Goal: Task Accomplishment & Management: Manage account settings

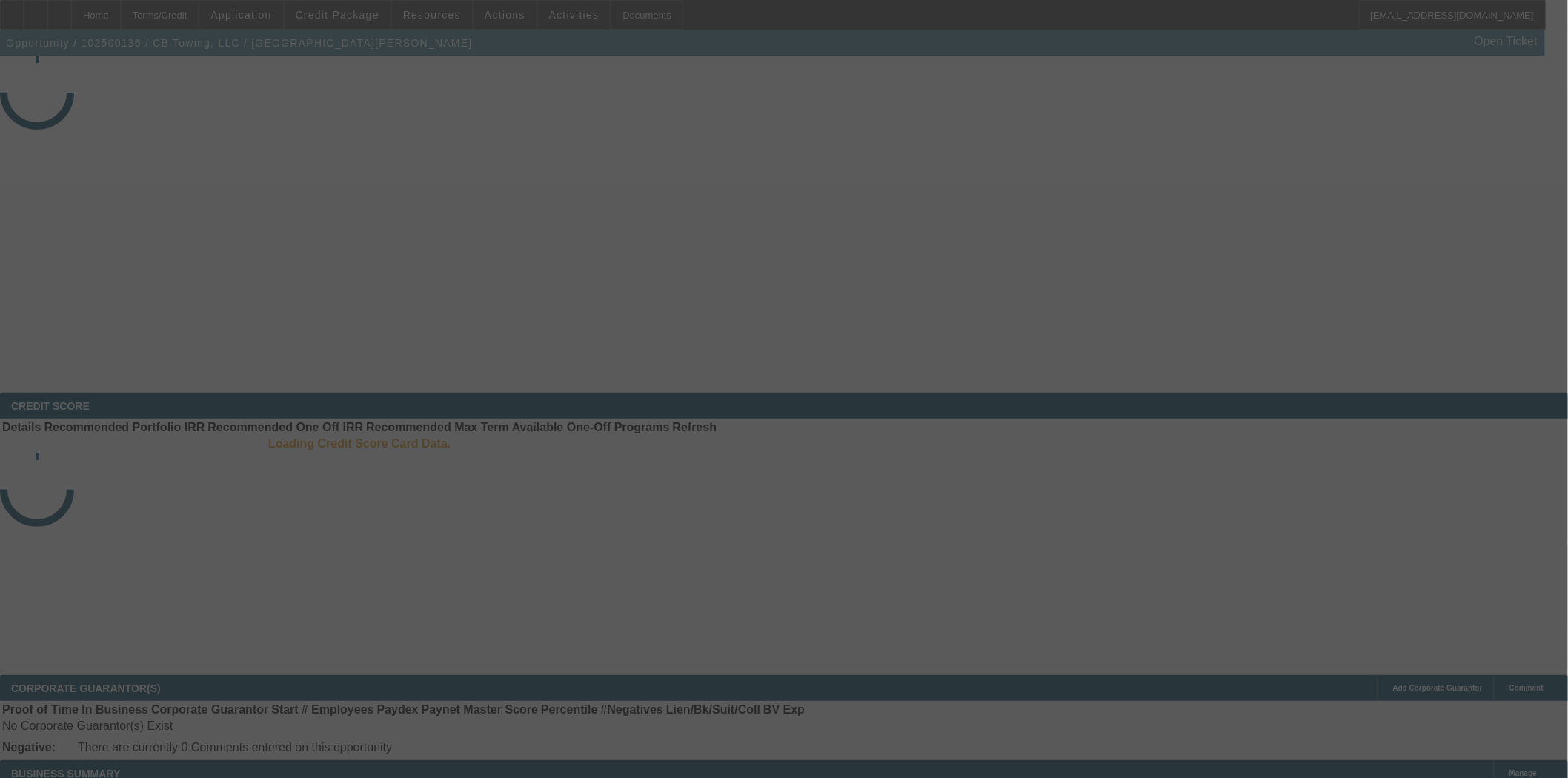
select select "3"
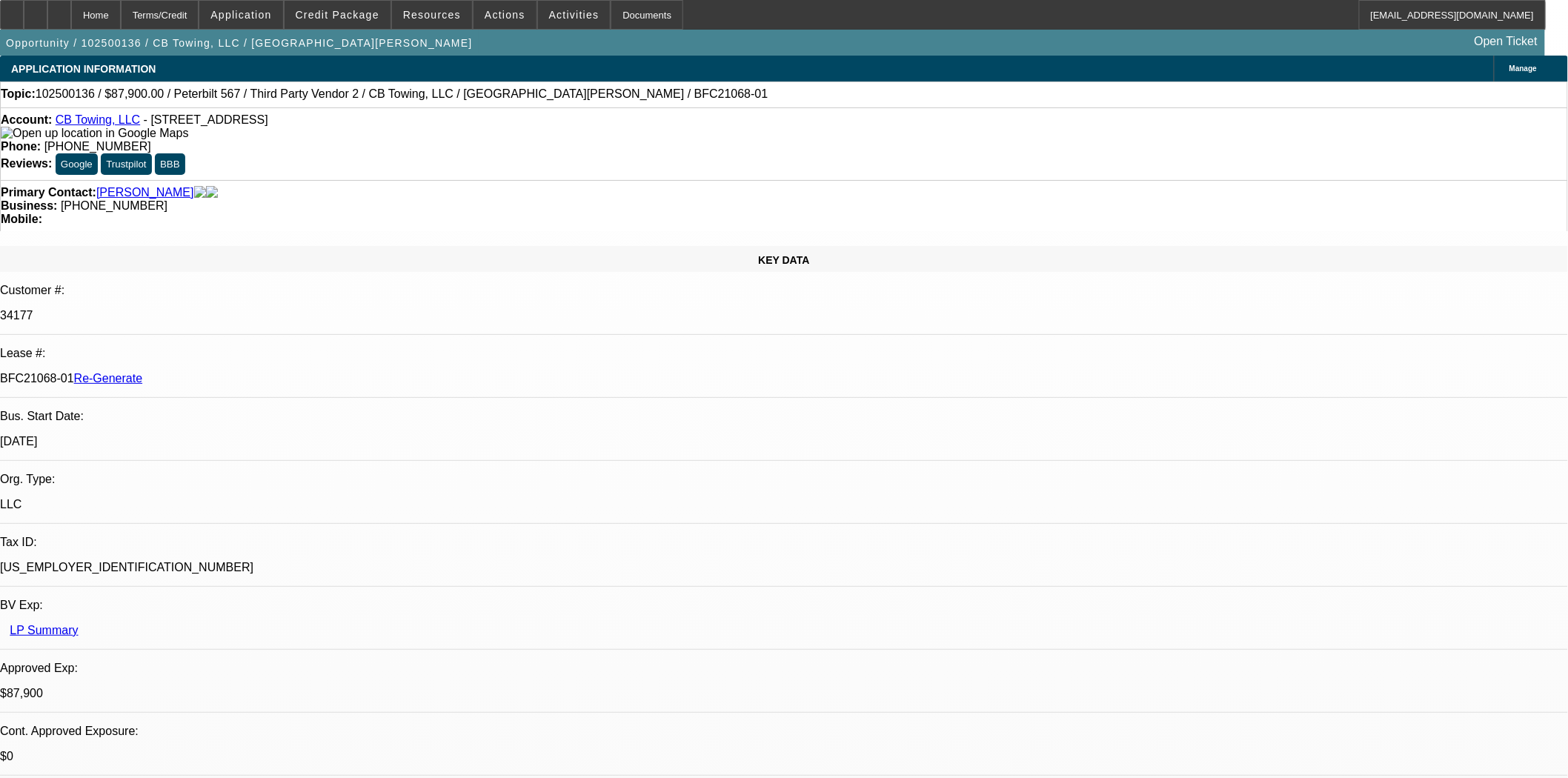
select select "0"
select select "6"
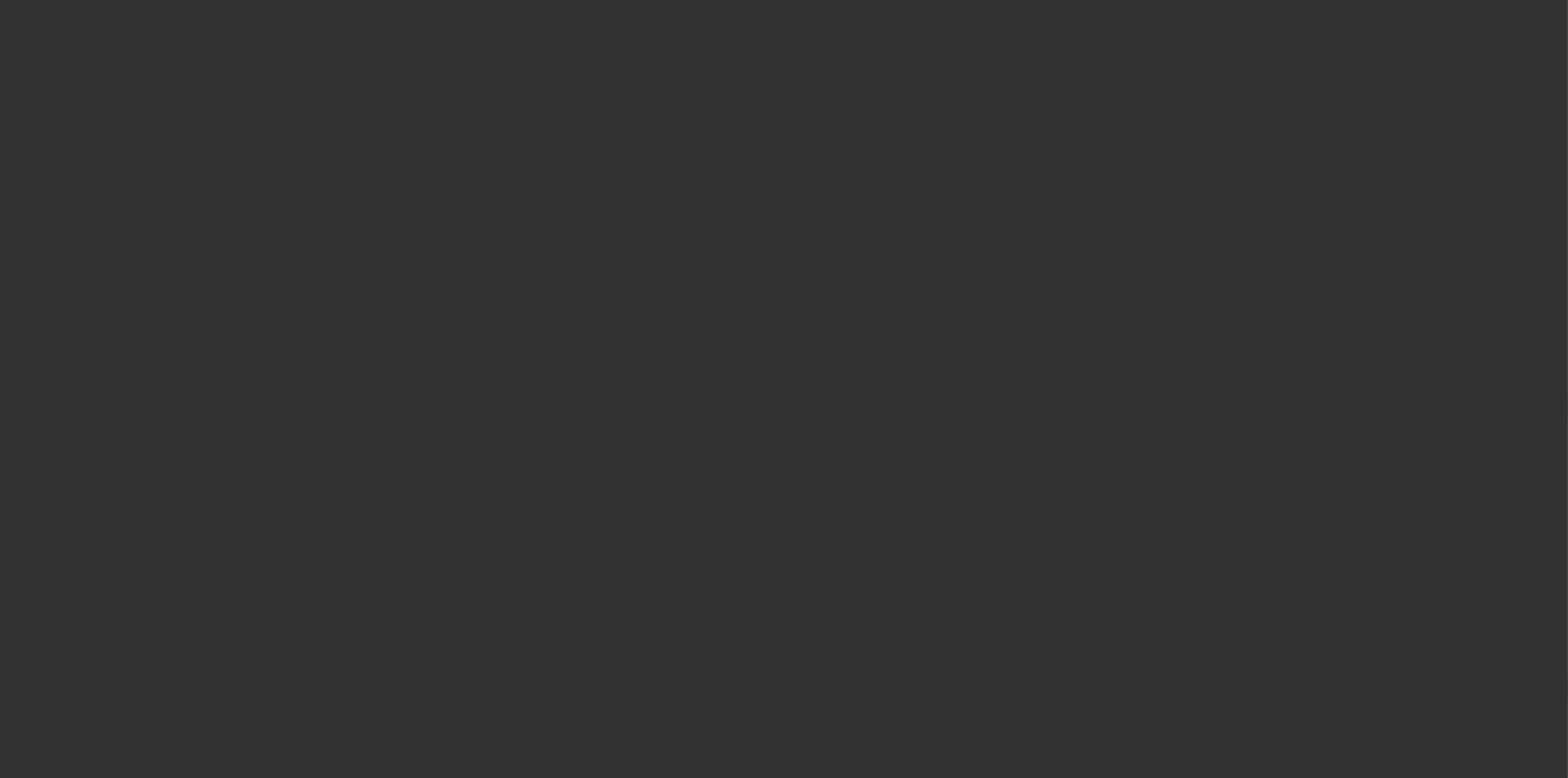
select select "4"
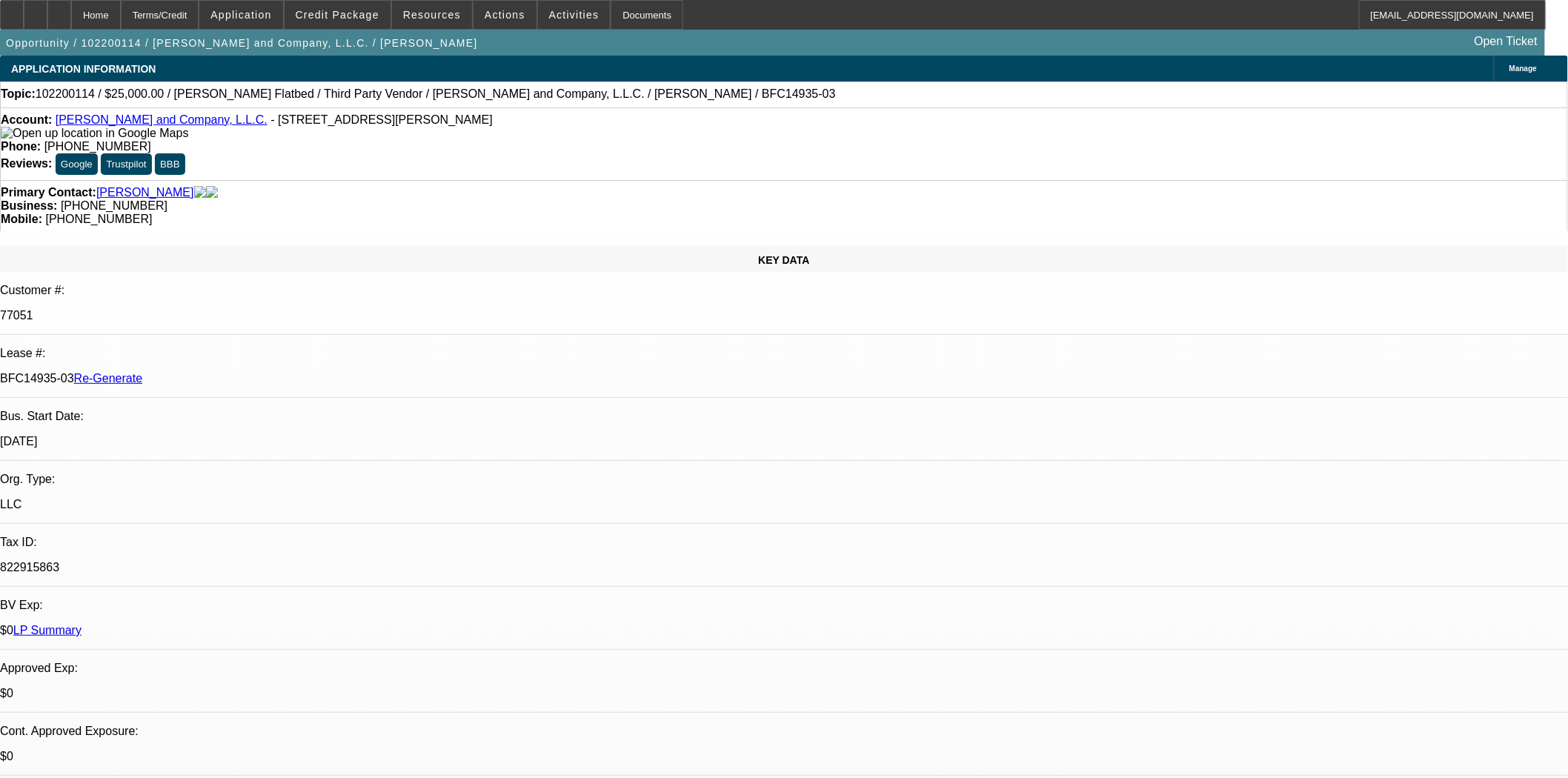
select select "0"
select select "2"
select select "0.1"
select select "4"
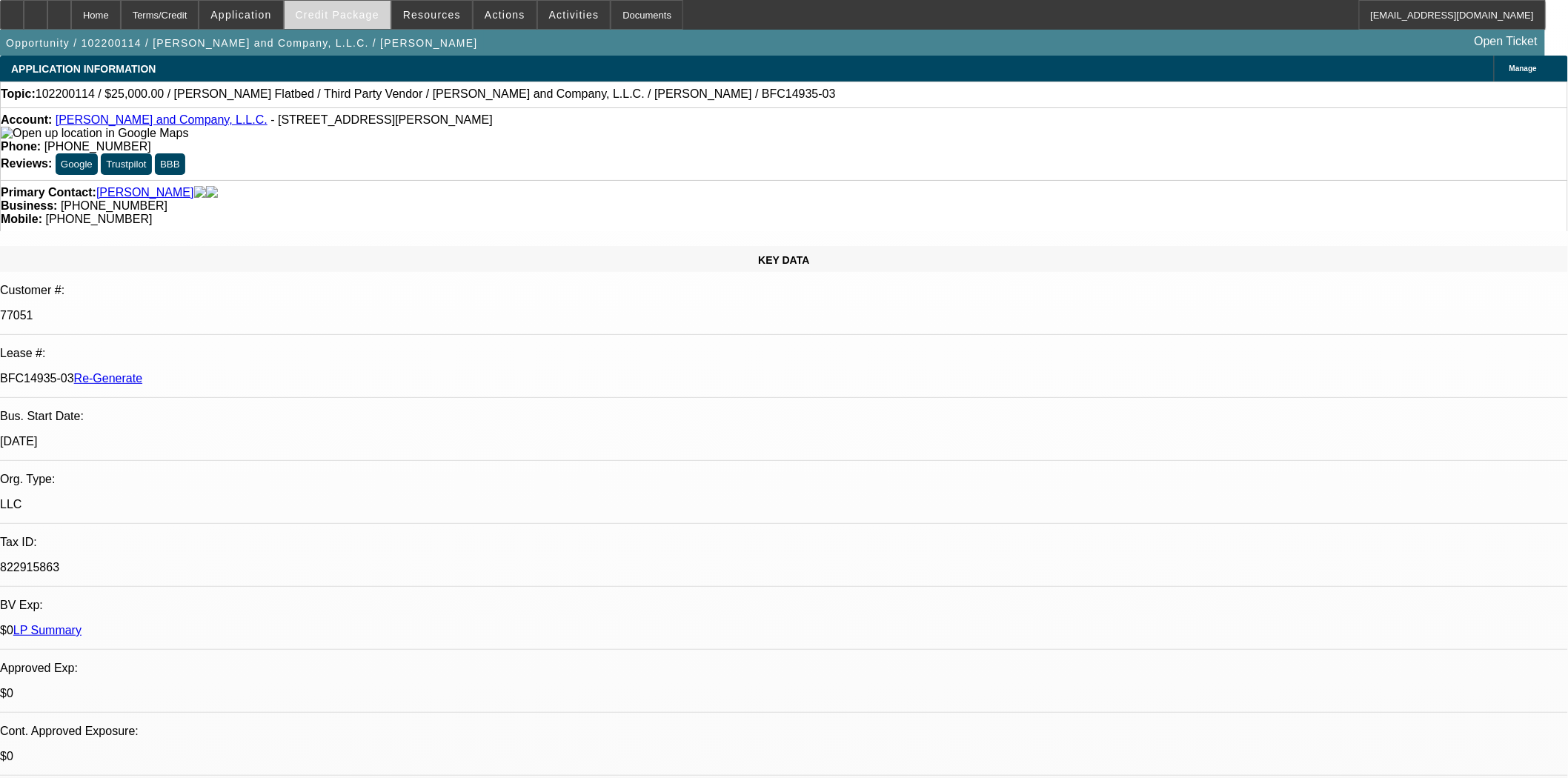
click at [324, 10] on span "Credit Package" at bounding box center [337, 15] width 84 height 12
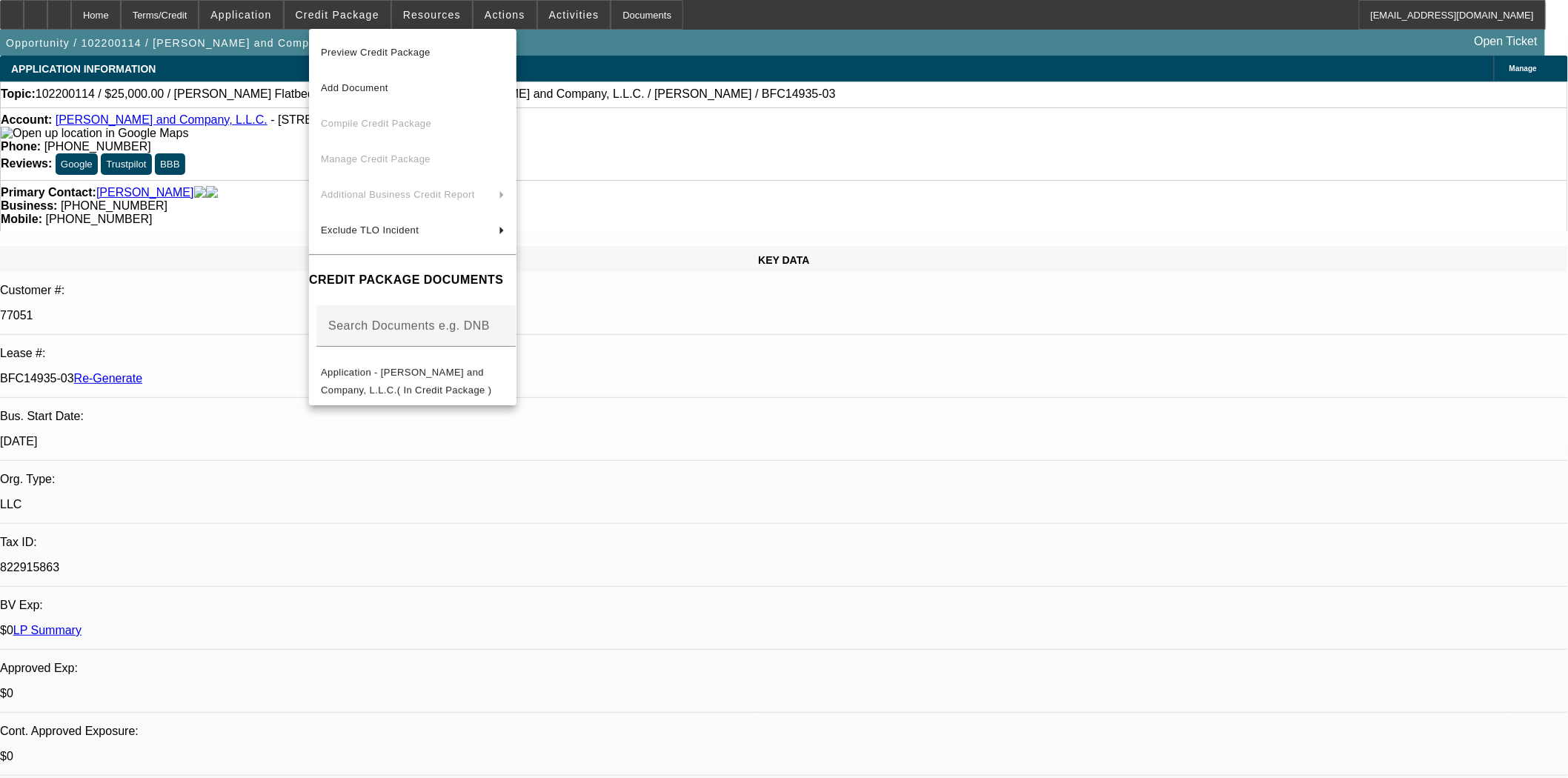
click at [229, 254] on div at bounding box center [784, 389] width 1568 height 778
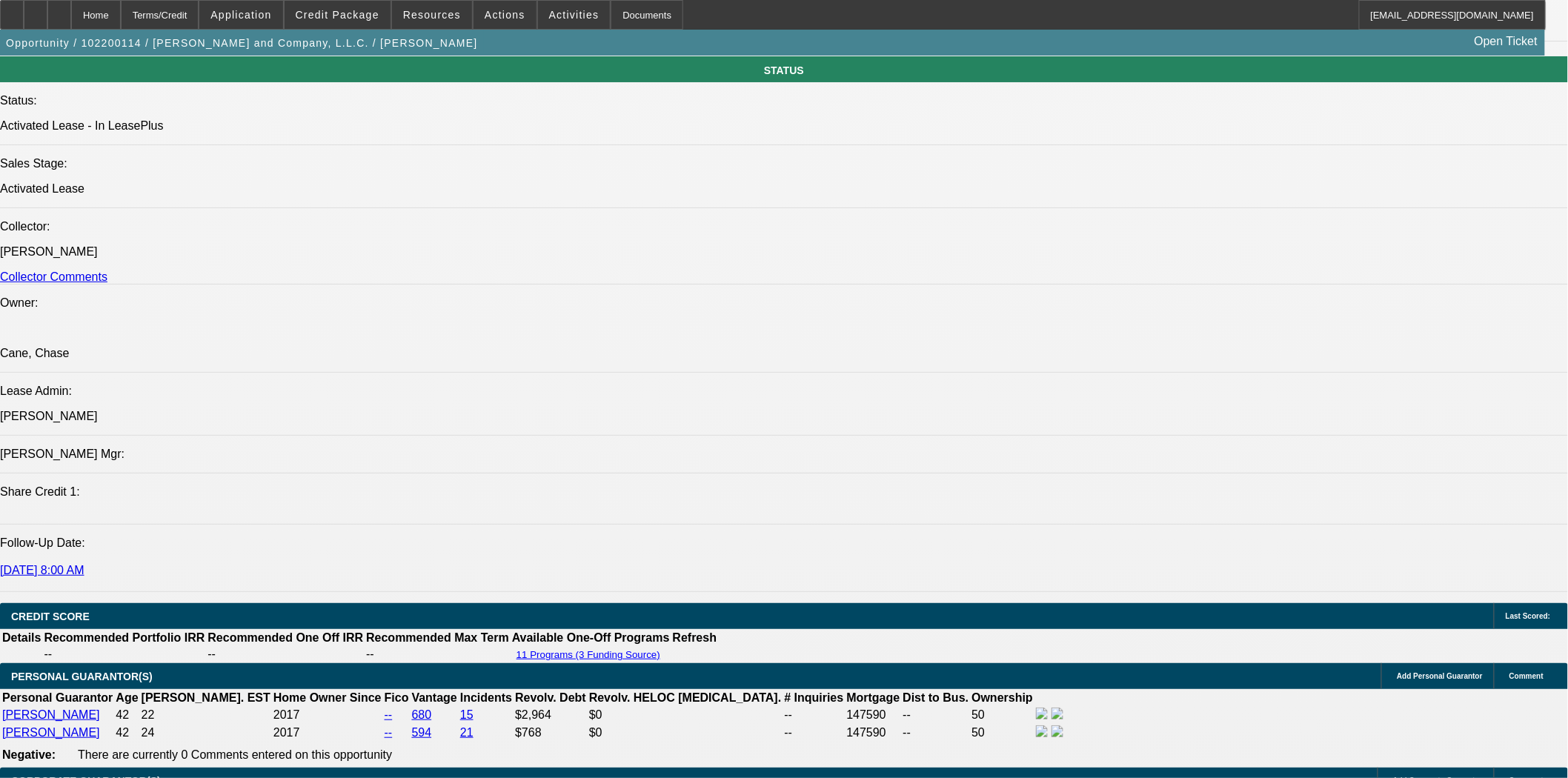
scroll to position [1812, 0]
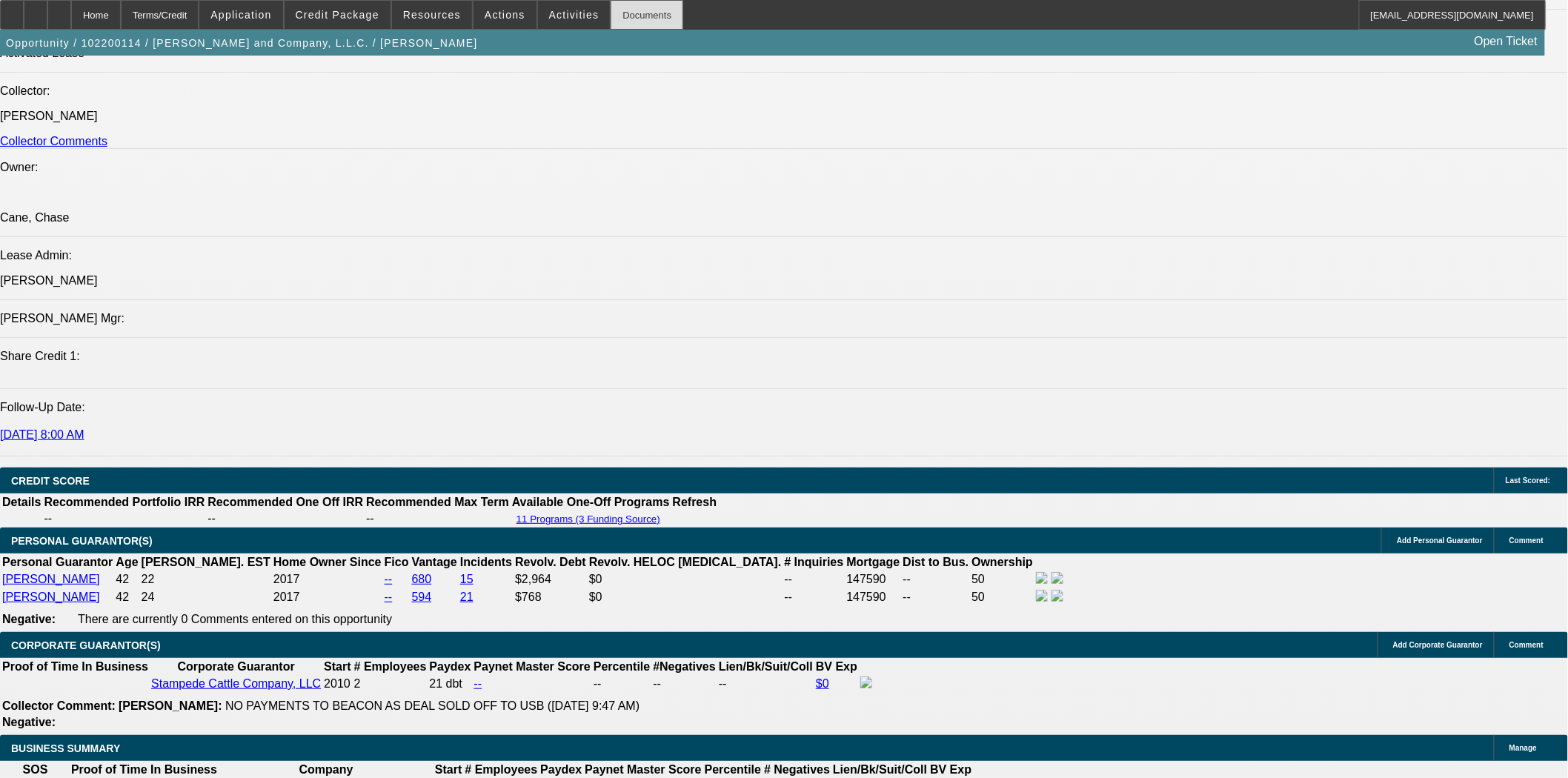
click at [627, 17] on div "Documents" at bounding box center [647, 15] width 73 height 30
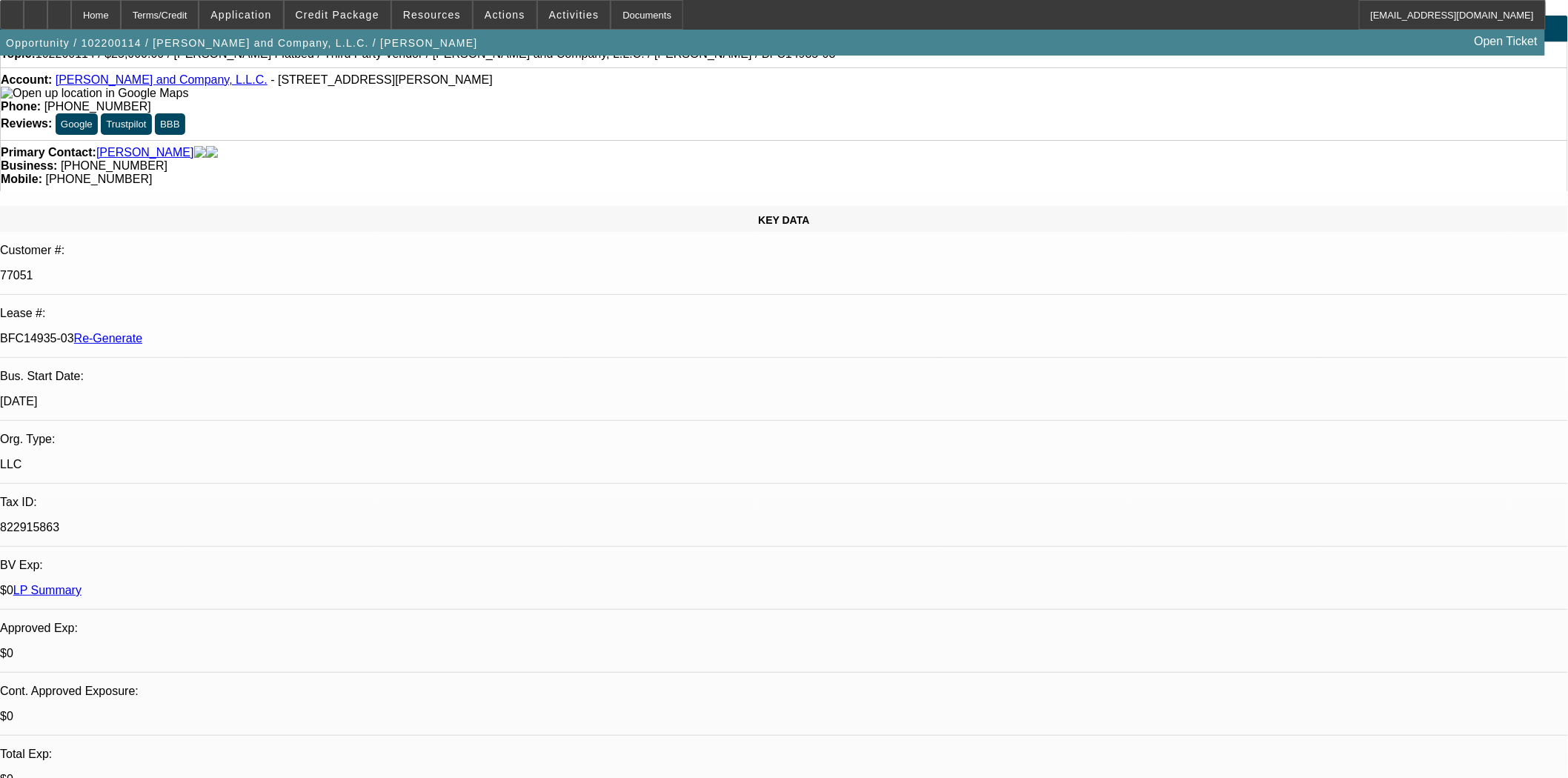
scroll to position [0, 0]
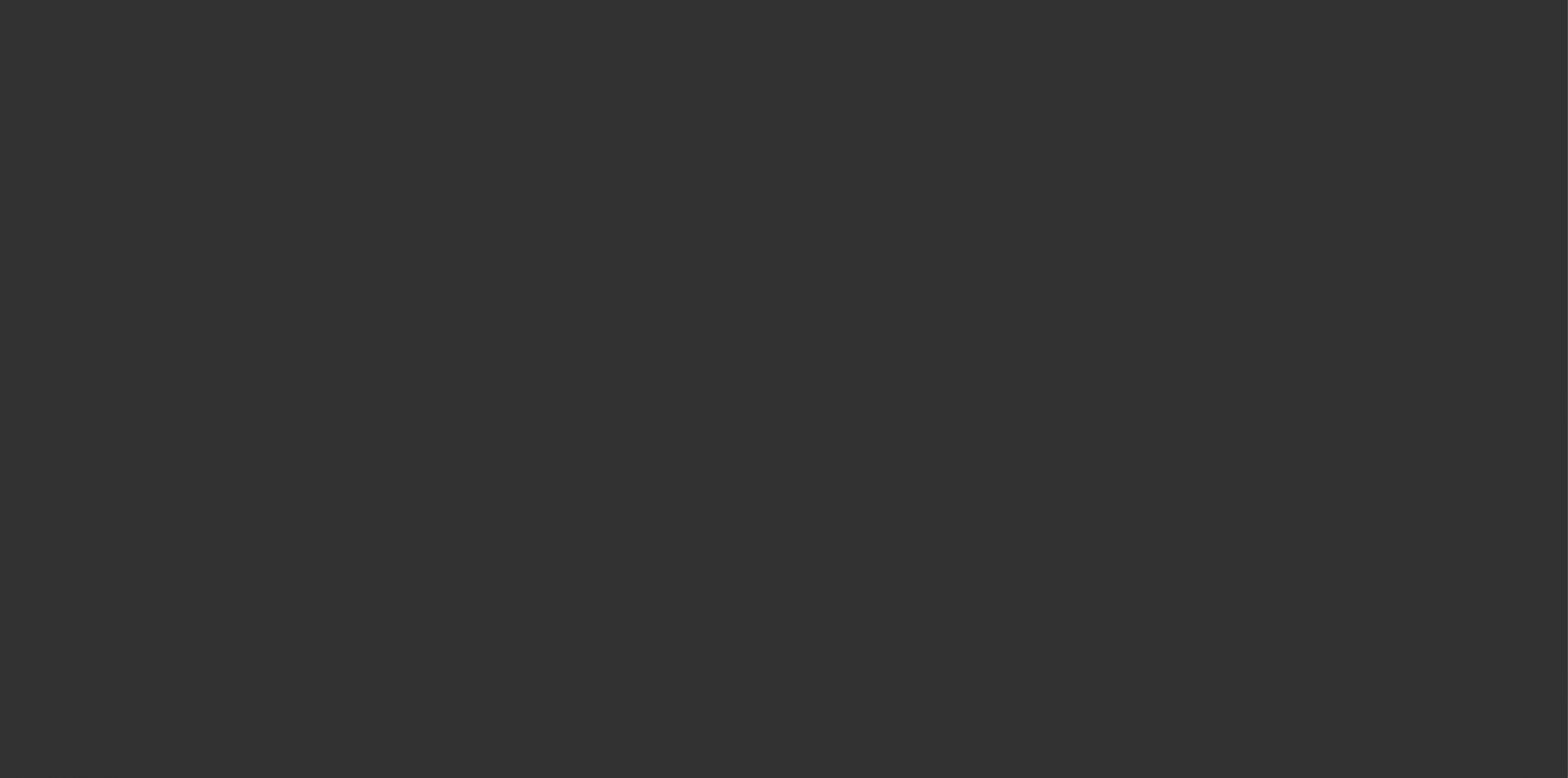
select select "3"
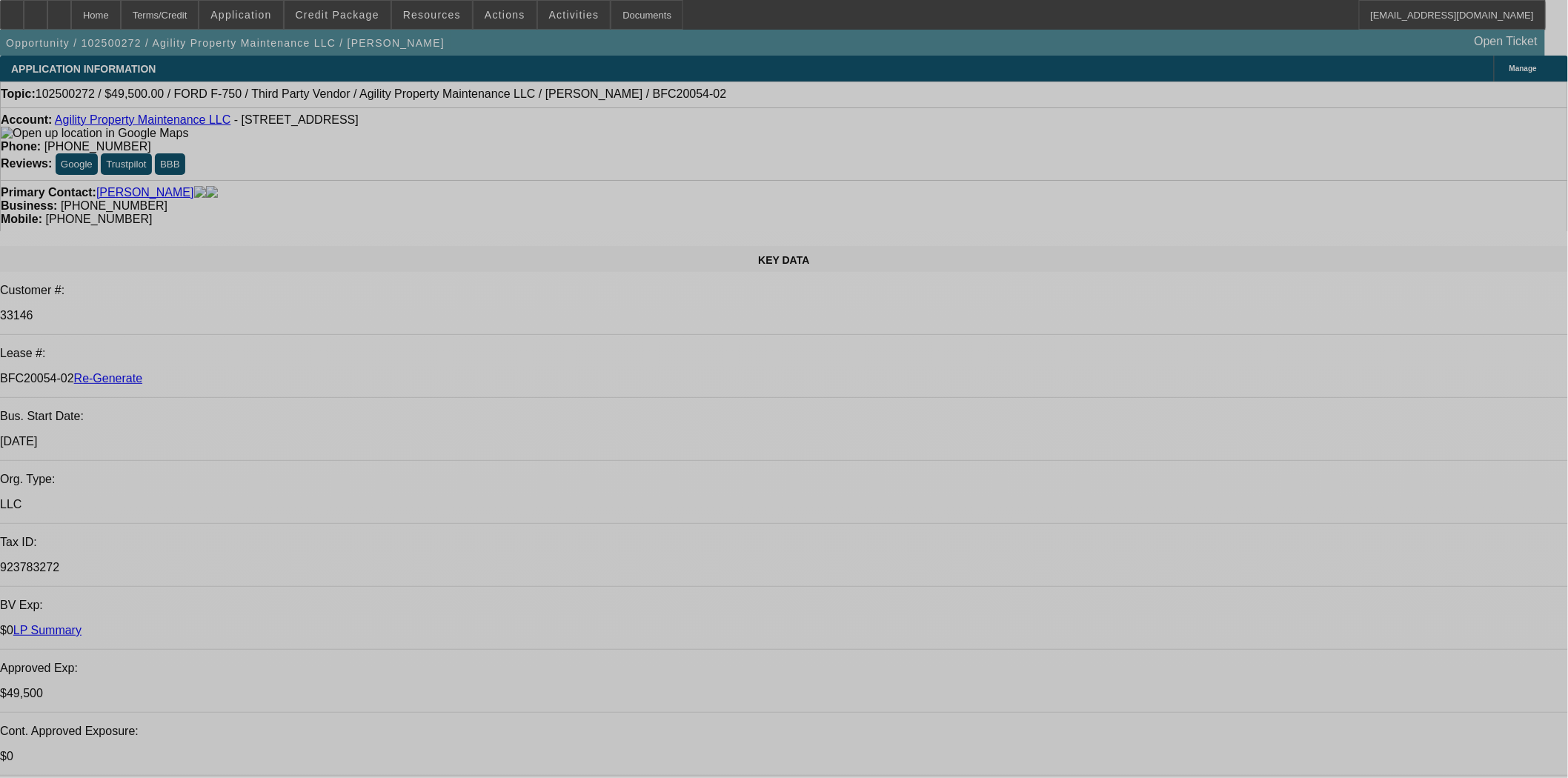
select select "0"
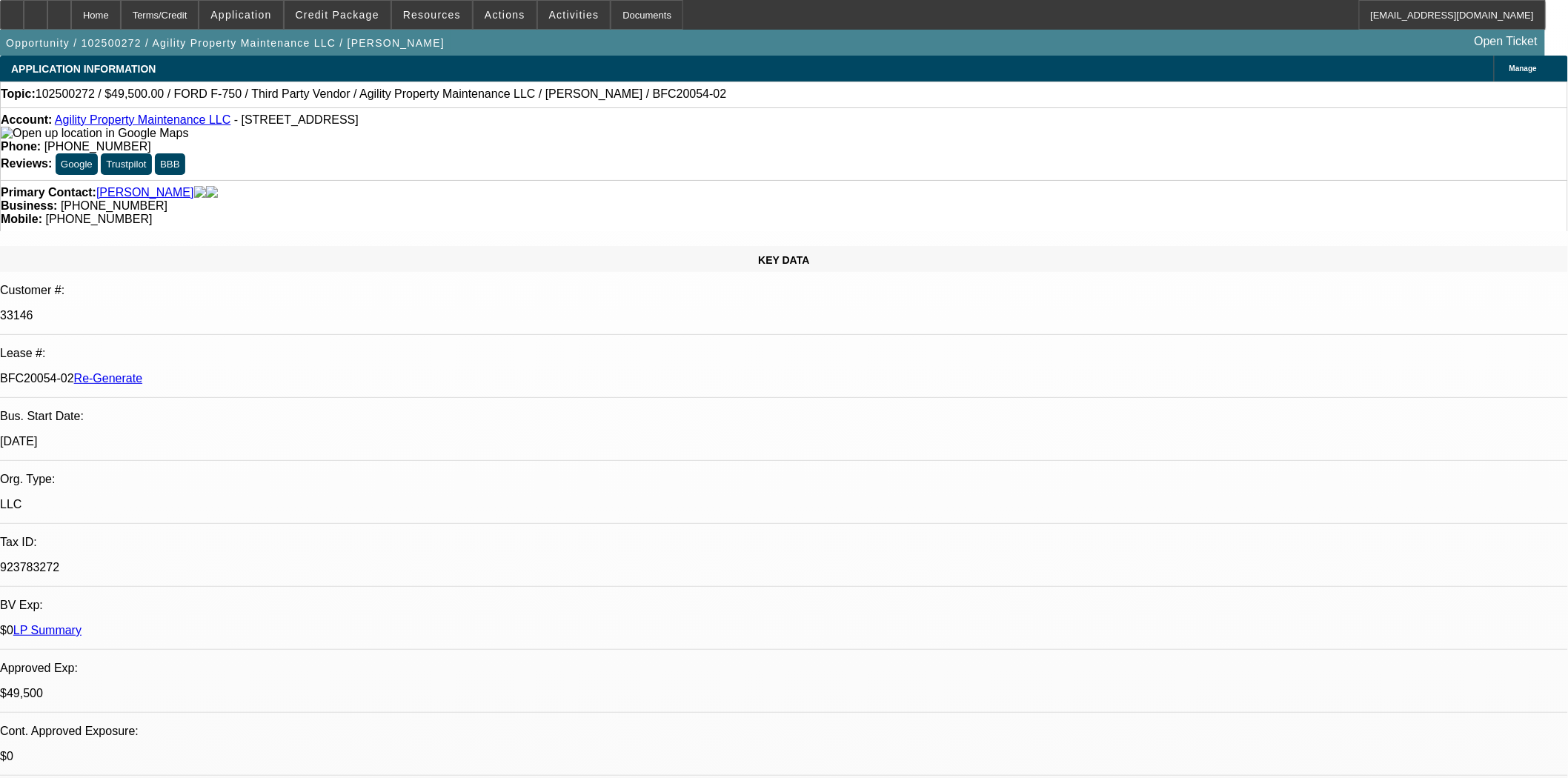
select select "0"
select select "6"
click at [335, 22] on span at bounding box center [338, 14] width 106 height 36
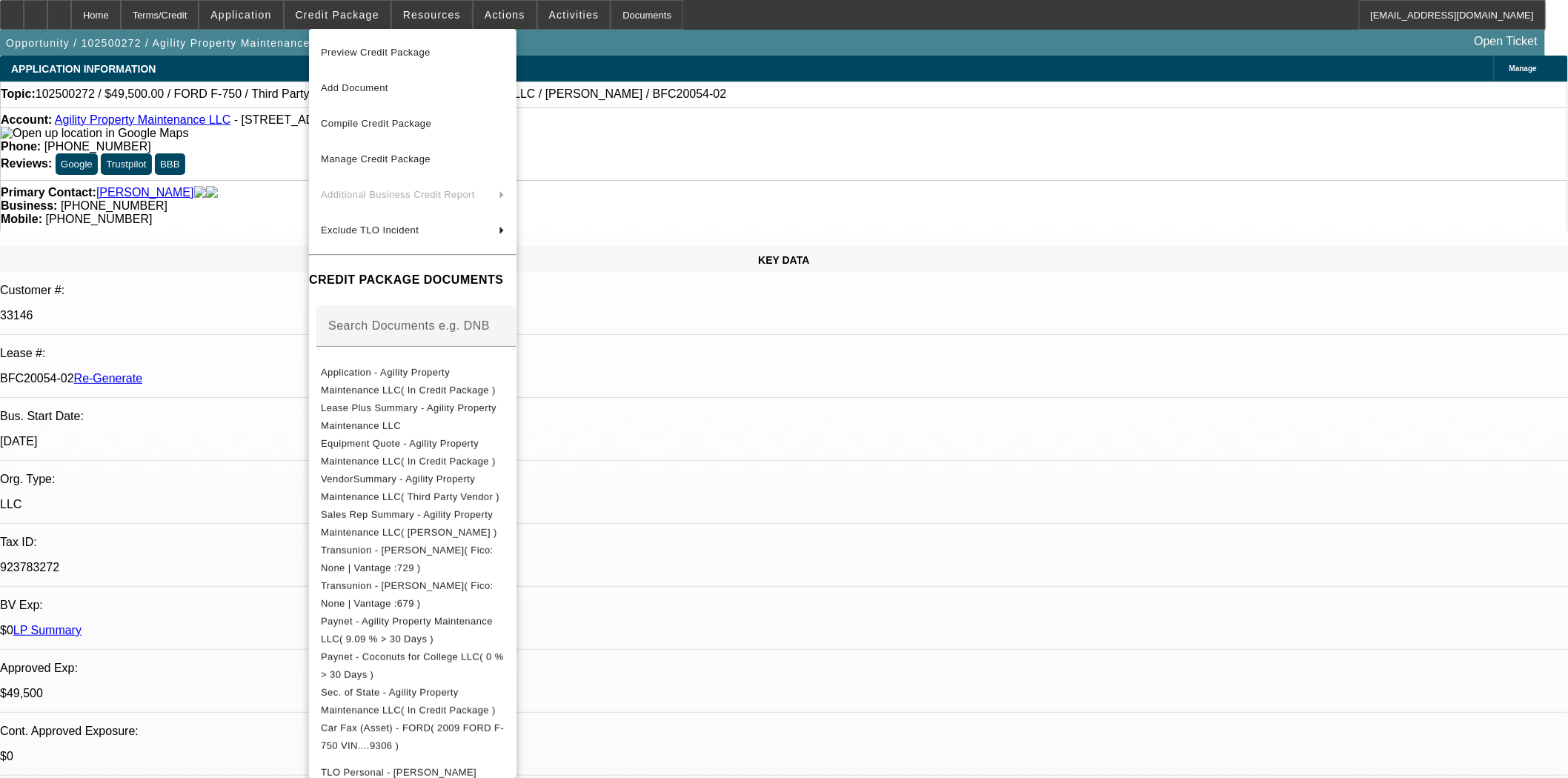
click at [358, 50] on span "Preview Credit Package" at bounding box center [375, 51] width 109 height 11
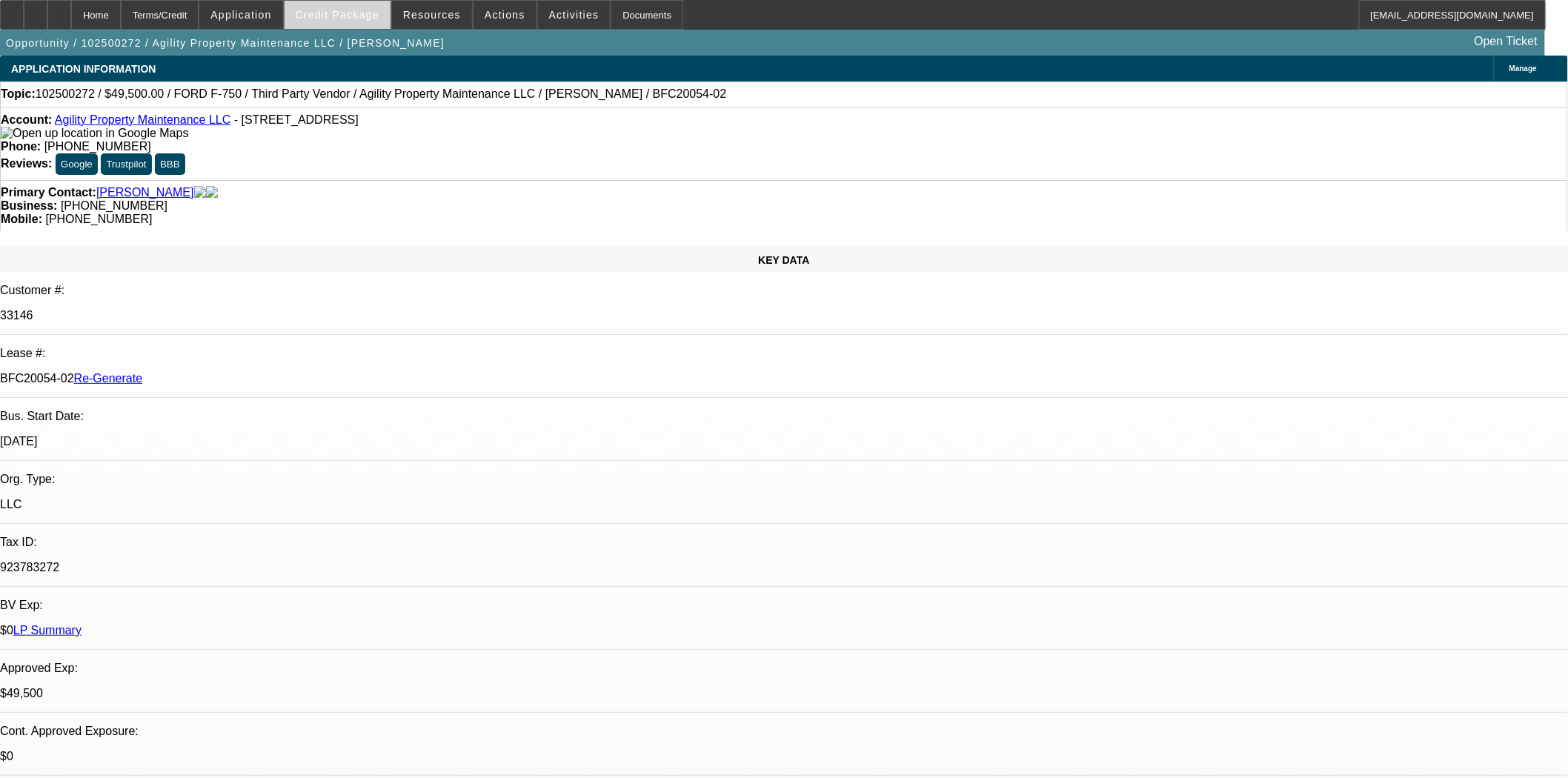
click at [370, 20] on span at bounding box center [338, 14] width 106 height 36
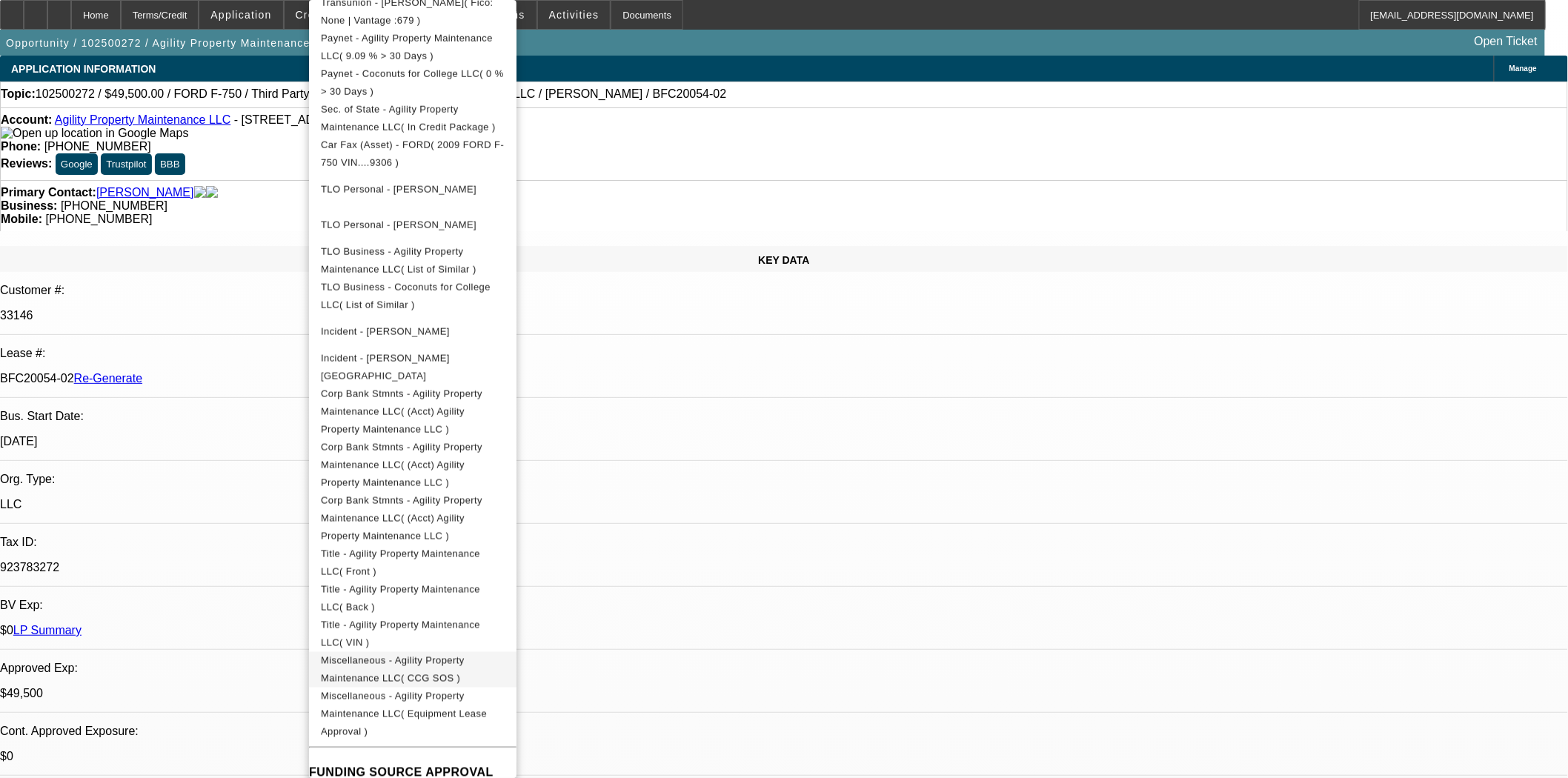
scroll to position [659, 0]
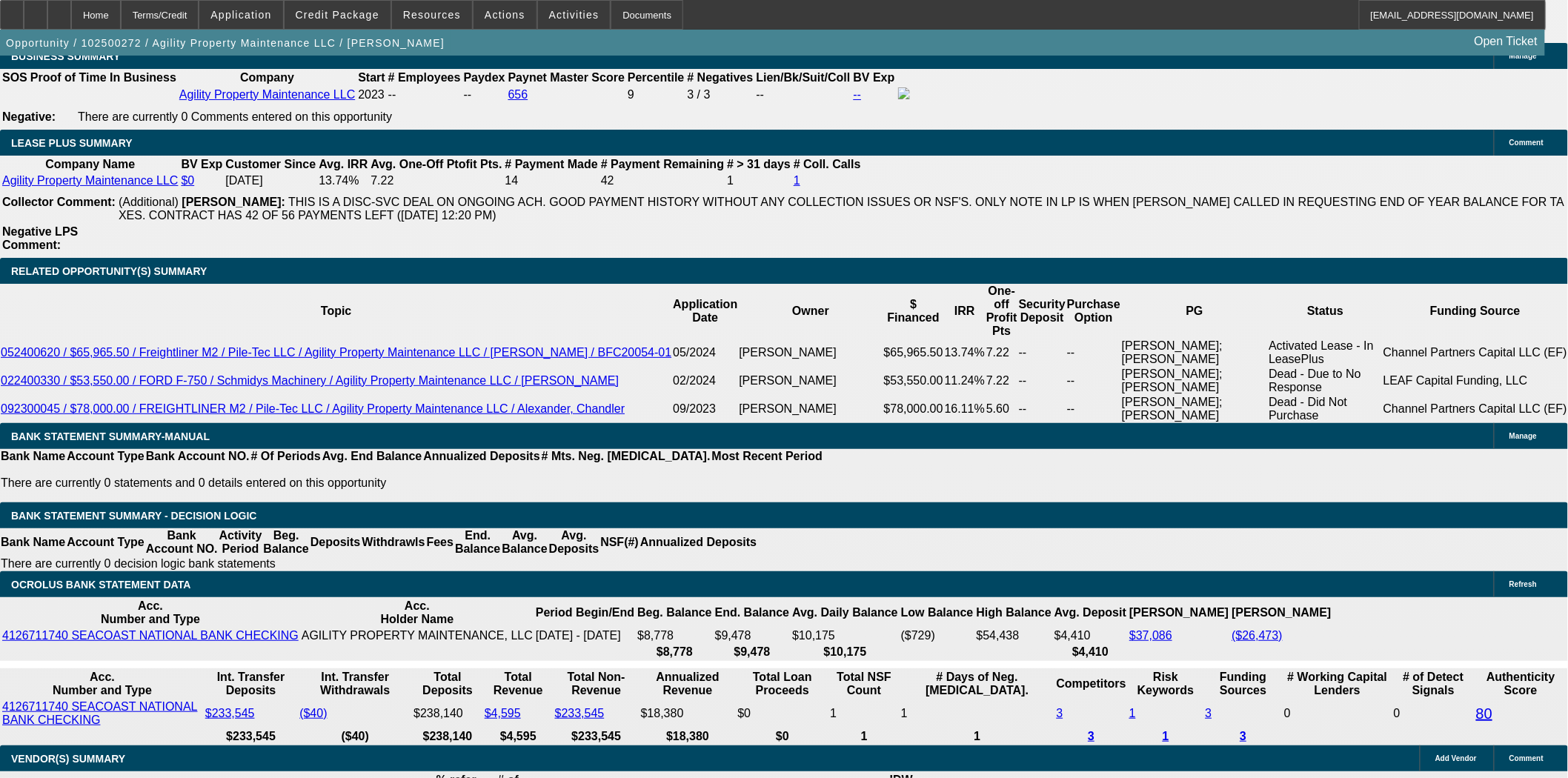
scroll to position [2553, 0]
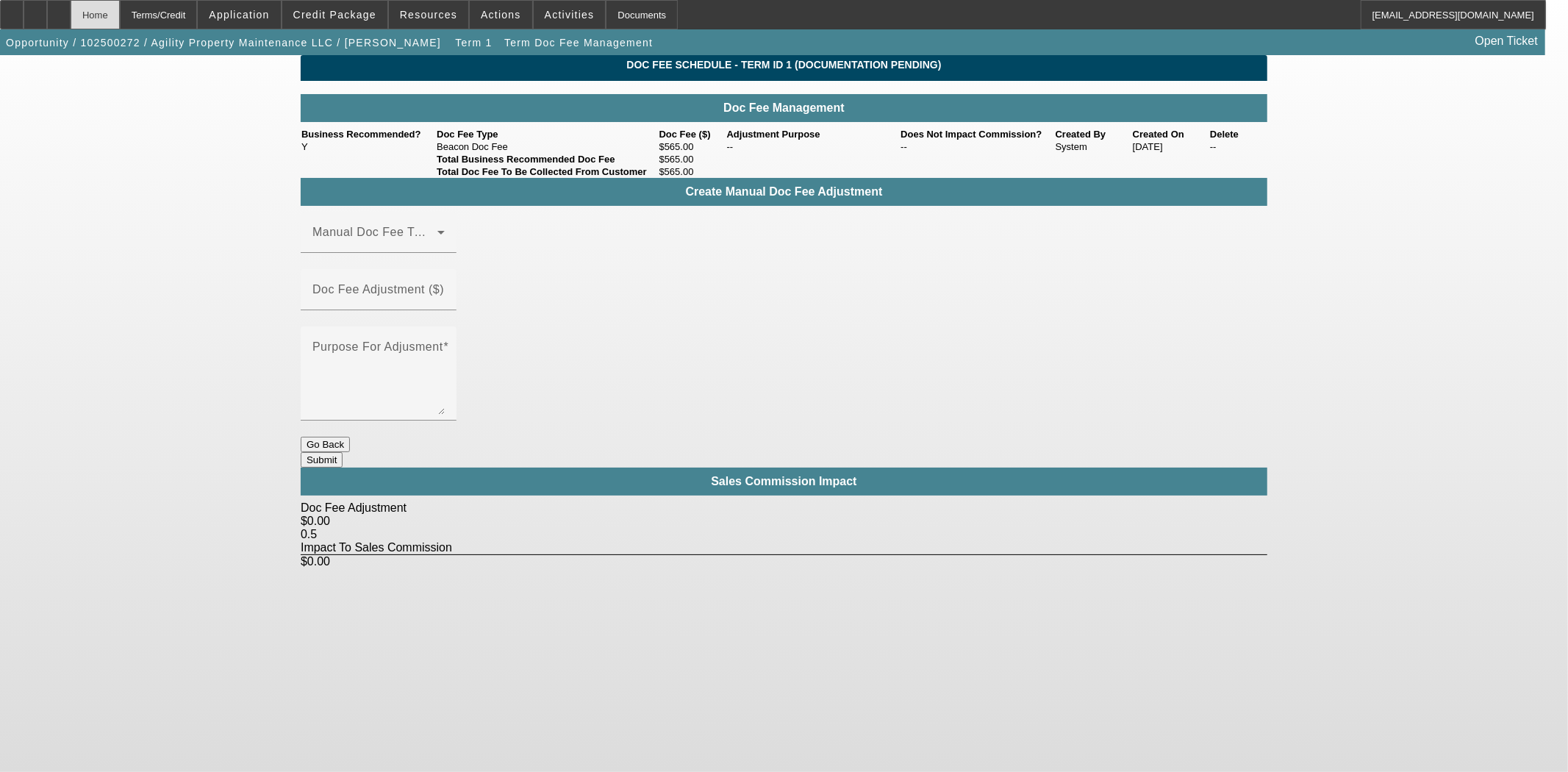
click at [120, 12] on div "Home" at bounding box center [95, 15] width 49 height 30
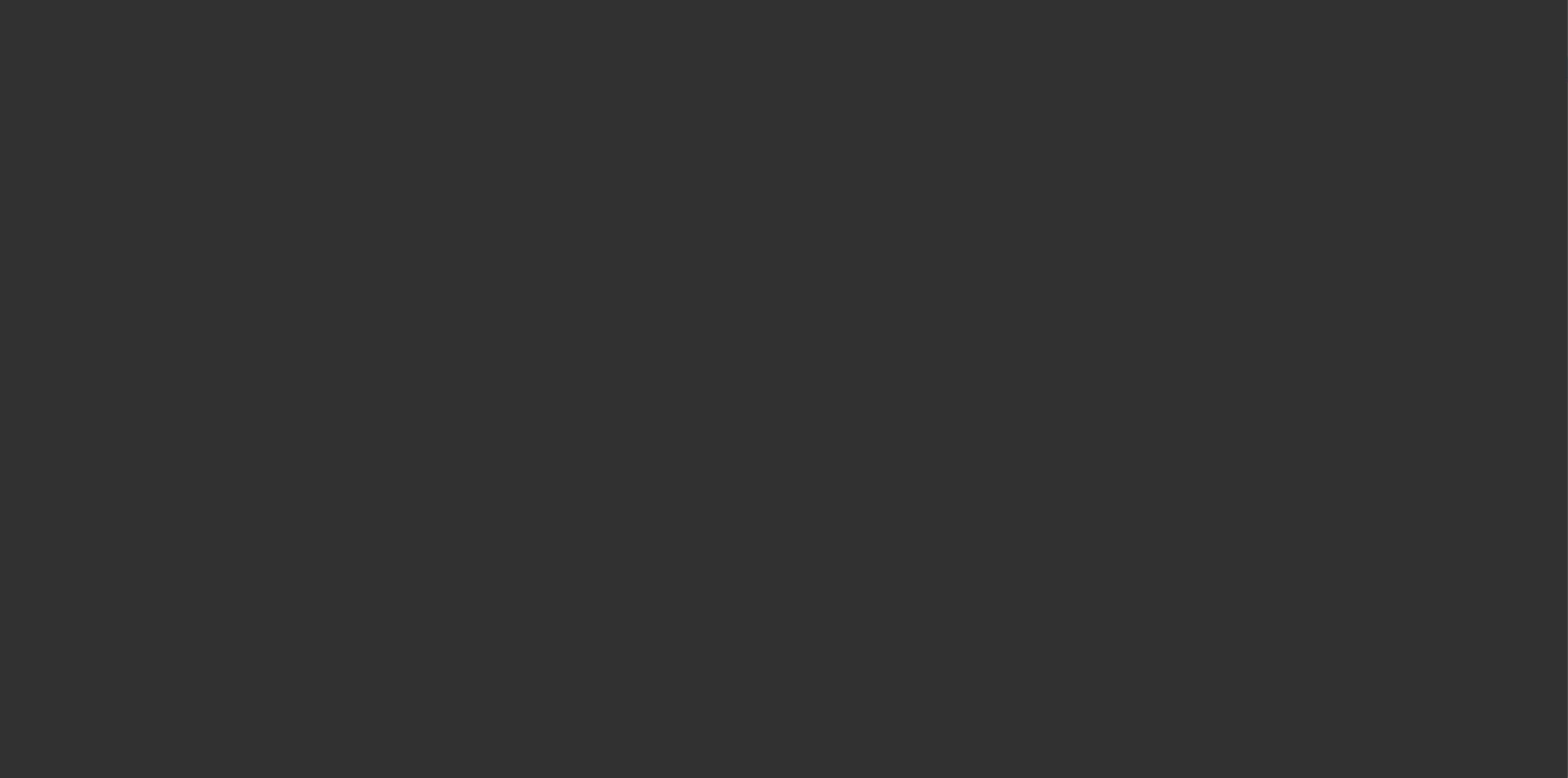
select select "3"
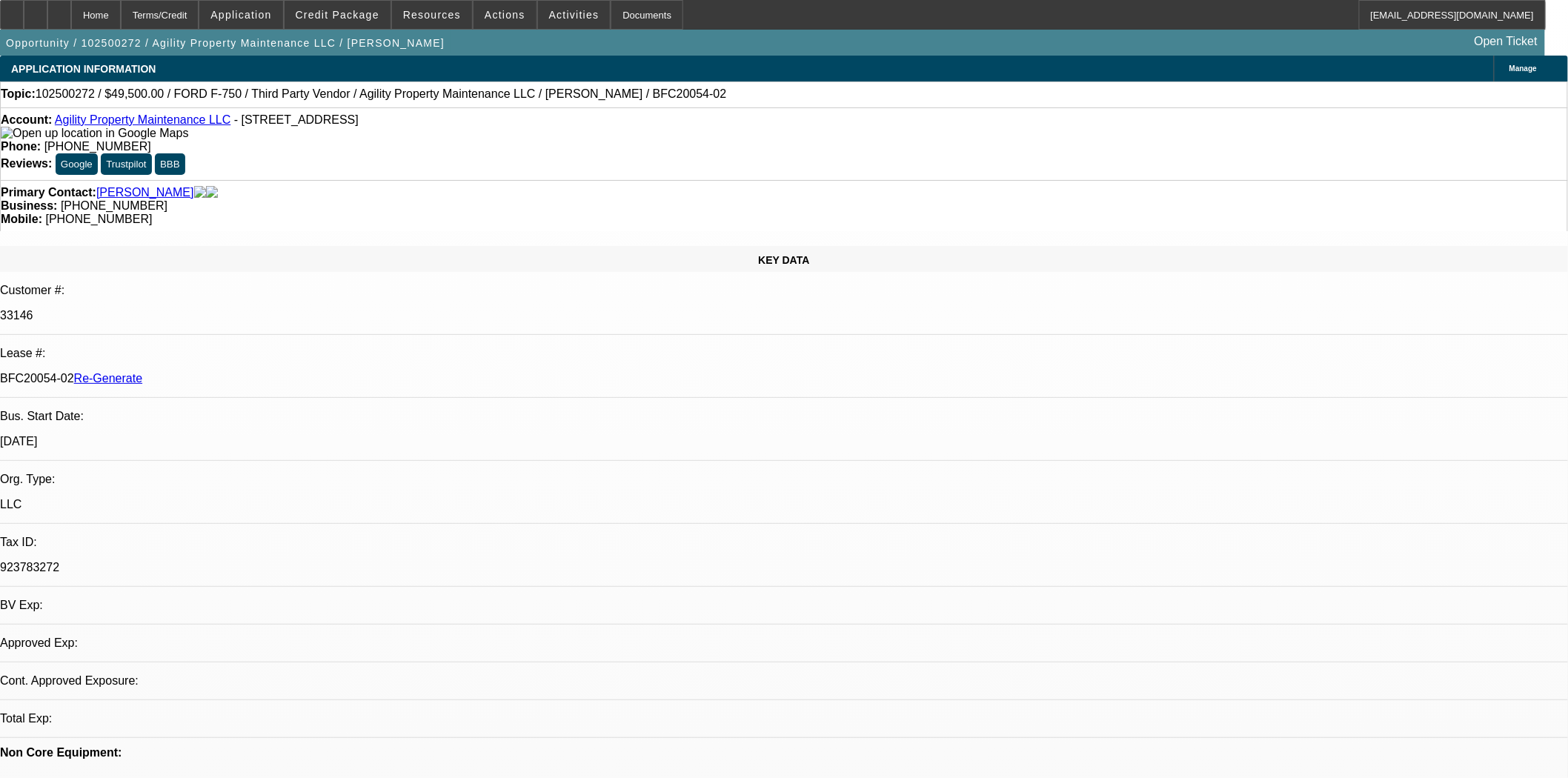
select select "0"
select select "6"
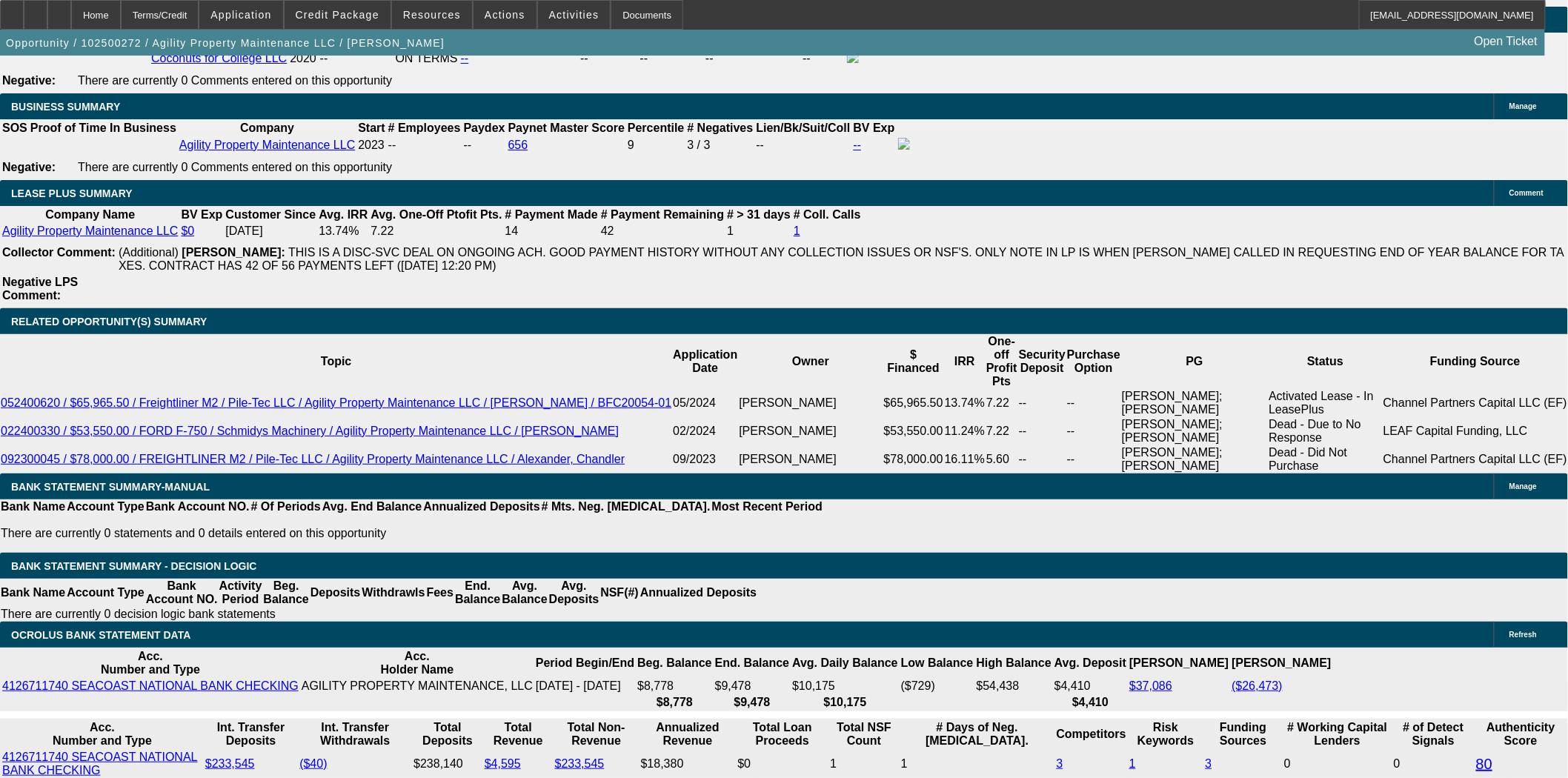
scroll to position [2471, 0]
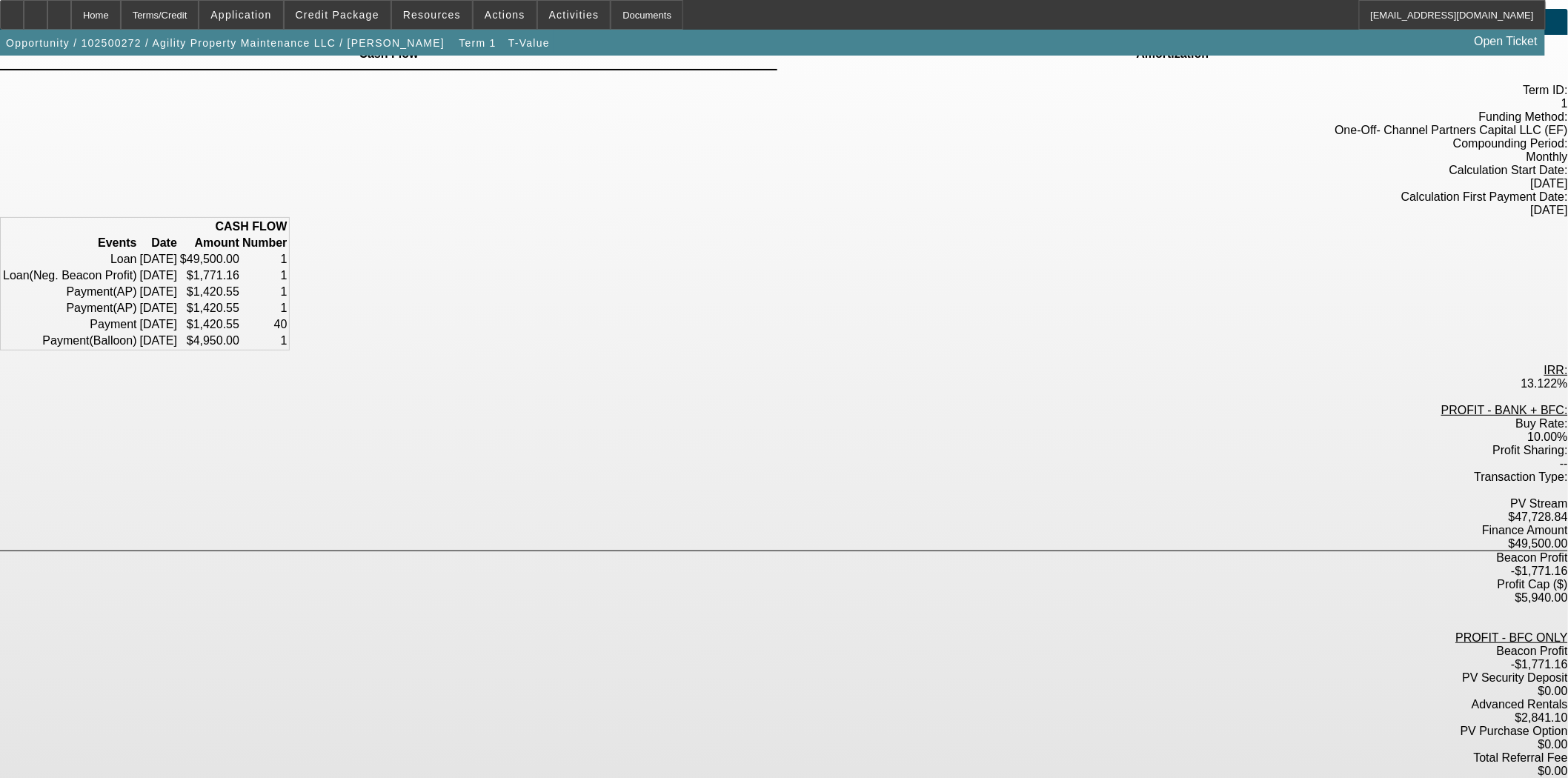
scroll to position [72, 0]
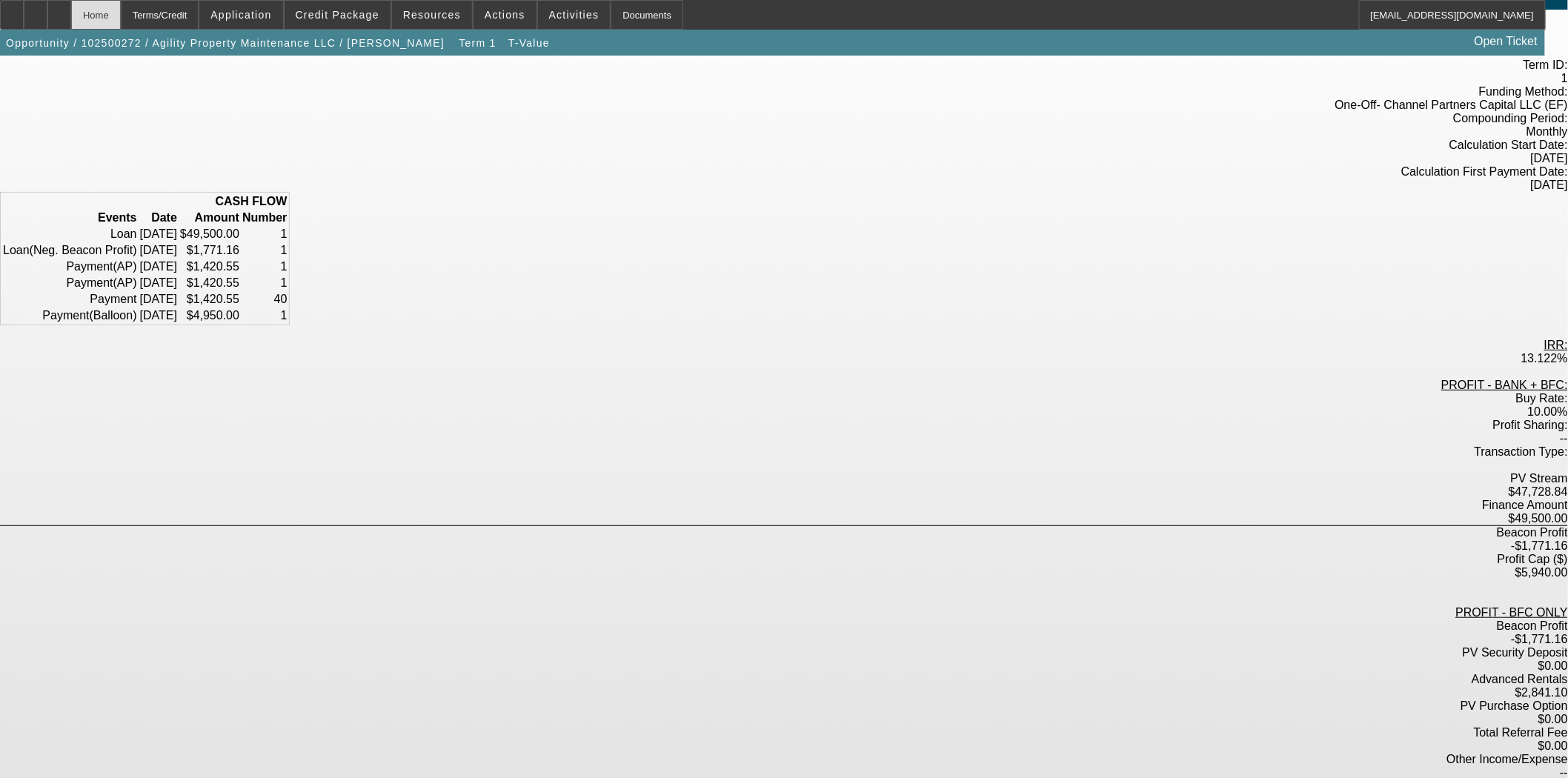
click at [121, 13] on div "Home" at bounding box center [96, 15] width 50 height 30
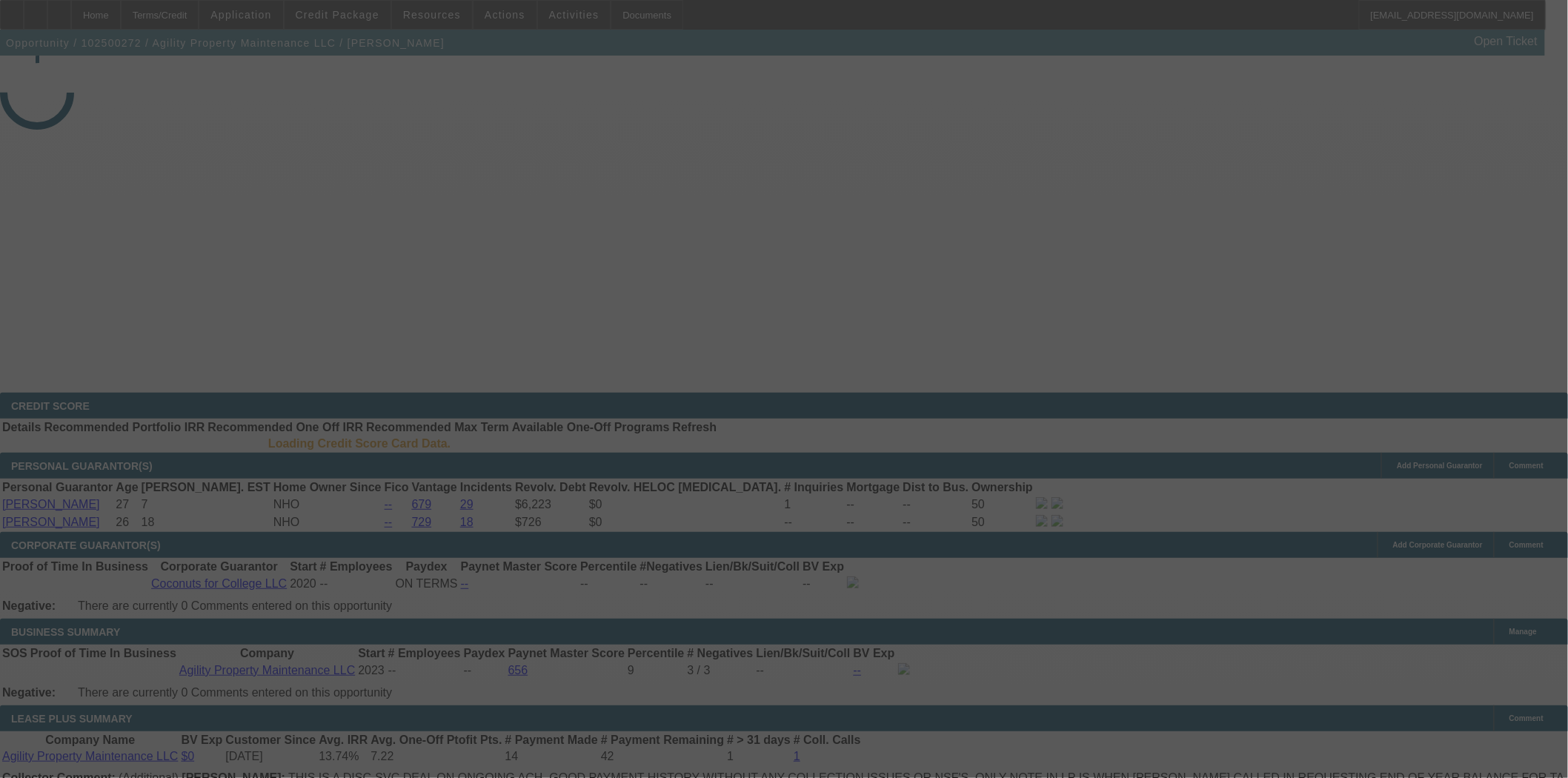
select select "3"
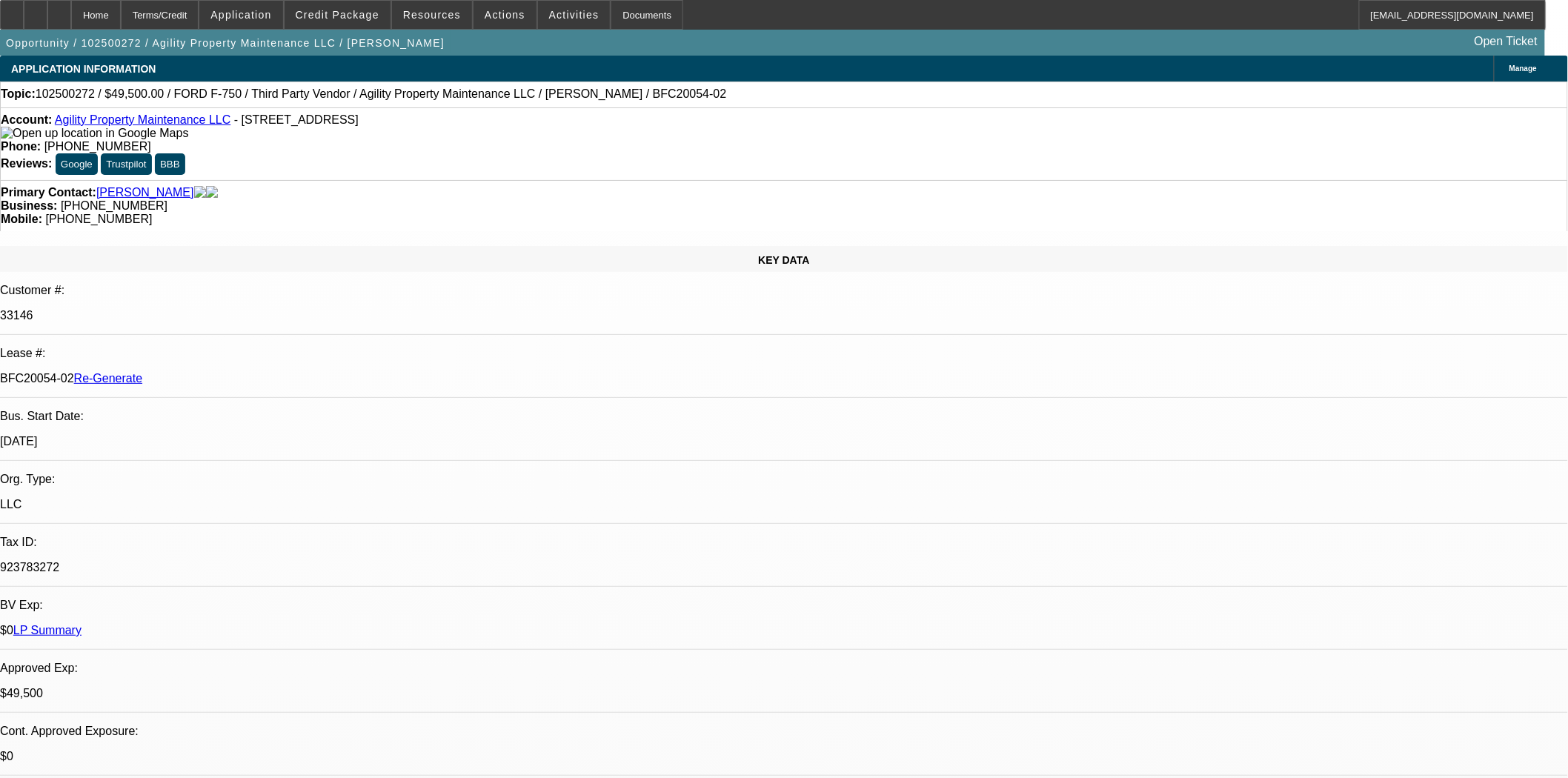
select select "0"
select select "6"
click at [485, 15] on span "Actions" at bounding box center [504, 15] width 41 height 12
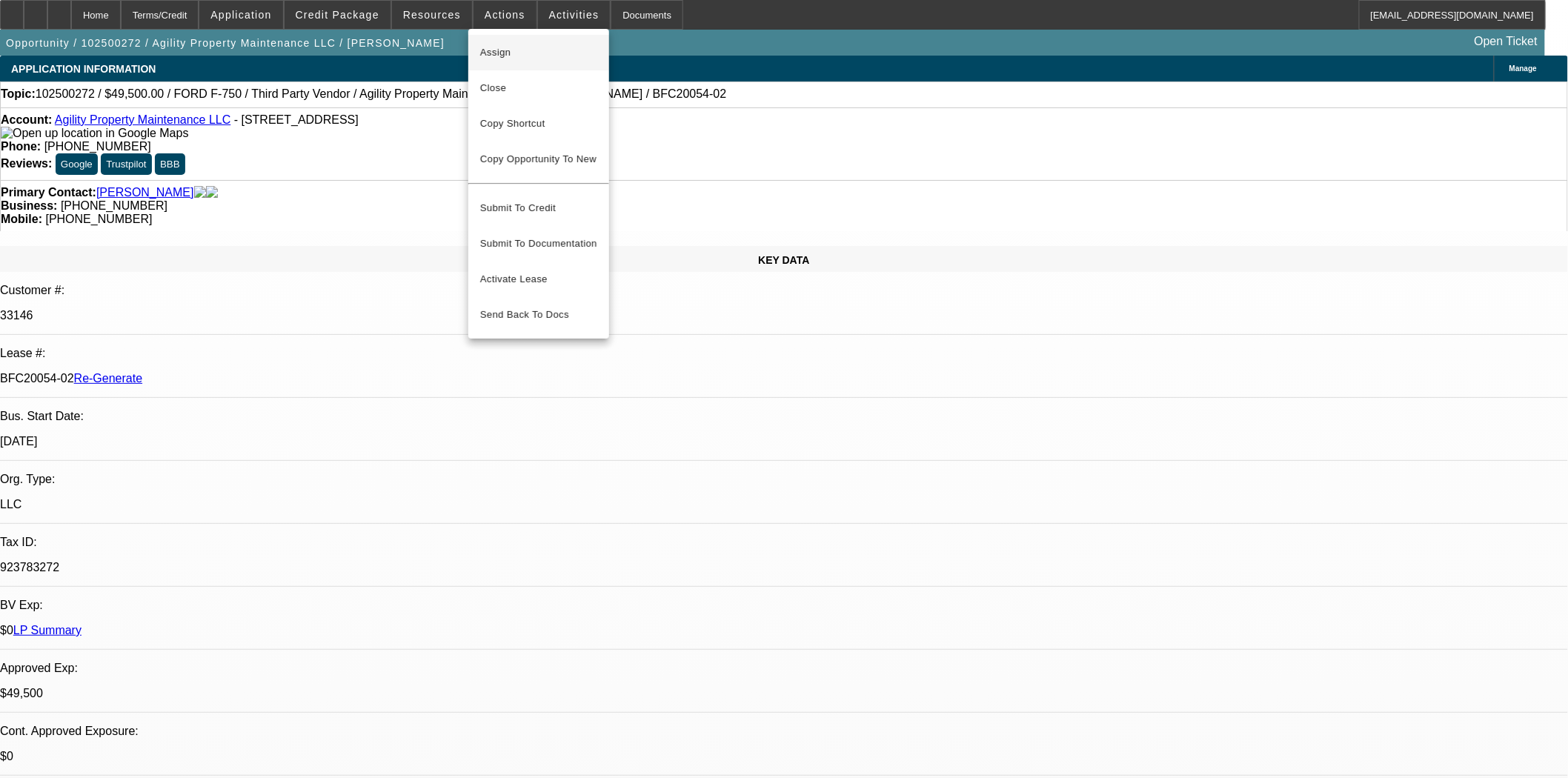
click at [491, 56] on span "Assign" at bounding box center [538, 52] width 117 height 17
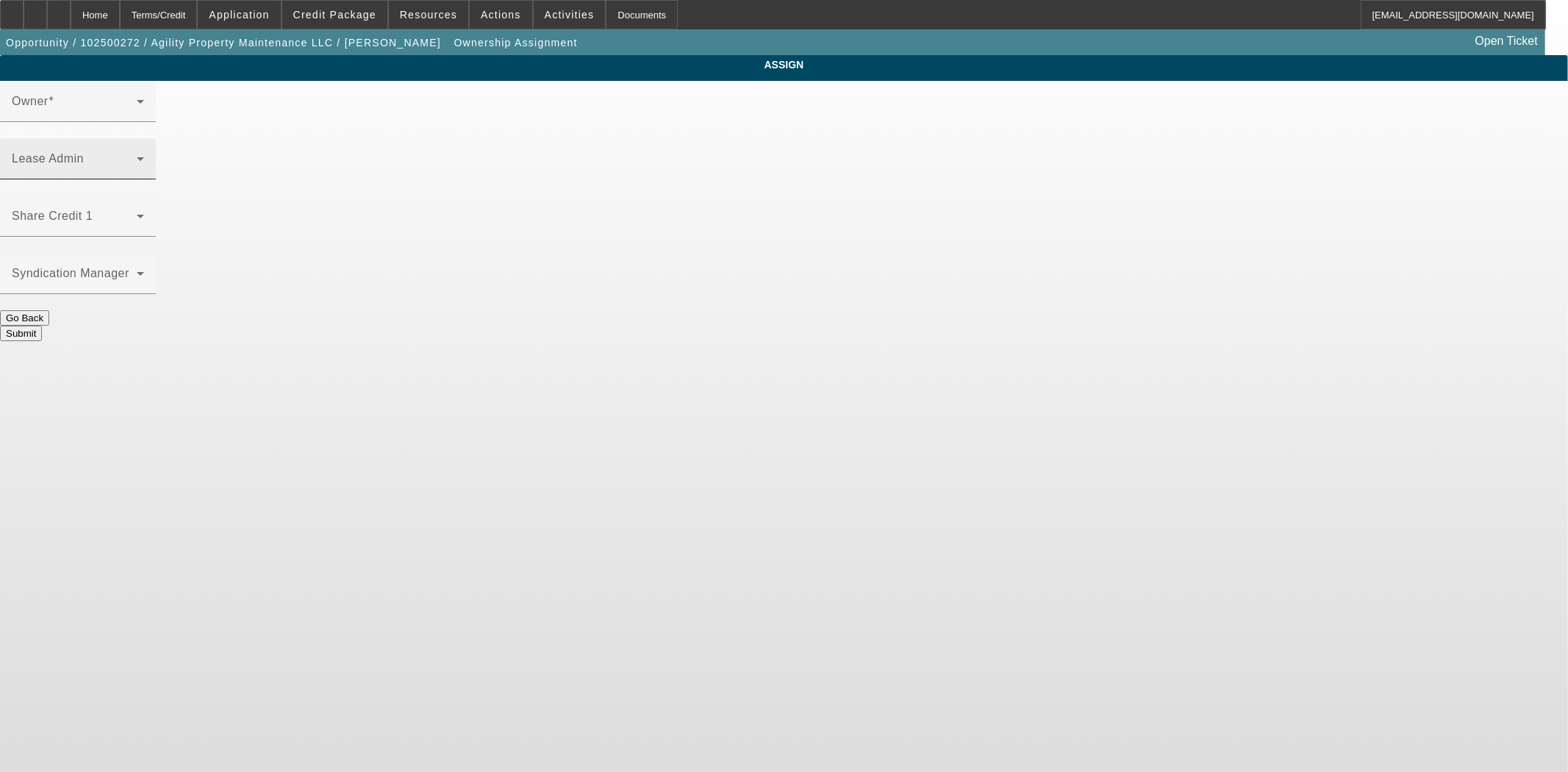
click at [136, 156] on span at bounding box center [74, 164] width 125 height 17
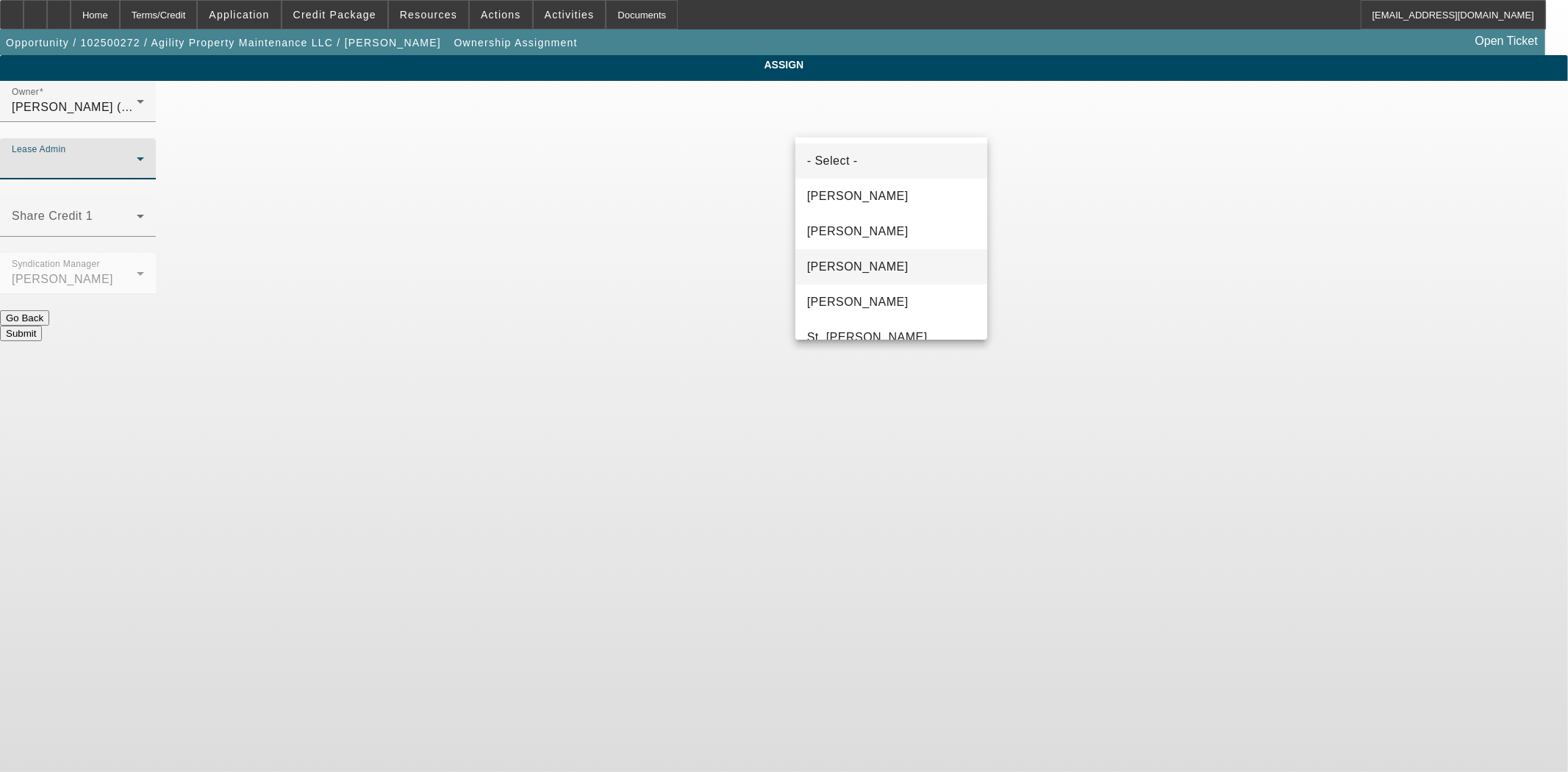
click at [838, 263] on span "Gonzalez, Amanda" at bounding box center [857, 266] width 101 height 17
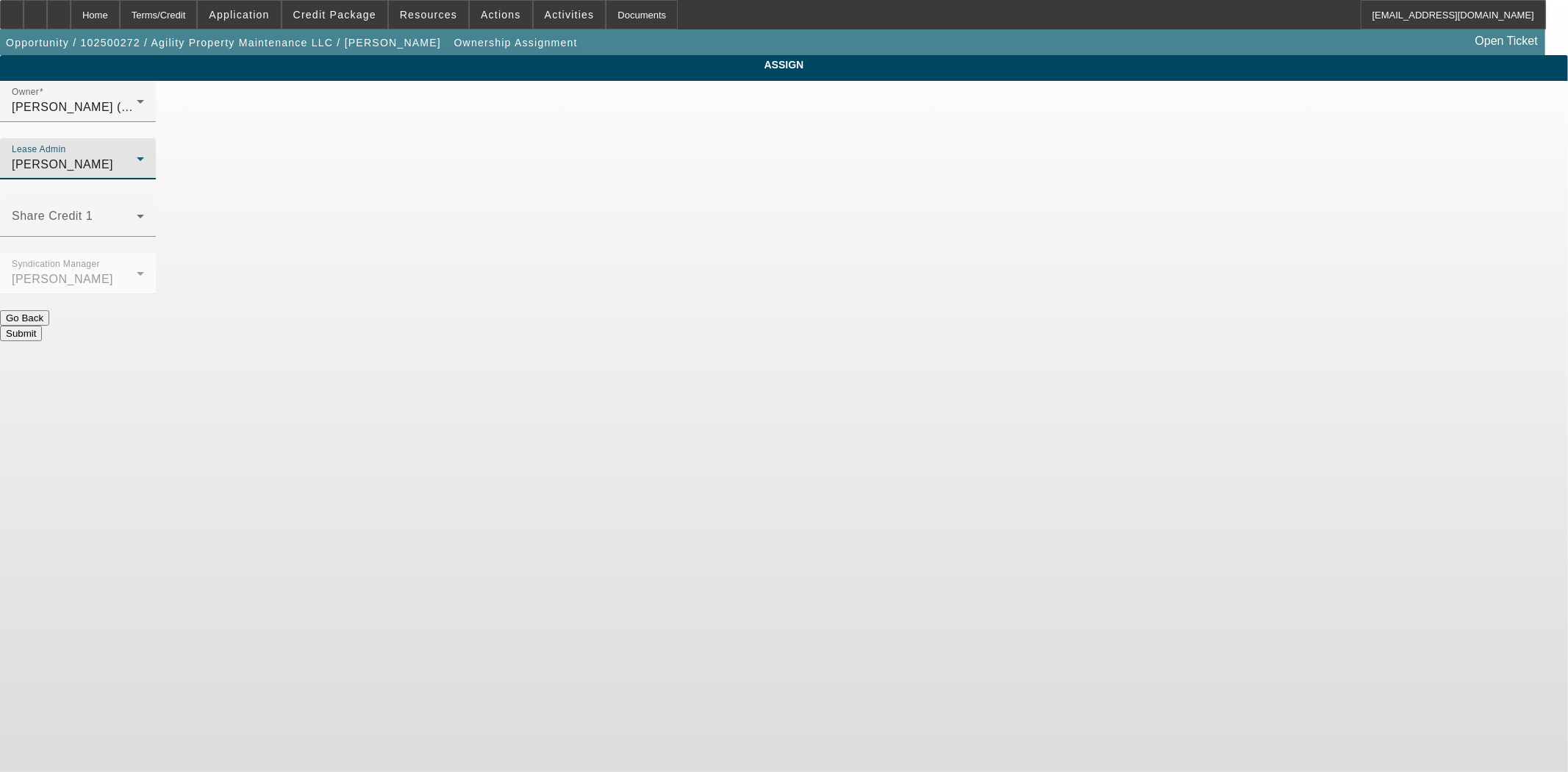
click at [42, 326] on button "Submit" at bounding box center [21, 333] width 42 height 16
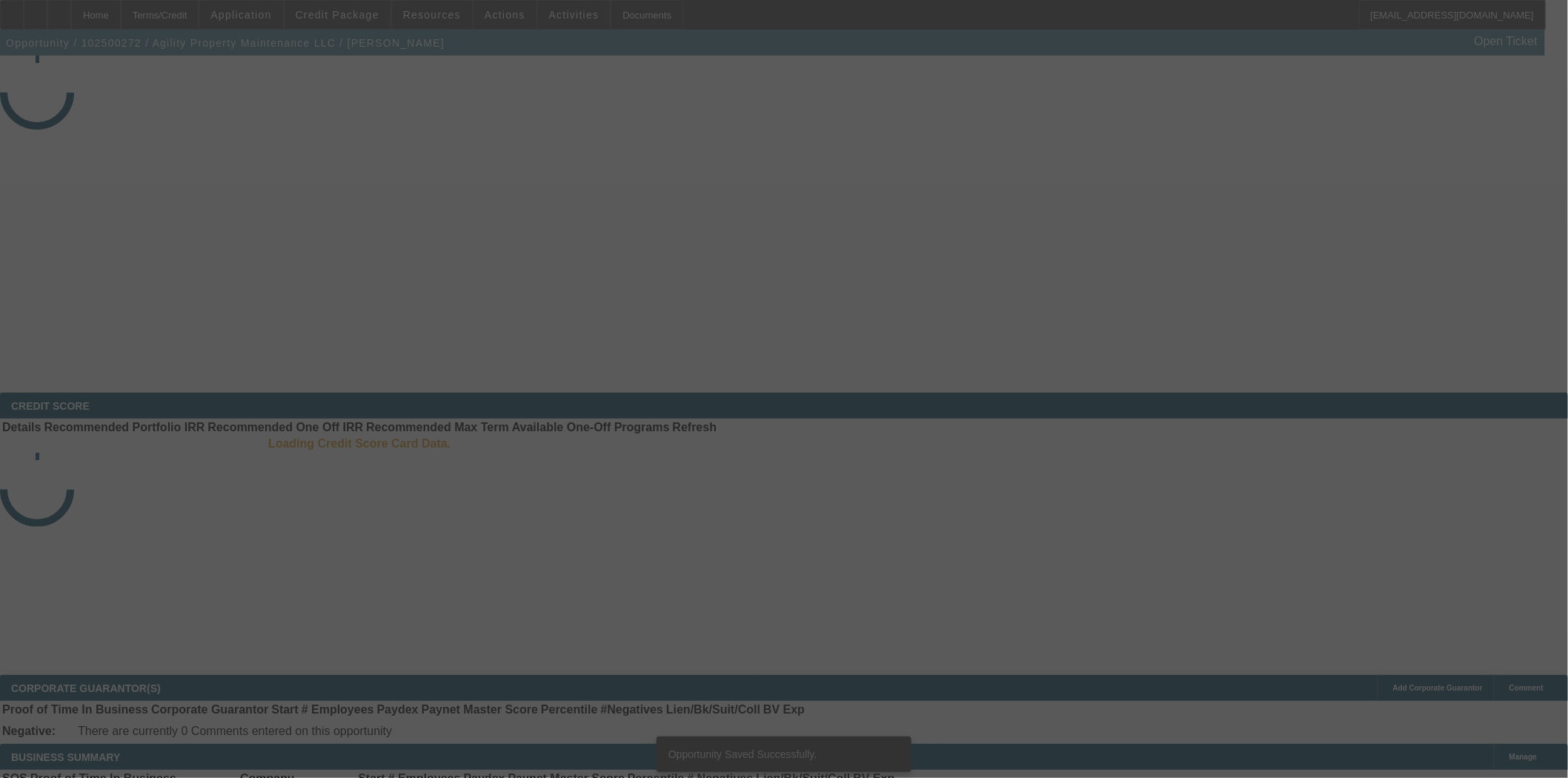
select select "3"
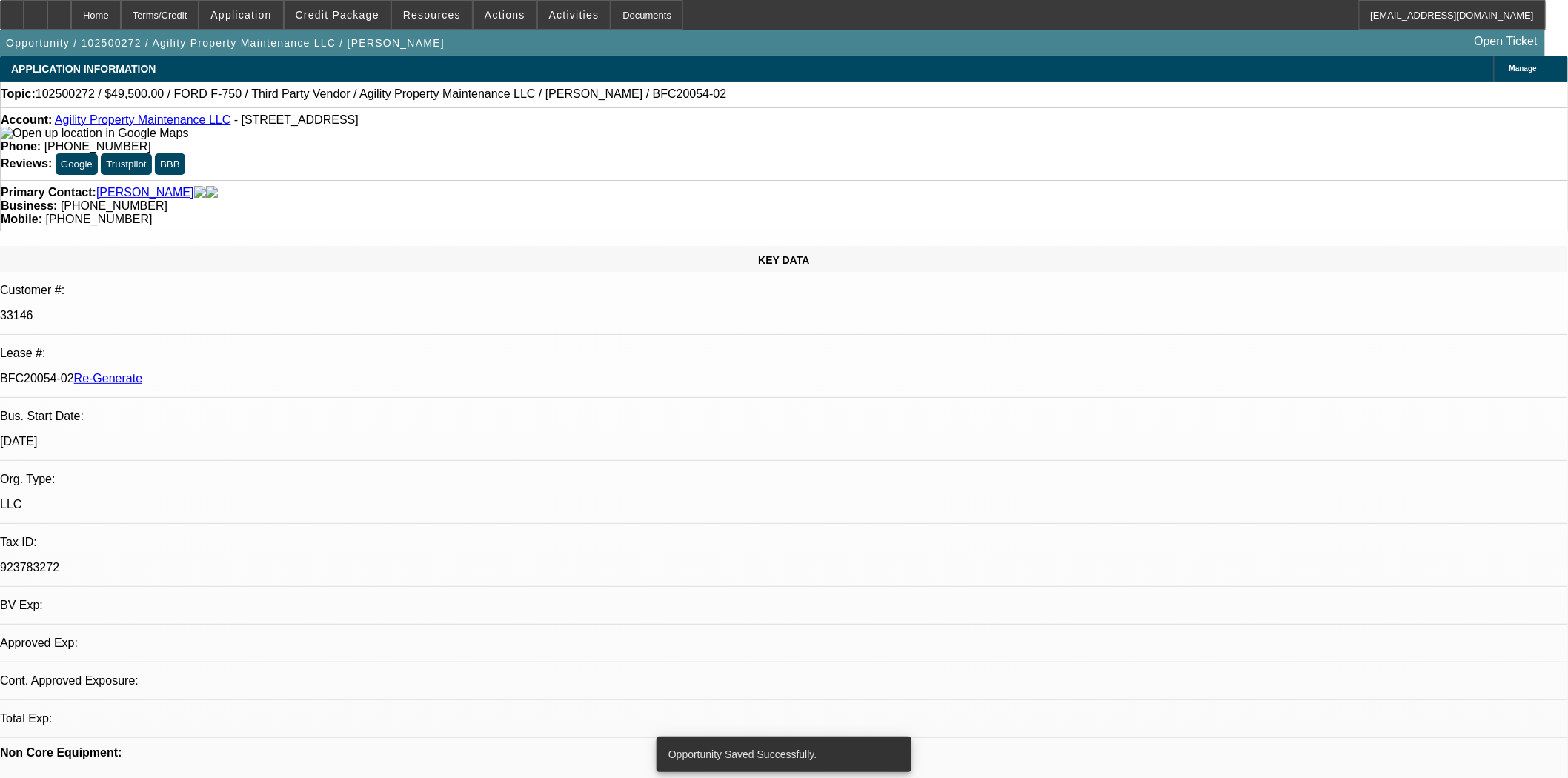
select select "0"
select select "6"
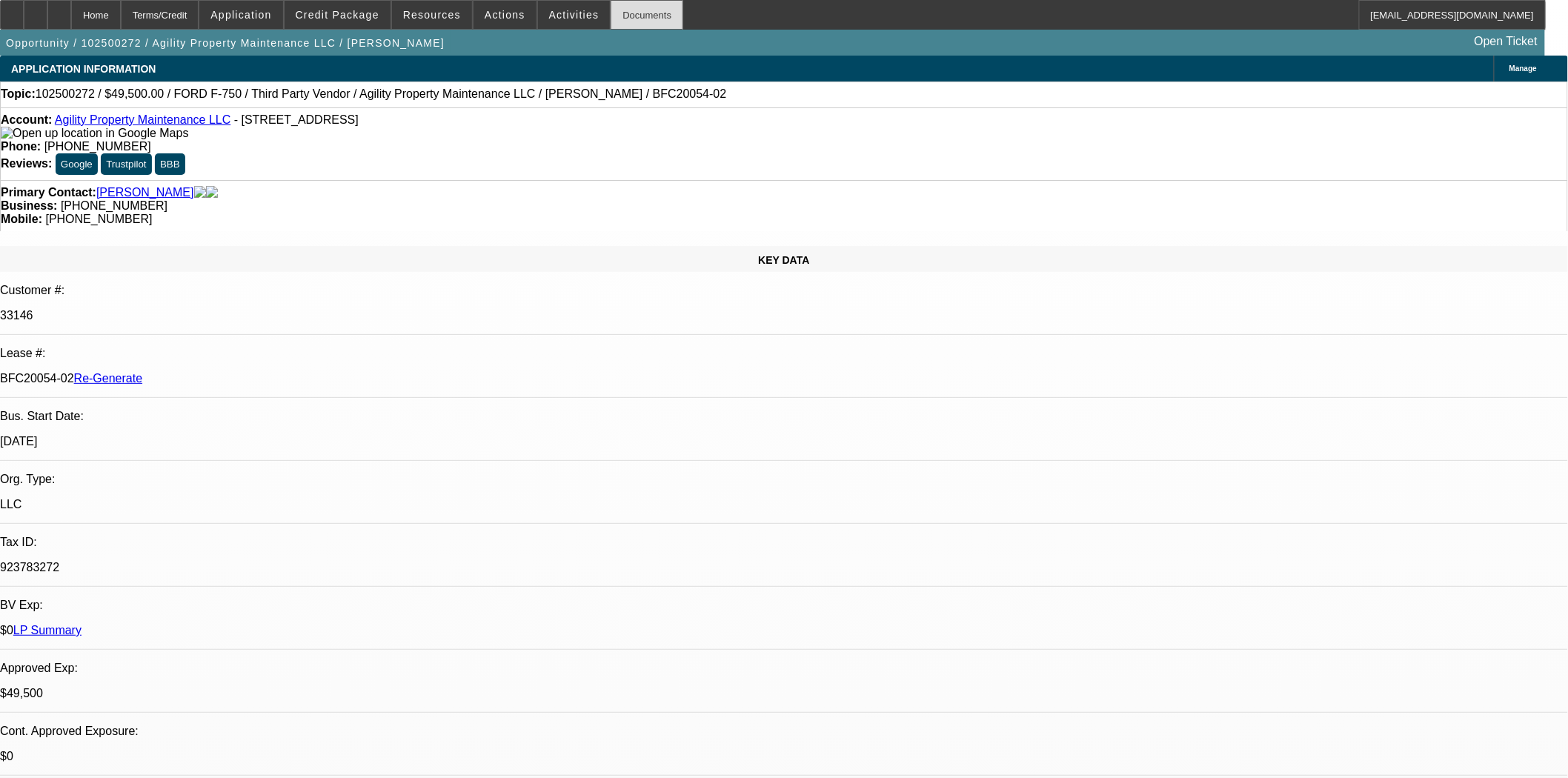
click at [629, 17] on div "Documents" at bounding box center [647, 15] width 73 height 30
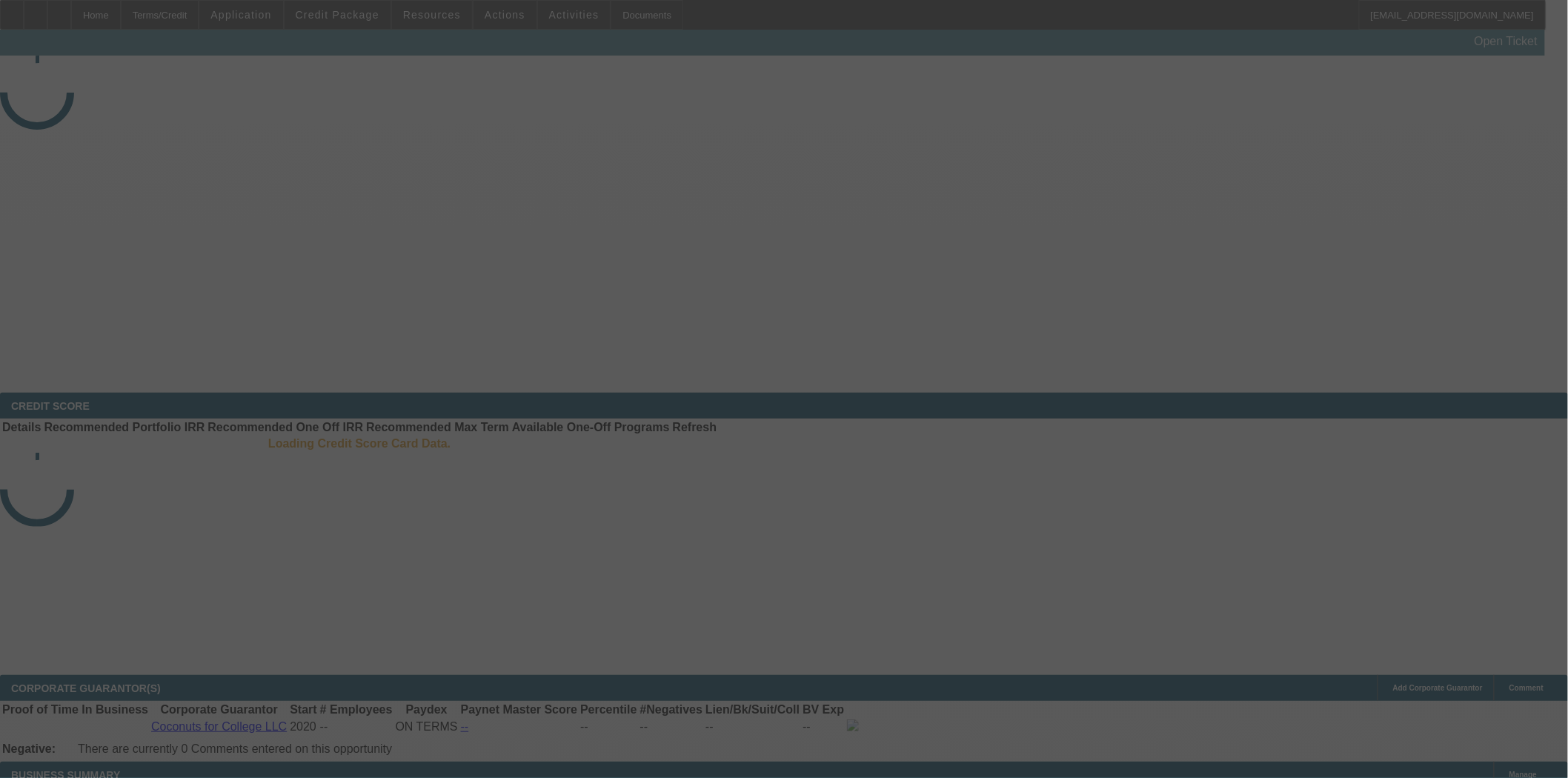
select select "3"
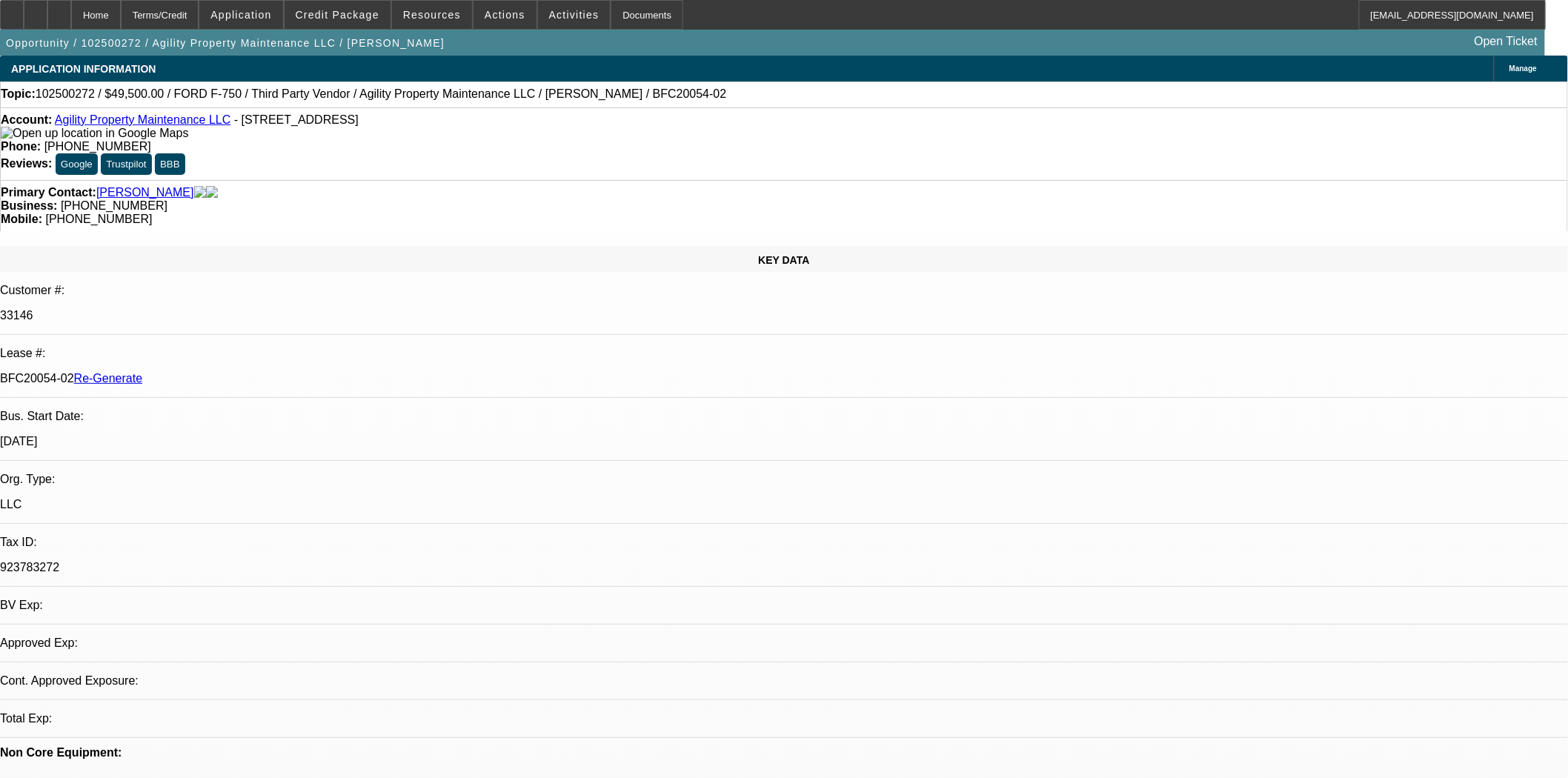
select select "0"
select select "6"
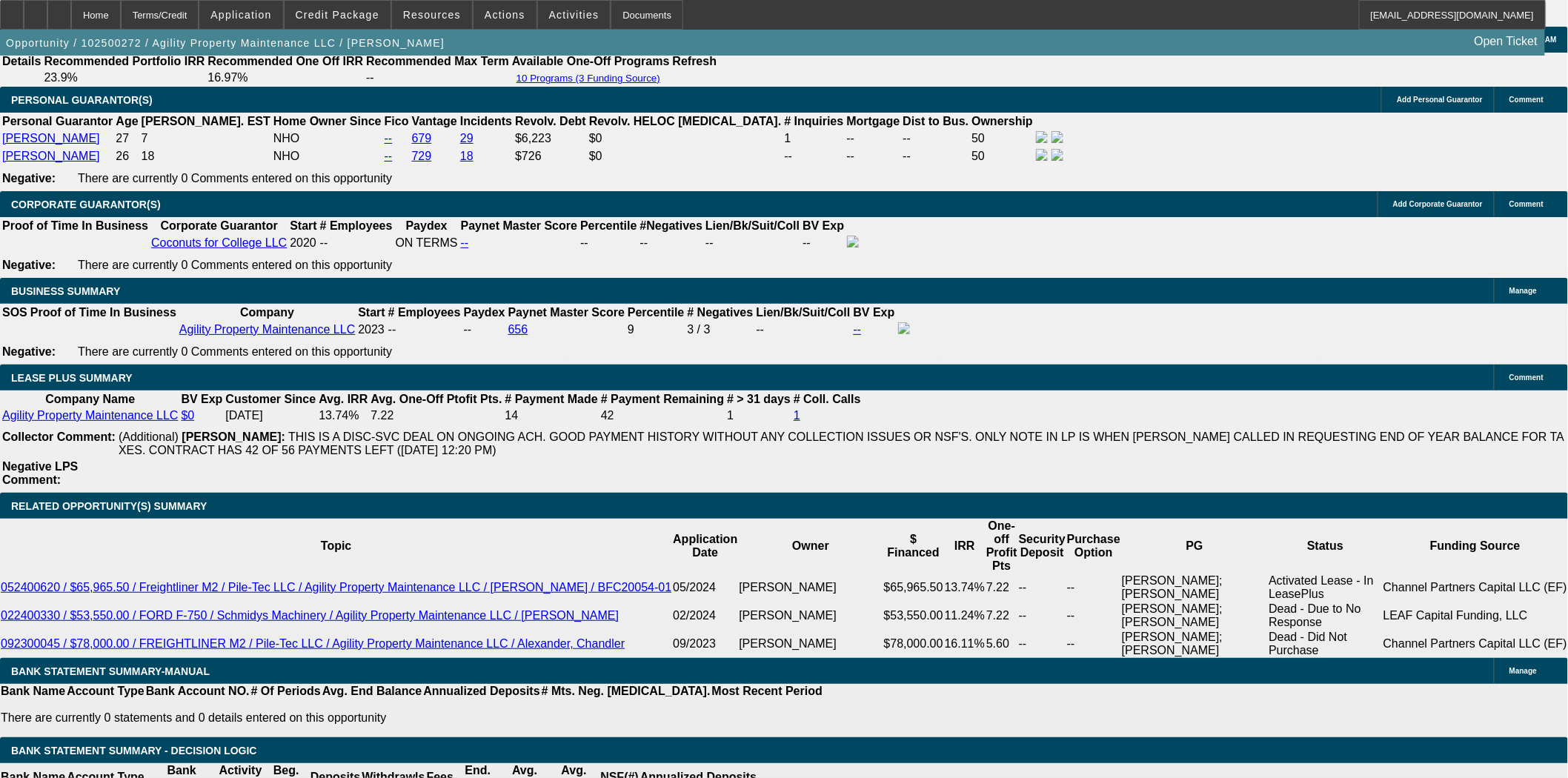
scroll to position [2870, 0]
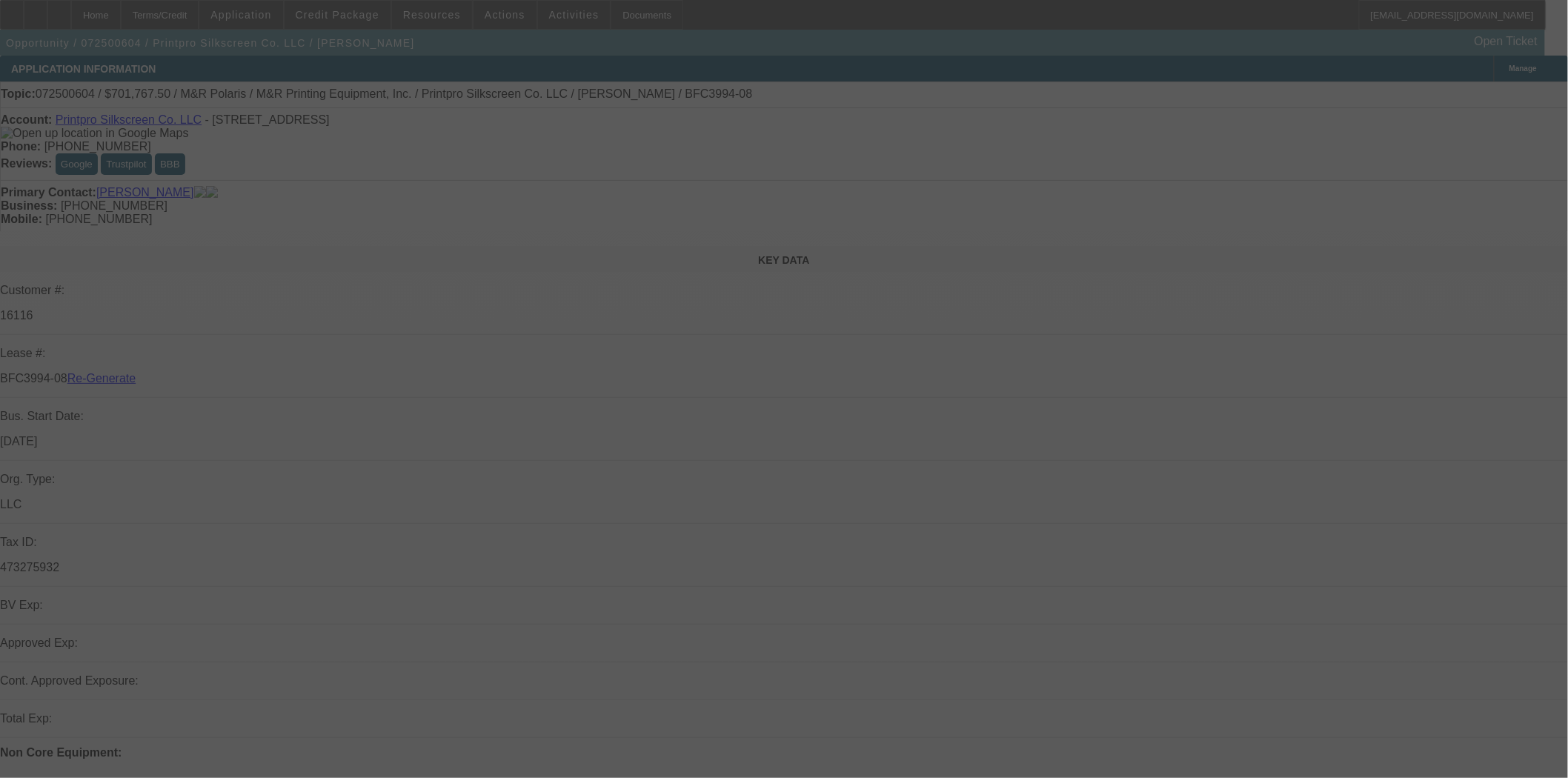
select select "3"
select select "0"
select select "6"
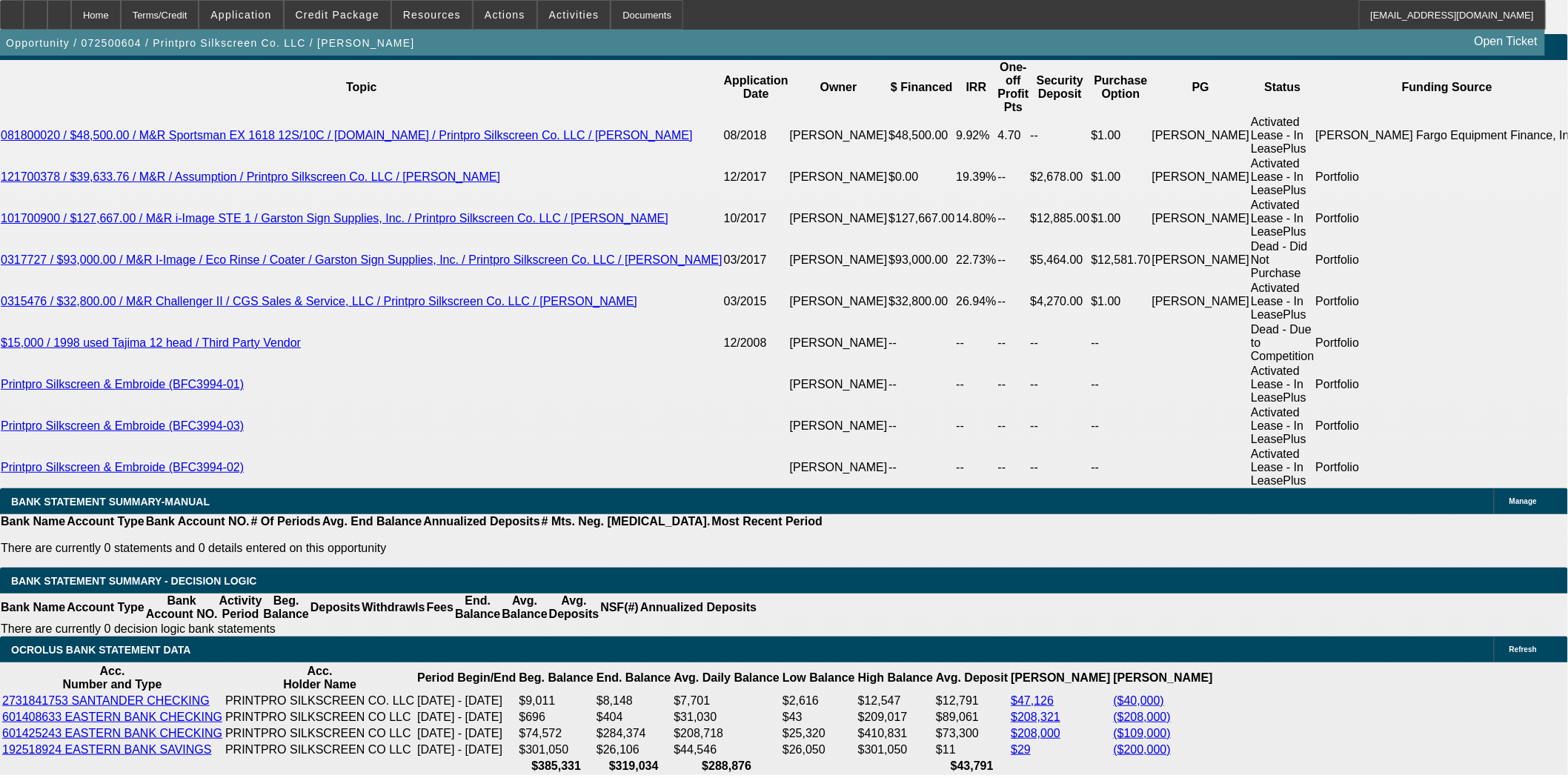
scroll to position [2803, 0]
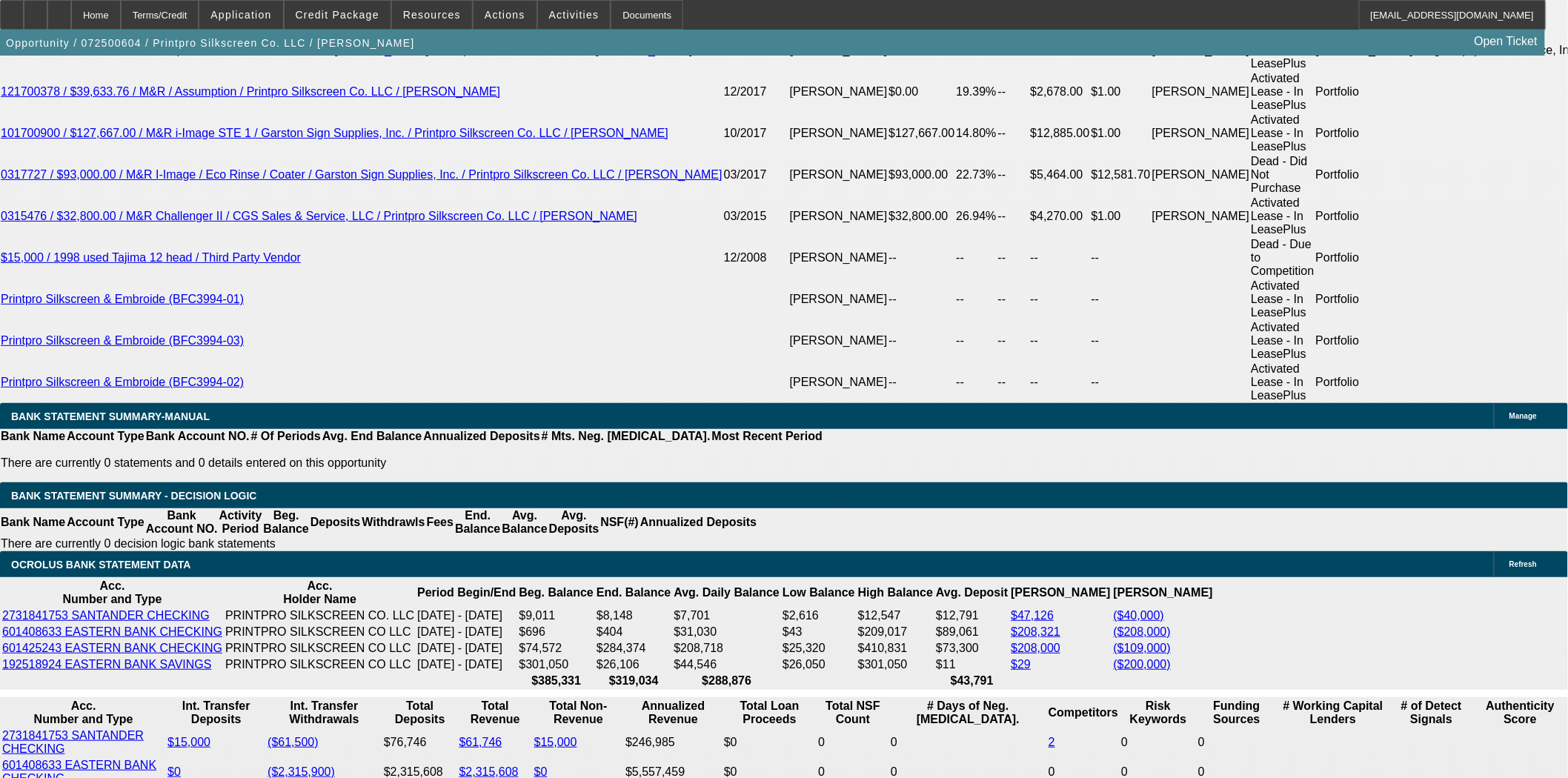
type input "UNKNOWN"
type input "0"
type input "15345.77"
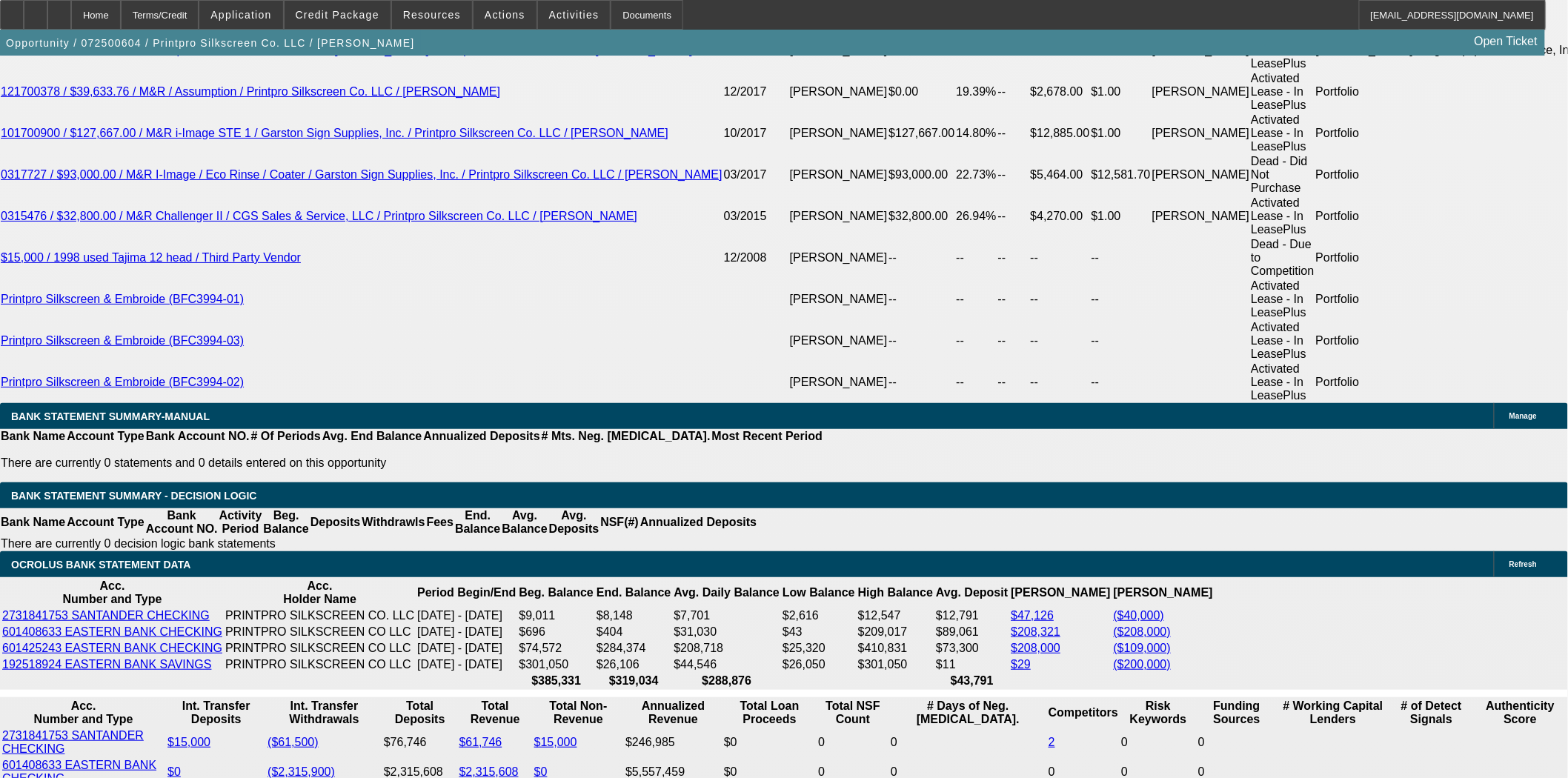
type input "$0.00"
drag, startPoint x: 233, startPoint y: 457, endPoint x: 302, endPoint y: 457, distance: 69.0
type input "$15,345.77"
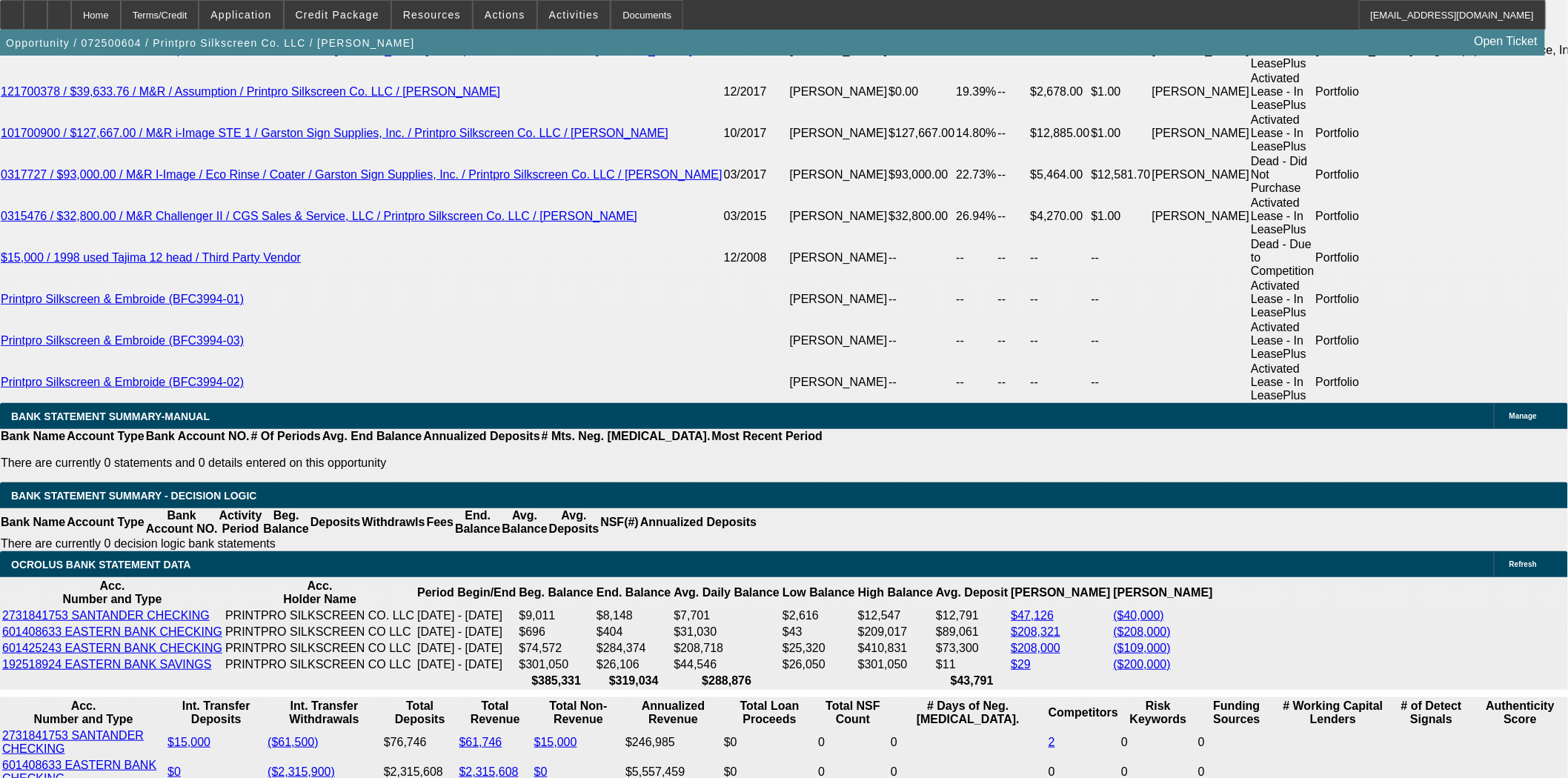
type input "2"
type input "$355,825.73"
type input "2"
type input "$015,345.77"
type input "60"
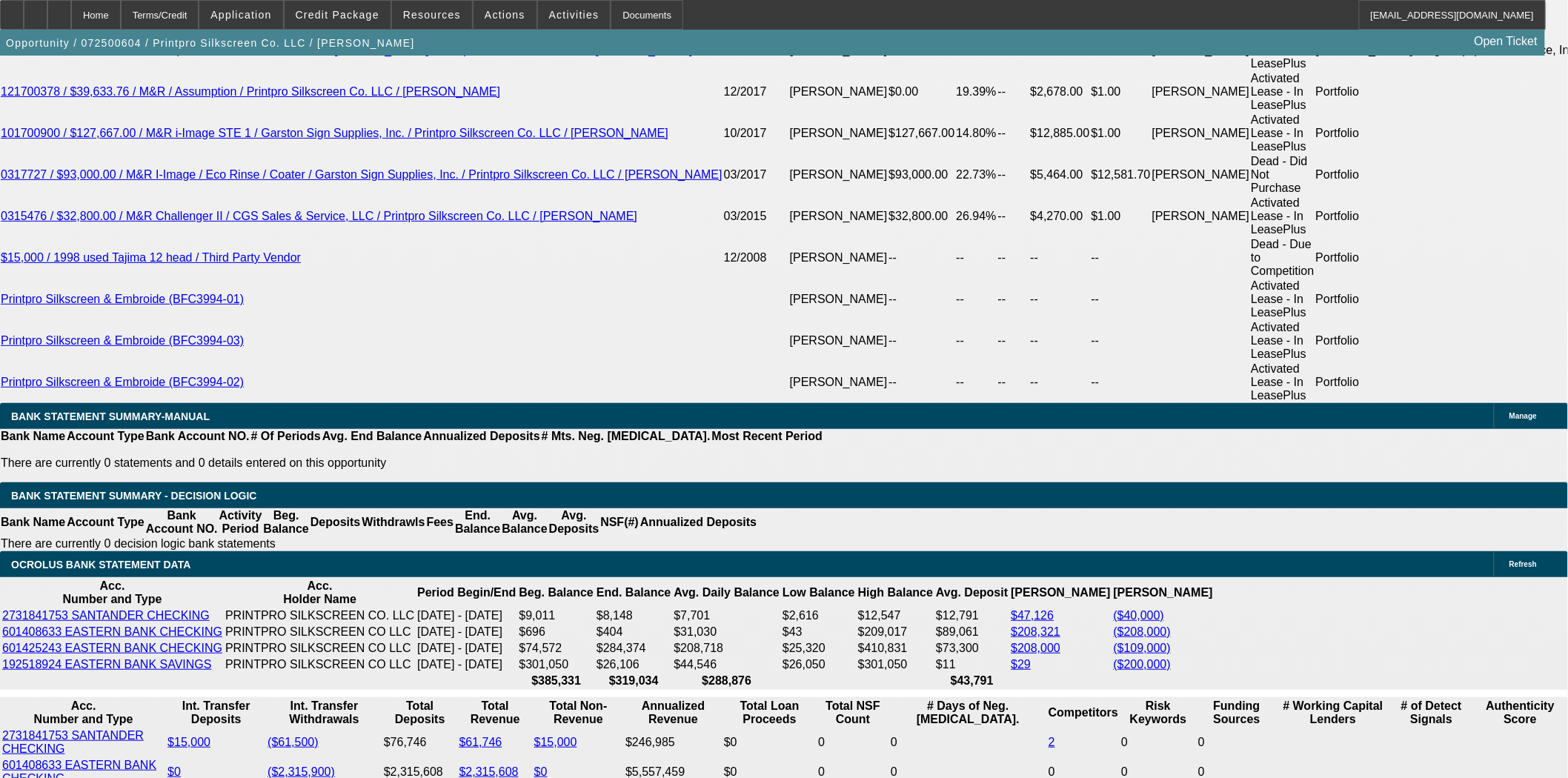
type input "15345.77"
type input "355825.73"
type input "$15,345.77"
drag, startPoint x: 238, startPoint y: 461, endPoint x: 305, endPoint y: 461, distance: 67.0
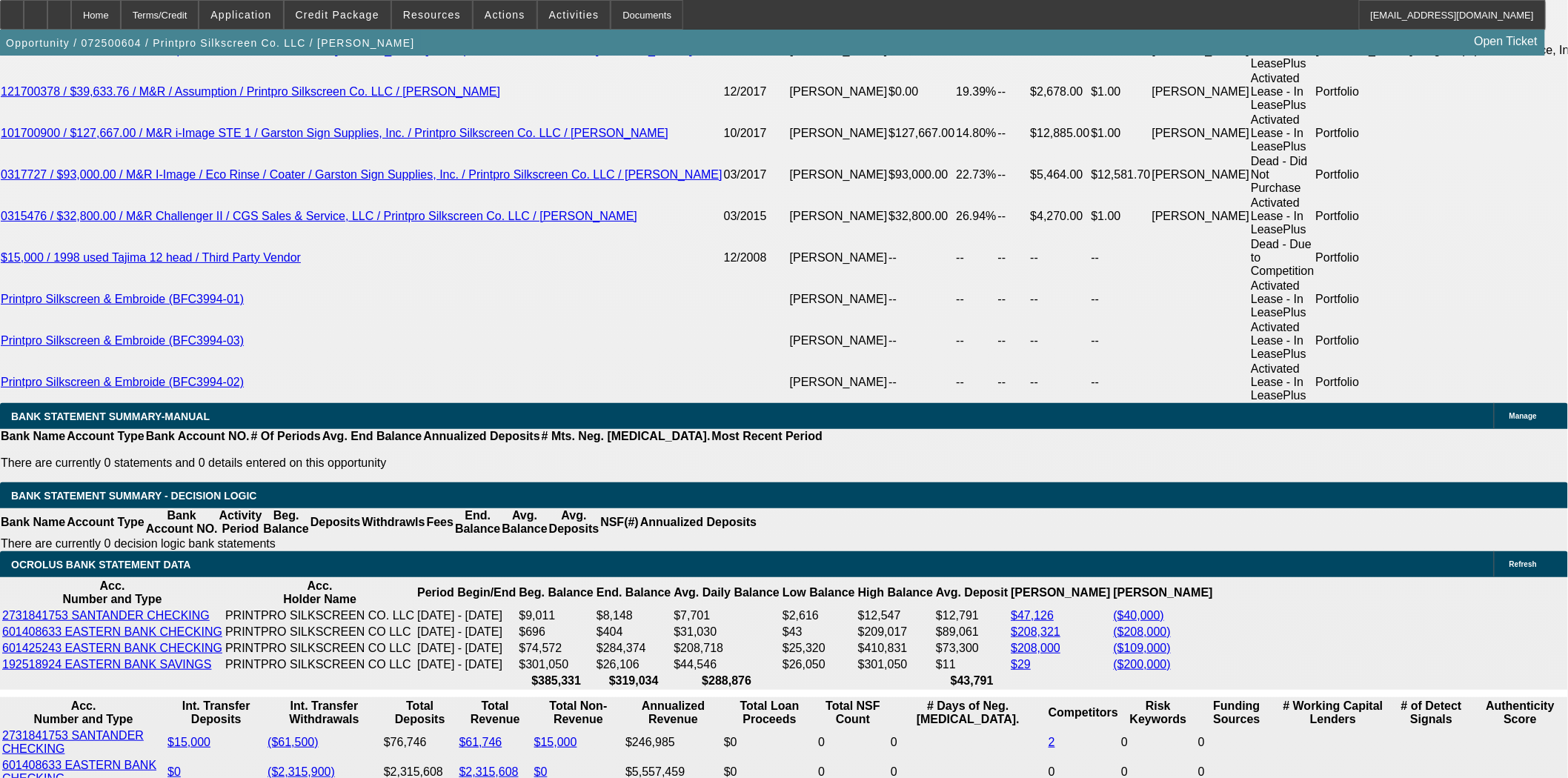
type input "$0.00"
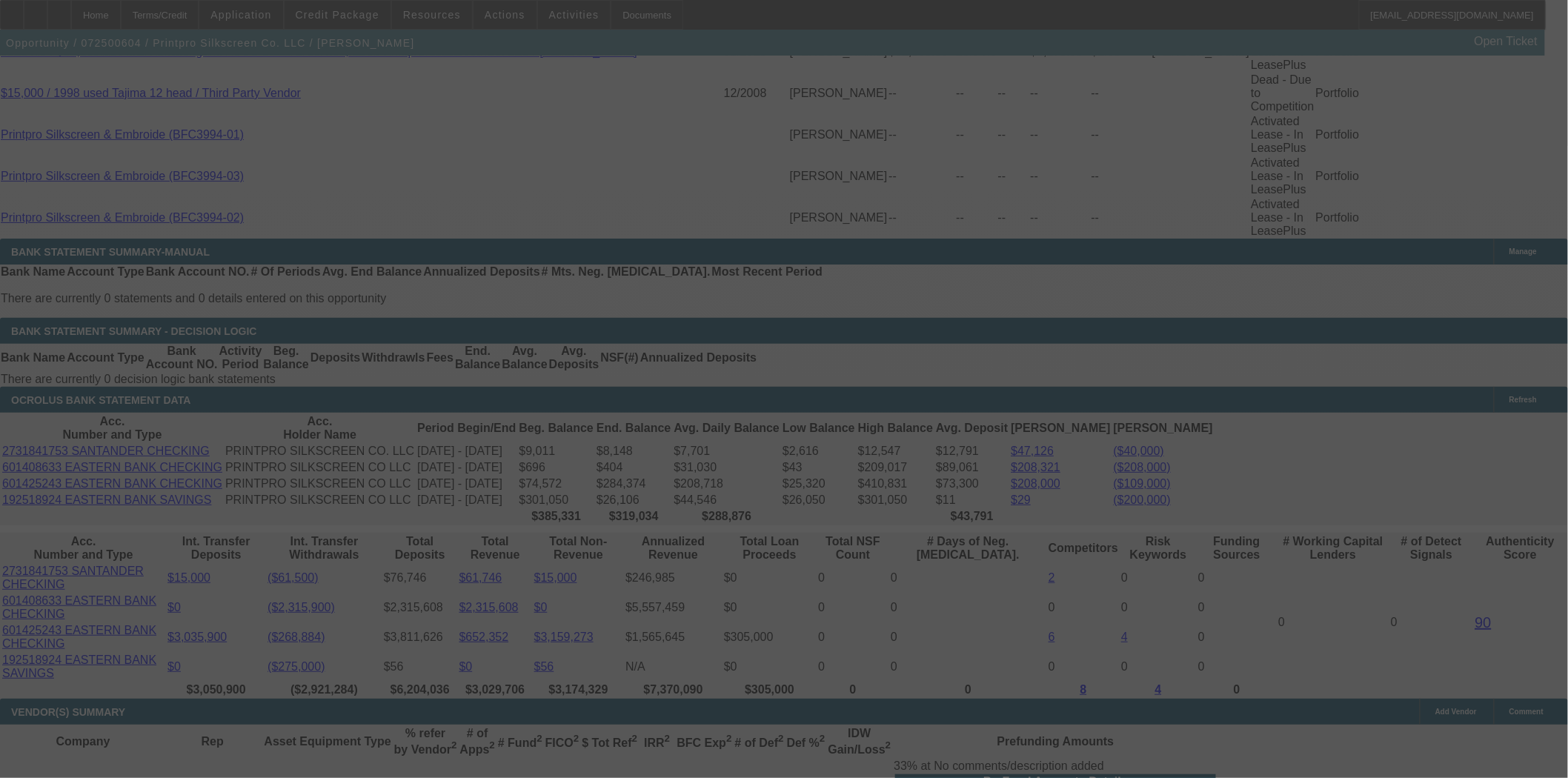
scroll to position [2960, 0]
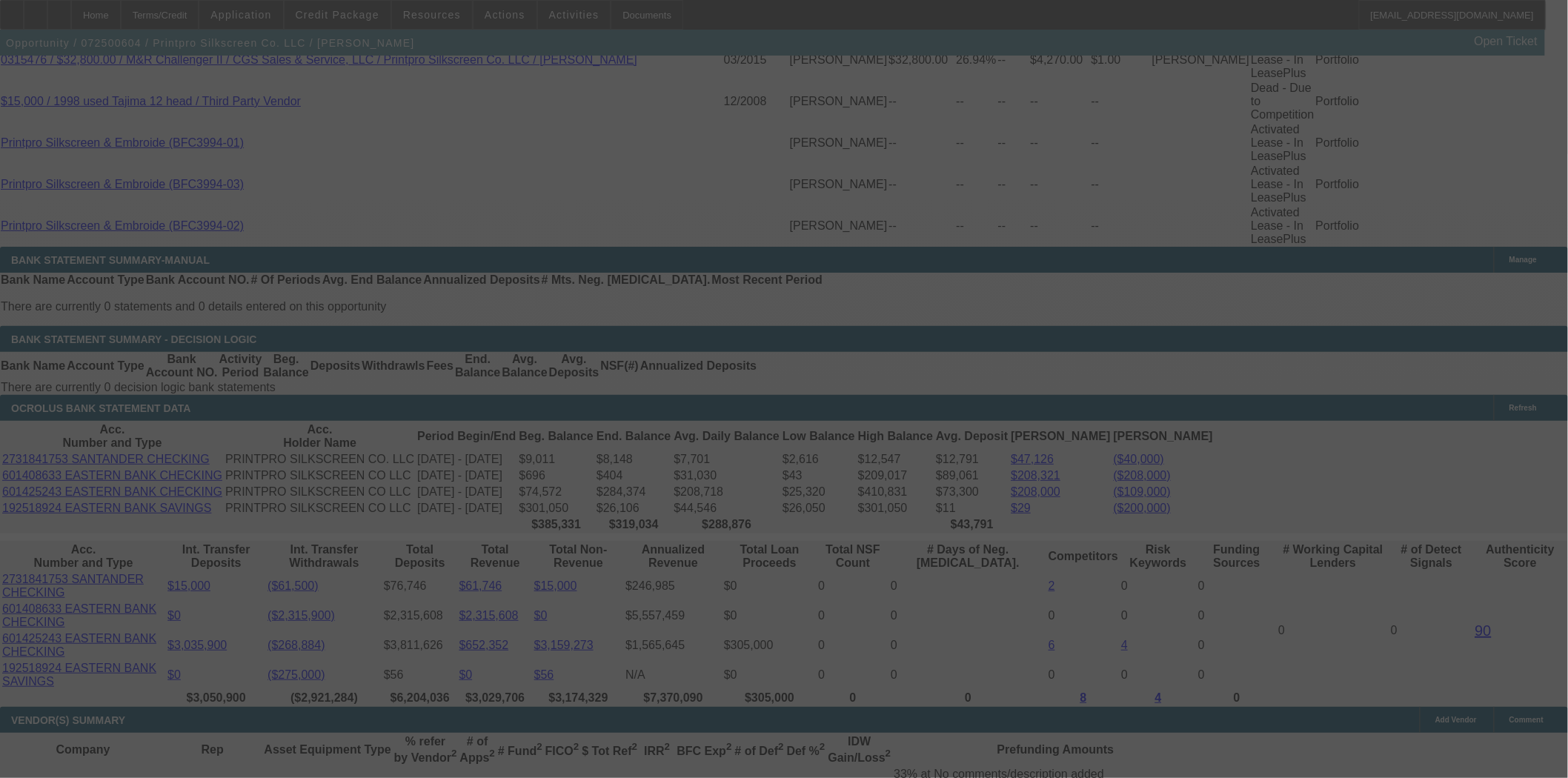
select select "0"
select select "6"
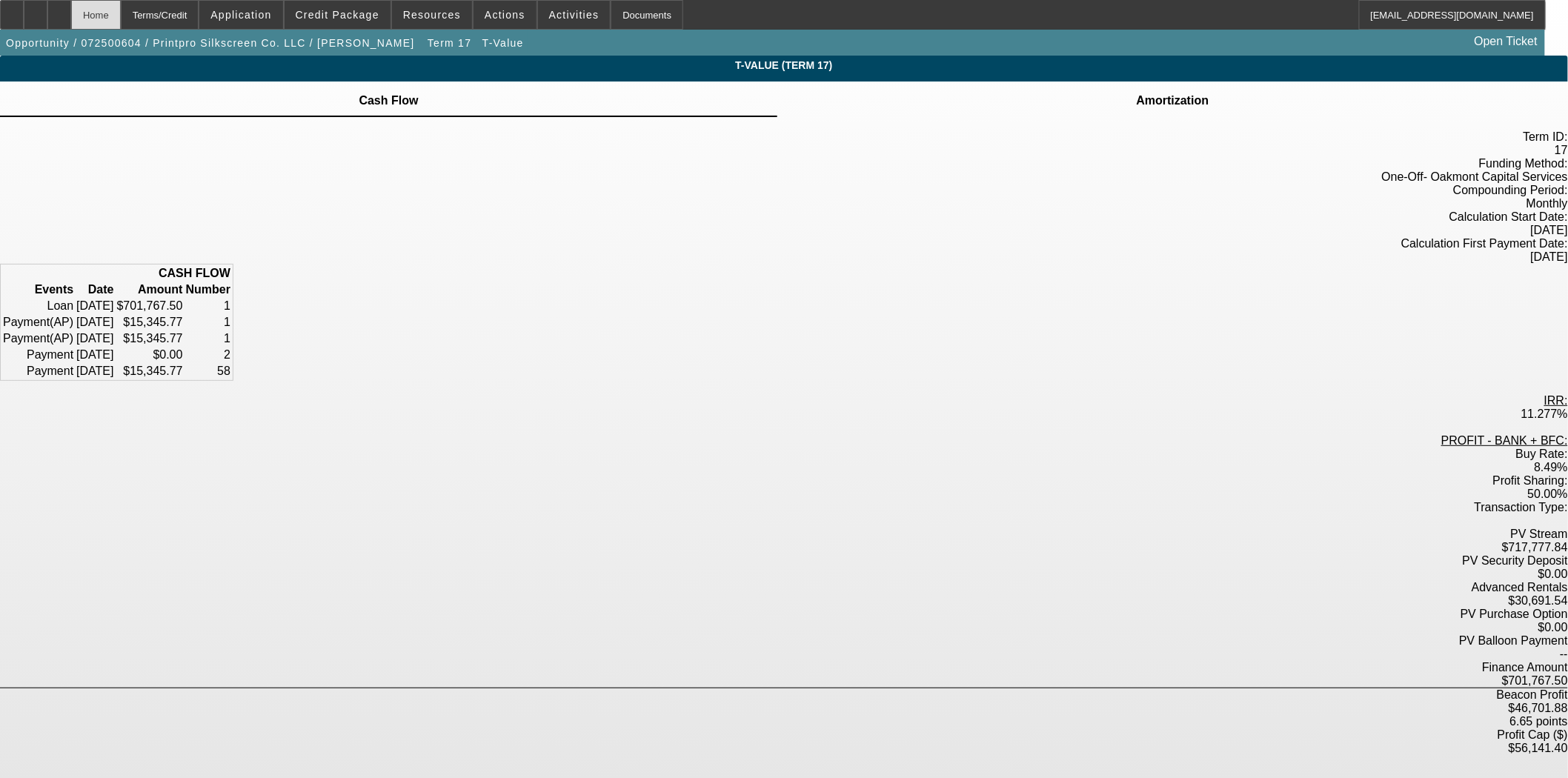
click at [121, 17] on div "Home" at bounding box center [96, 15] width 50 height 30
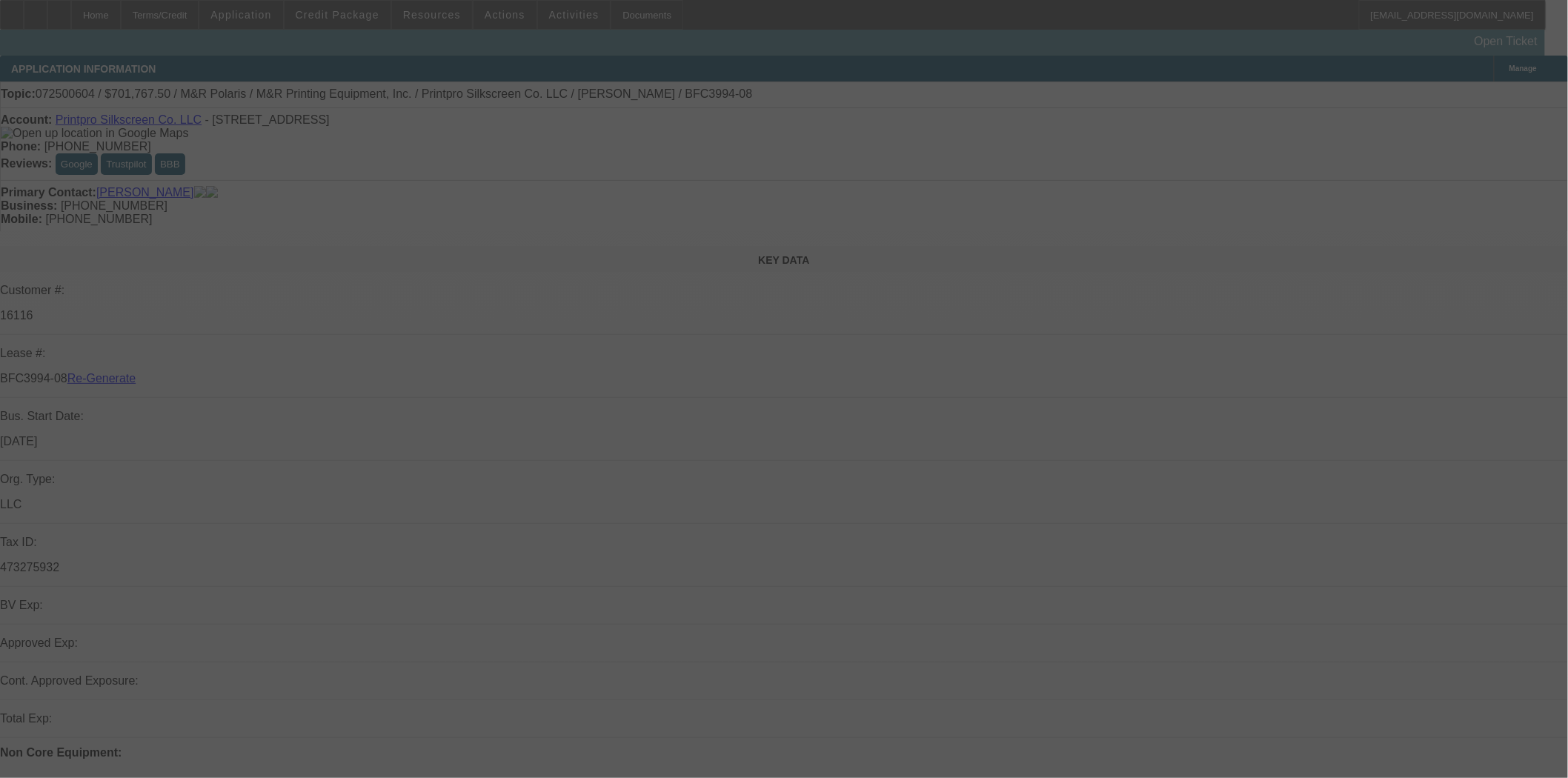
select select "3"
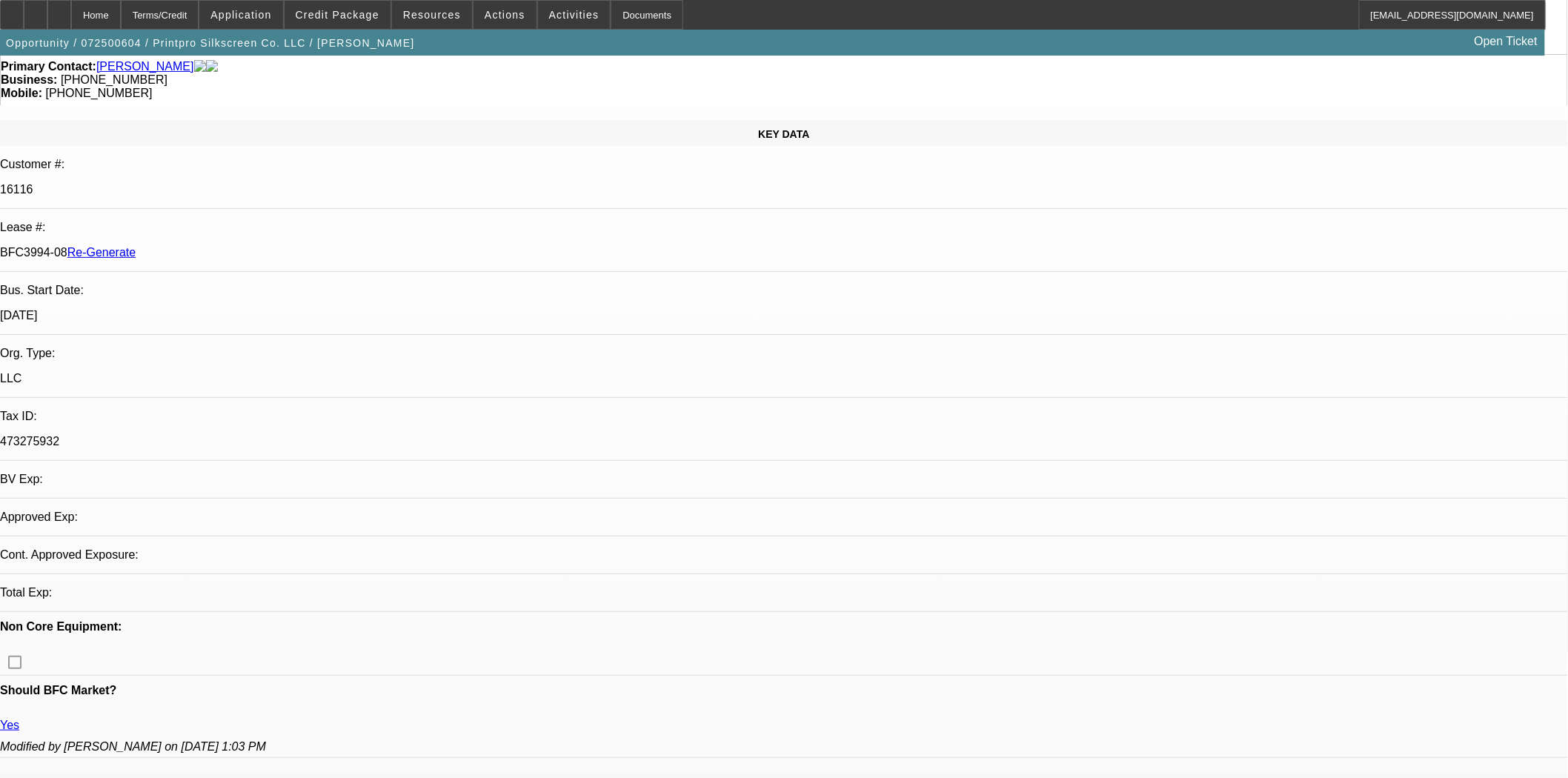
select select "0"
select select "6"
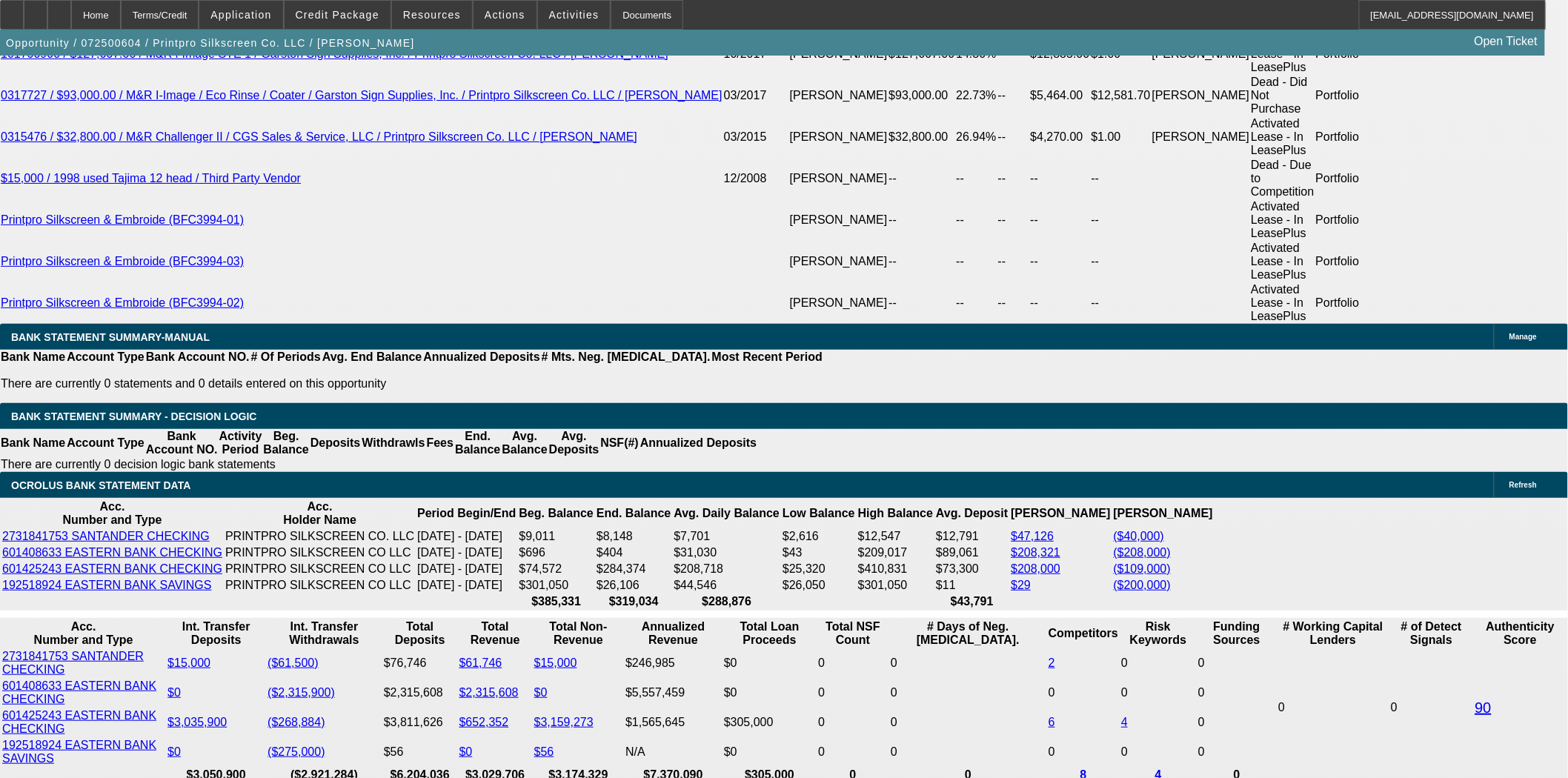
scroll to position [2968, 0]
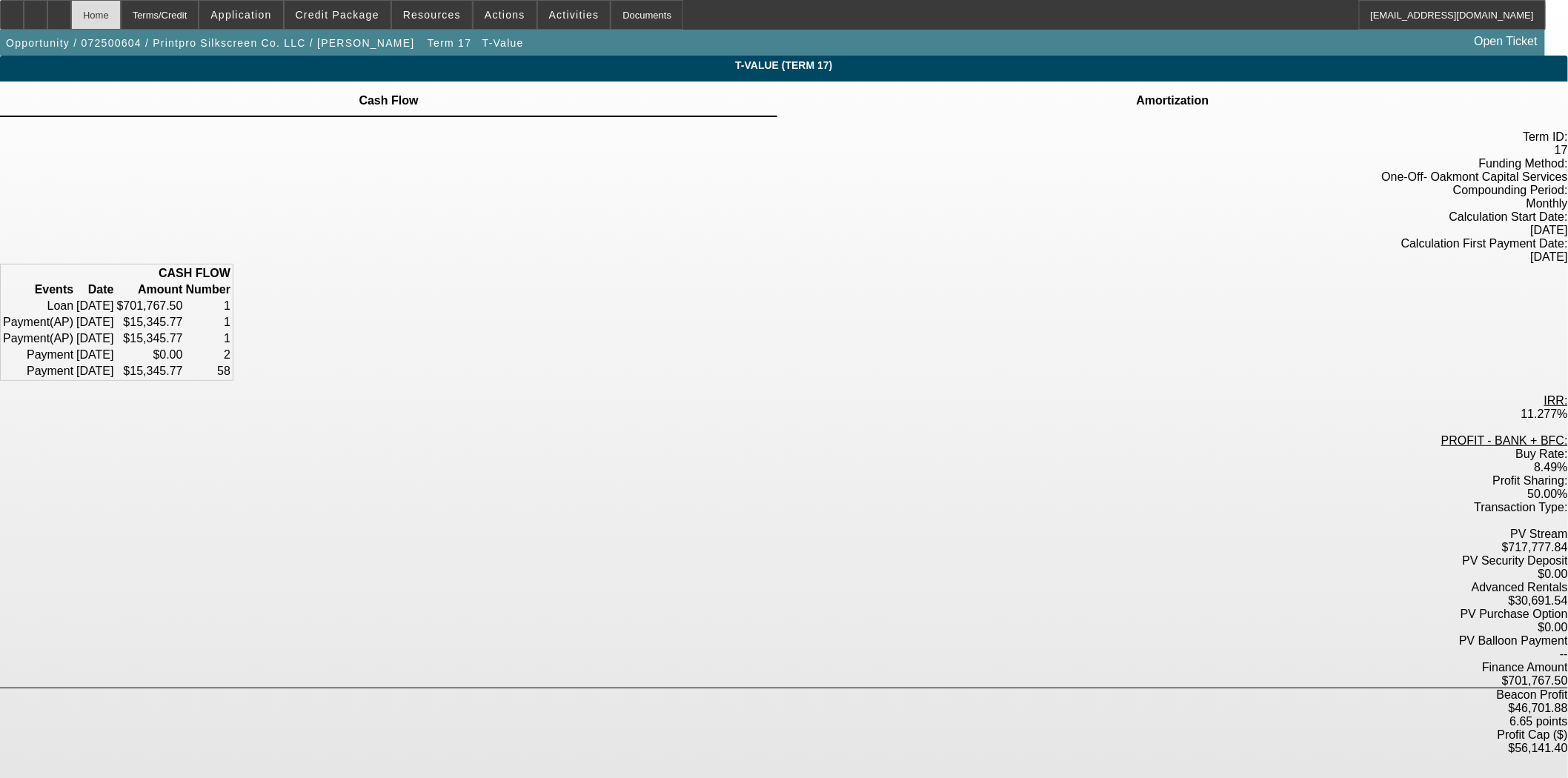
click at [121, 18] on div "Home" at bounding box center [96, 15] width 50 height 30
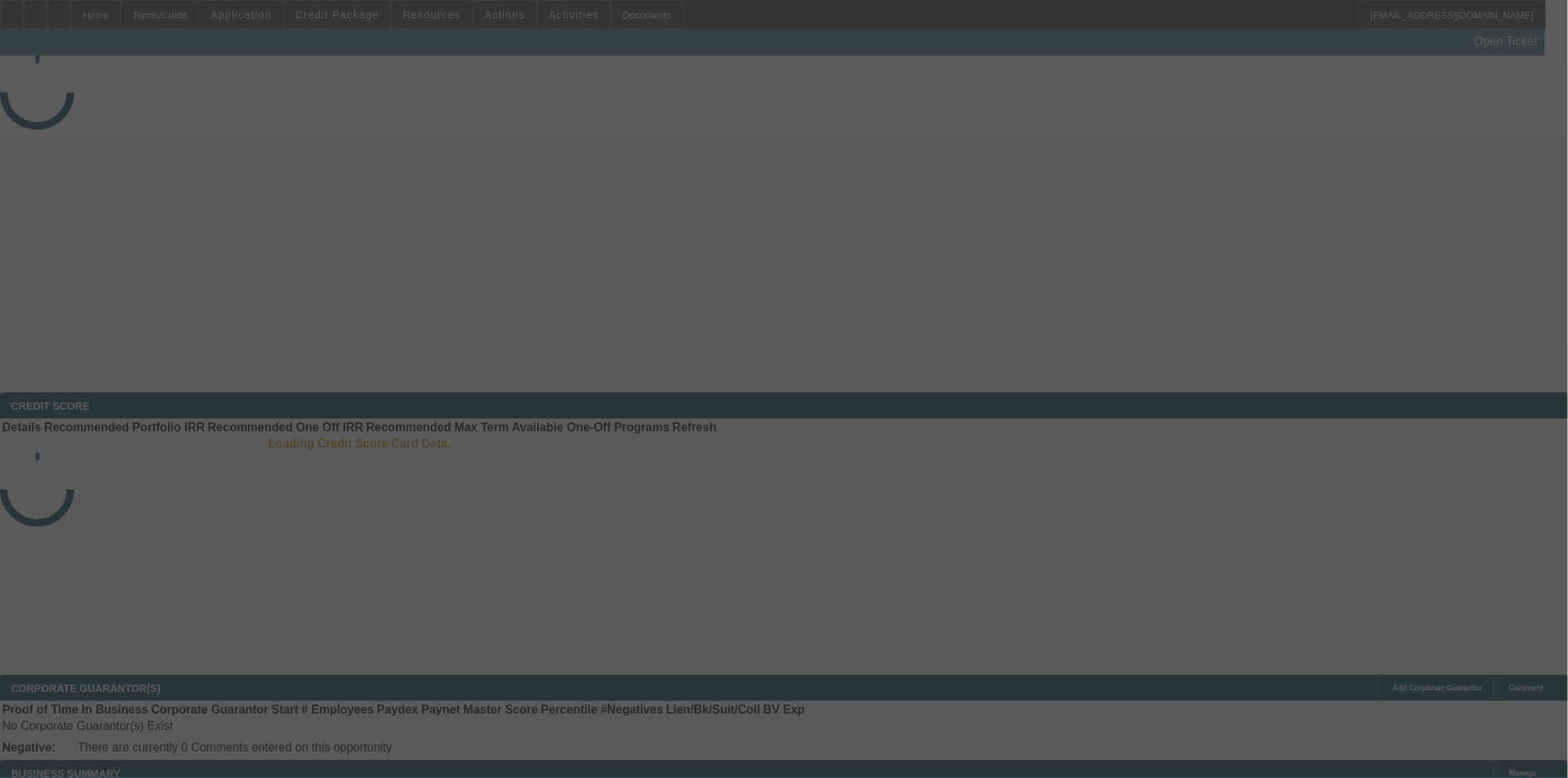
select select "3"
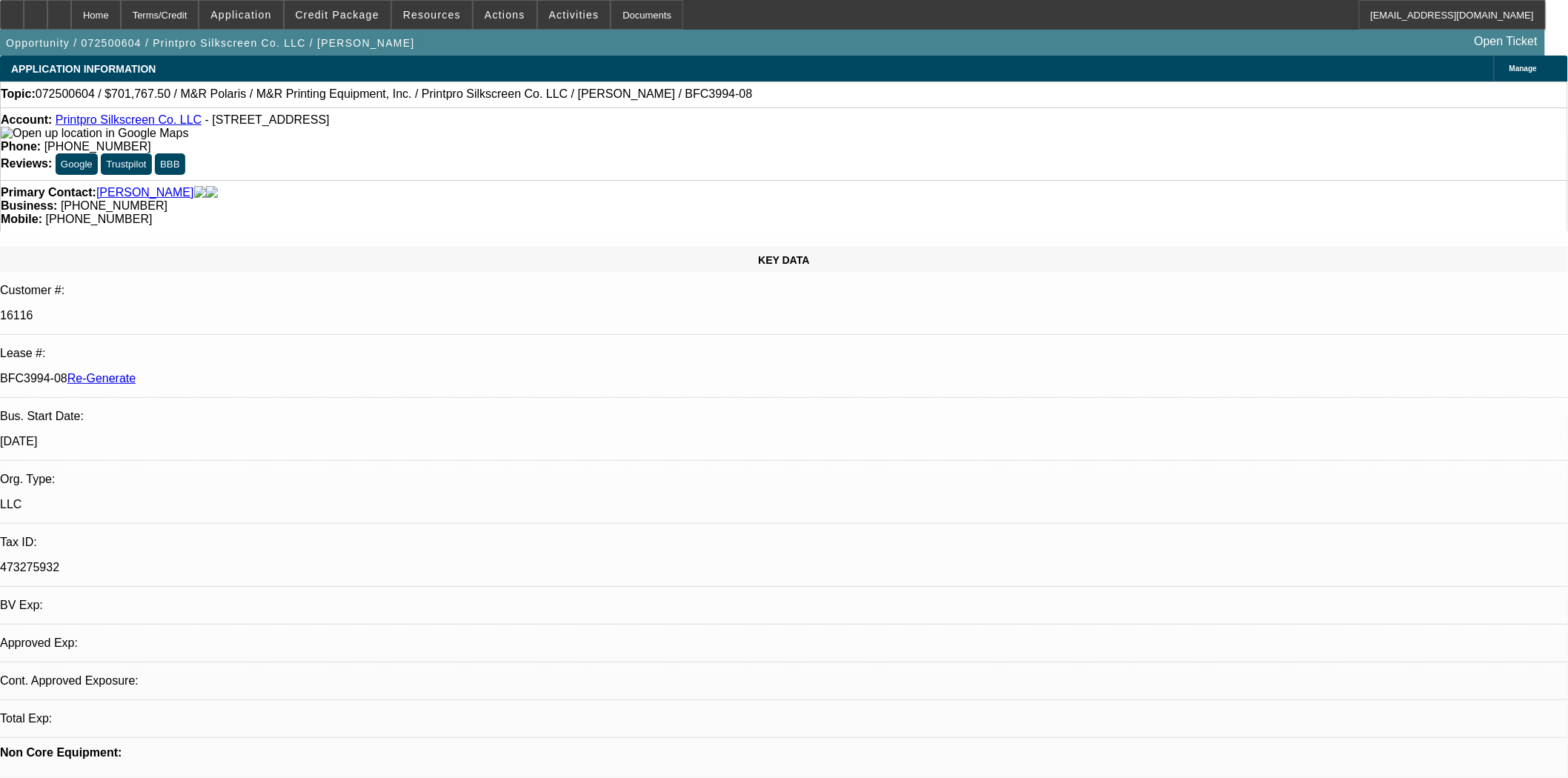
select select "0"
select select "6"
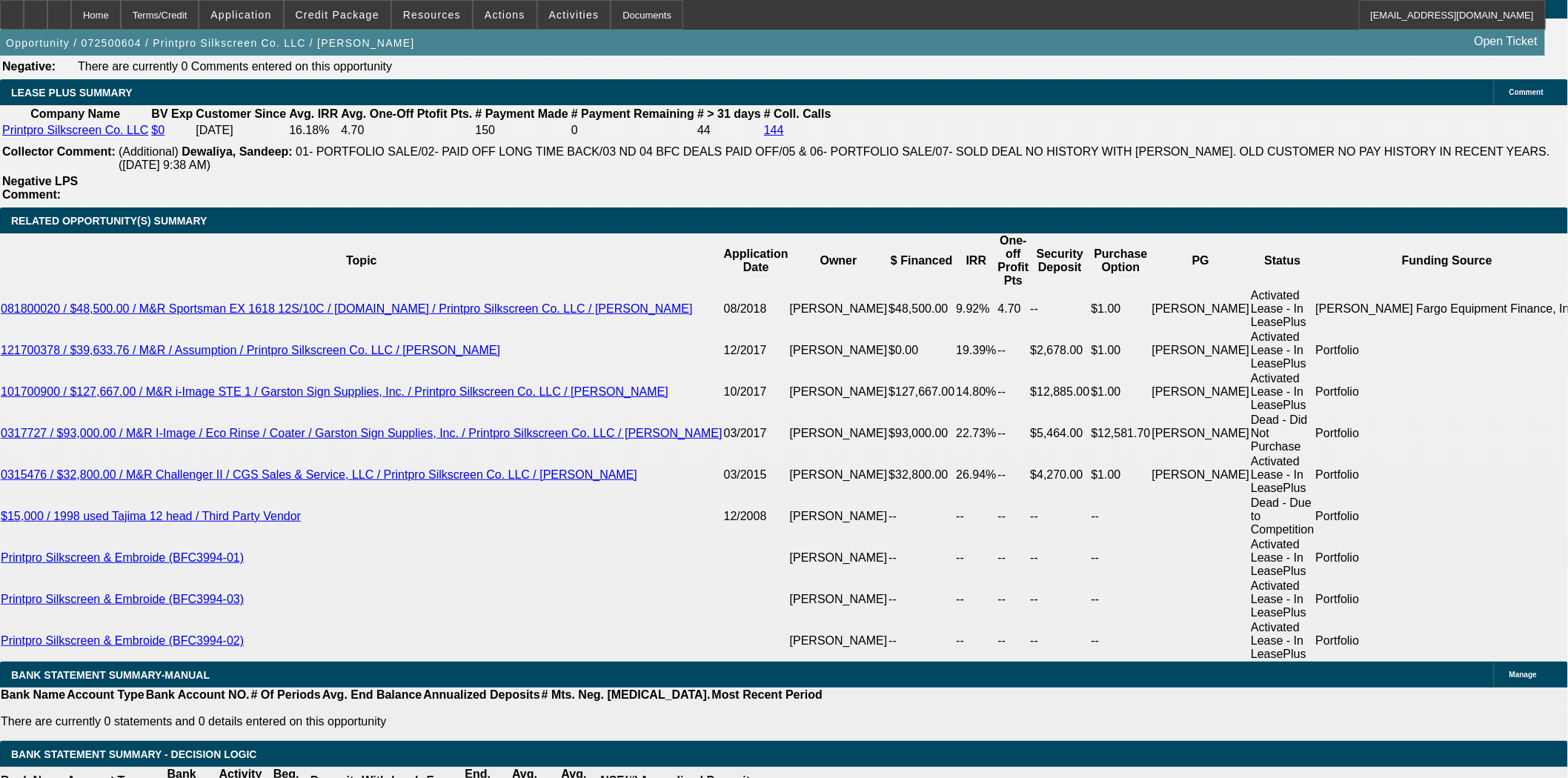
scroll to position [2630, 0]
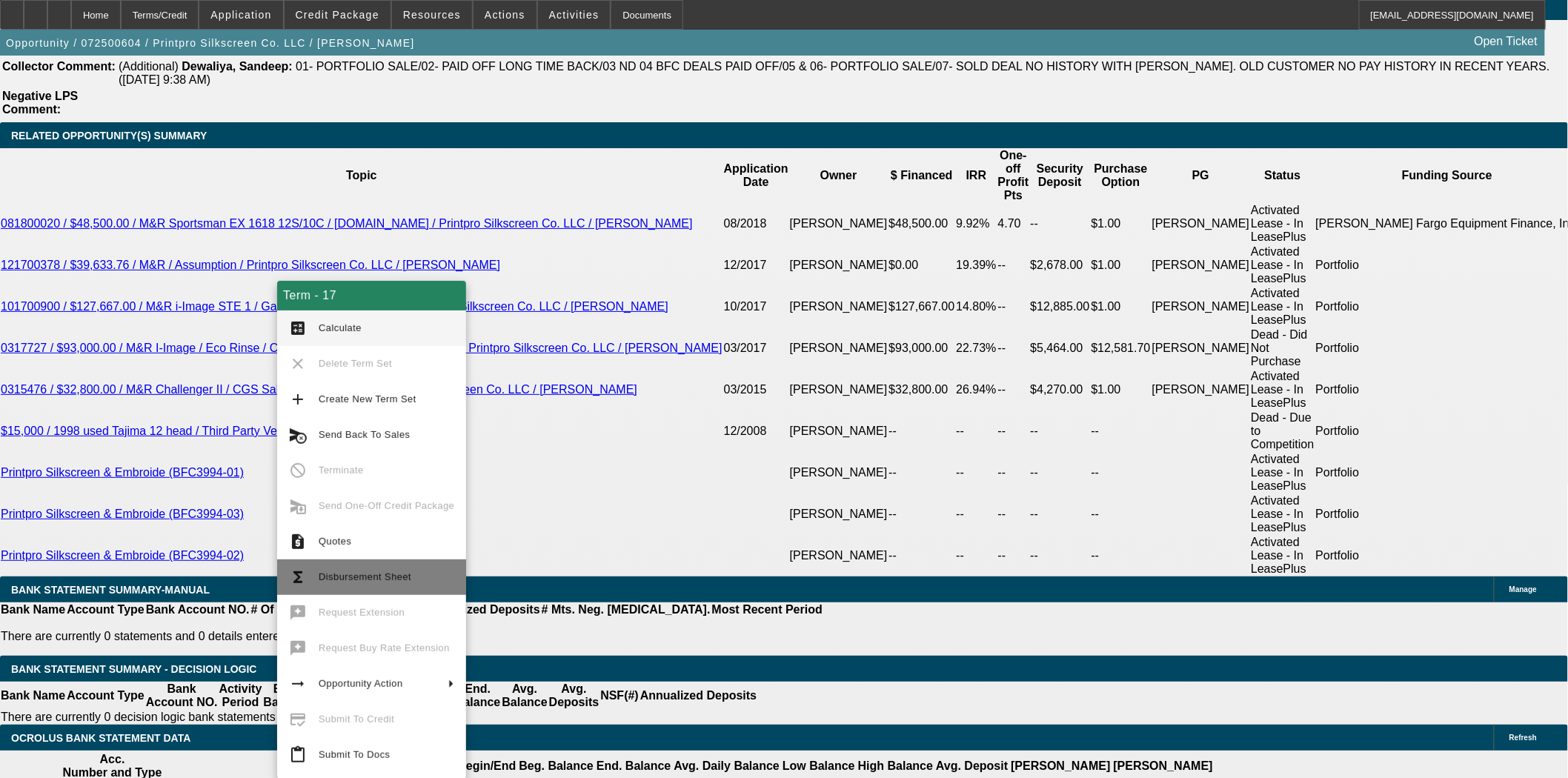
click at [342, 563] on button "functions Disbursement Sheet" at bounding box center [372, 577] width 189 height 36
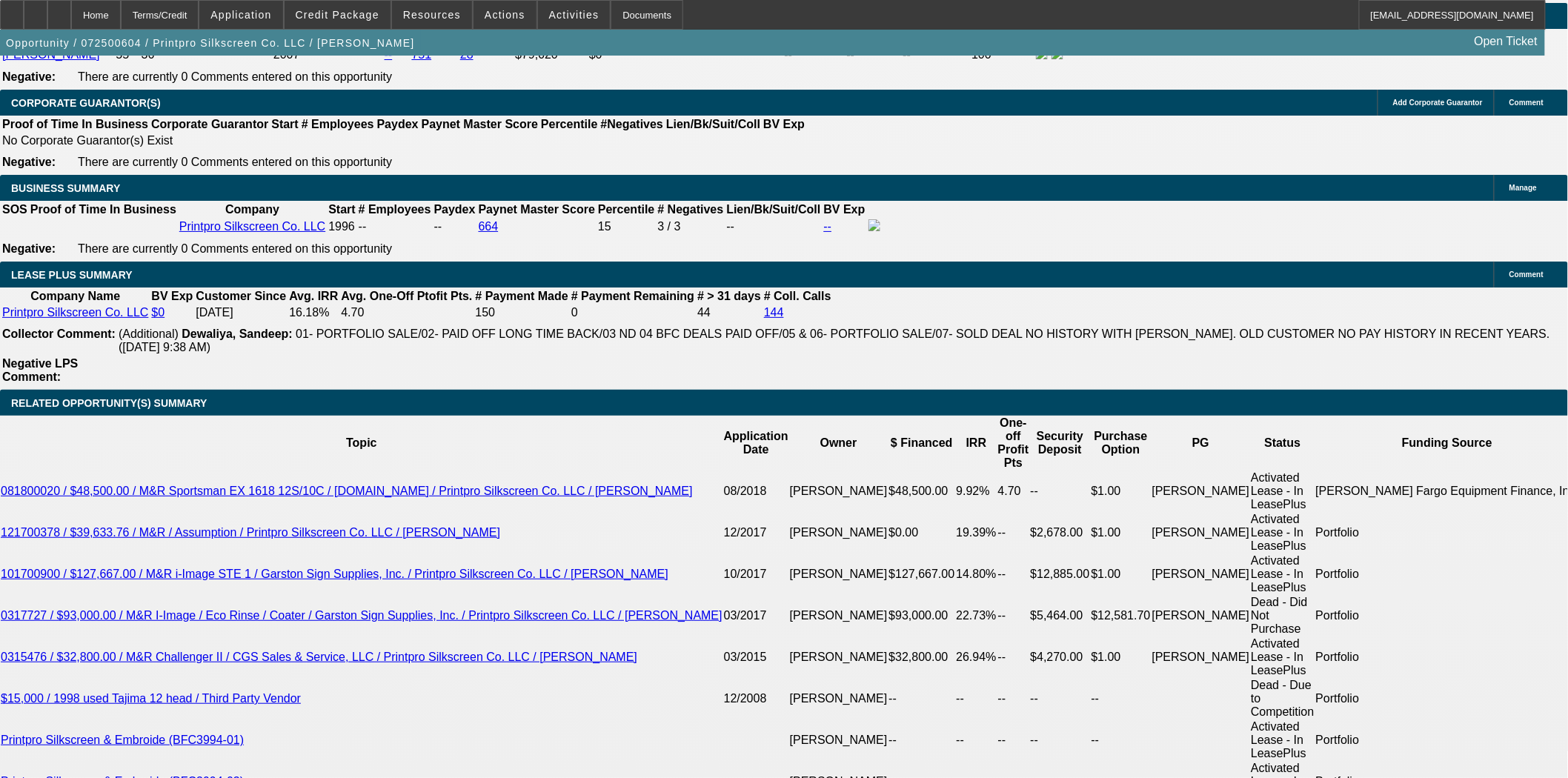
scroll to position [2718, 0]
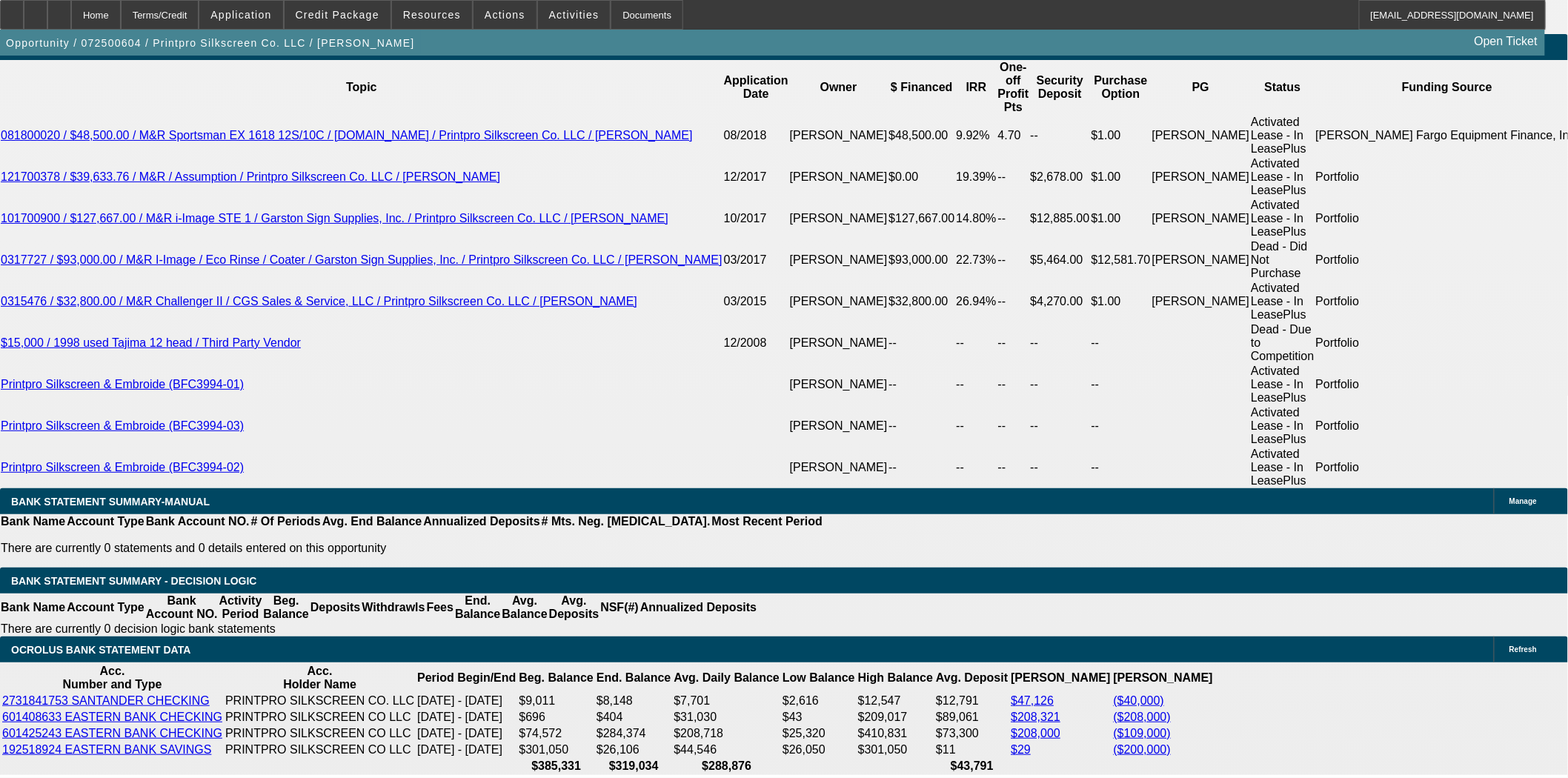
select select "0"
select select "6"
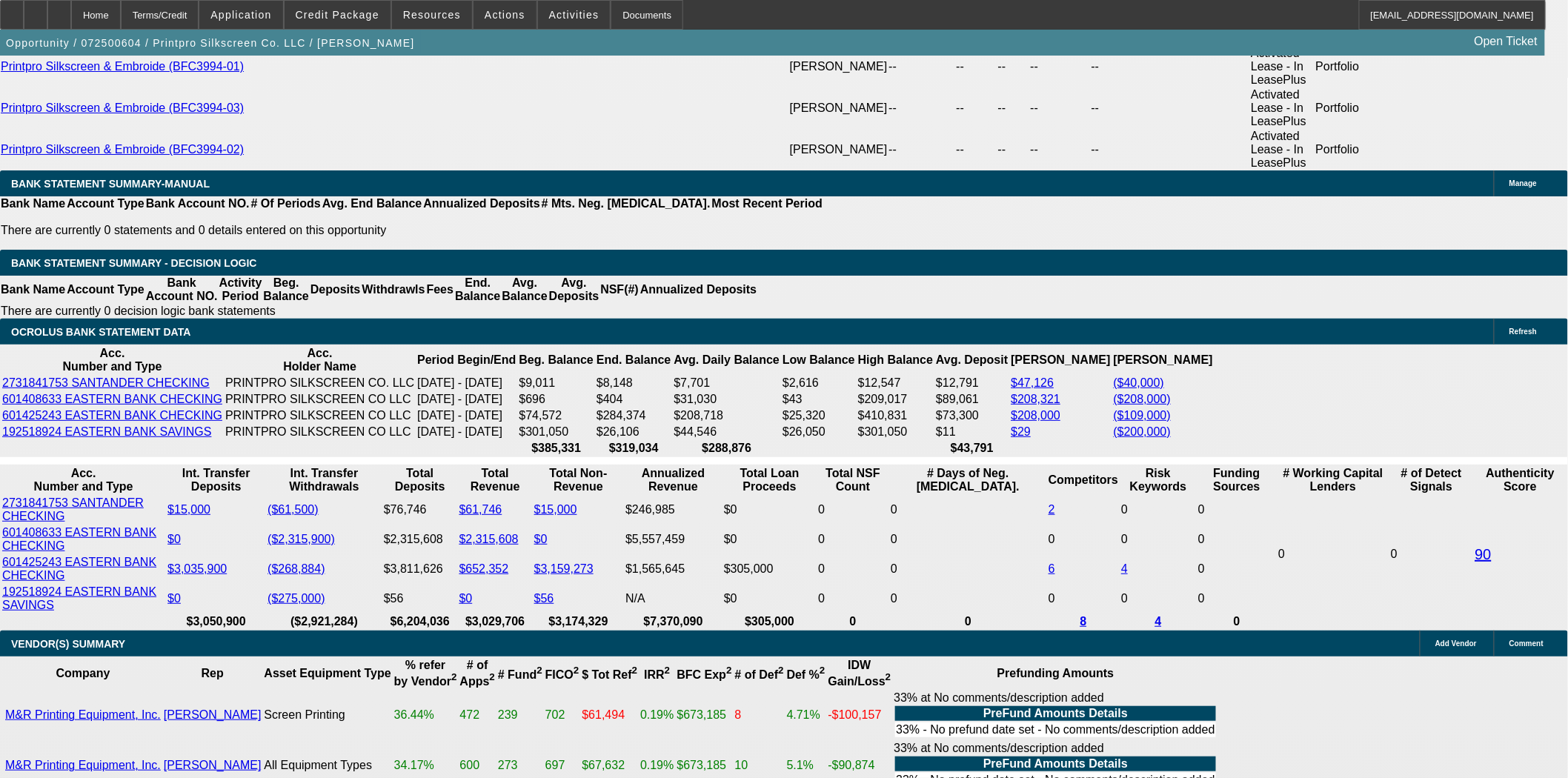
scroll to position [3129, 0]
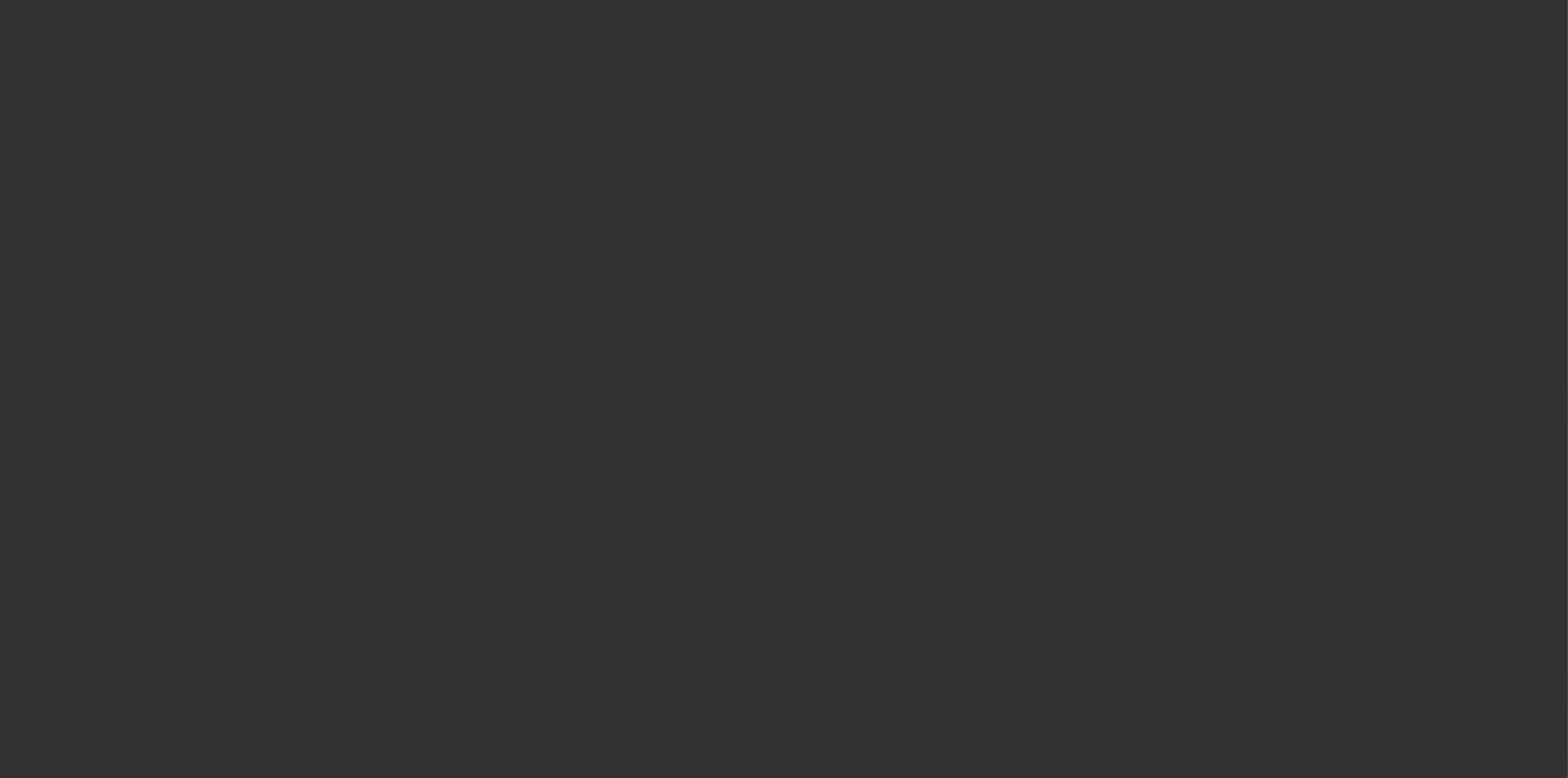
select select "4"
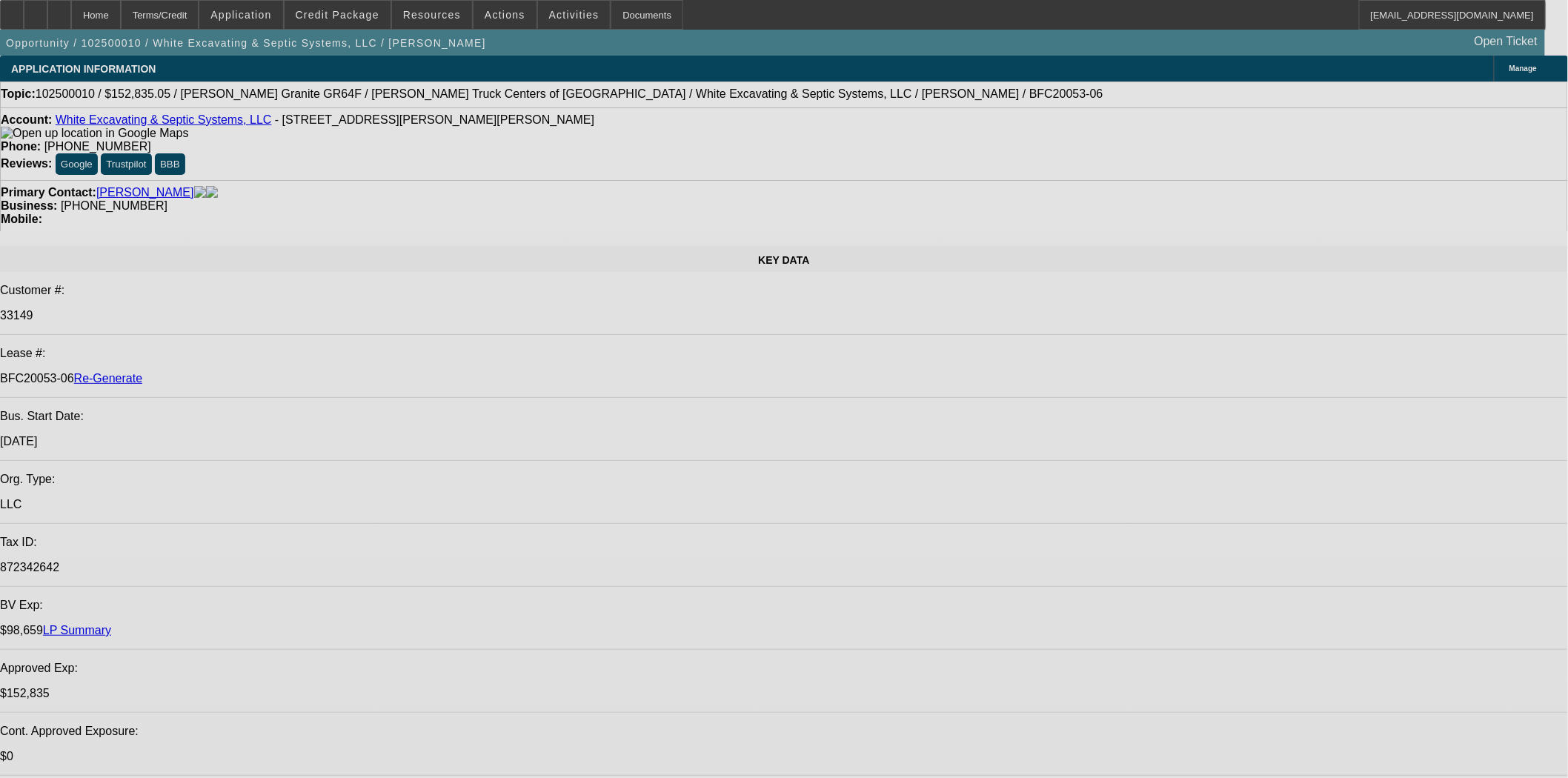
select select "0"
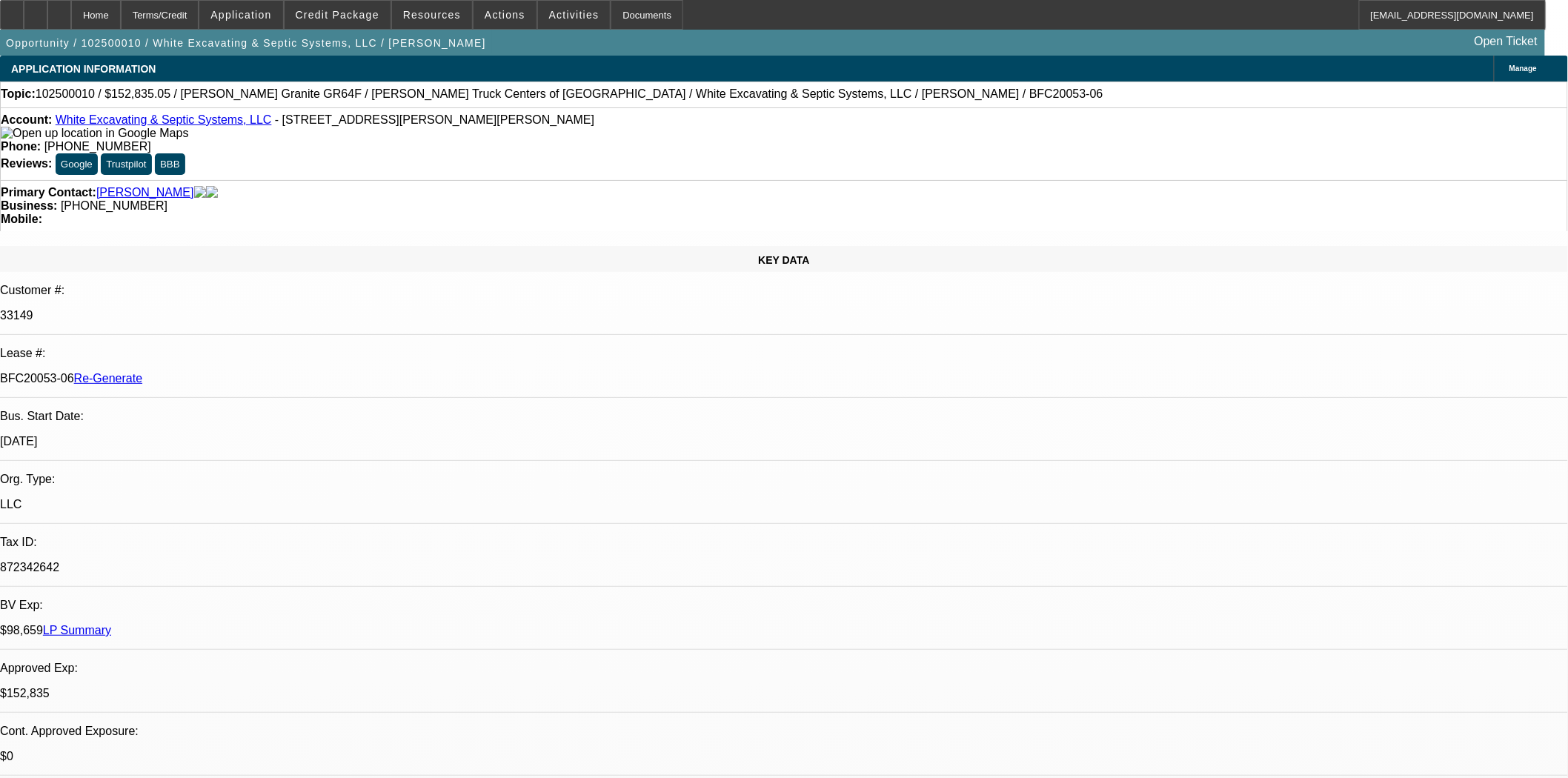
select select "0"
select select "6"
click at [457, 21] on span at bounding box center [432, 14] width 80 height 36
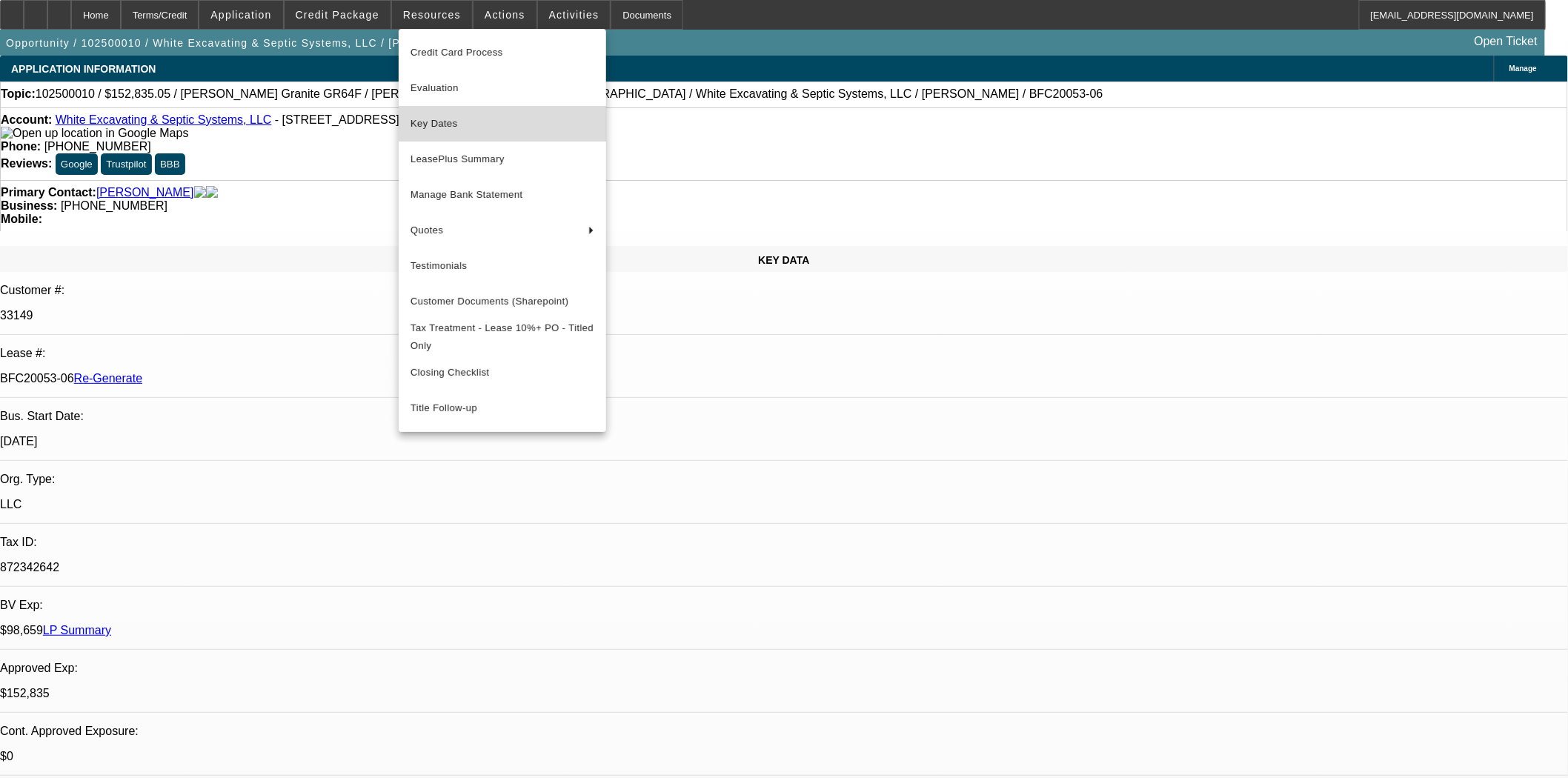
click at [442, 128] on span "Key Dates" at bounding box center [503, 123] width 184 height 17
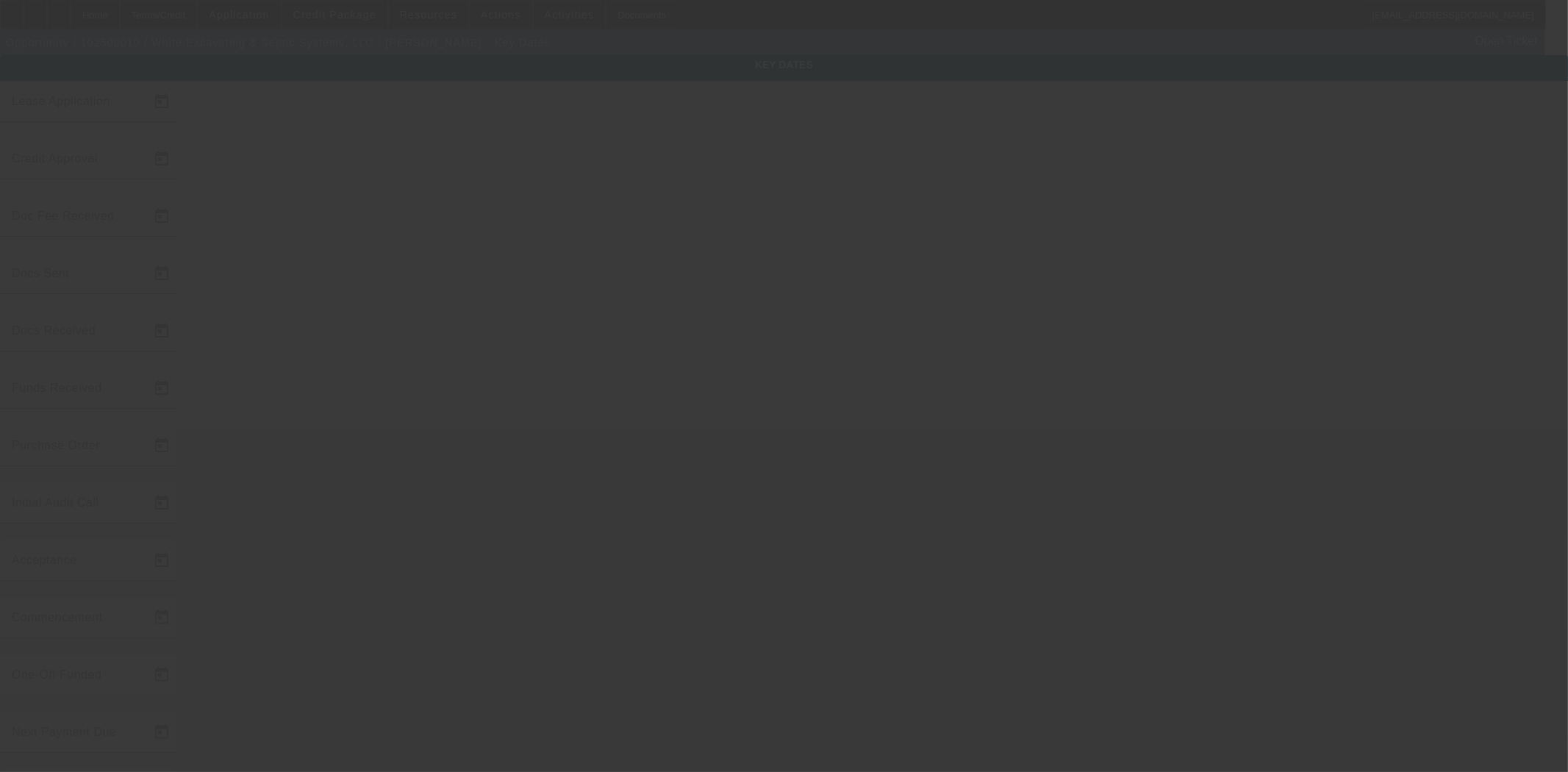
type input "[DATE]"
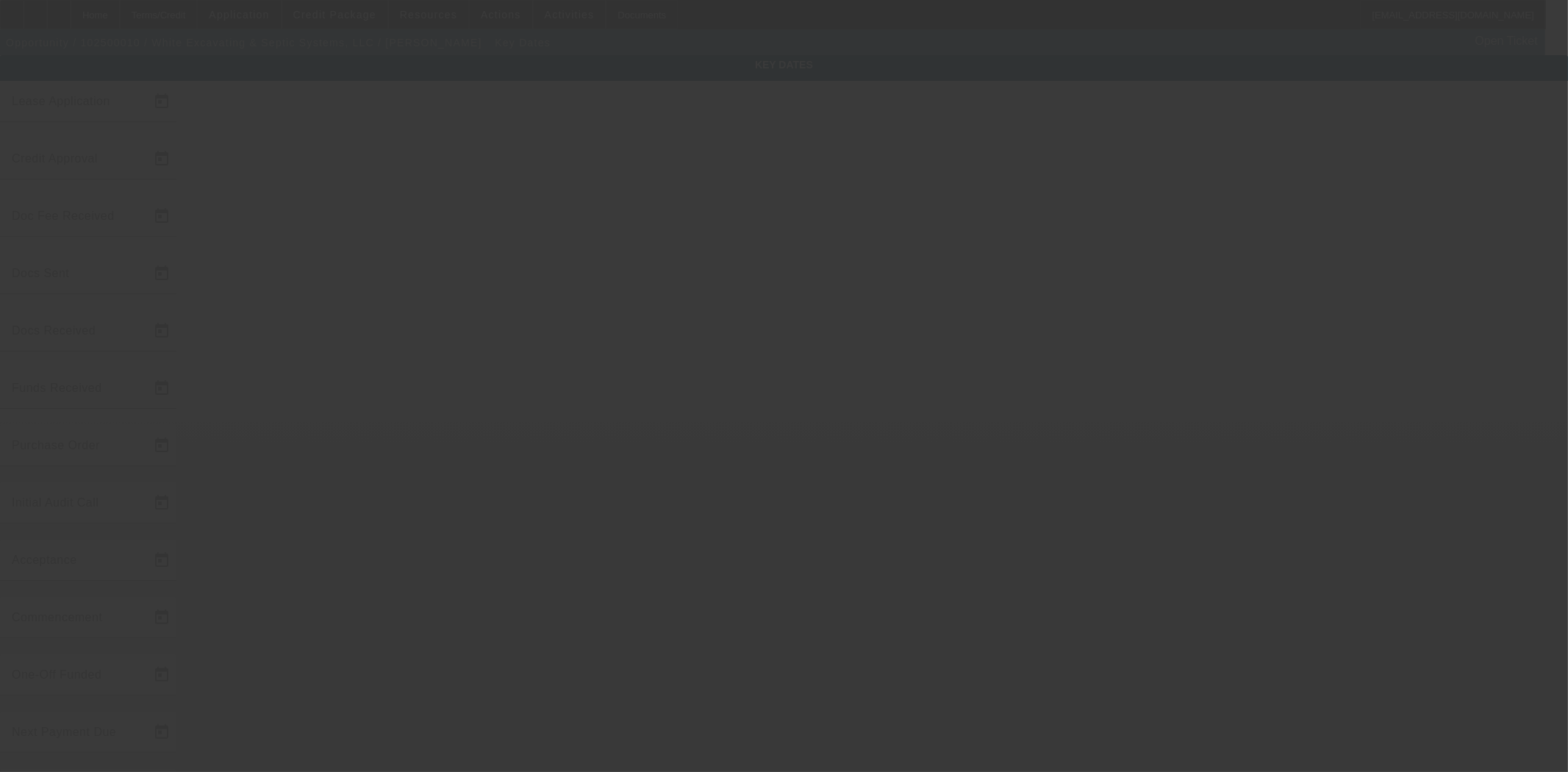
type input "[DATE]"
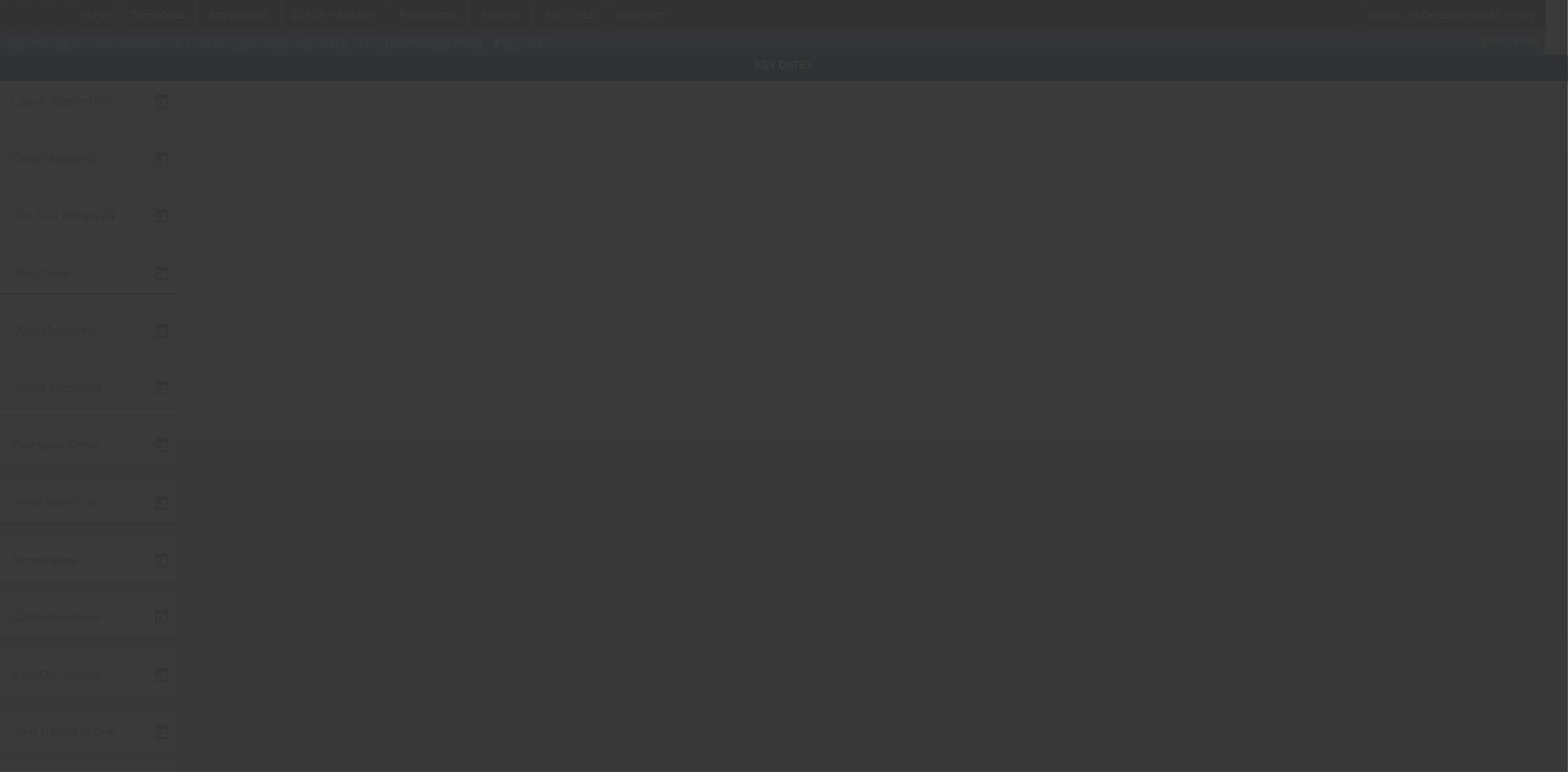
type input "[DATE]"
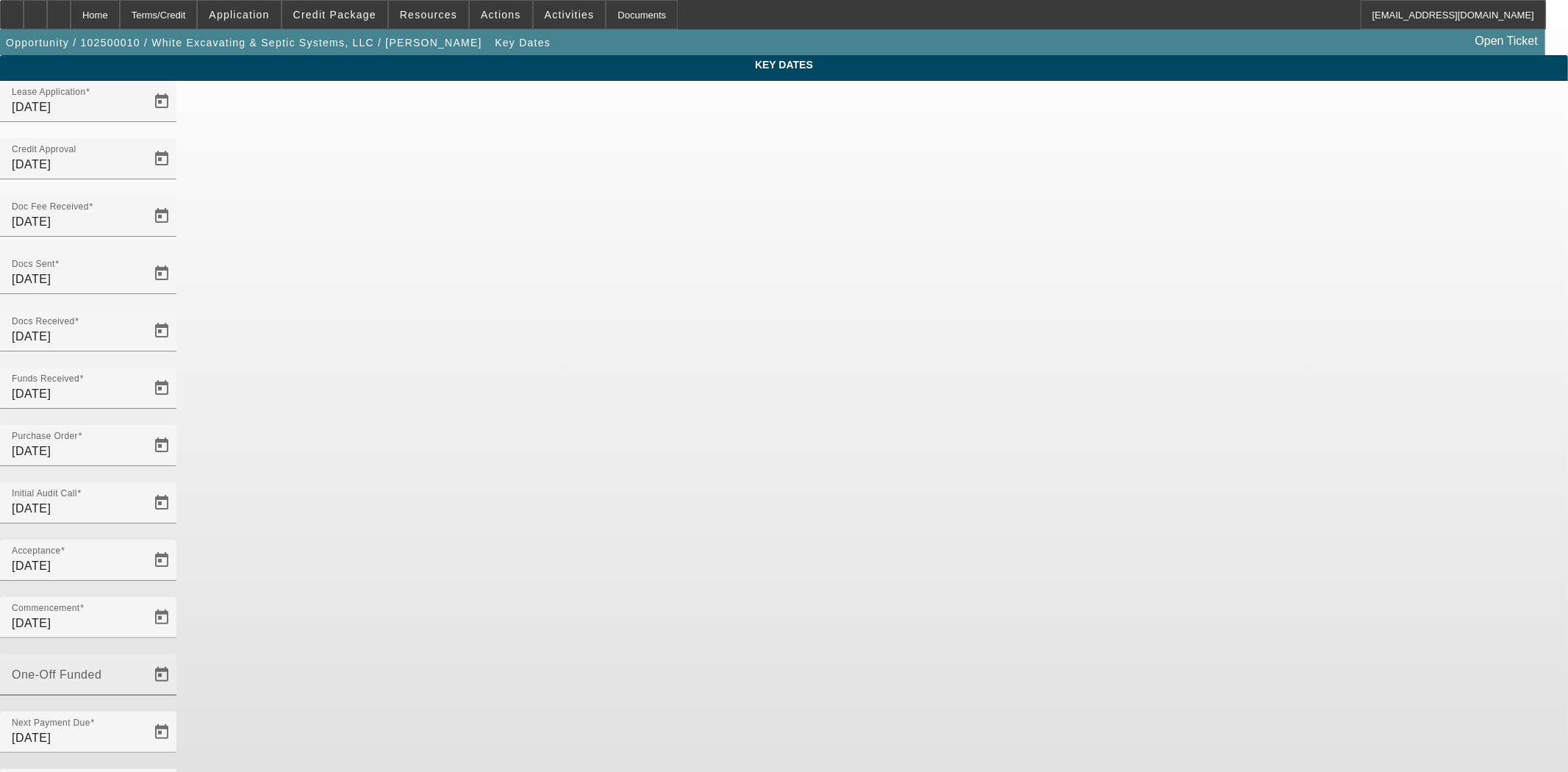
click at [177, 654] on div "One-Off Funded" at bounding box center [88, 675] width 177 height 41
type input "[DATE]"
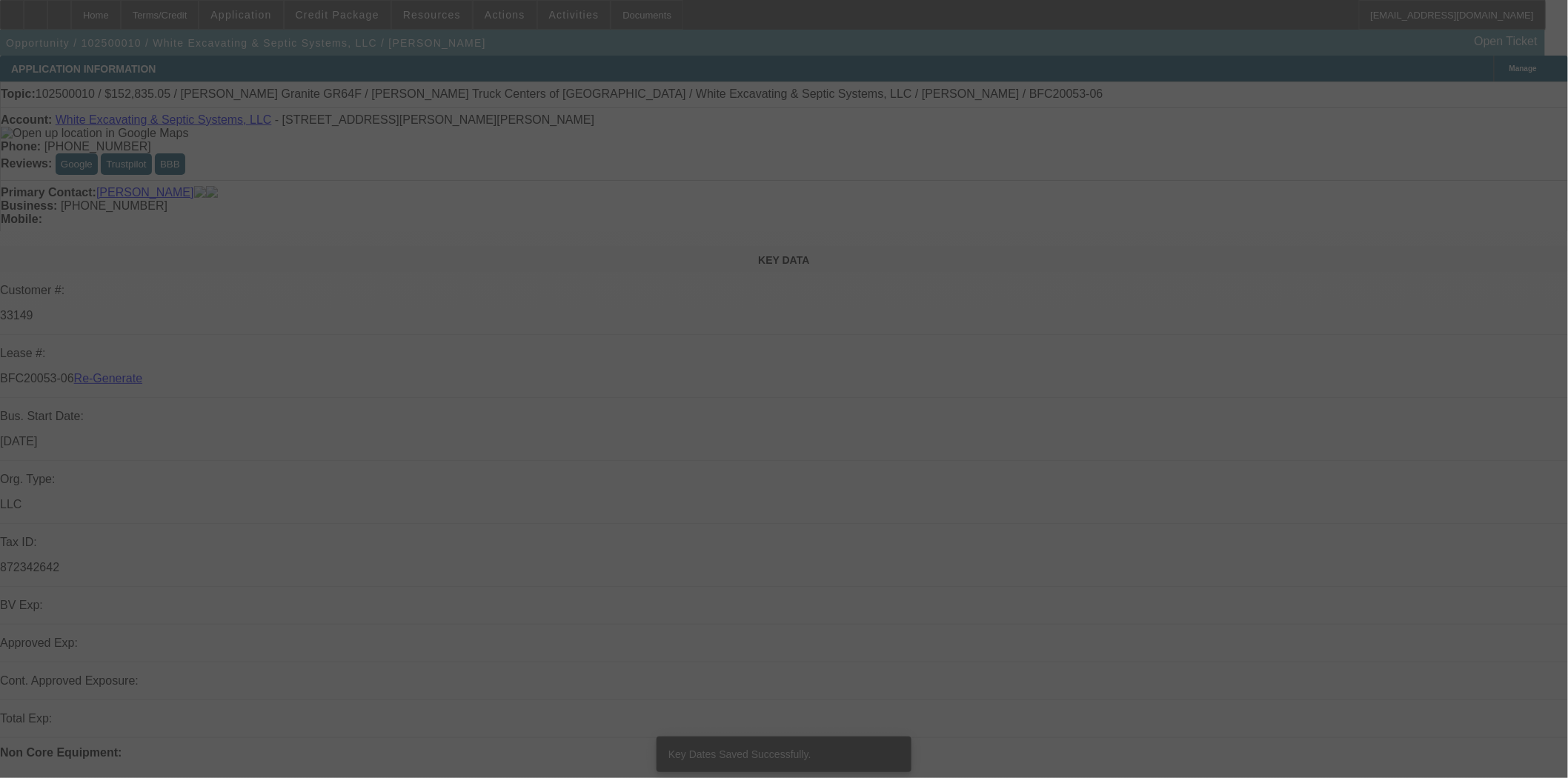
select select "4"
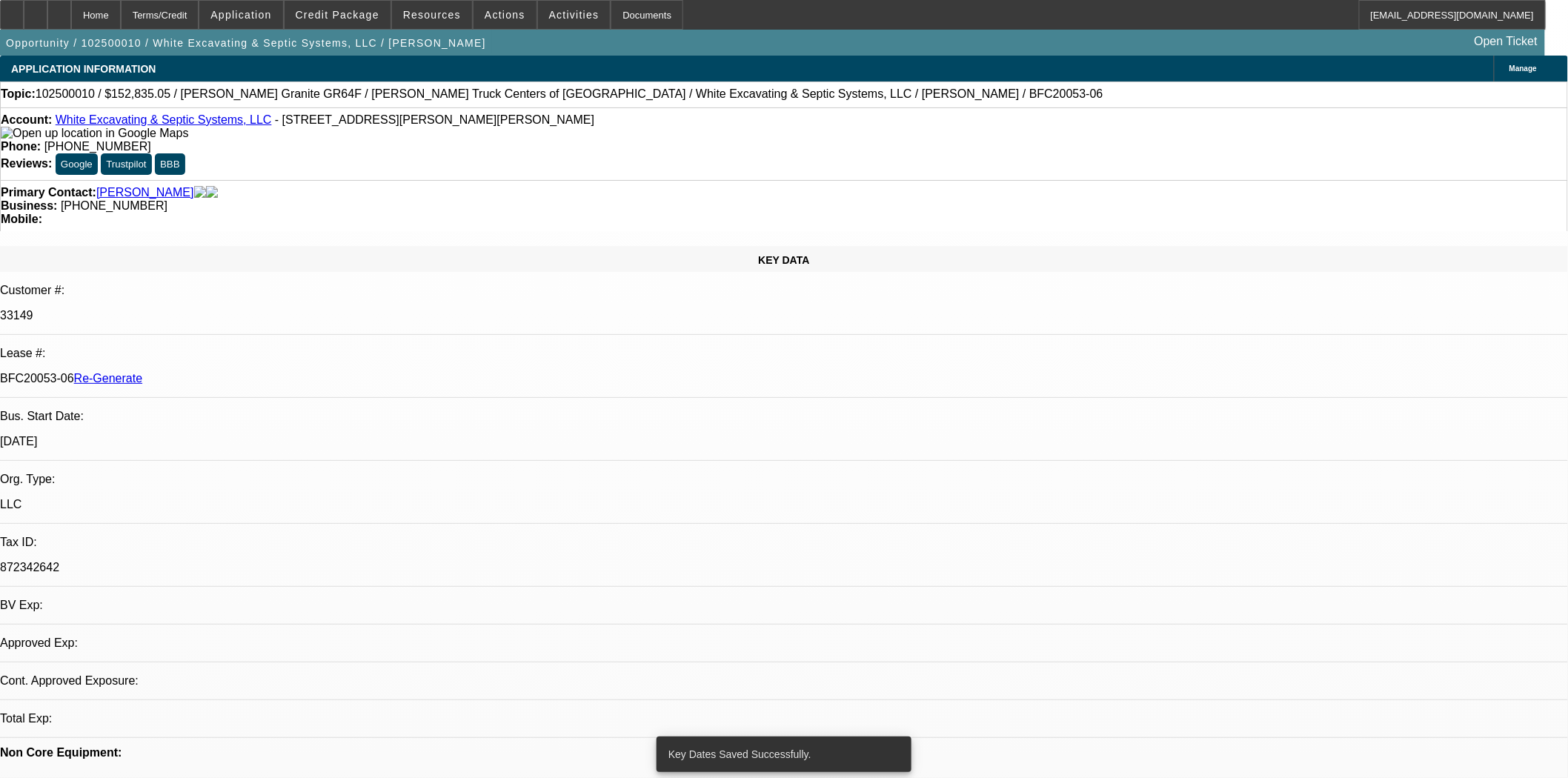
select select "0"
select select "6"
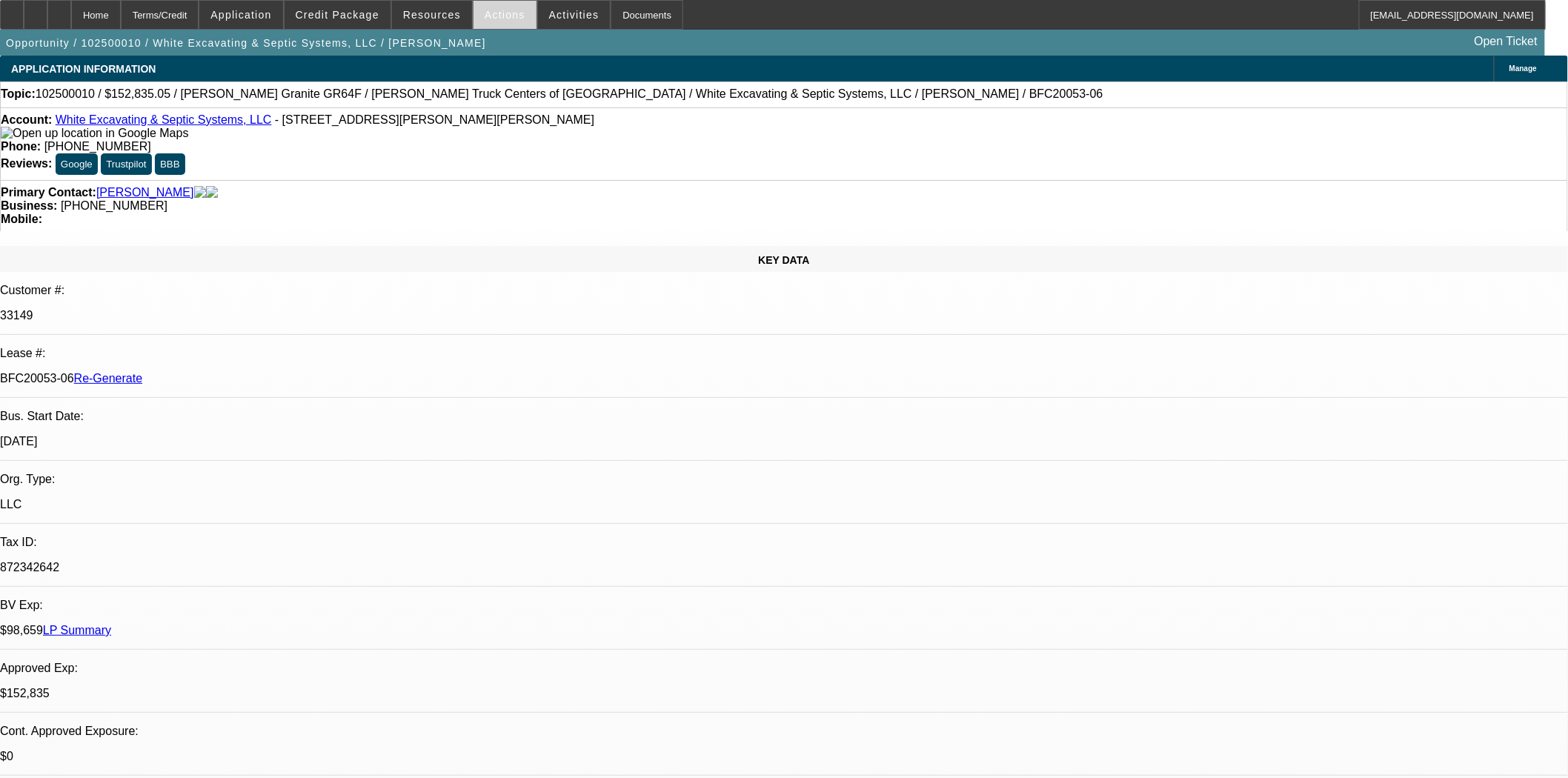
click at [486, 16] on span "Actions" at bounding box center [504, 15] width 41 height 12
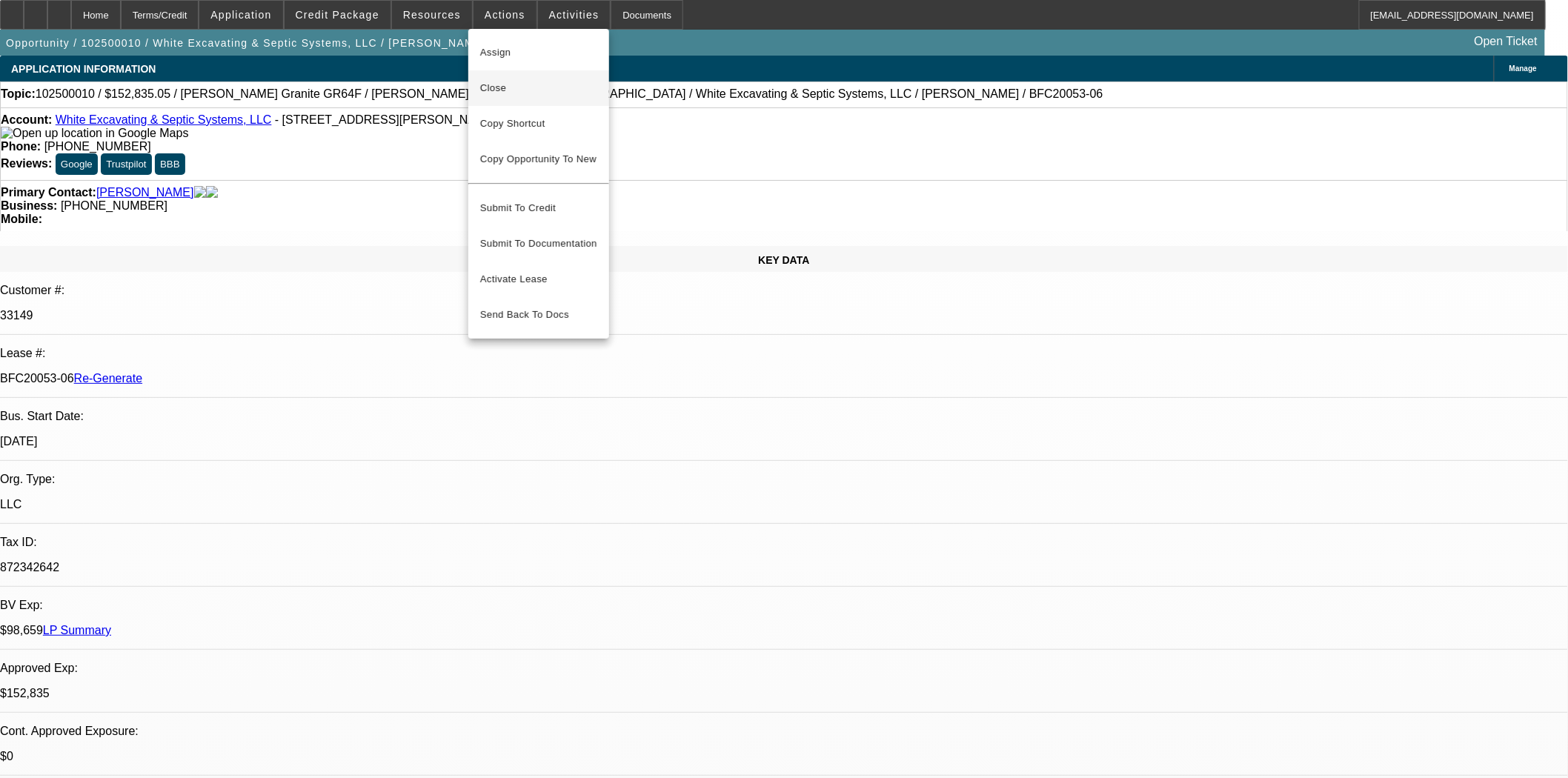
click at [510, 87] on span "Close" at bounding box center [538, 88] width 117 height 17
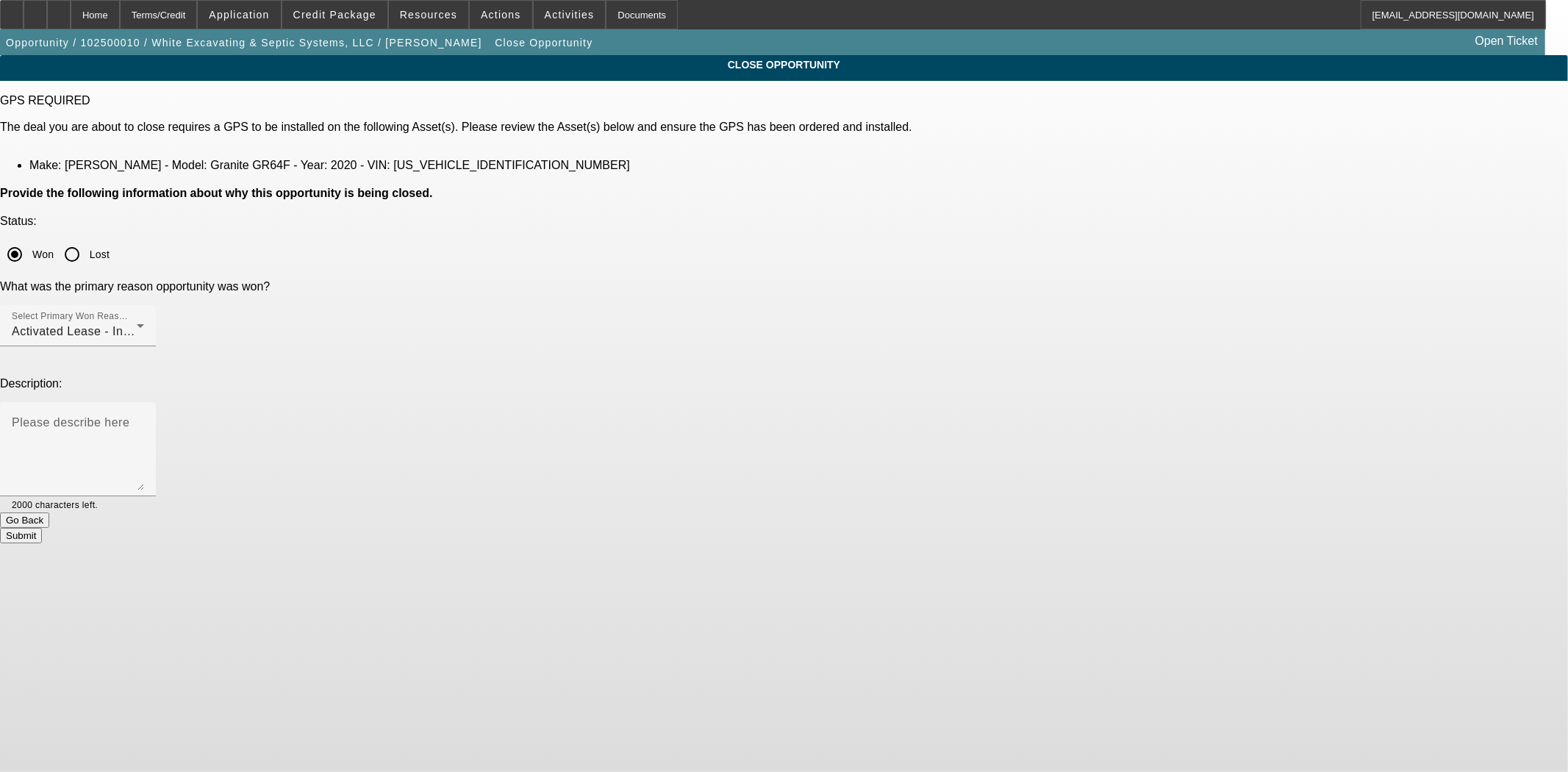
click at [42, 528] on button "Submit" at bounding box center [21, 535] width 42 height 16
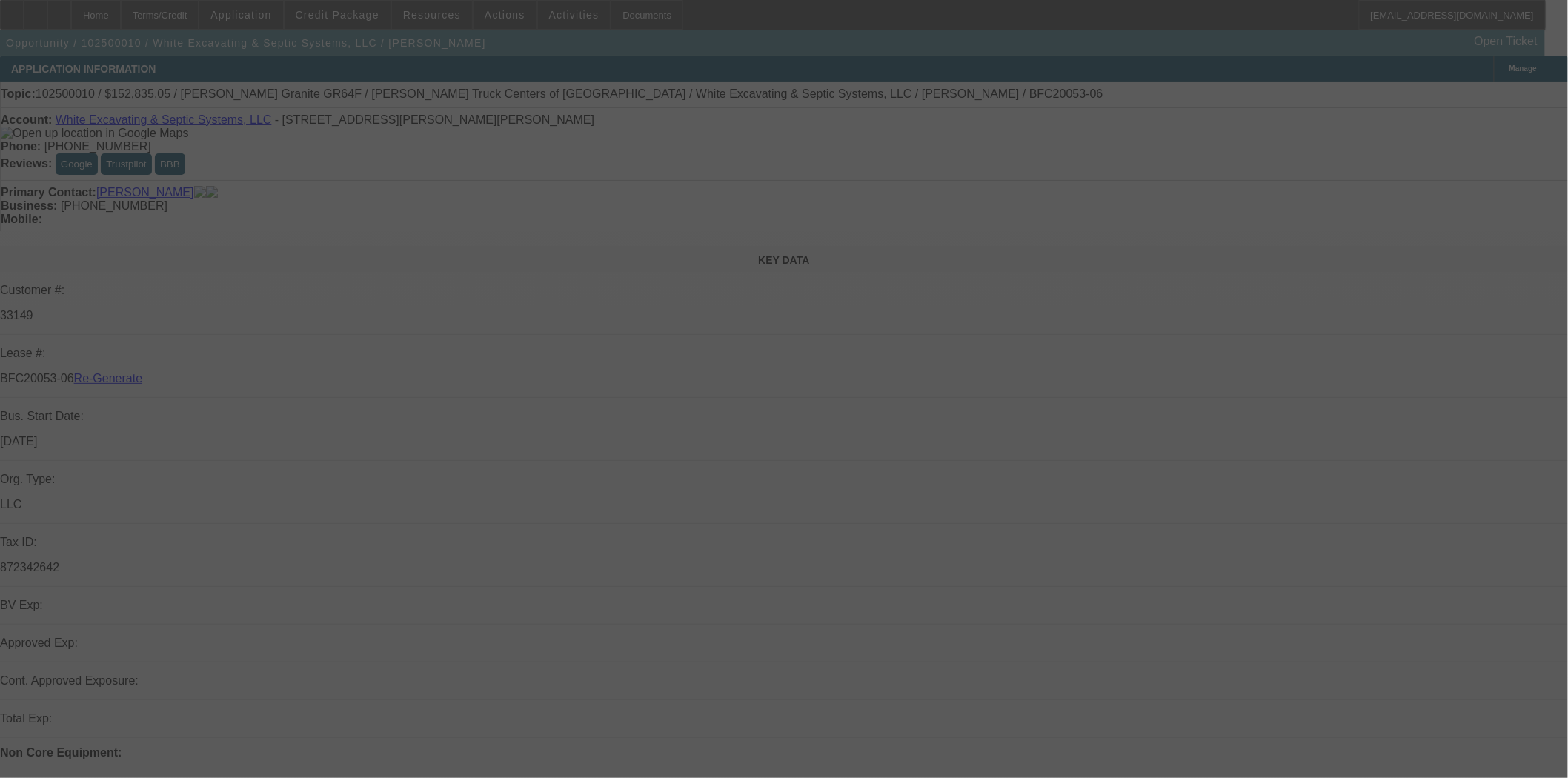
select select "4"
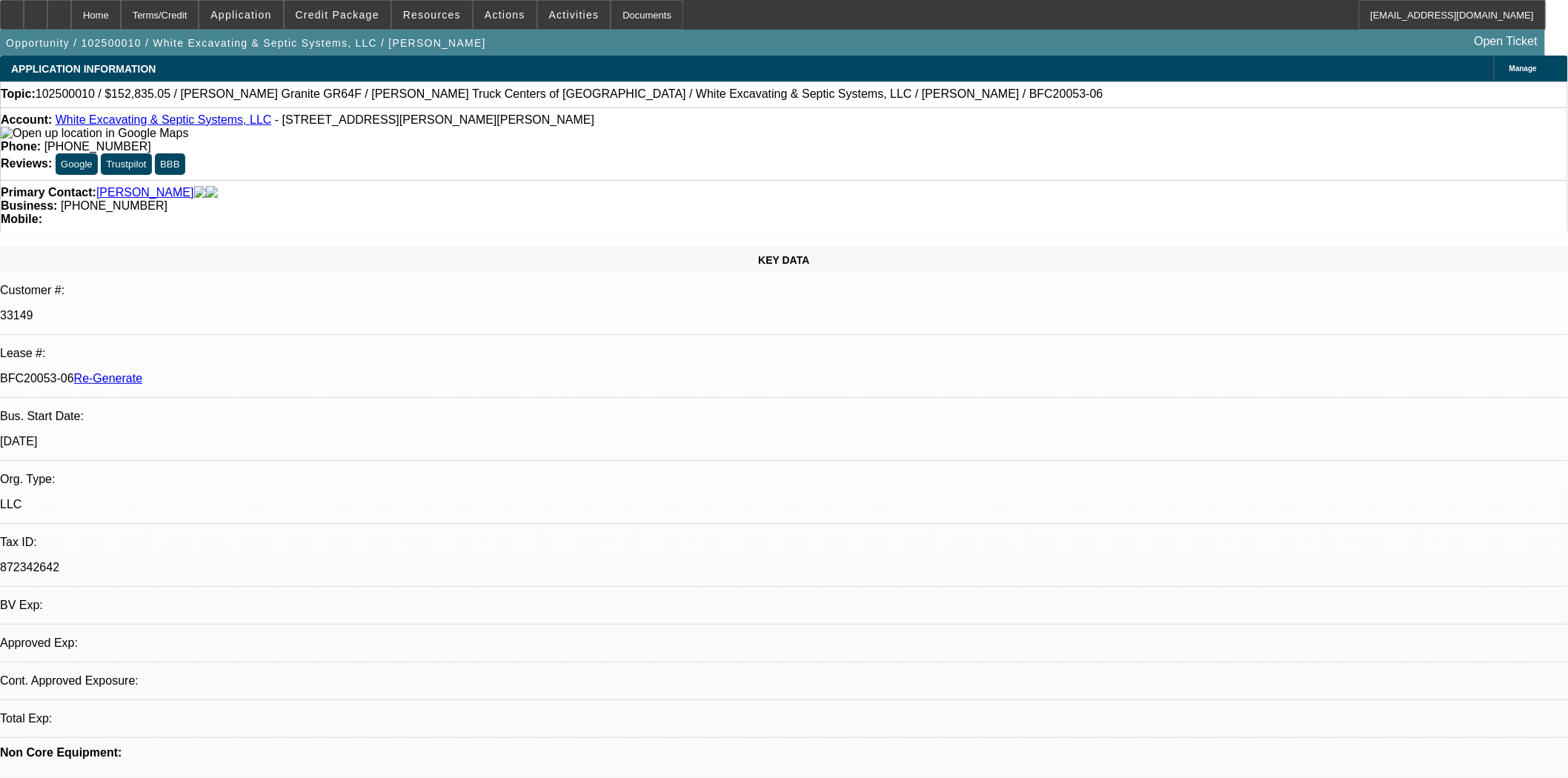
select select "0"
select select "6"
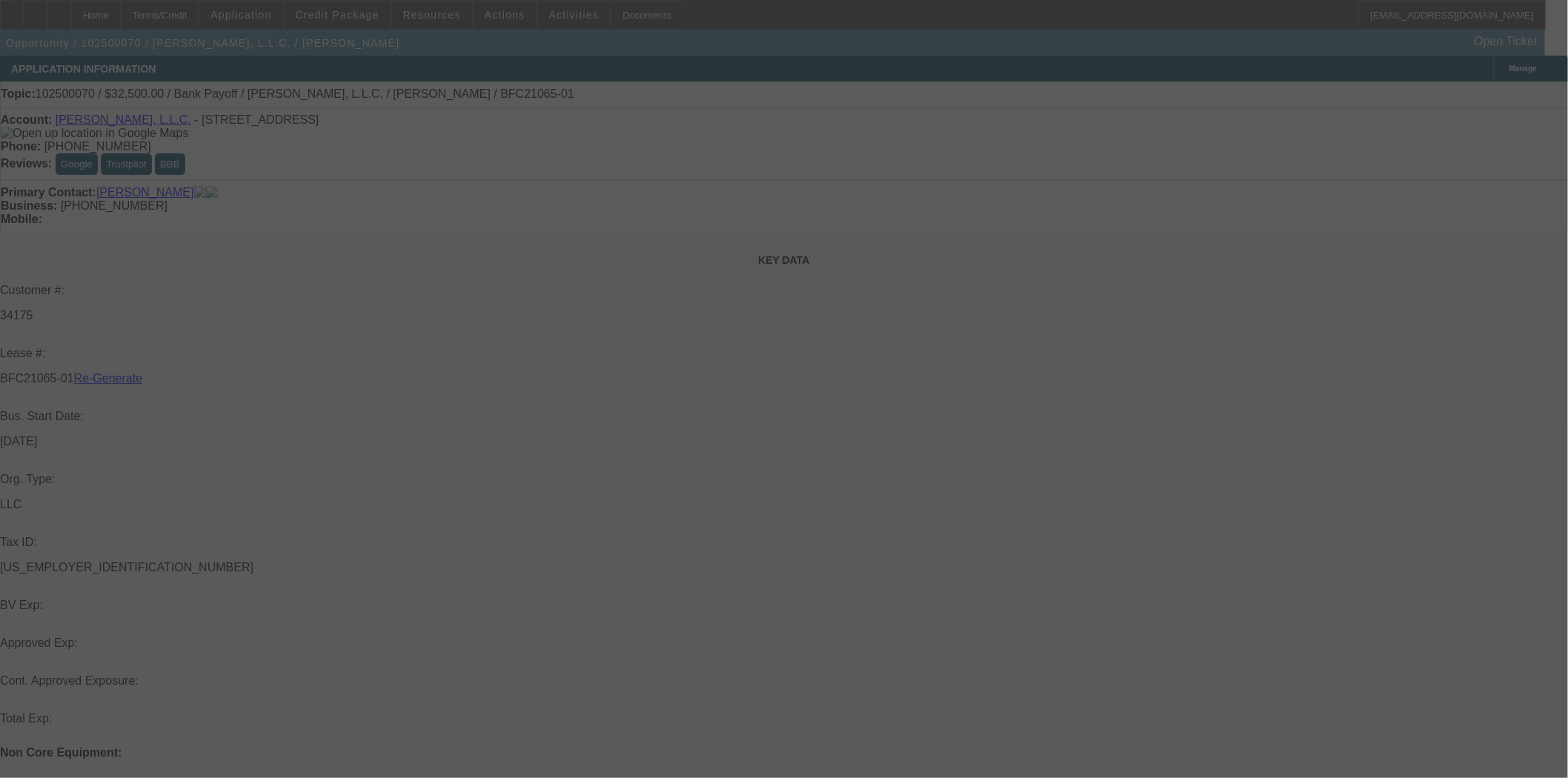
select select "3"
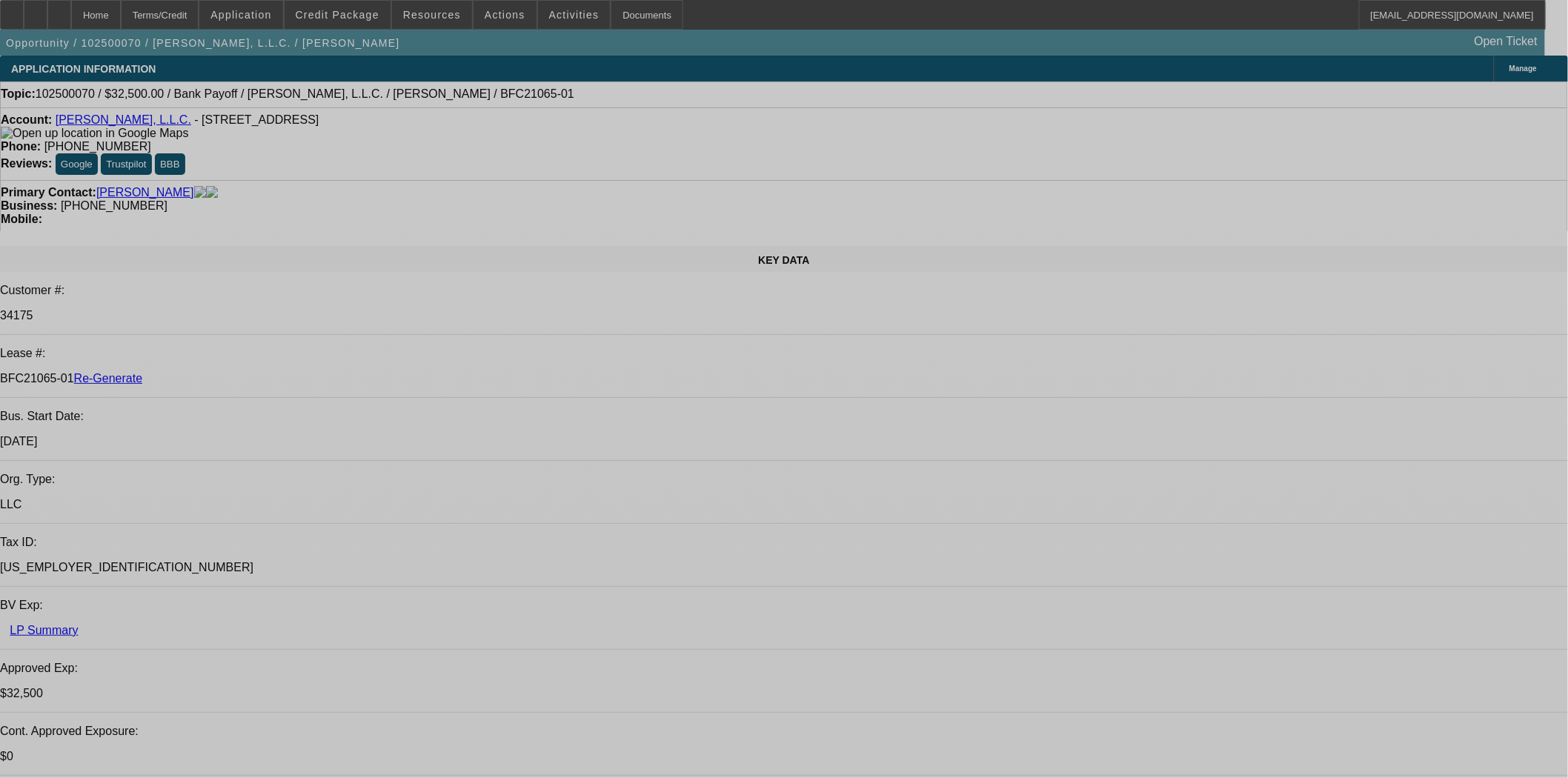
select select "0"
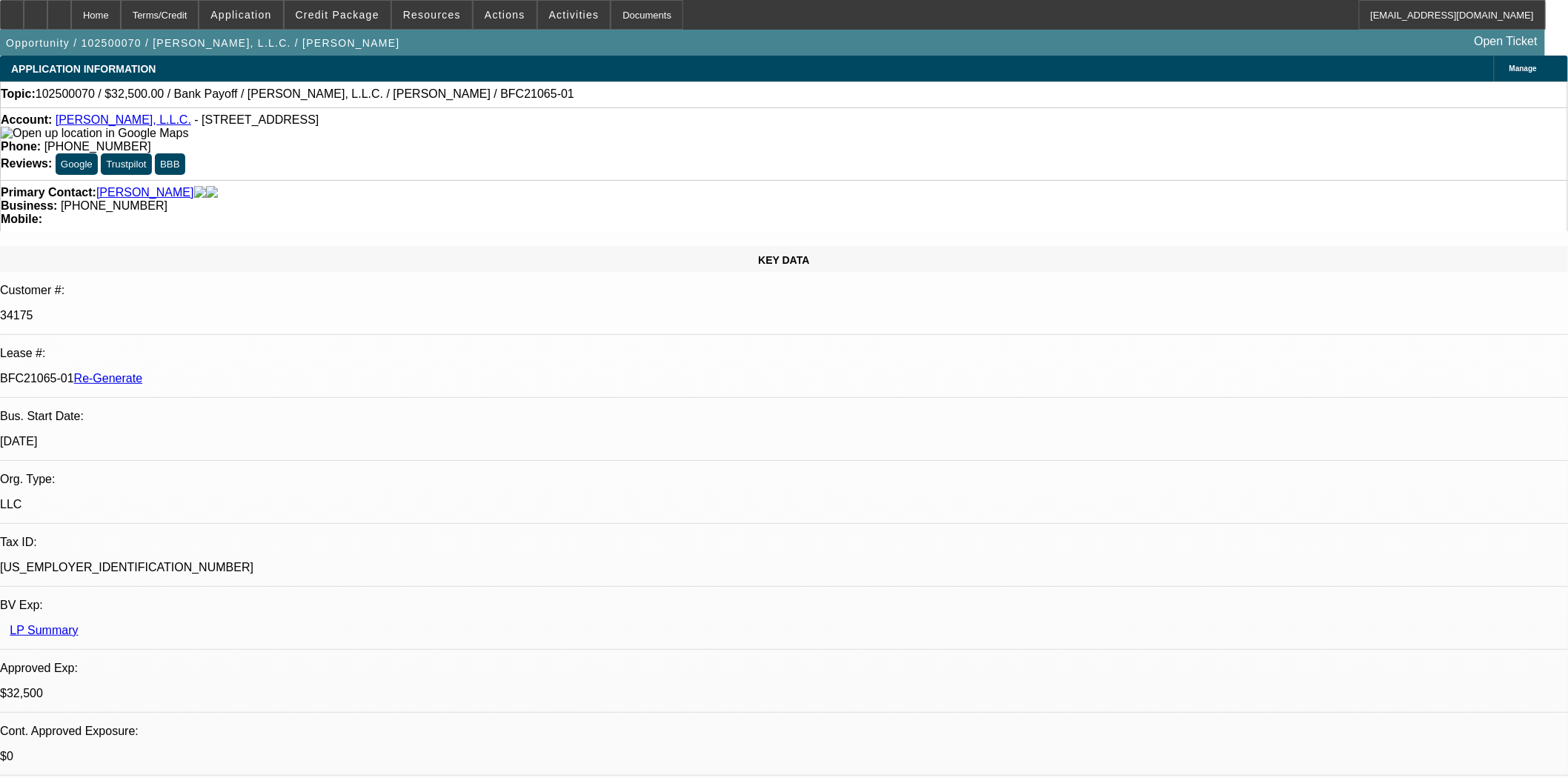
select select "0"
select select "3"
select select "6"
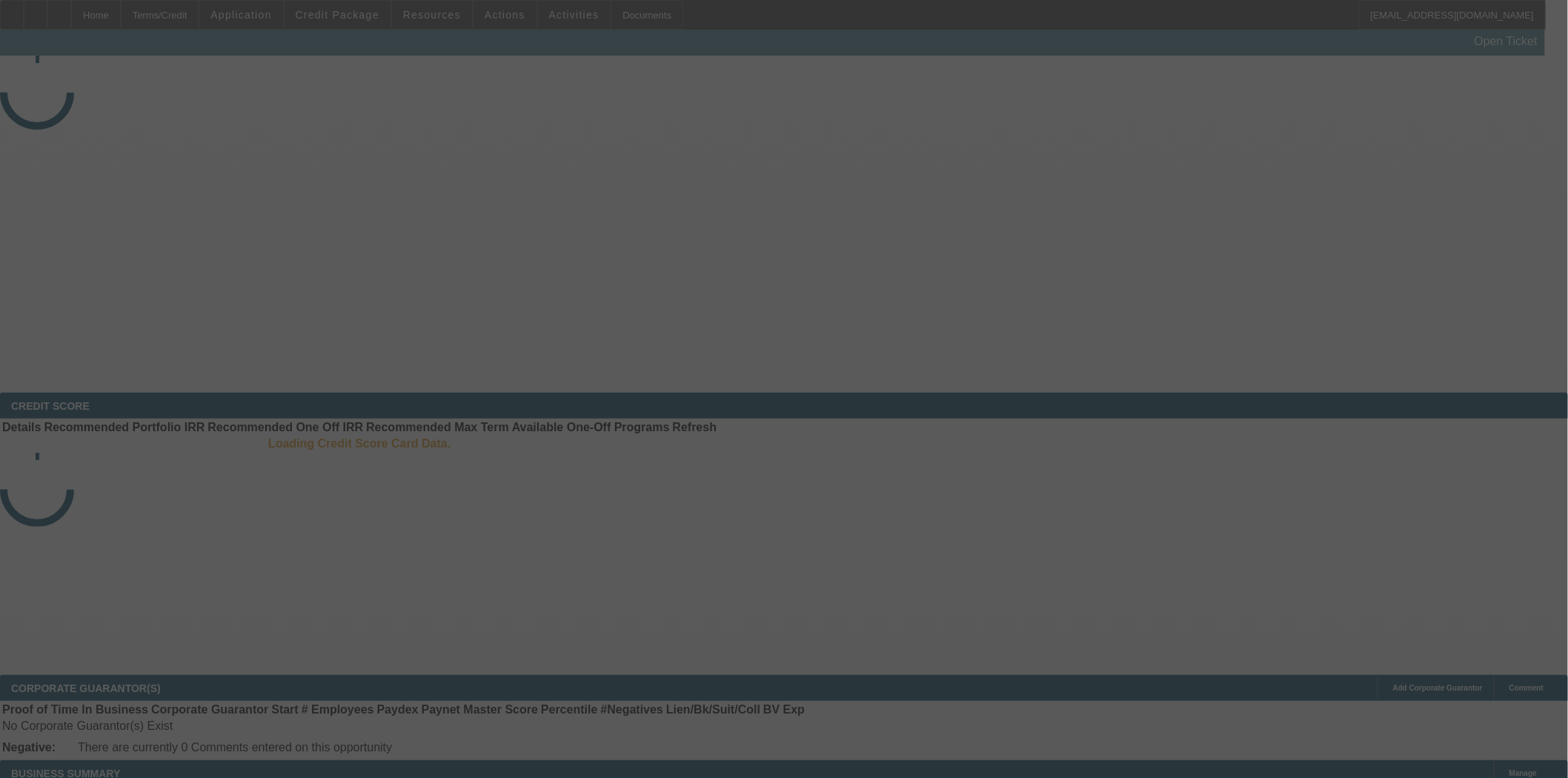
select select "3"
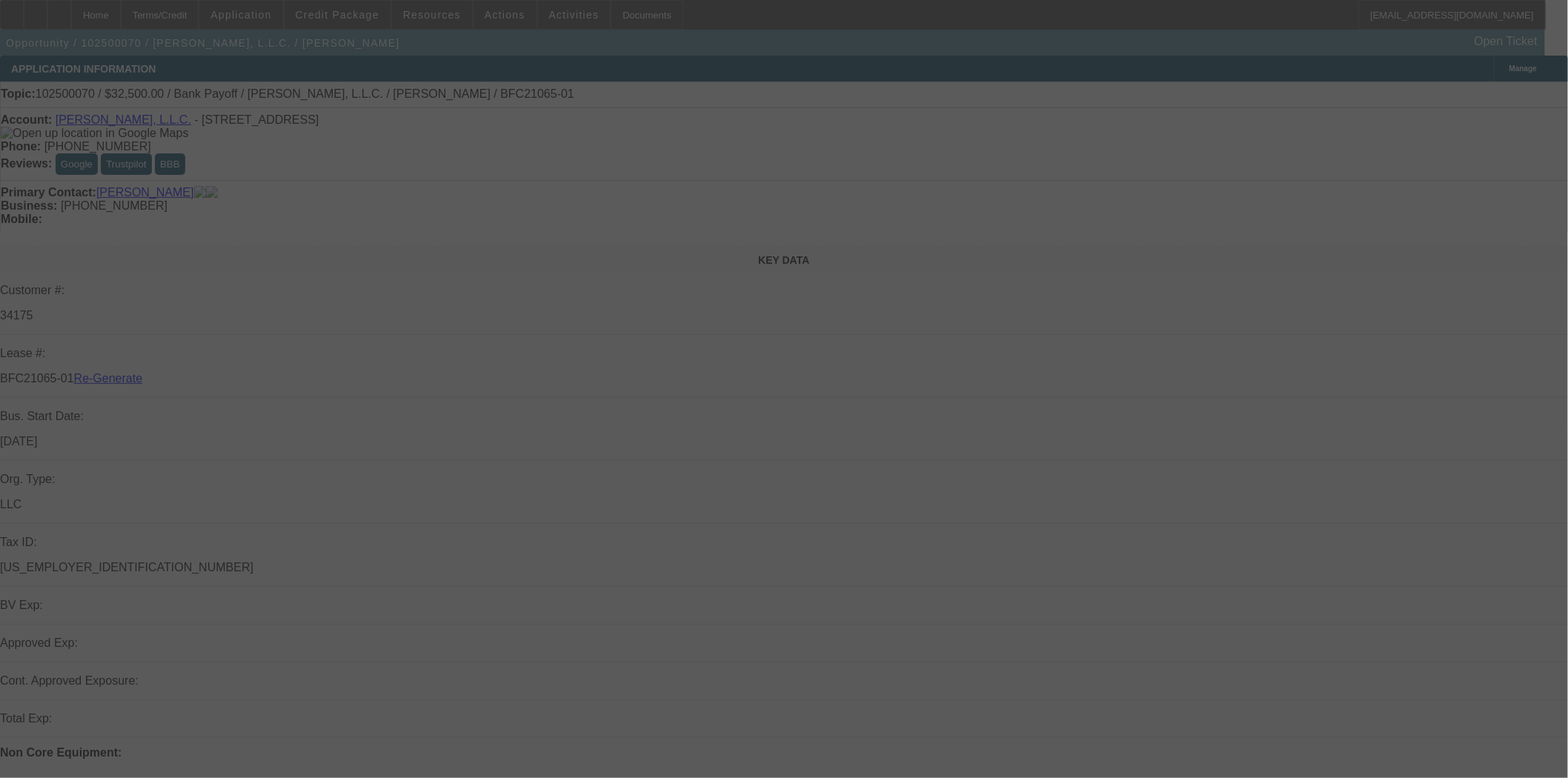
select select "0"
select select "6"
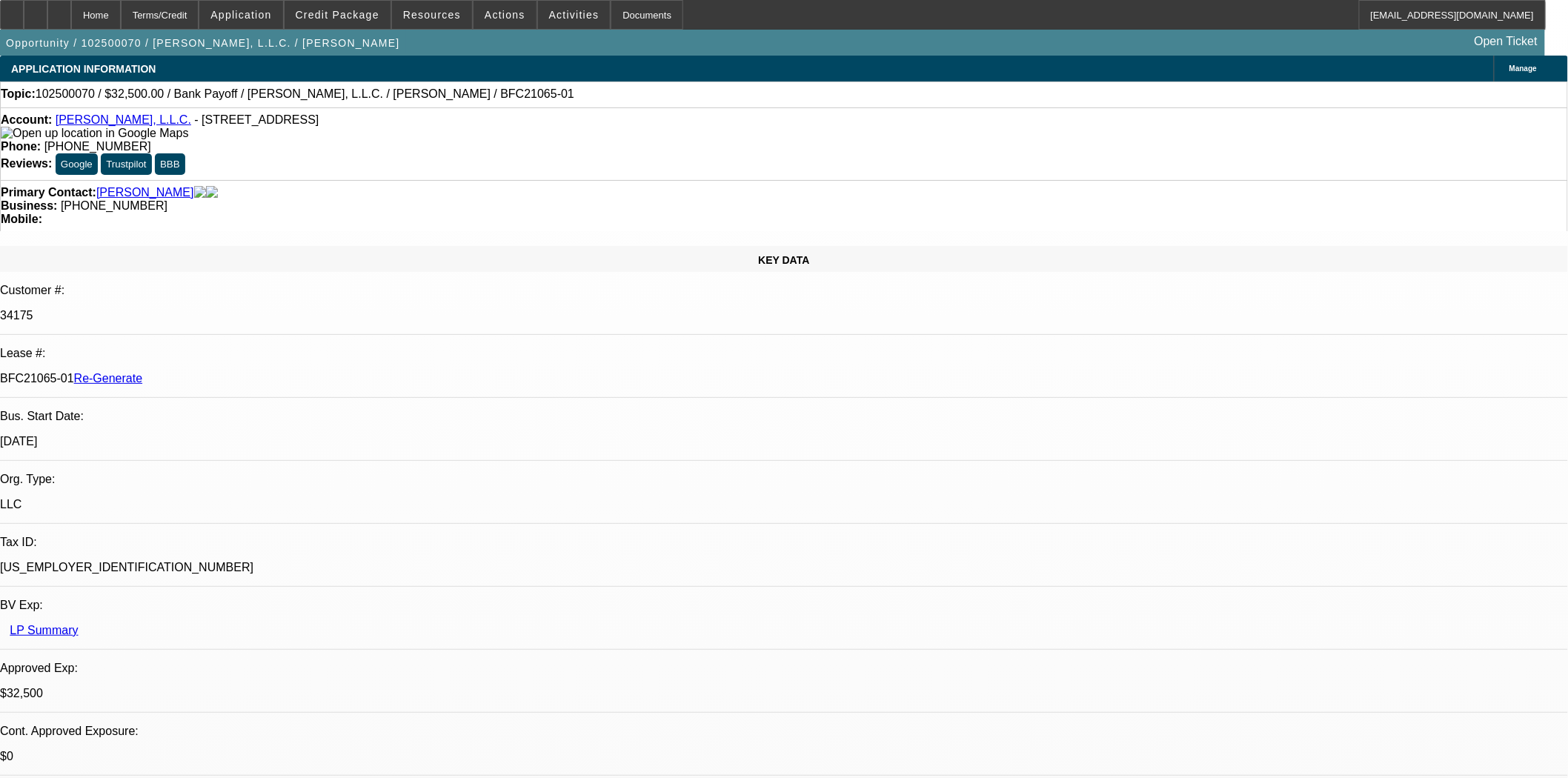
select select "3"
click at [1176, 180] on mat-icon "reply_all" at bounding box center [1172, 181] width 17 height 17
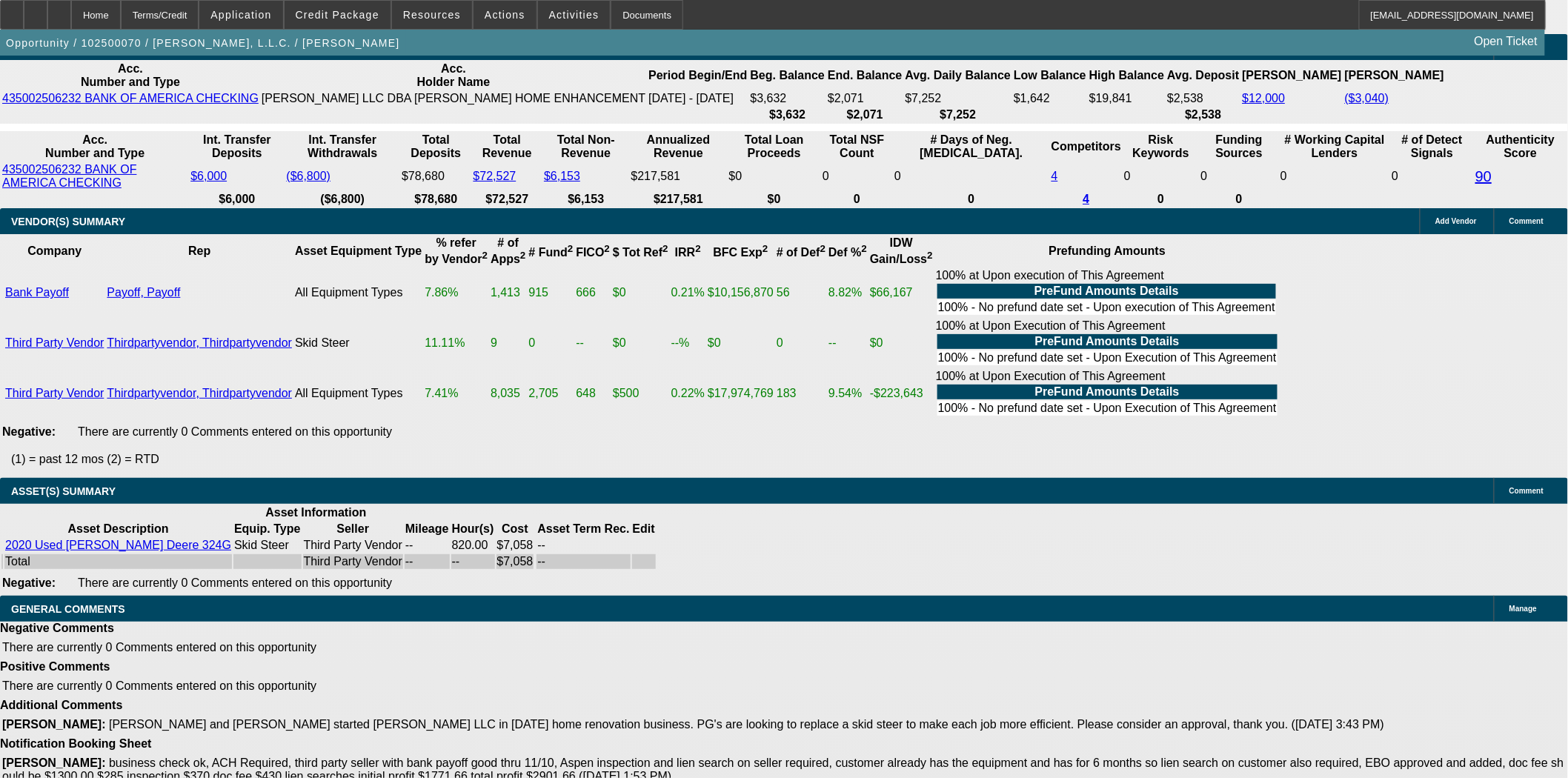
scroll to position [2916, 0]
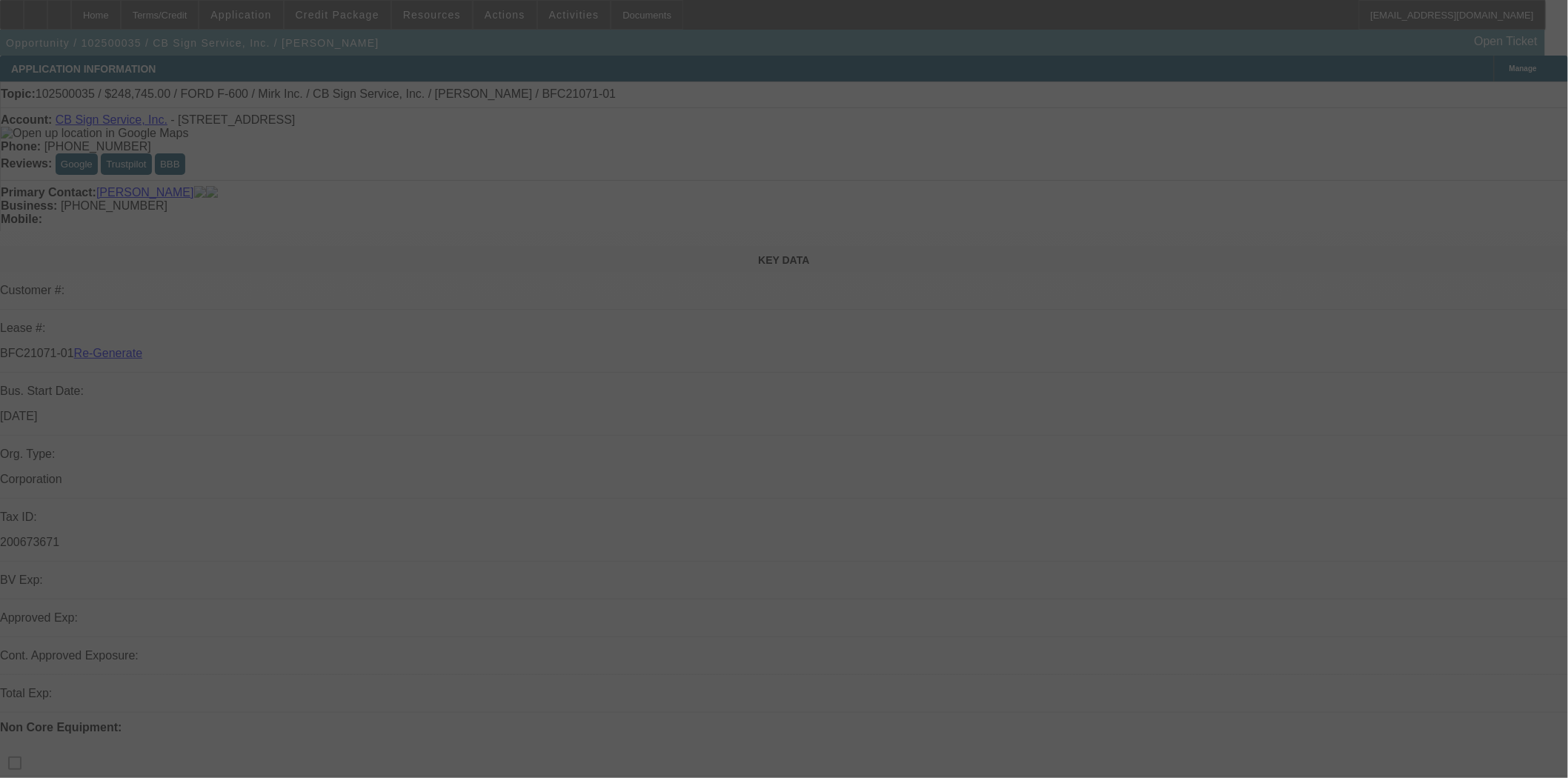
select select "3"
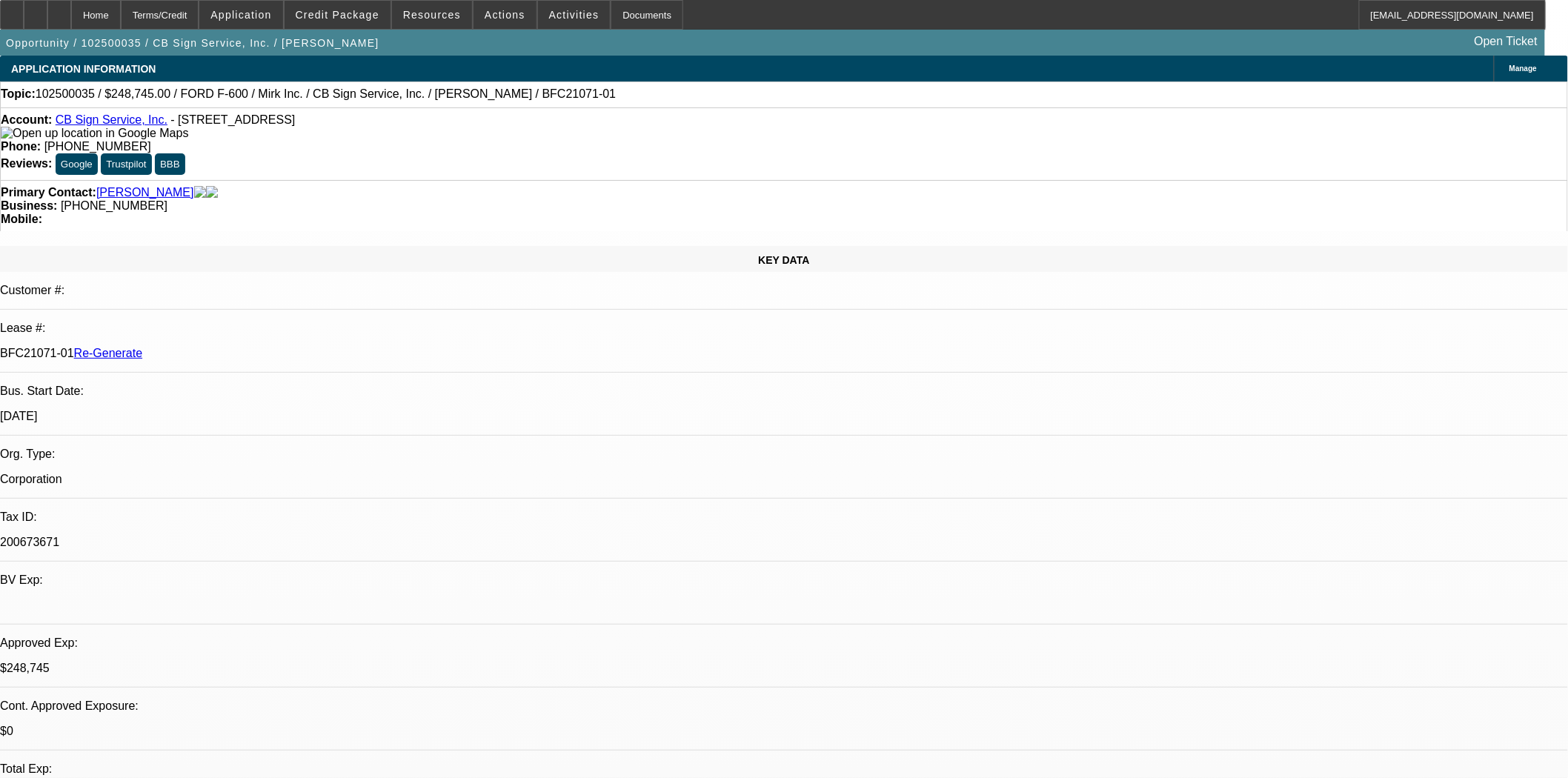
select select "0"
select select "3"
select select "0"
select select "6"
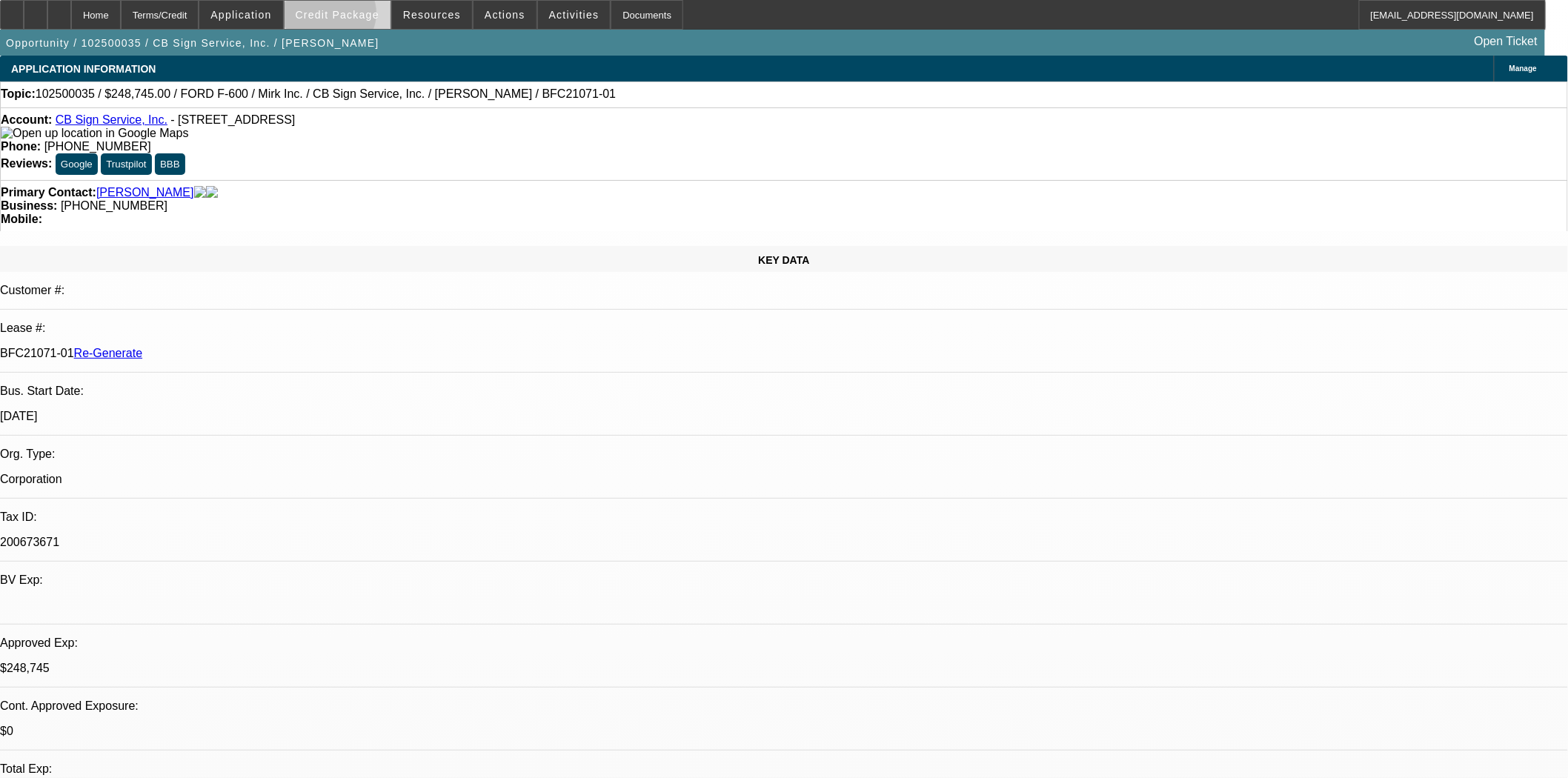
click at [354, 17] on span "Credit Package" at bounding box center [337, 15] width 84 height 12
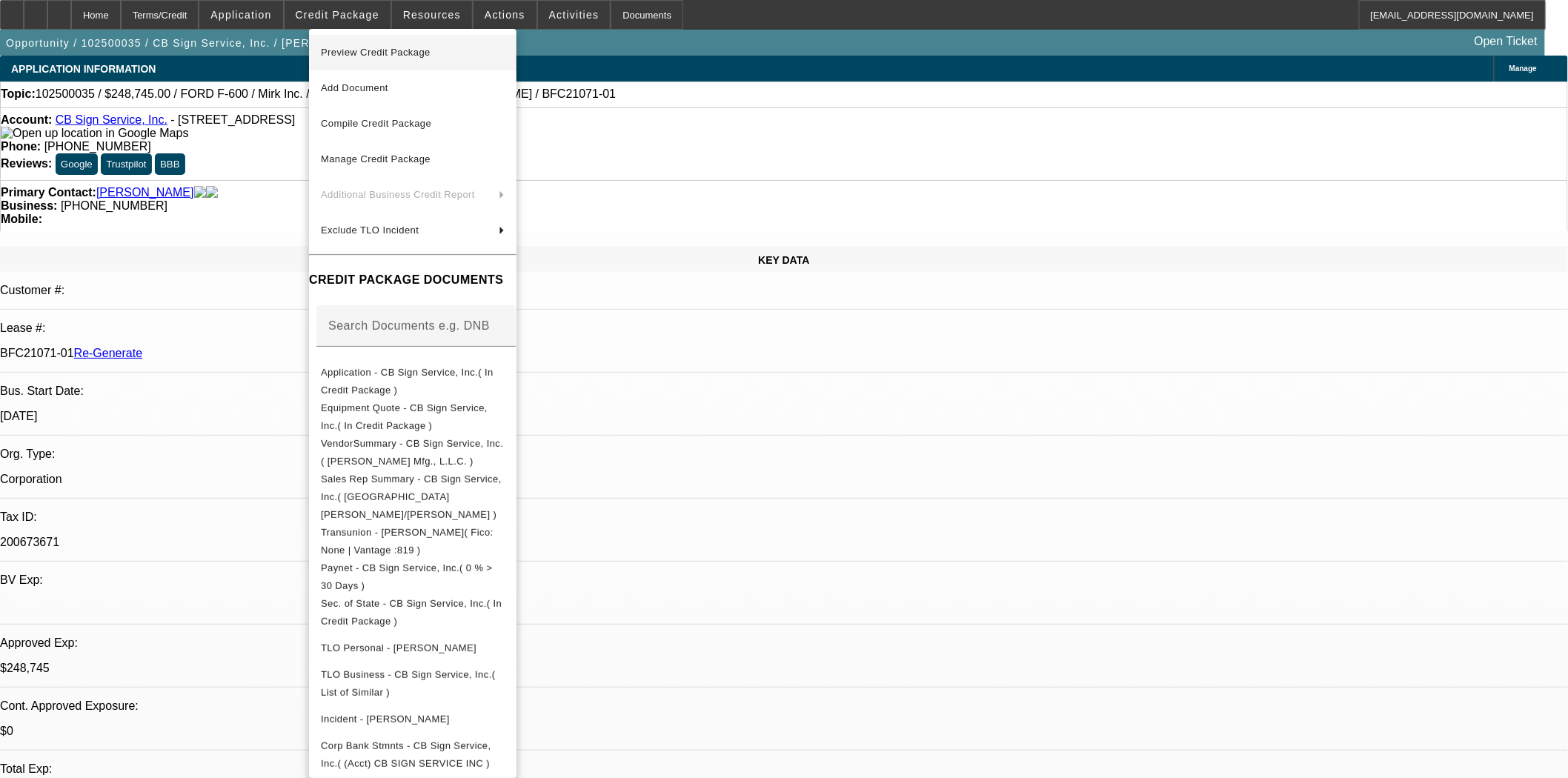
click at [371, 44] on span "Preview Credit Package" at bounding box center [413, 52] width 184 height 17
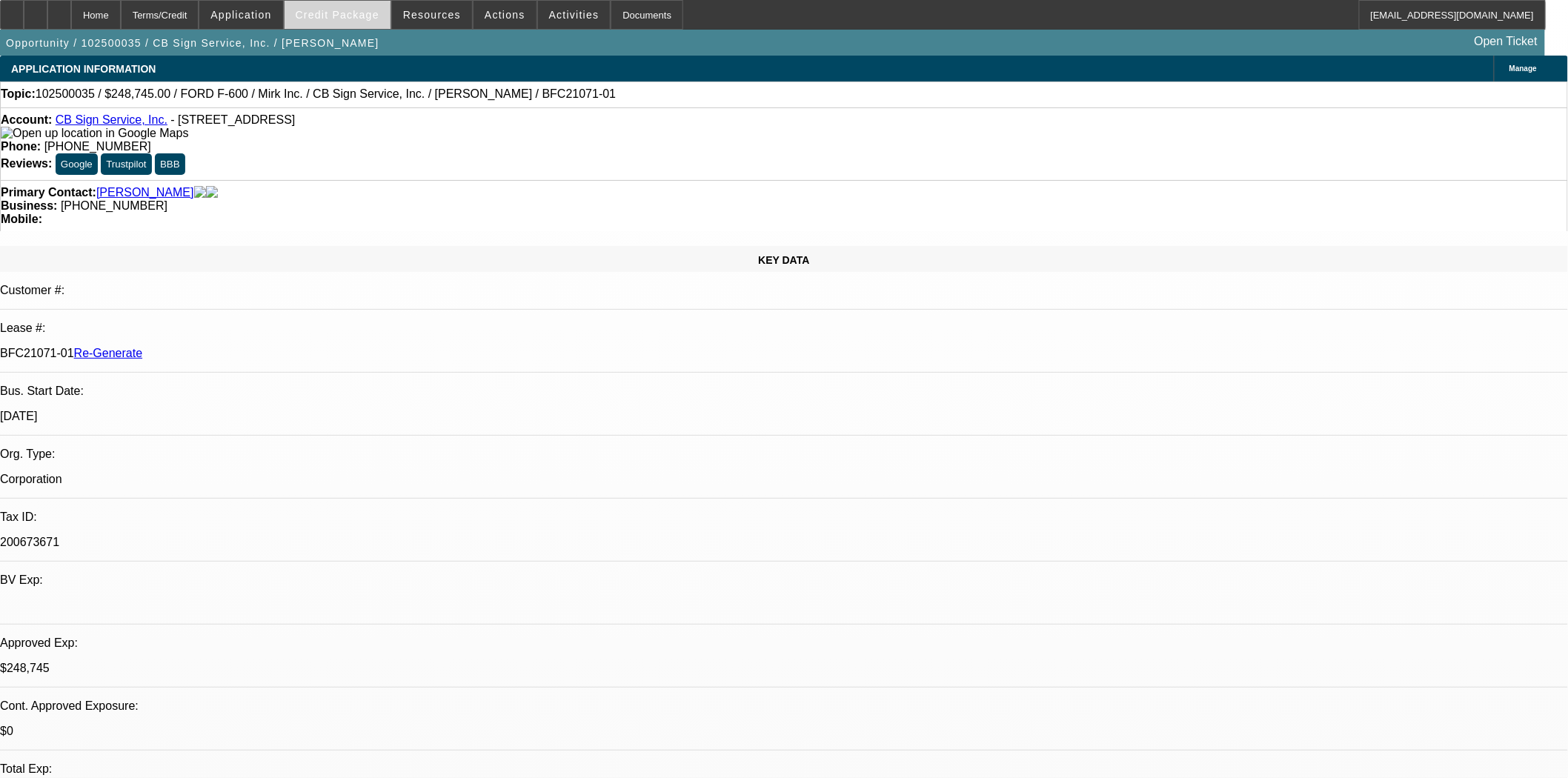
click at [339, 18] on span "Credit Package" at bounding box center [337, 15] width 84 height 12
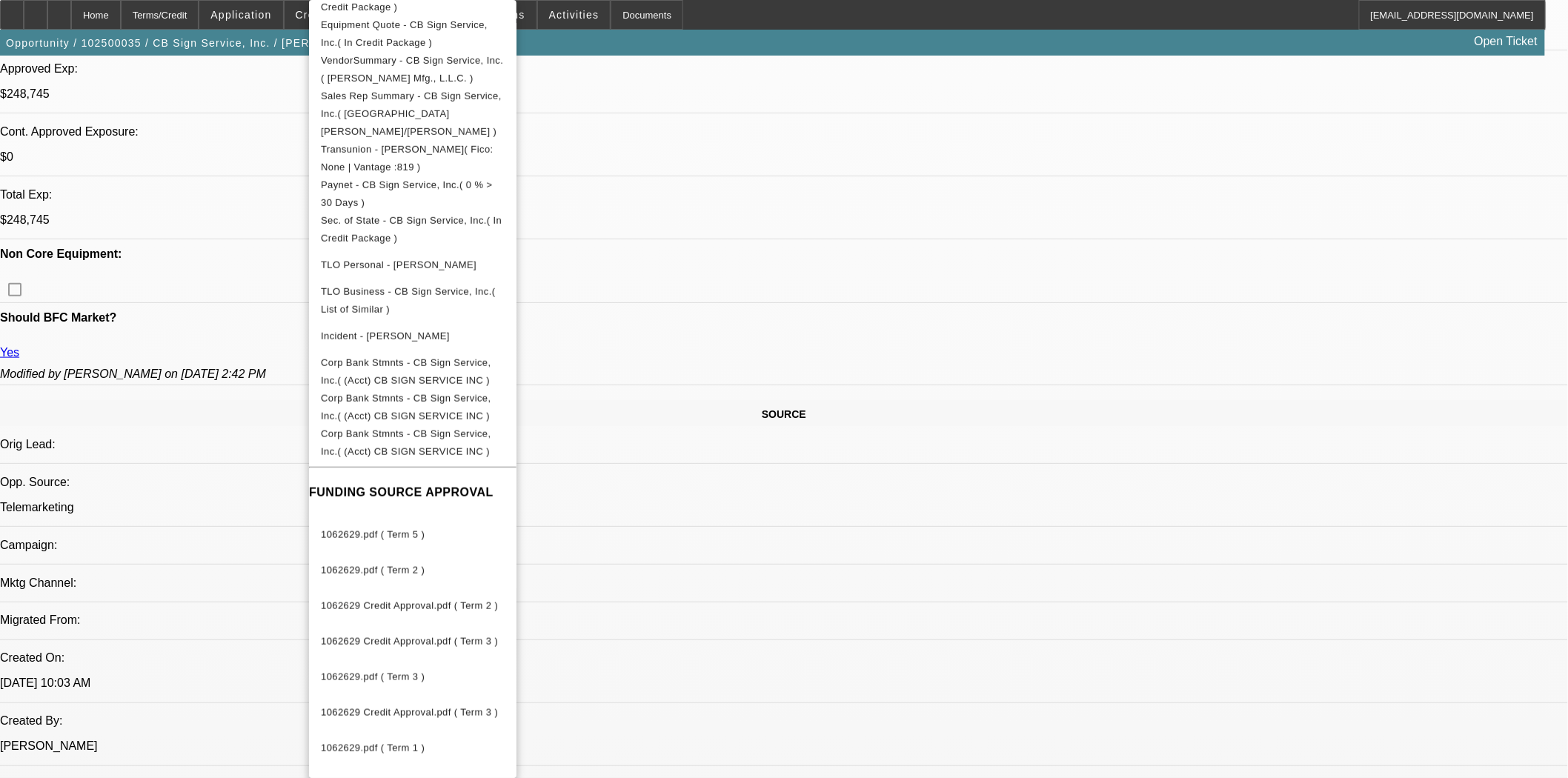
scroll to position [576, 0]
click at [388, 526] on span "1062629.pdf ( Term 5 )" at bounding box center [413, 534] width 184 height 17
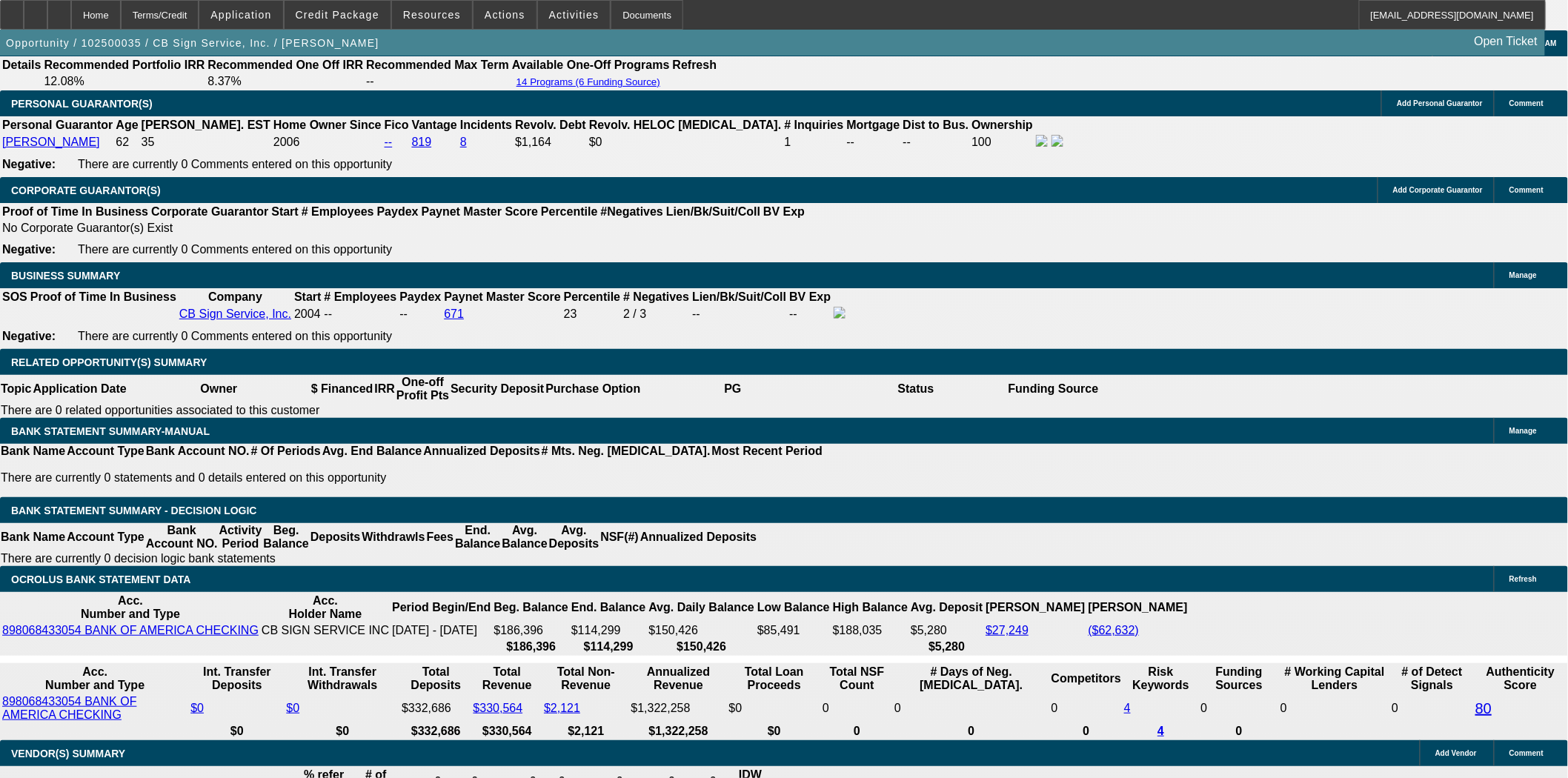
scroll to position [2389, 0]
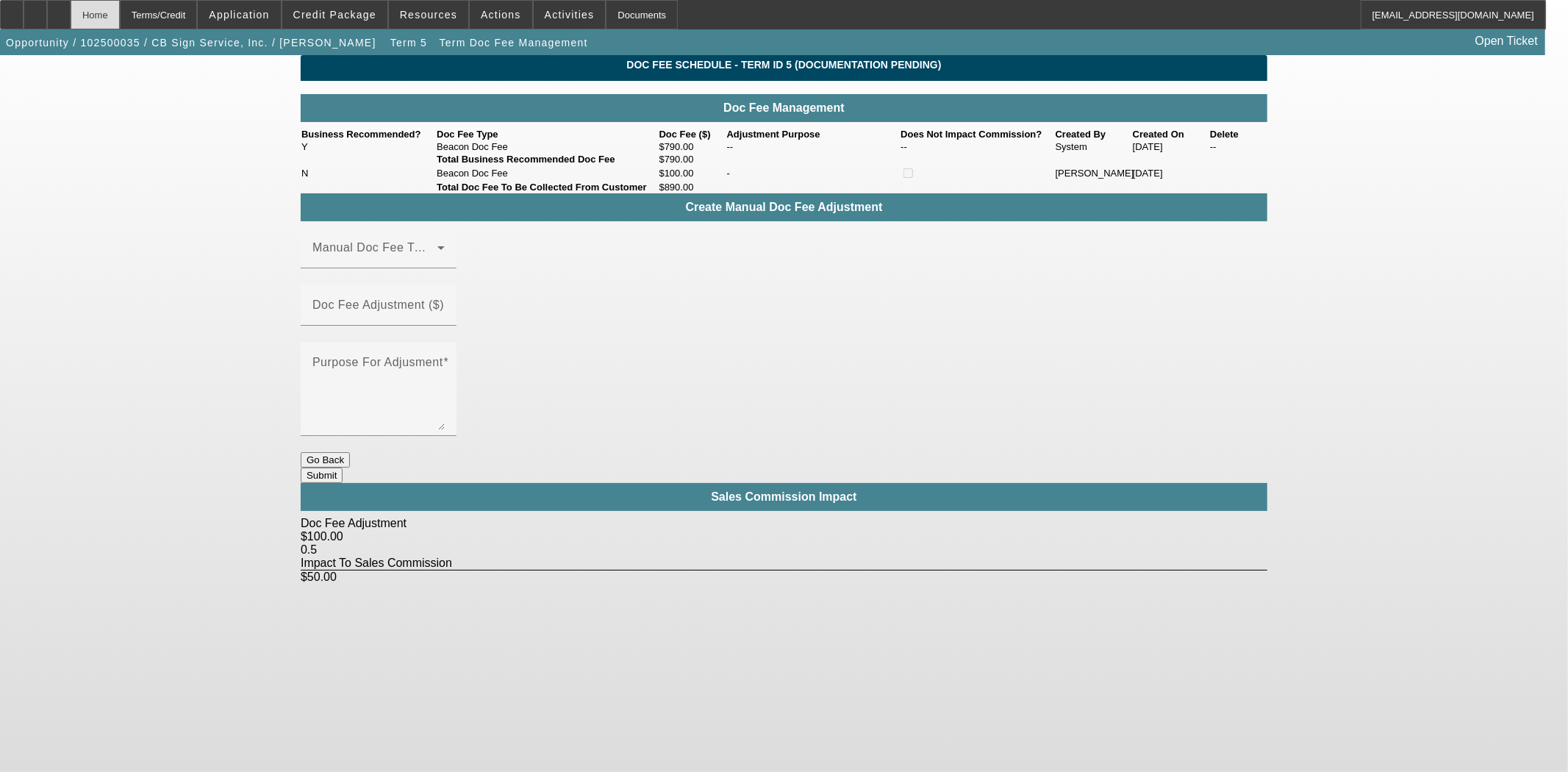
click at [120, 16] on div "Home" at bounding box center [95, 15] width 49 height 30
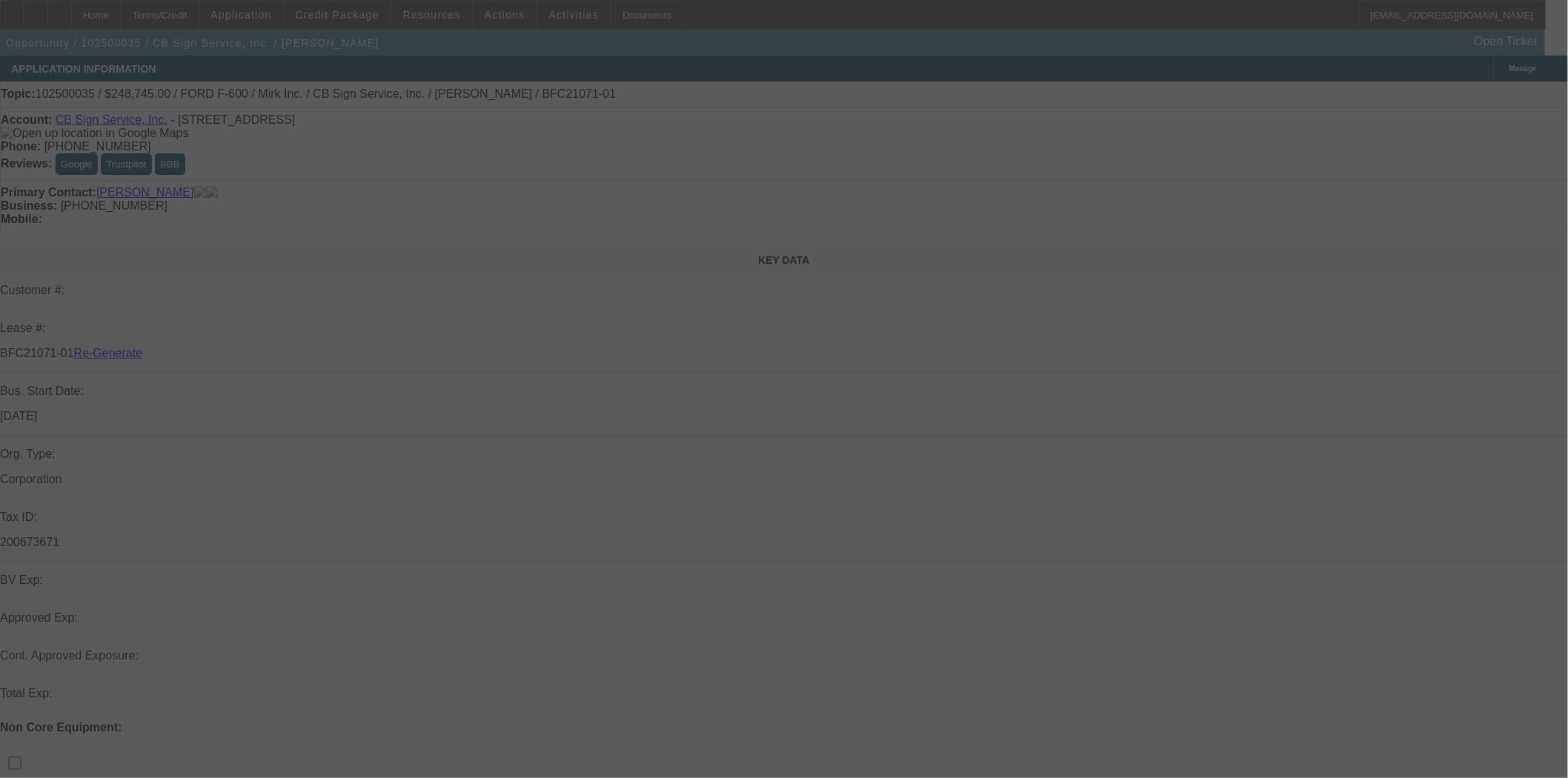
select select "3"
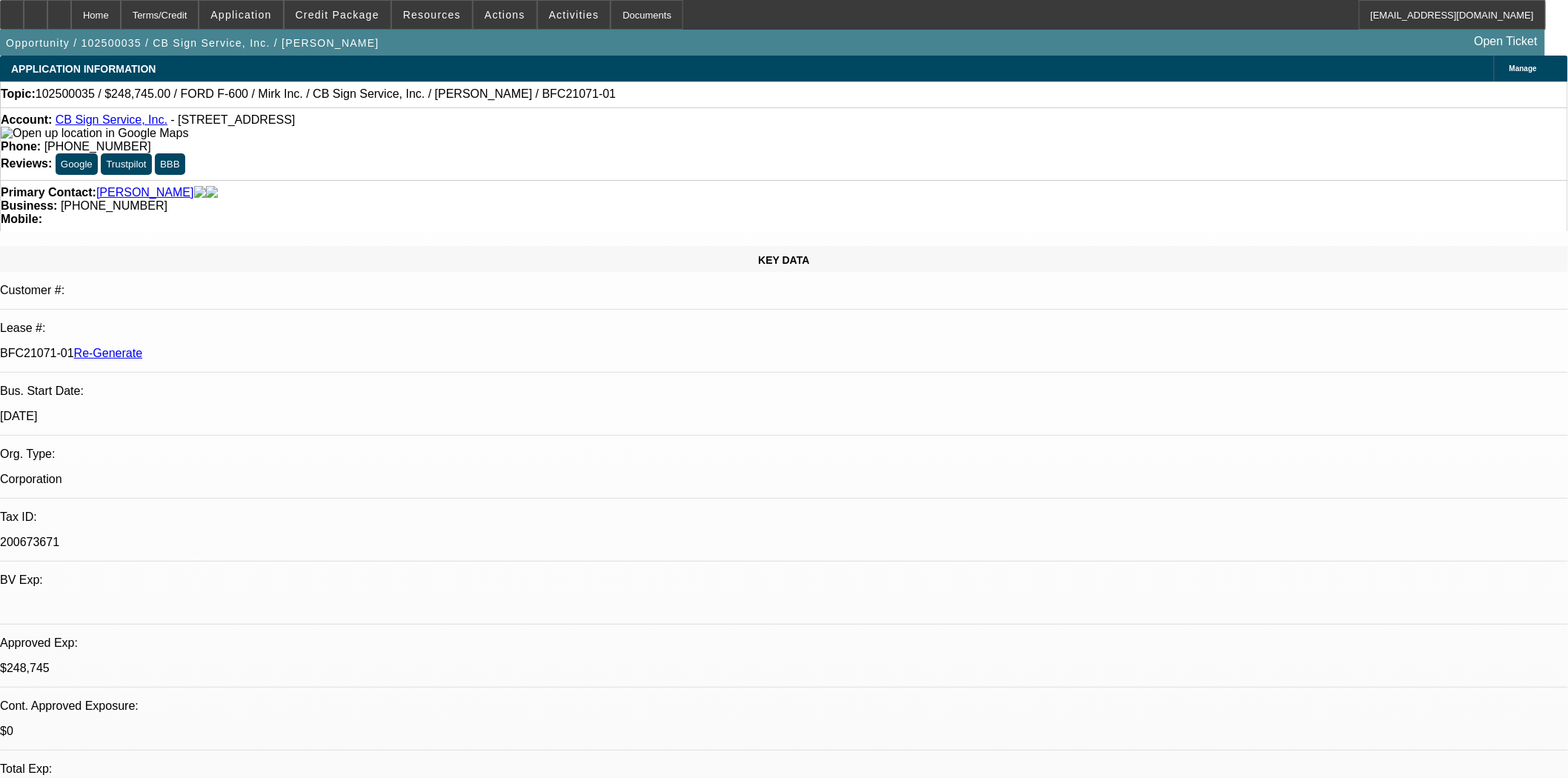
select select "0"
select select "3"
select select "0"
select select "6"
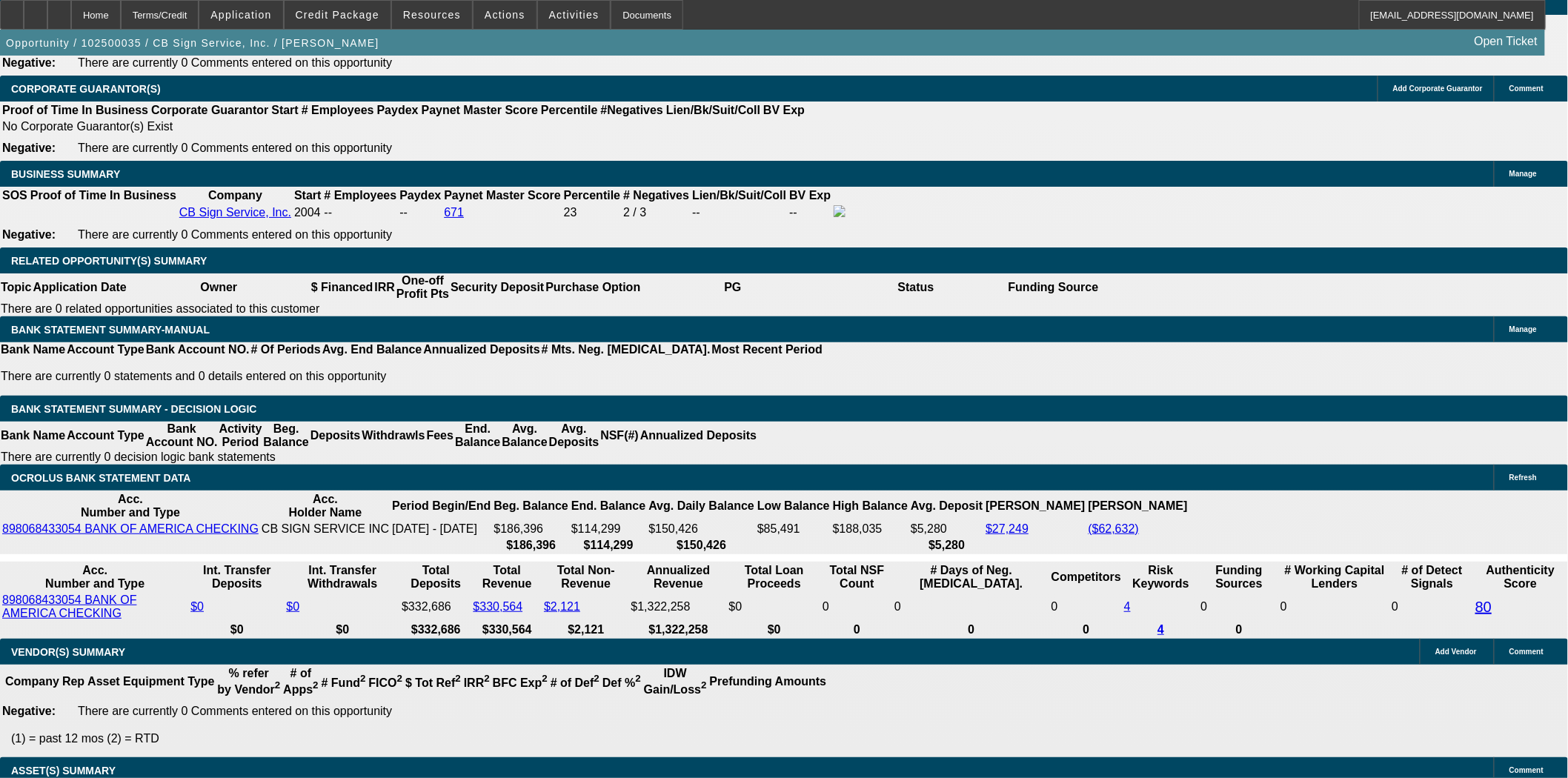
scroll to position [2306, 0]
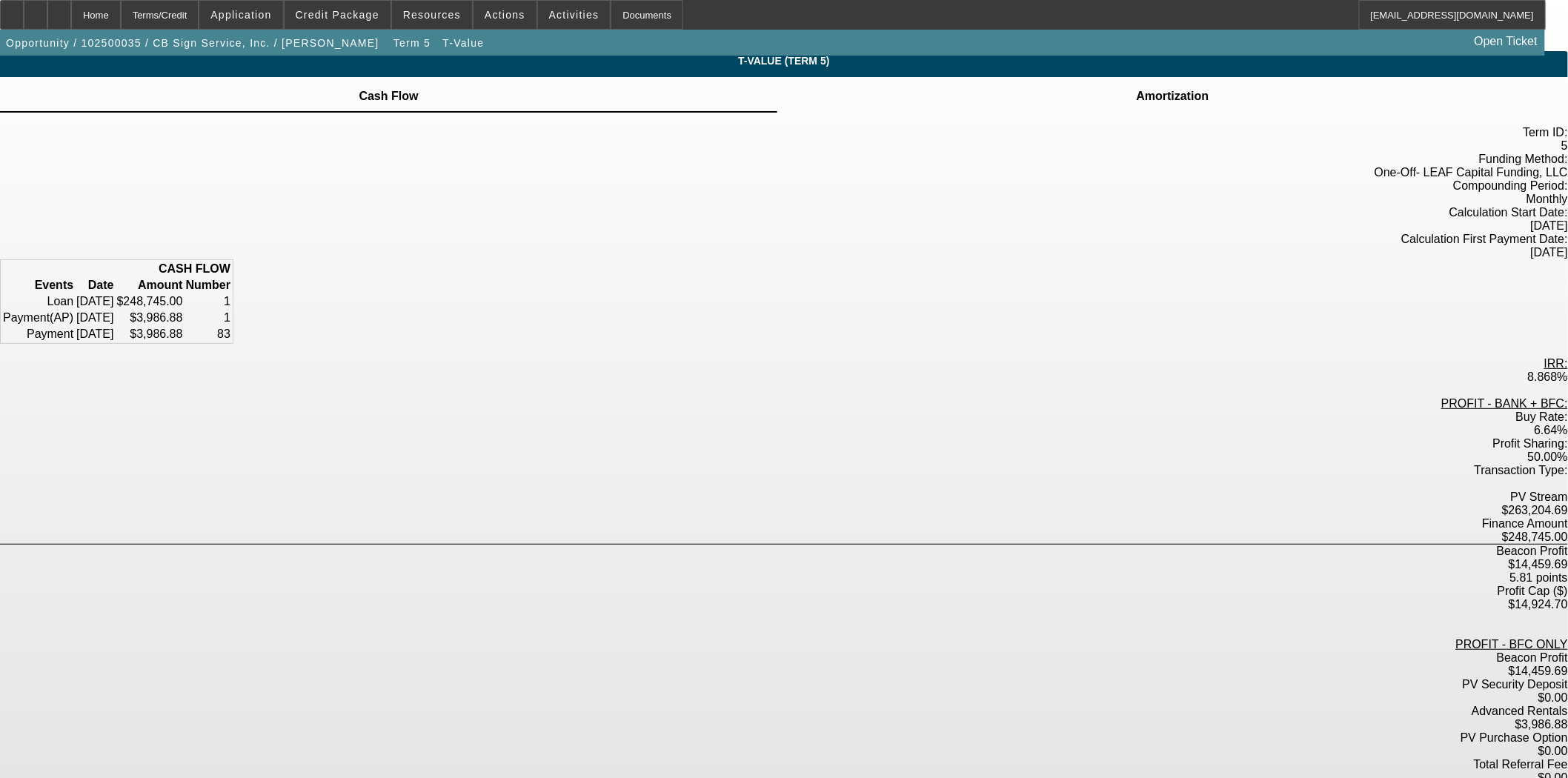
scroll to position [5, 0]
click at [121, 24] on div "Home" at bounding box center [96, 15] width 50 height 30
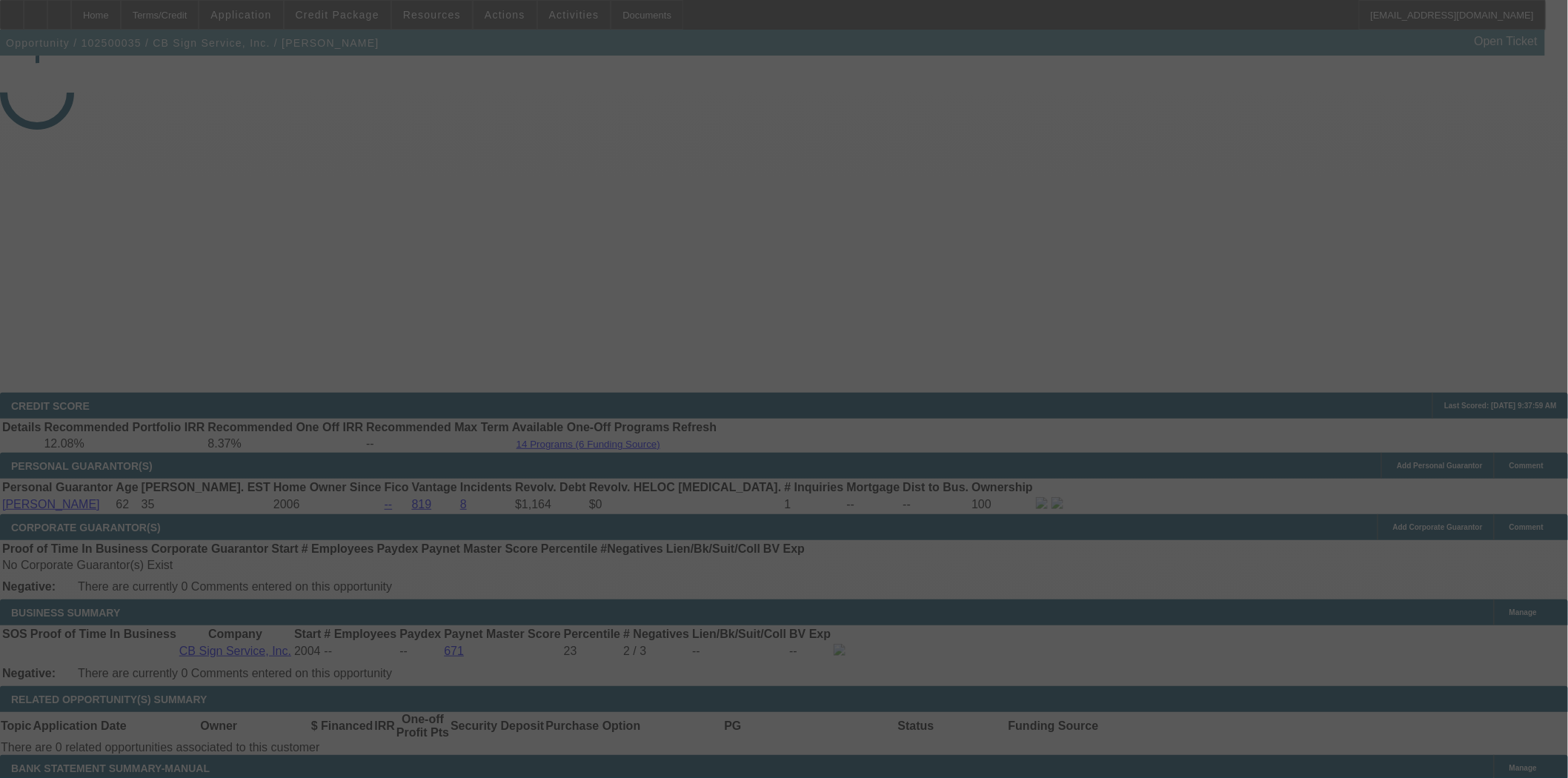
select select "3"
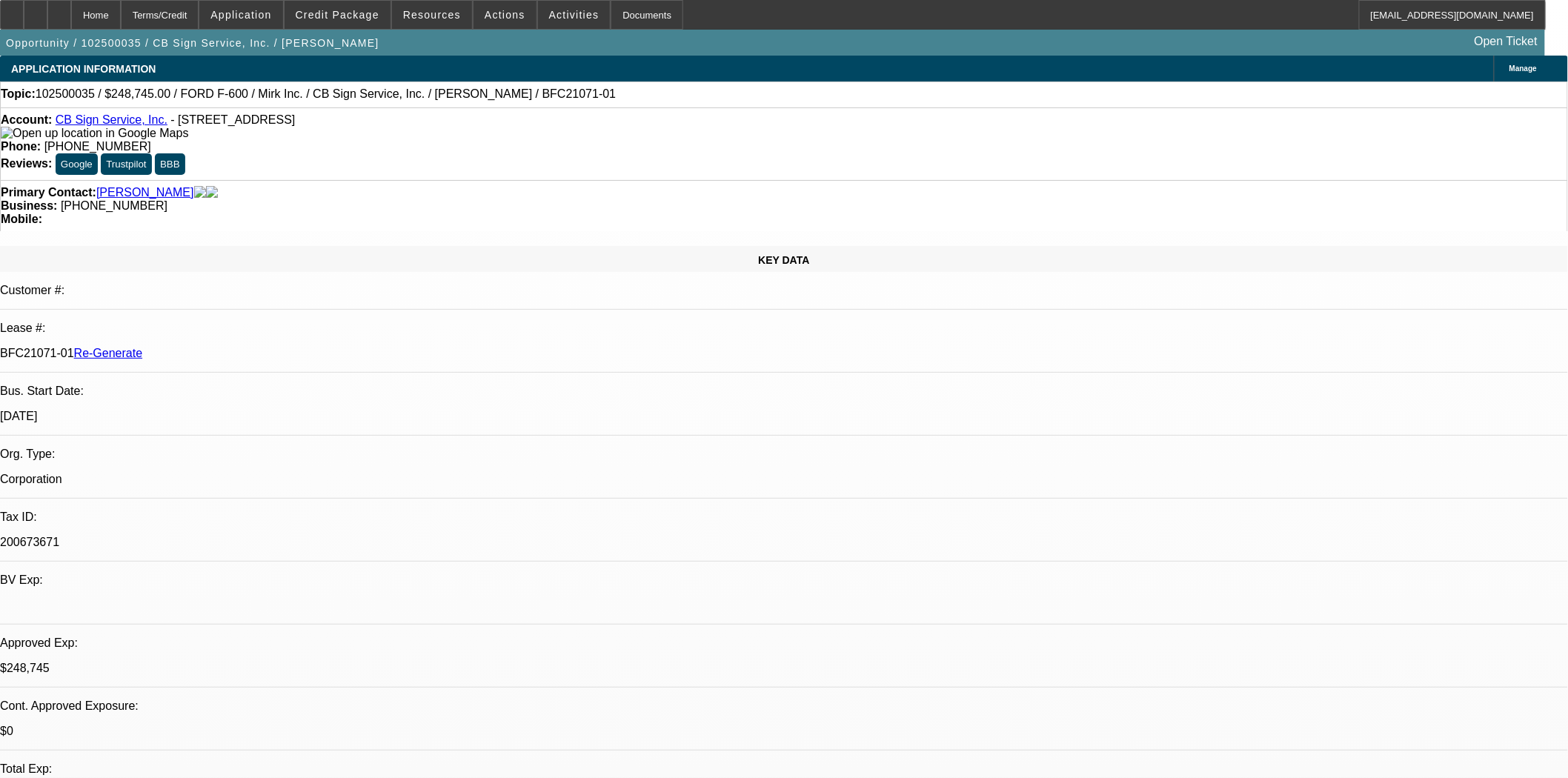
select select "0"
select select "3"
select select "0"
select select "6"
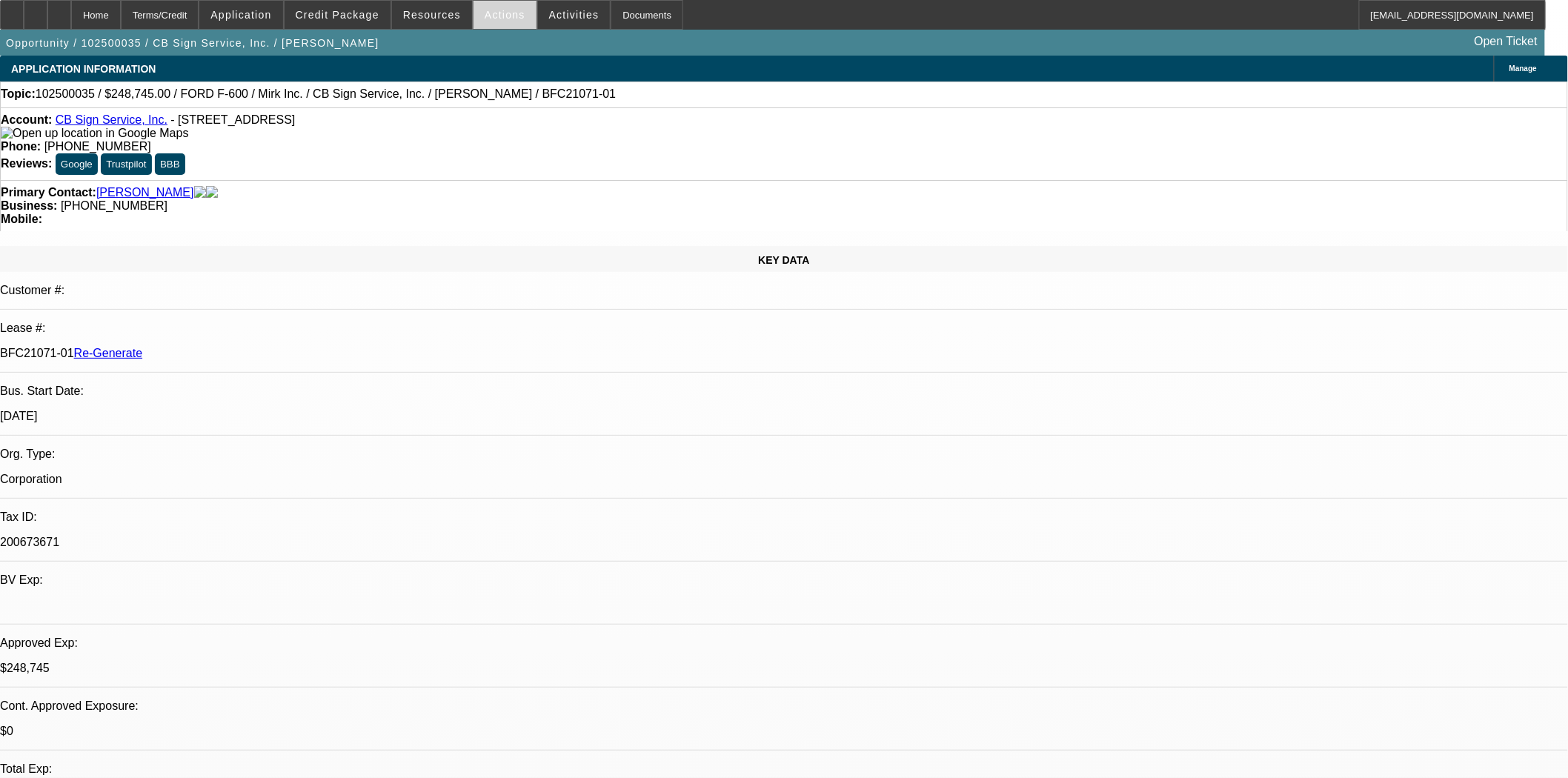
click at [501, 20] on span at bounding box center [505, 14] width 63 height 36
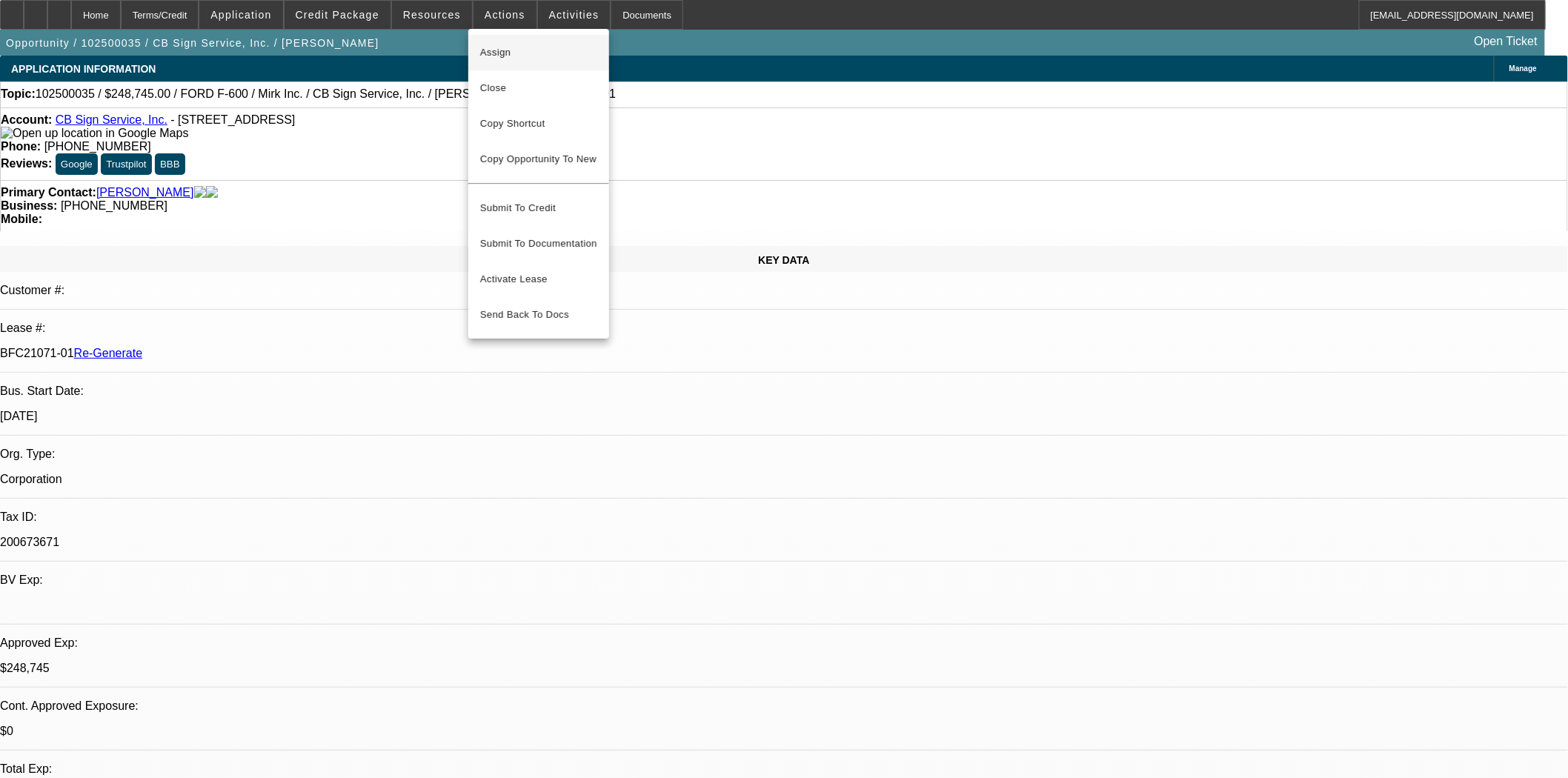
click at [498, 48] on span "Assign" at bounding box center [538, 52] width 117 height 17
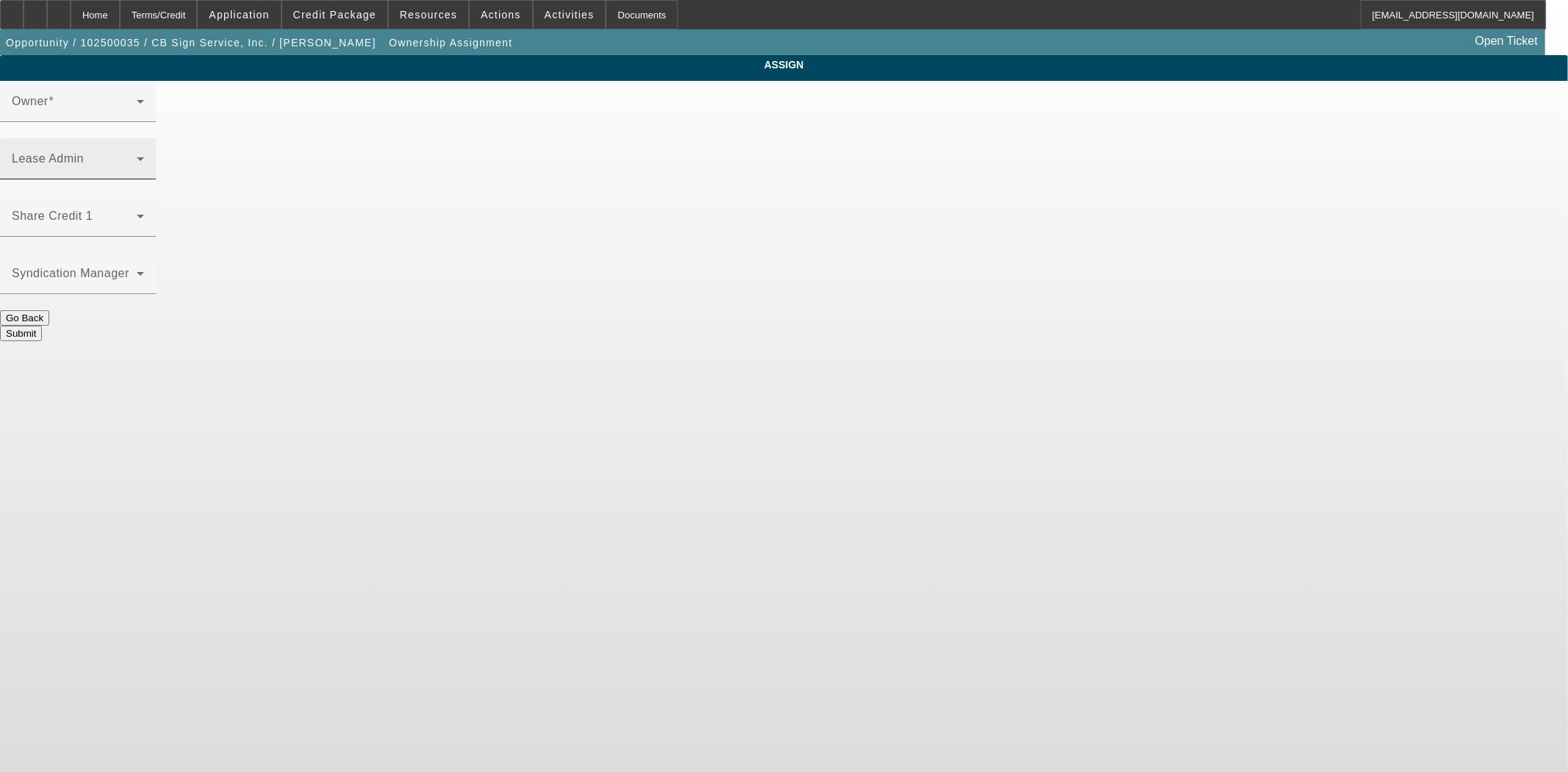
click at [144, 138] on div "Lease Admin" at bounding box center [77, 159] width 132 height 41
click at [136, 156] on span at bounding box center [74, 164] width 125 height 17
click at [84, 152] on mat-label "Lease Admin" at bounding box center [48, 158] width 72 height 12
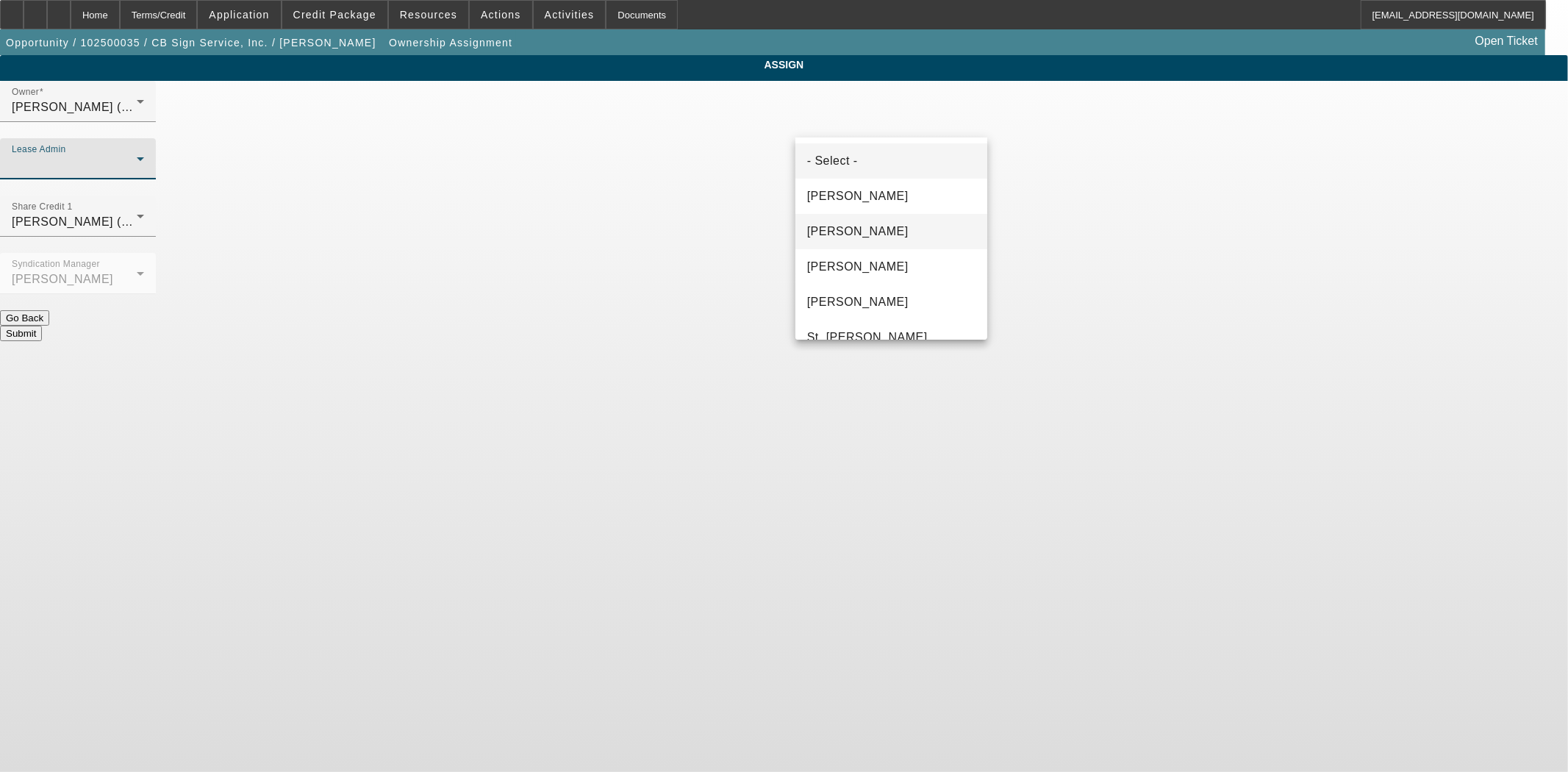
click at [835, 237] on span "Chaves, Jen" at bounding box center [857, 231] width 101 height 17
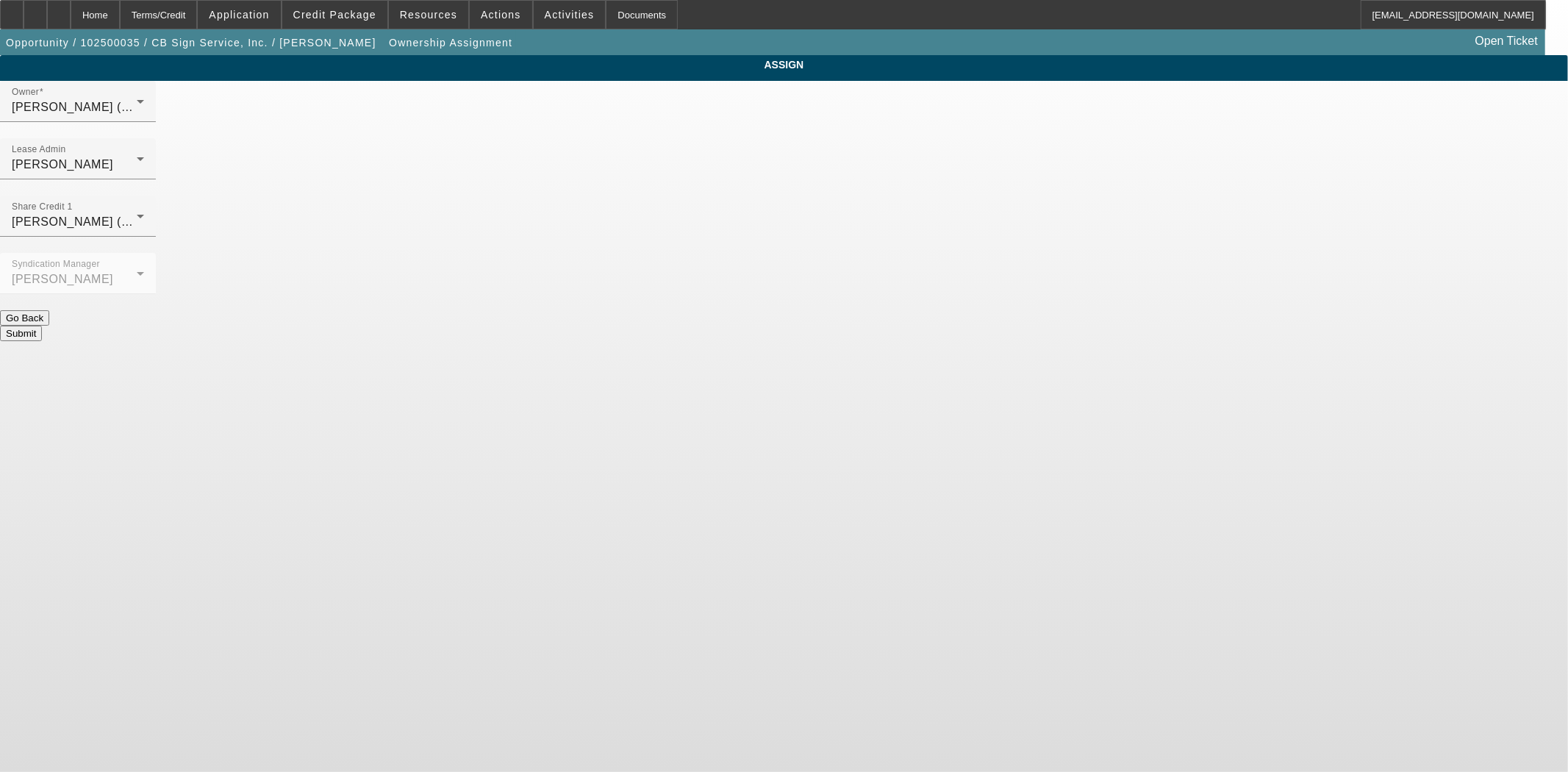
click at [42, 326] on button "Submit" at bounding box center [21, 333] width 42 height 16
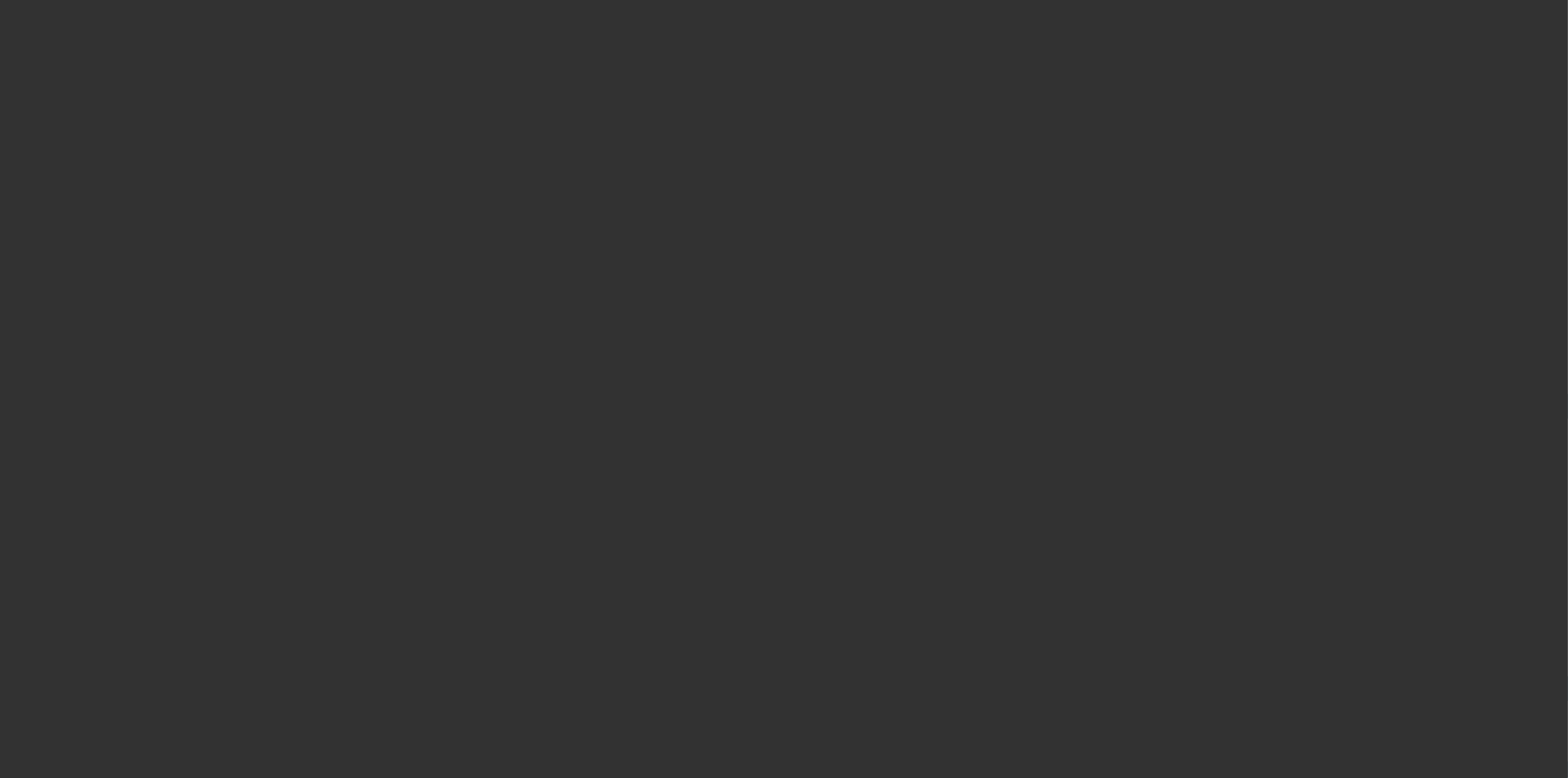
select select "3"
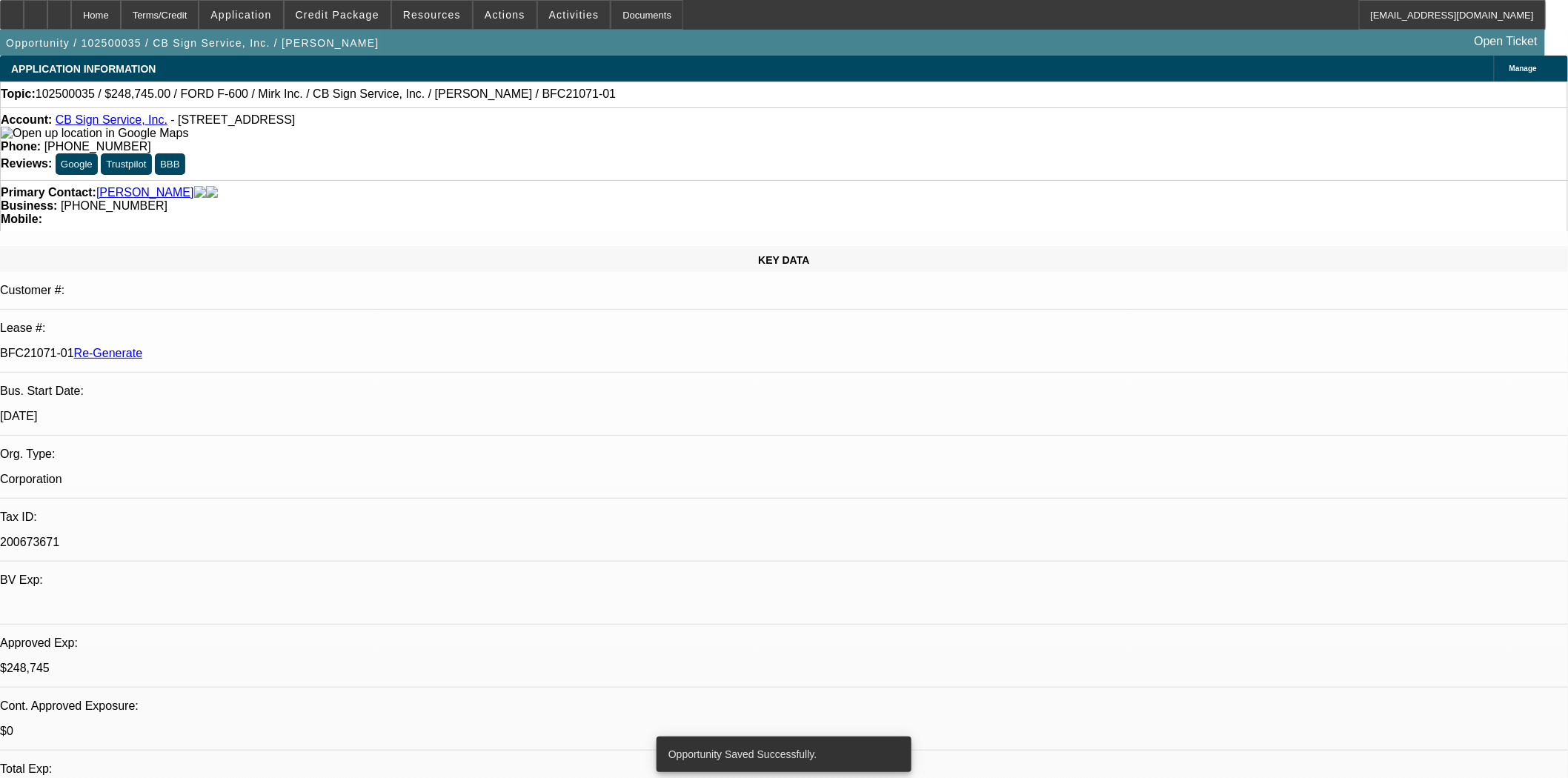
select select "0"
select select "3"
select select "0"
select select "6"
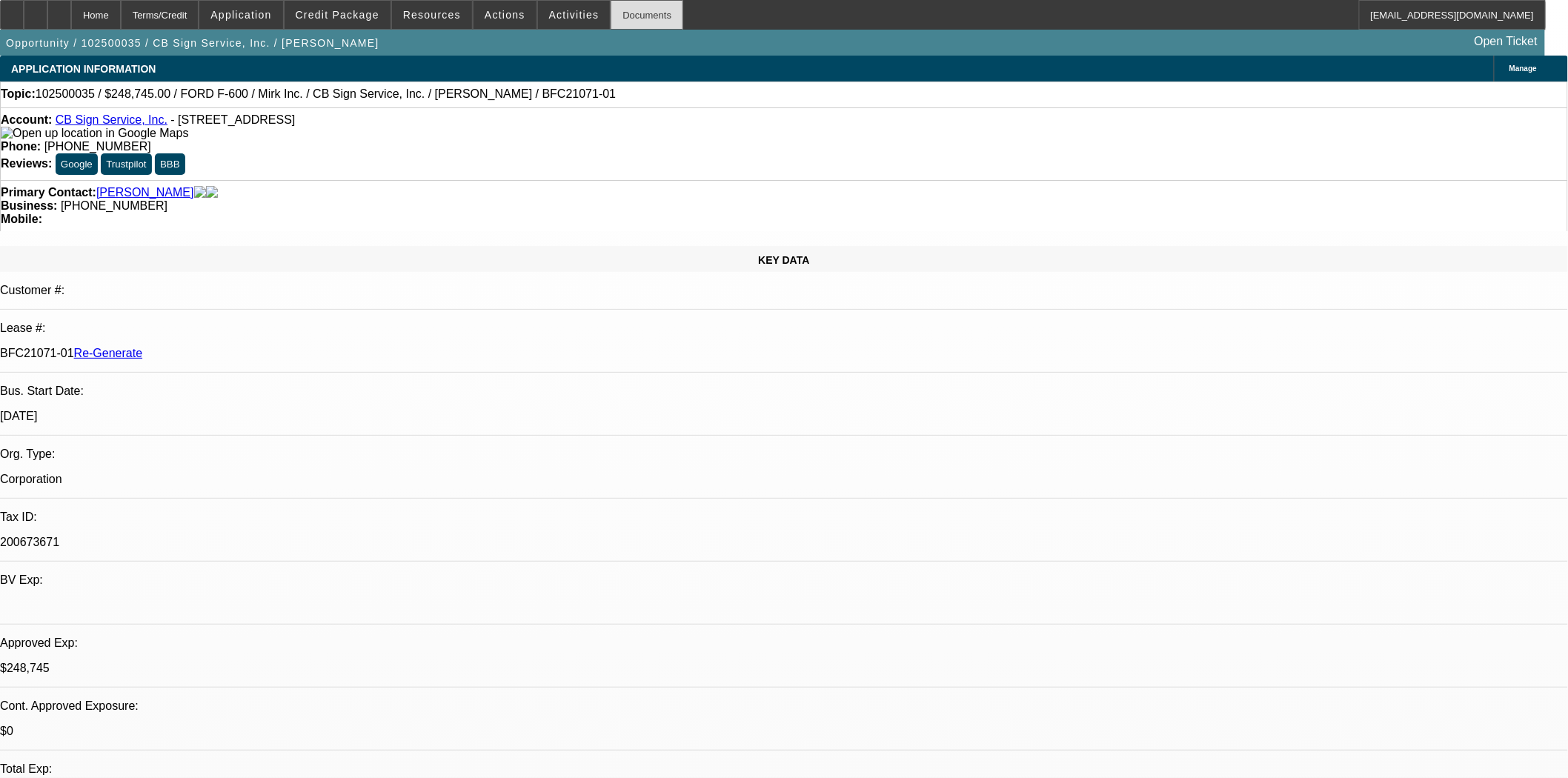
click at [627, 23] on div "Documents" at bounding box center [647, 15] width 73 height 30
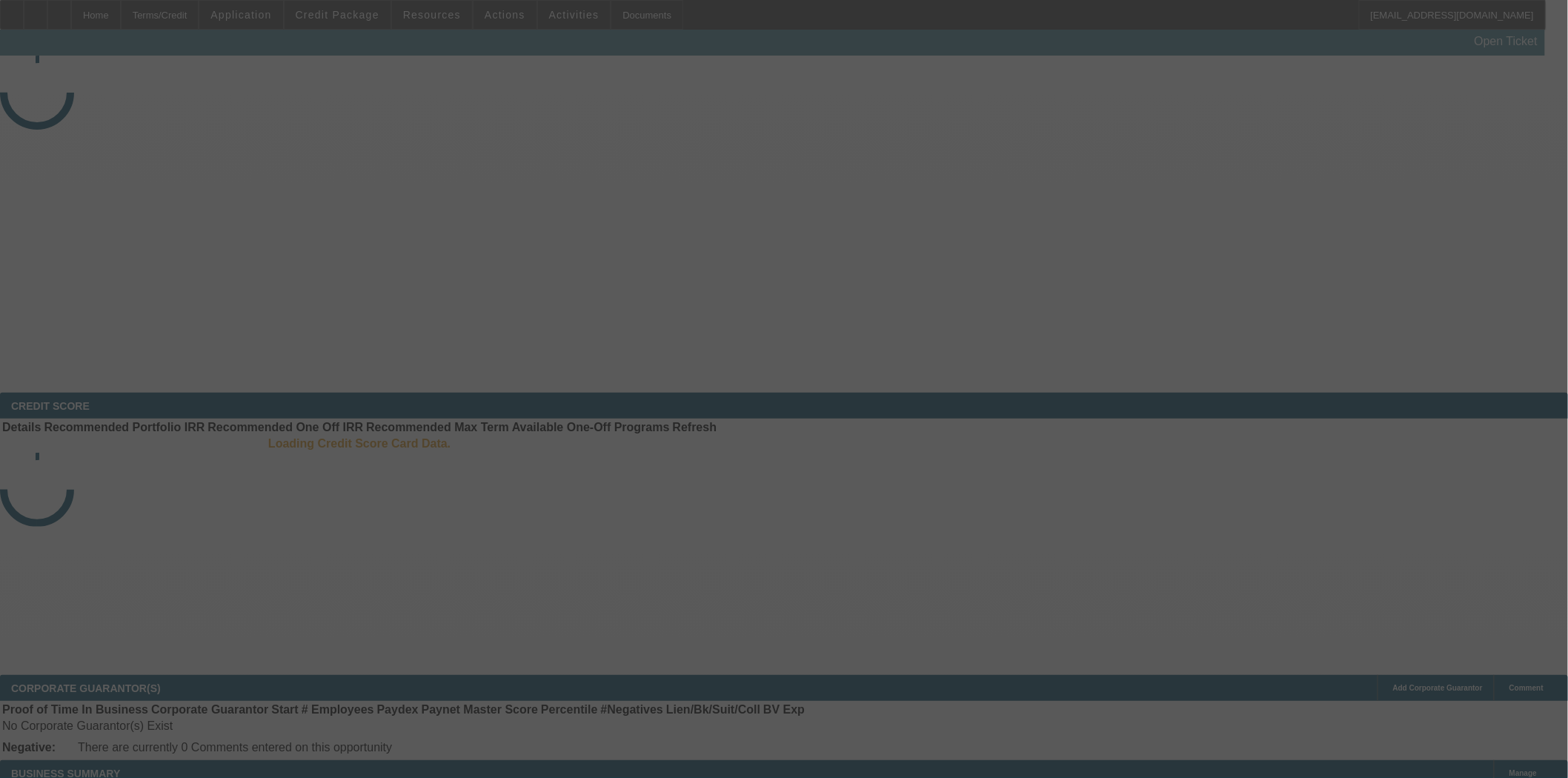
select select "3"
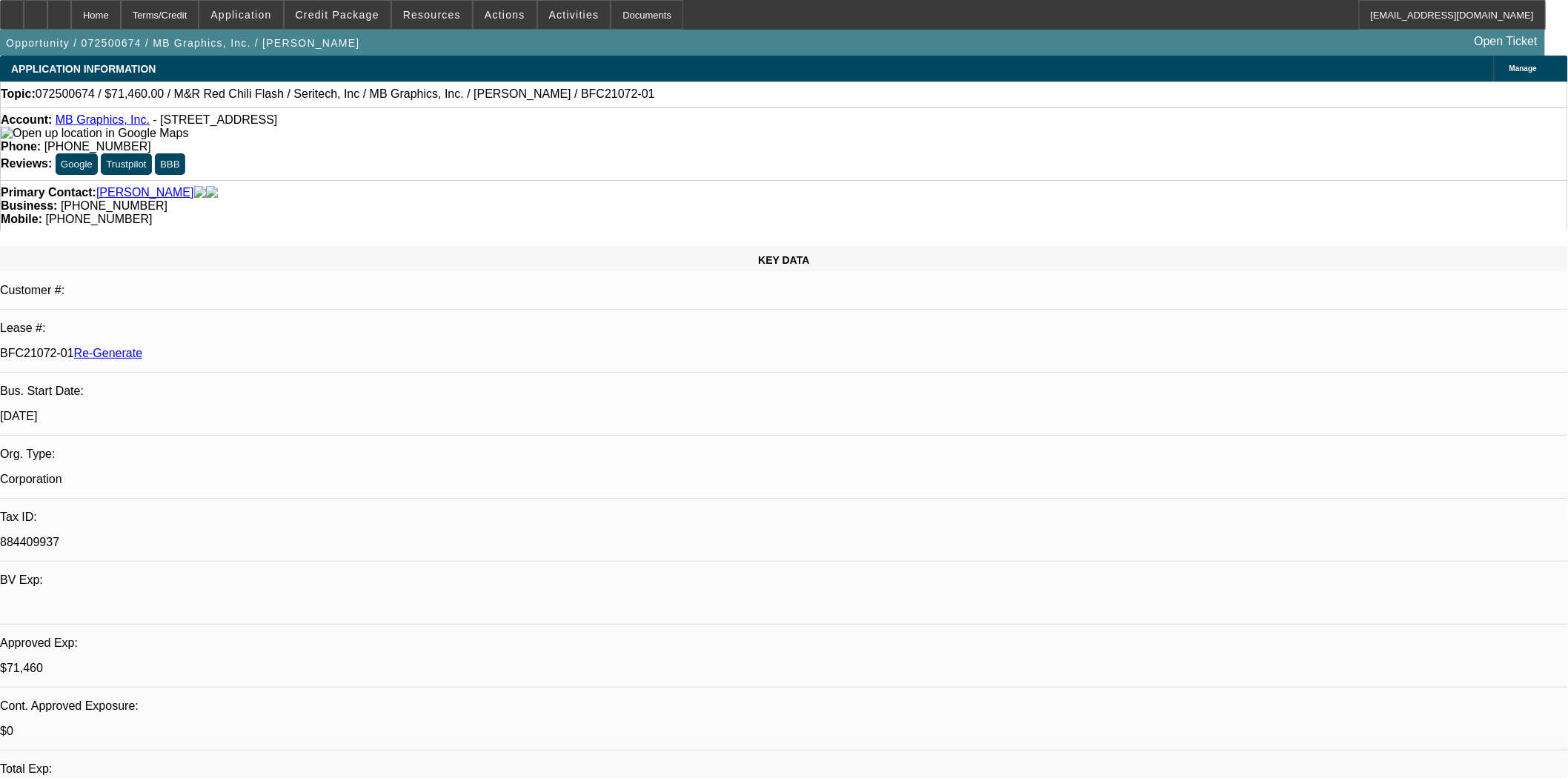
select select "0"
select select "0.1"
select select "5"
click at [340, 13] on span "Credit Package" at bounding box center [337, 15] width 84 height 12
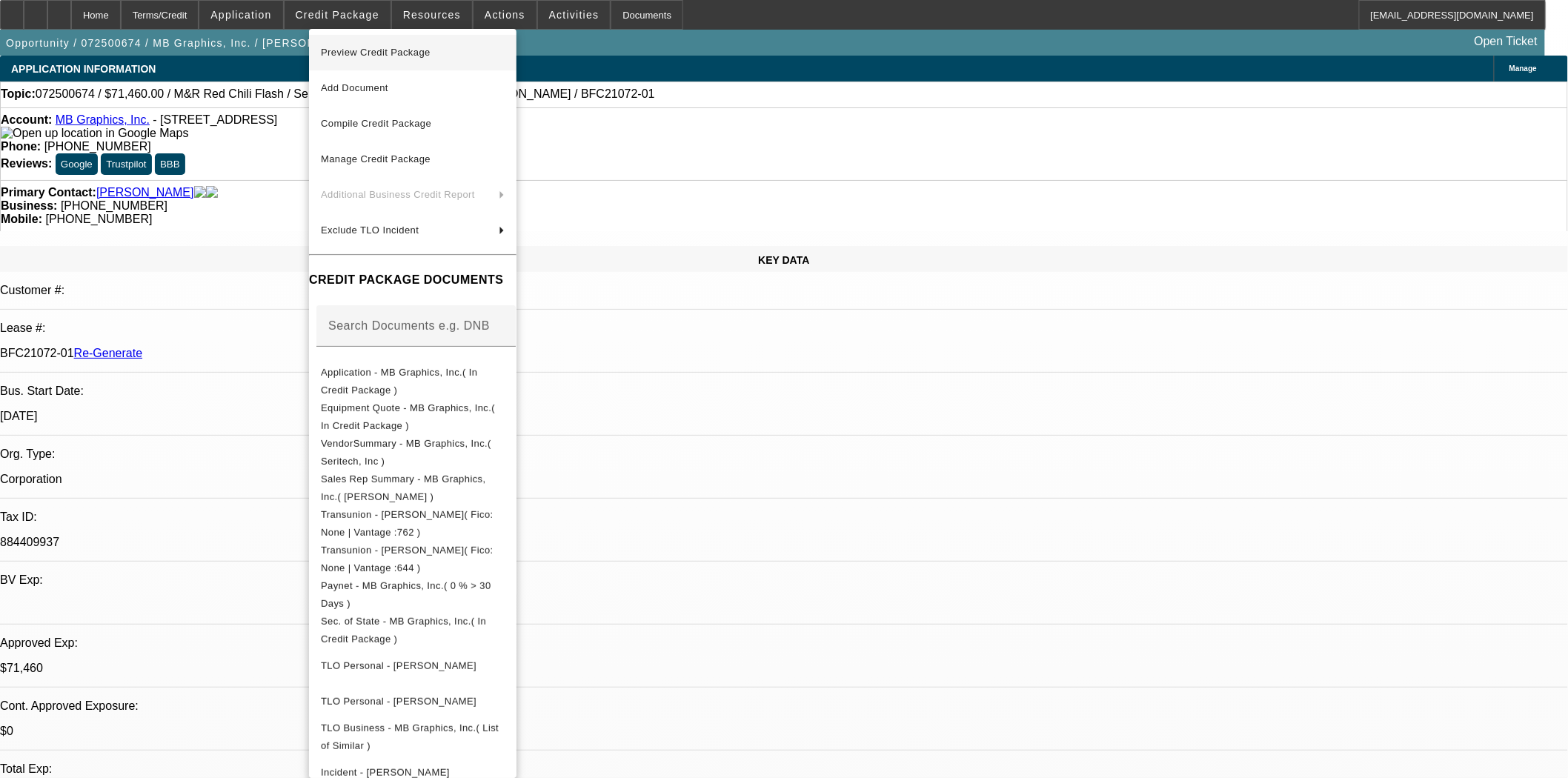
click at [357, 50] on span "Preview Credit Package" at bounding box center [375, 51] width 109 height 11
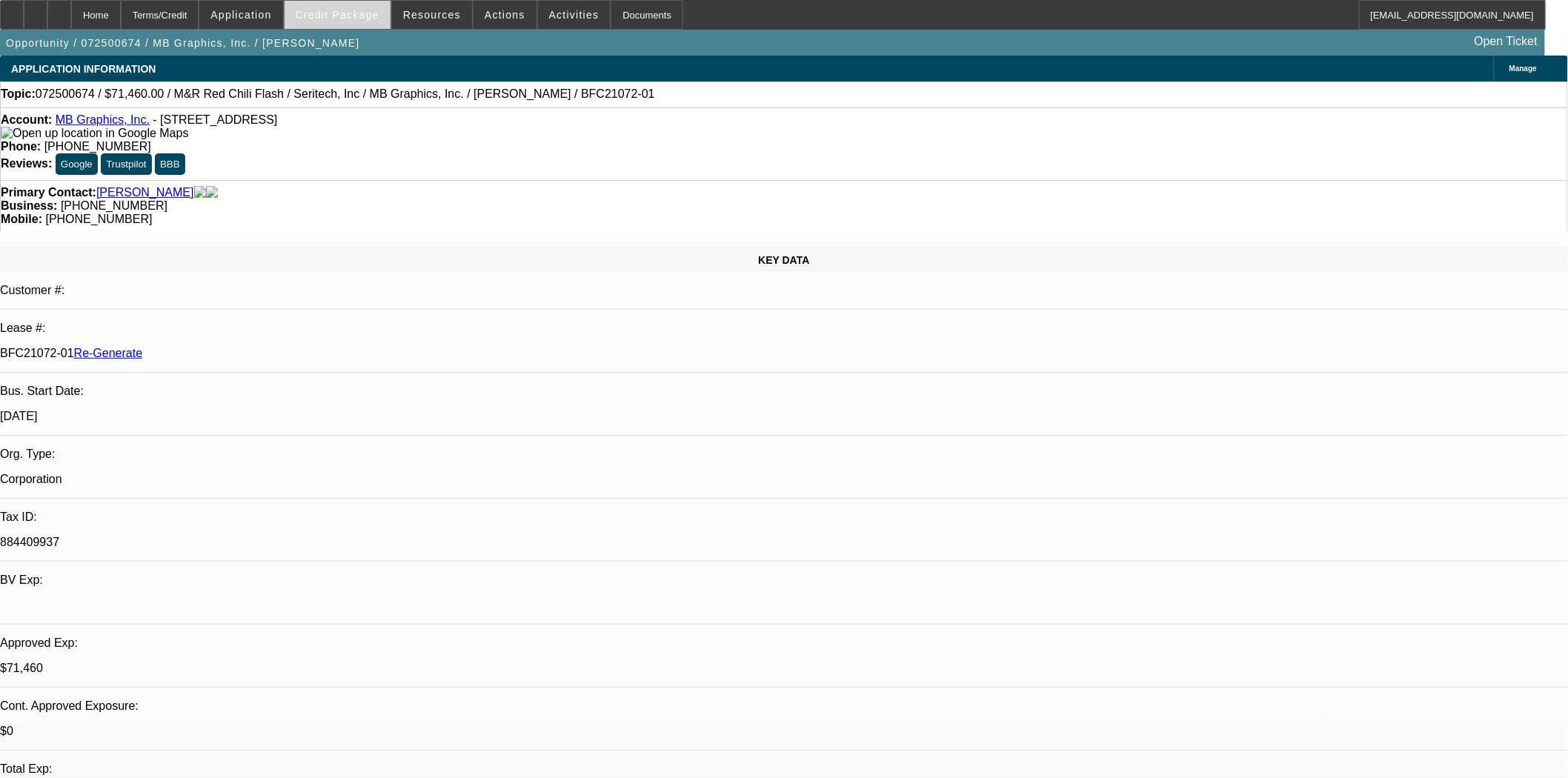
click at [376, 19] on span "Credit Package" at bounding box center [337, 15] width 84 height 12
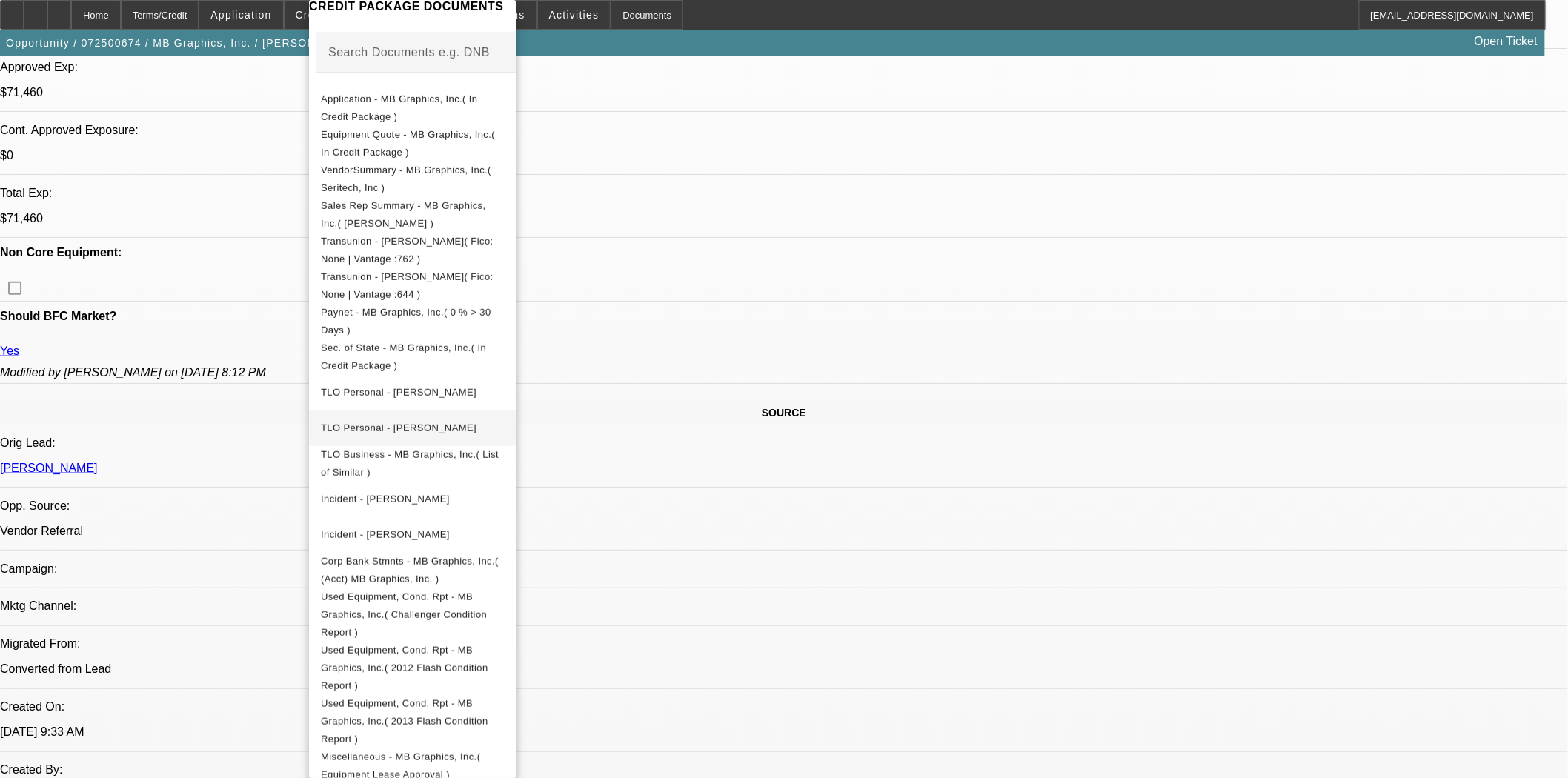
scroll to position [355, 0]
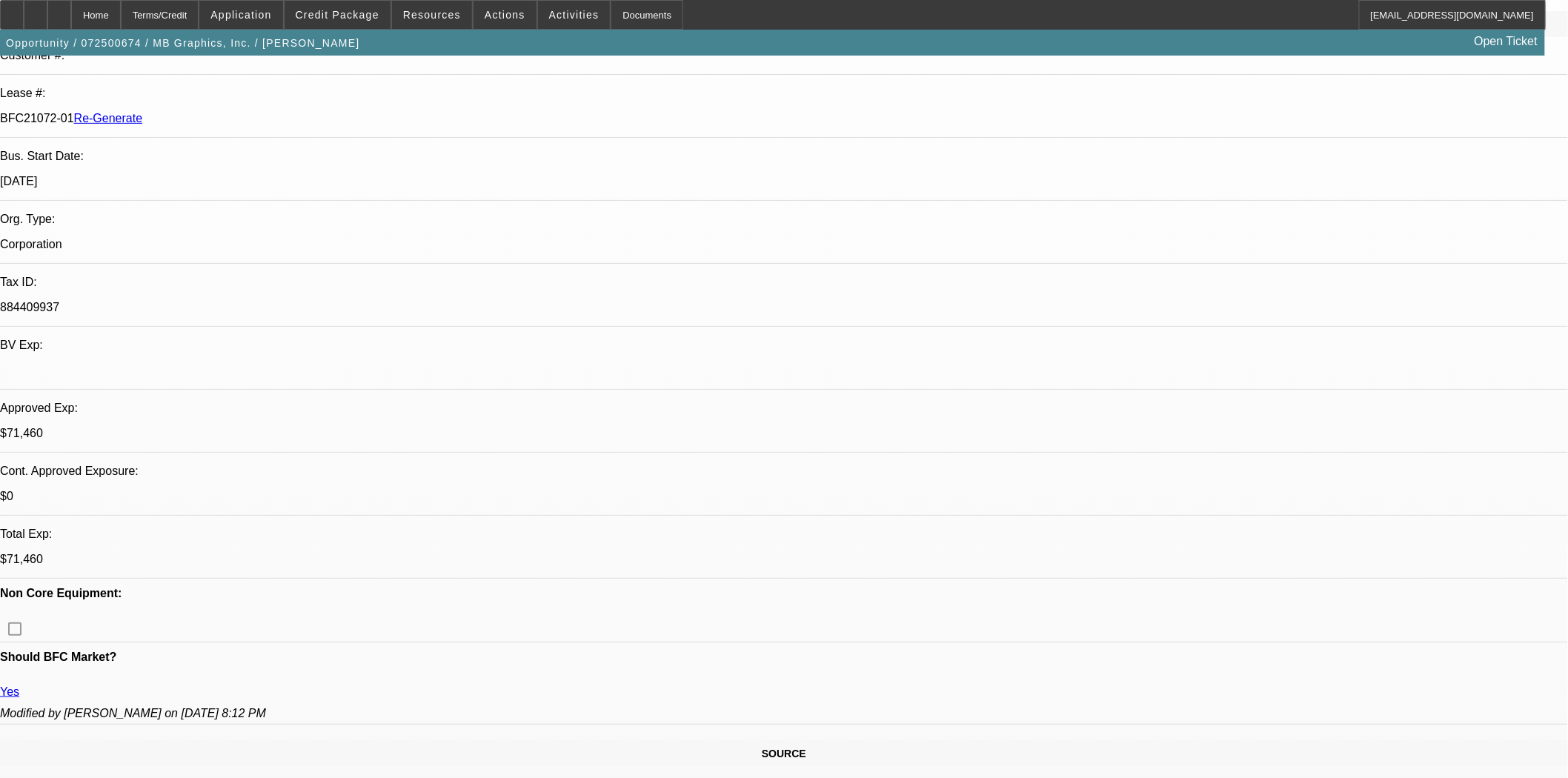
scroll to position [0, 0]
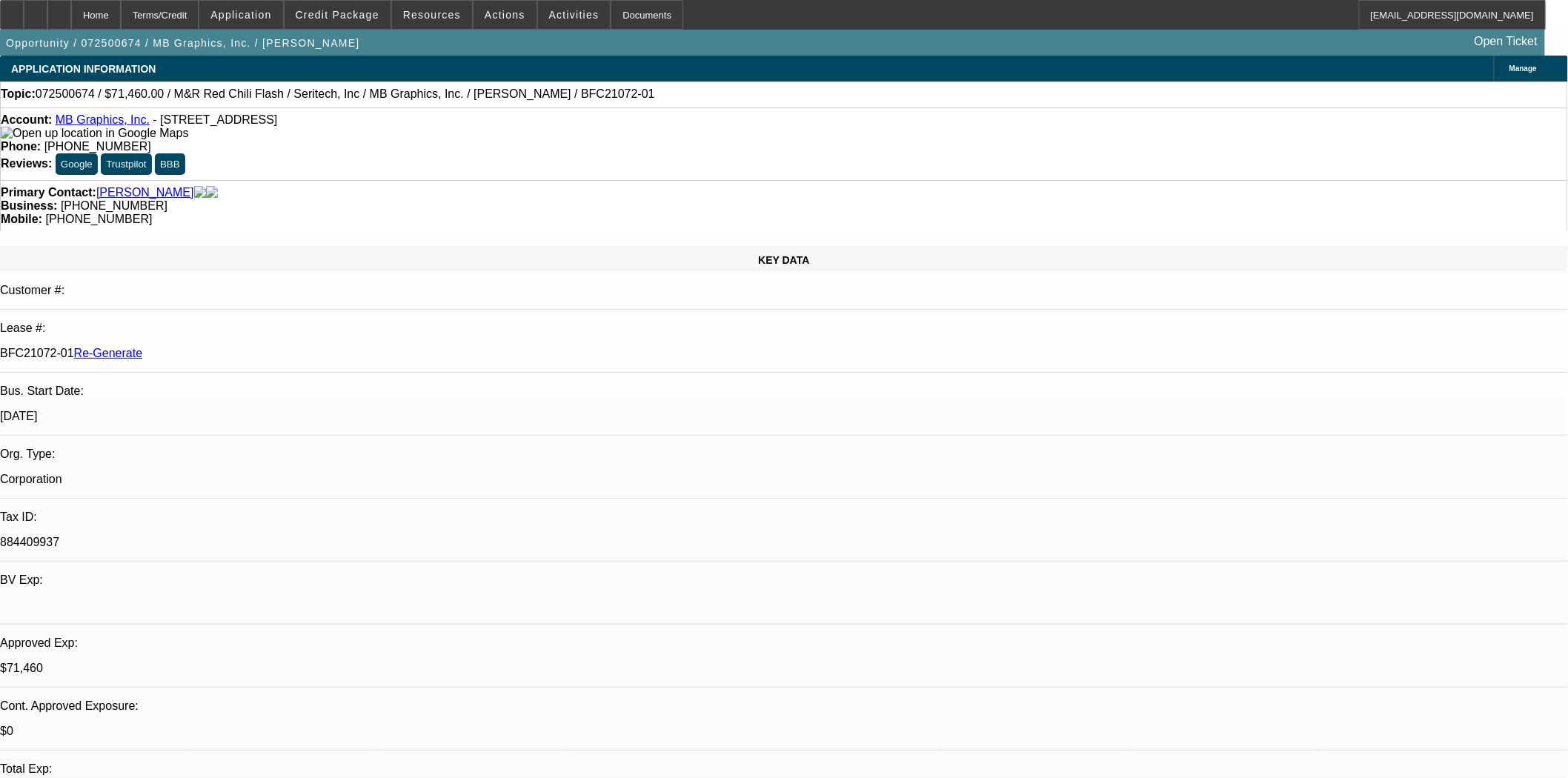
click at [1199, 249] on button "reply_all Reply All" at bounding box center [1211, 252] width 94 height 36
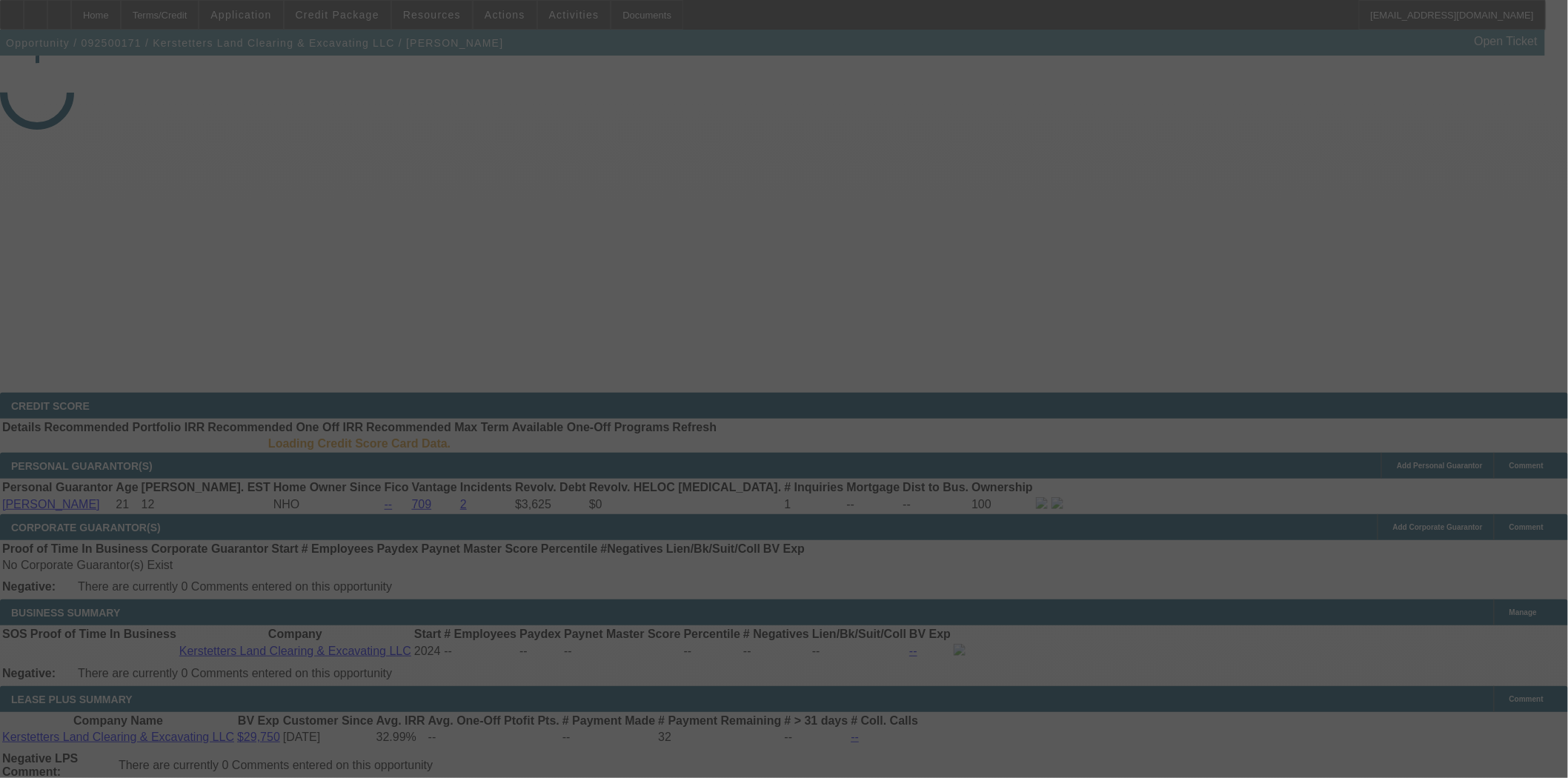
select select "4"
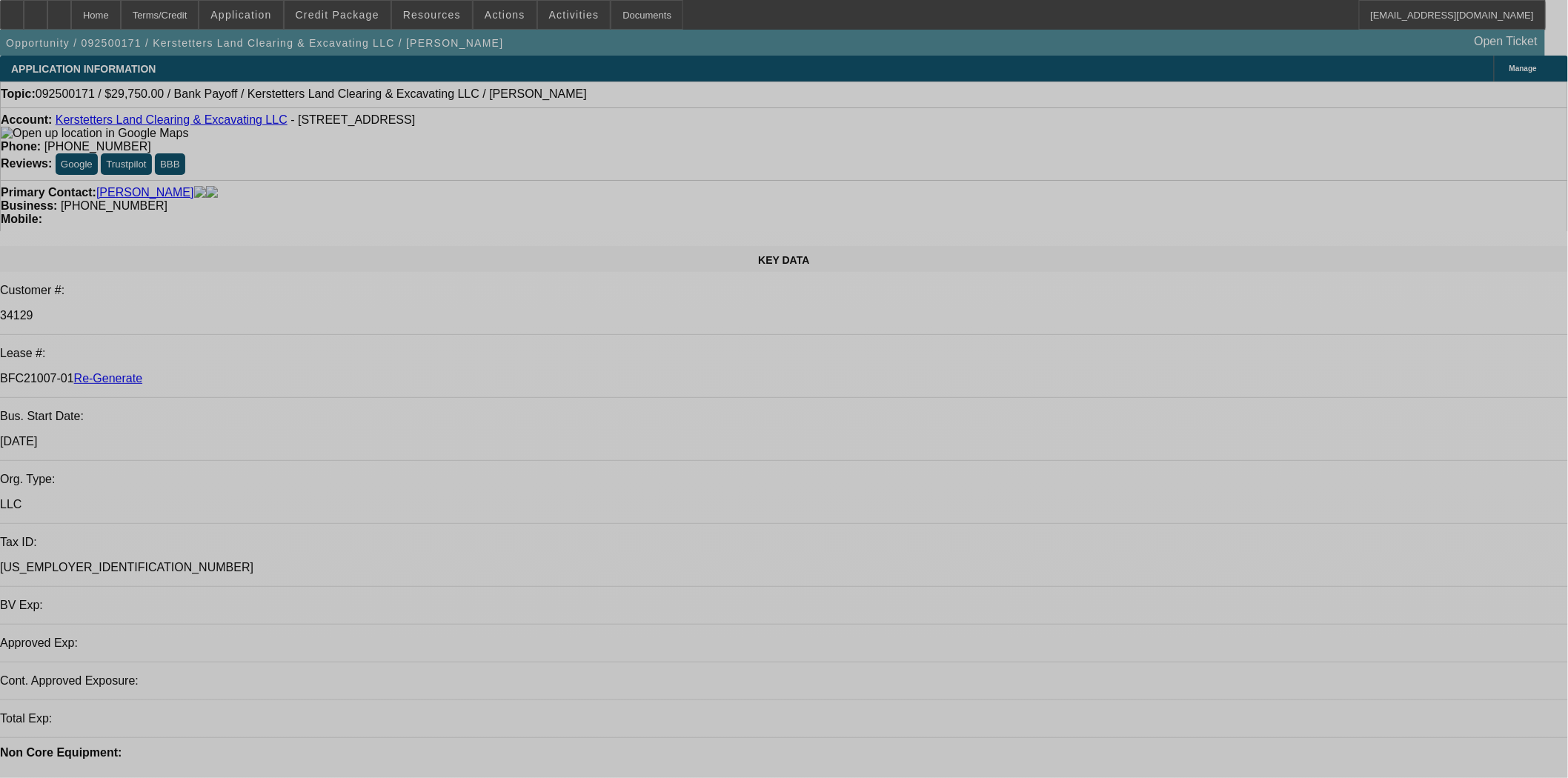
select select "0.15"
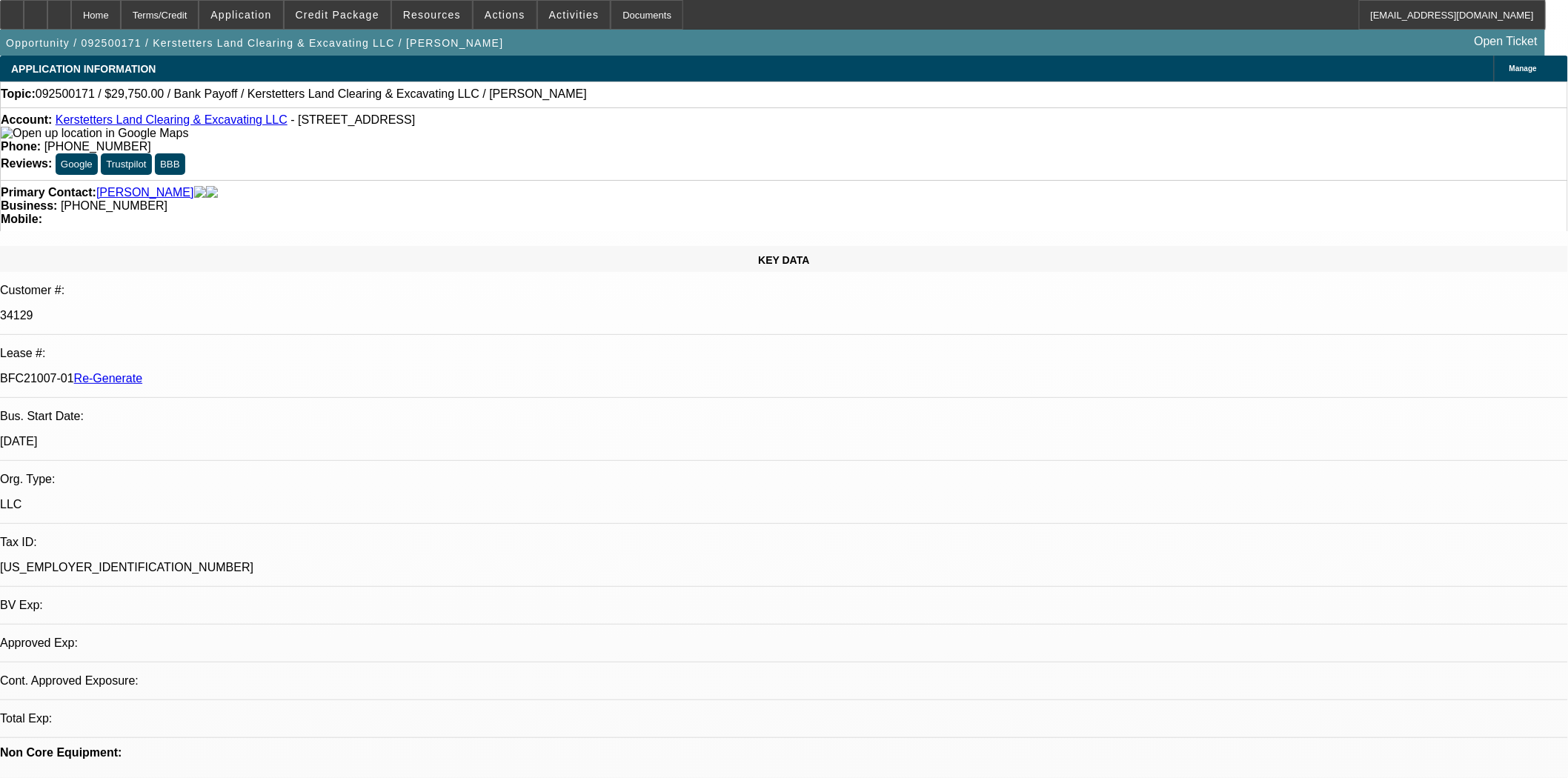
select select "2"
select select "0"
select select "6"
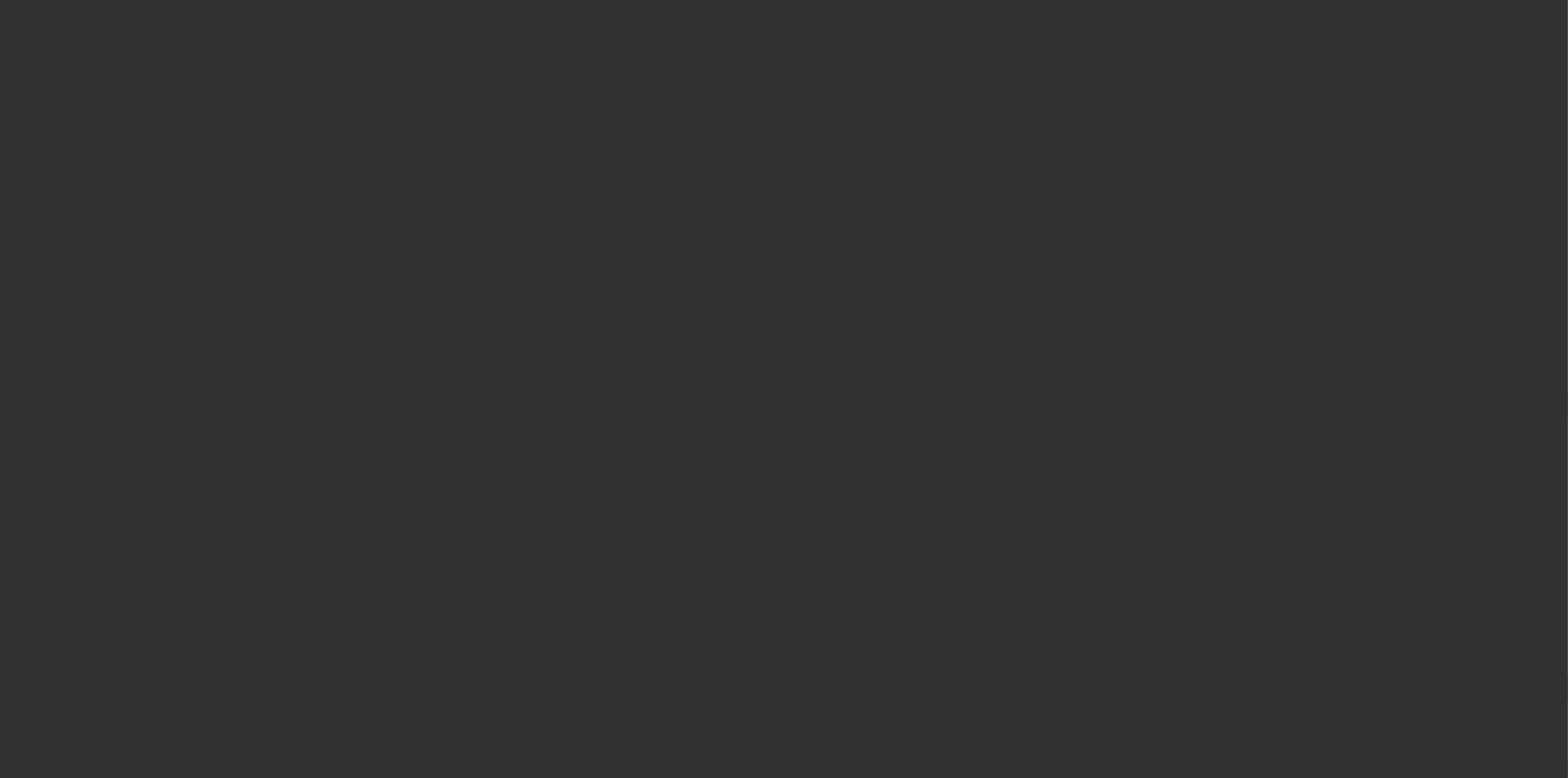
select select "4"
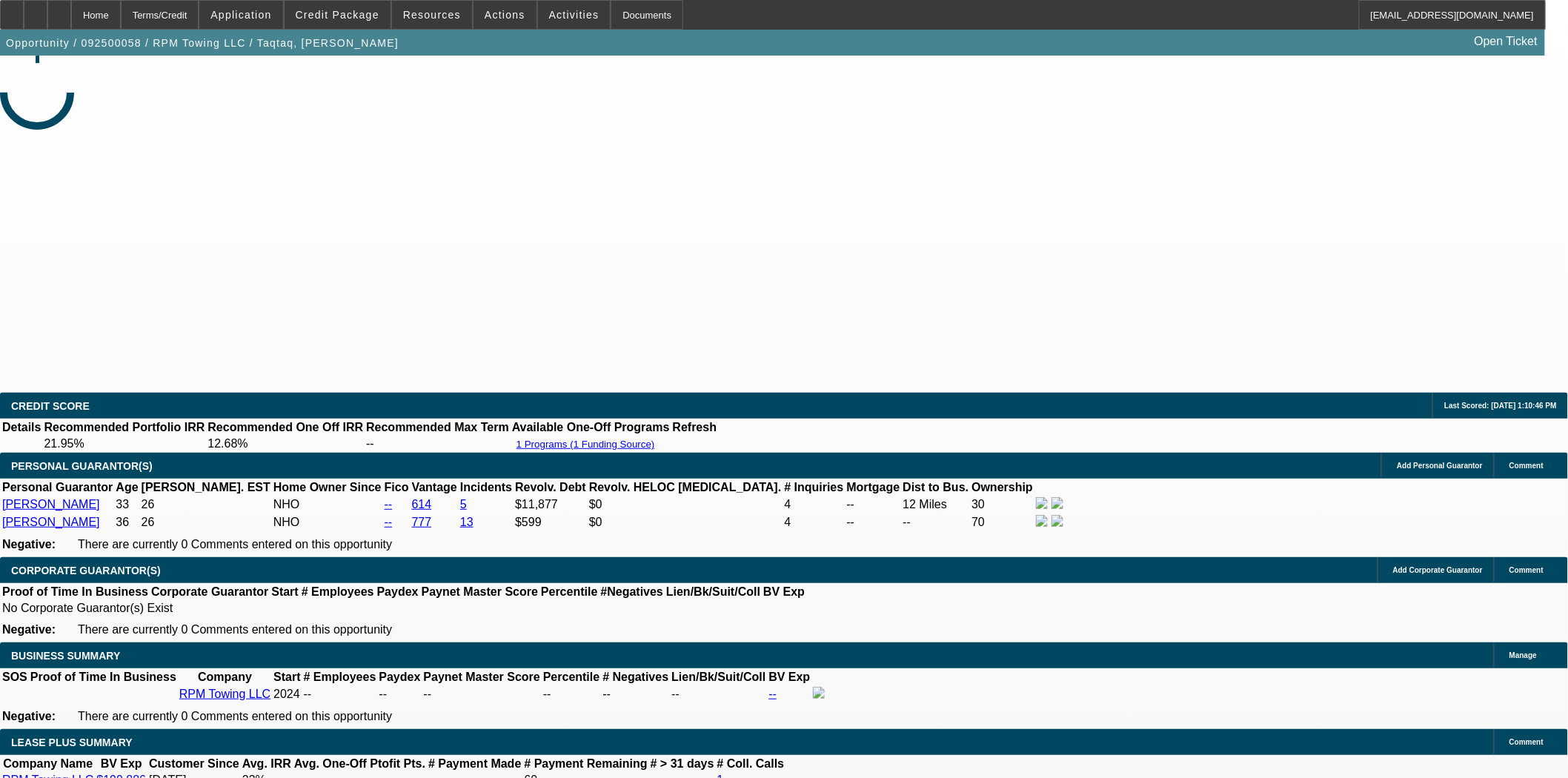
select select "0"
select select "2"
select select "0"
select select "6"
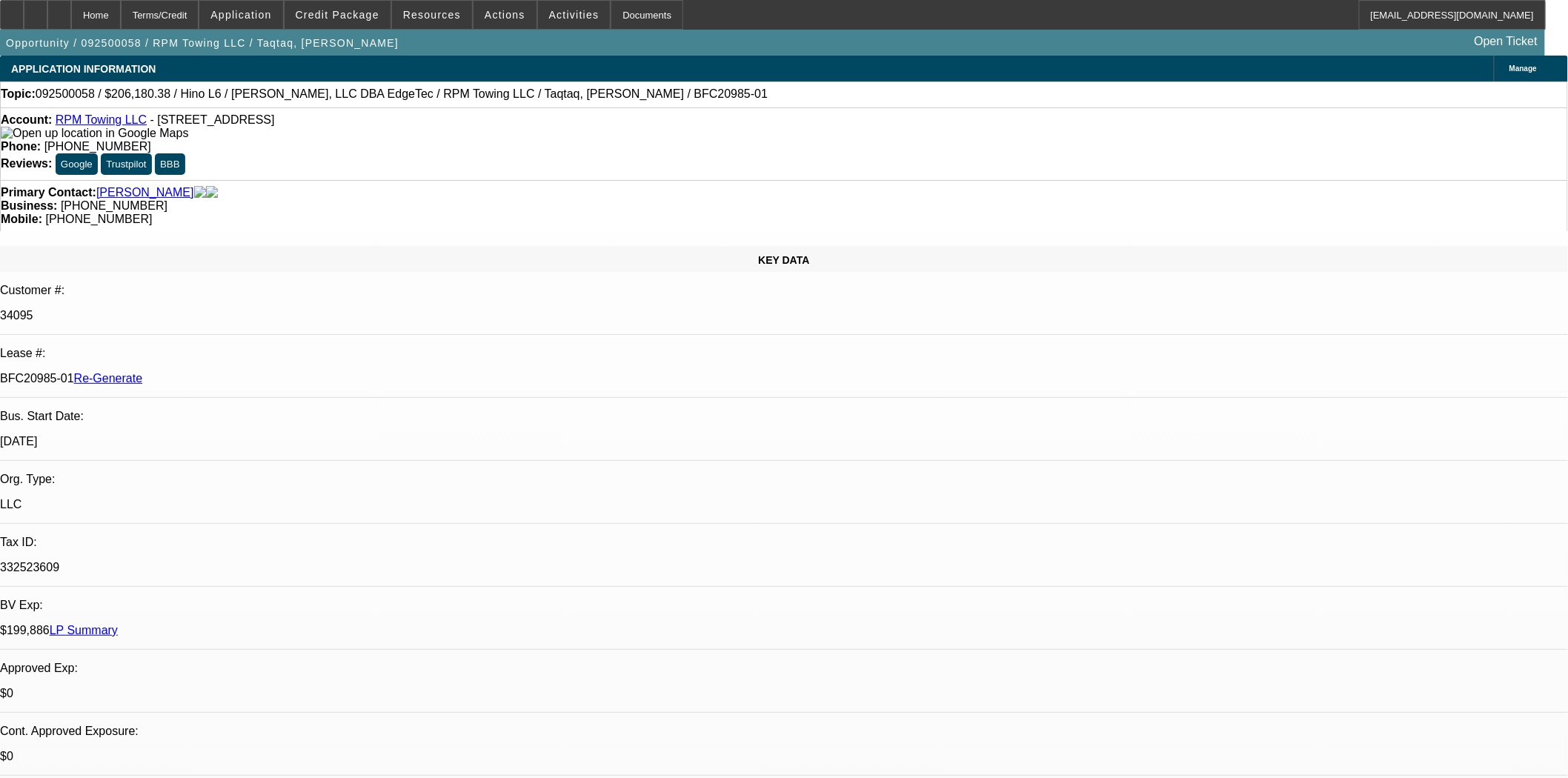
scroll to position [82, 0]
click at [147, 186] on link "Taqtaq, Mohammad" at bounding box center [145, 193] width 98 height 13
click at [105, 123] on link "RPM Towing LLC" at bounding box center [101, 119] width 91 height 12
click at [369, 11] on span "Credit Package" at bounding box center [337, 15] width 84 height 12
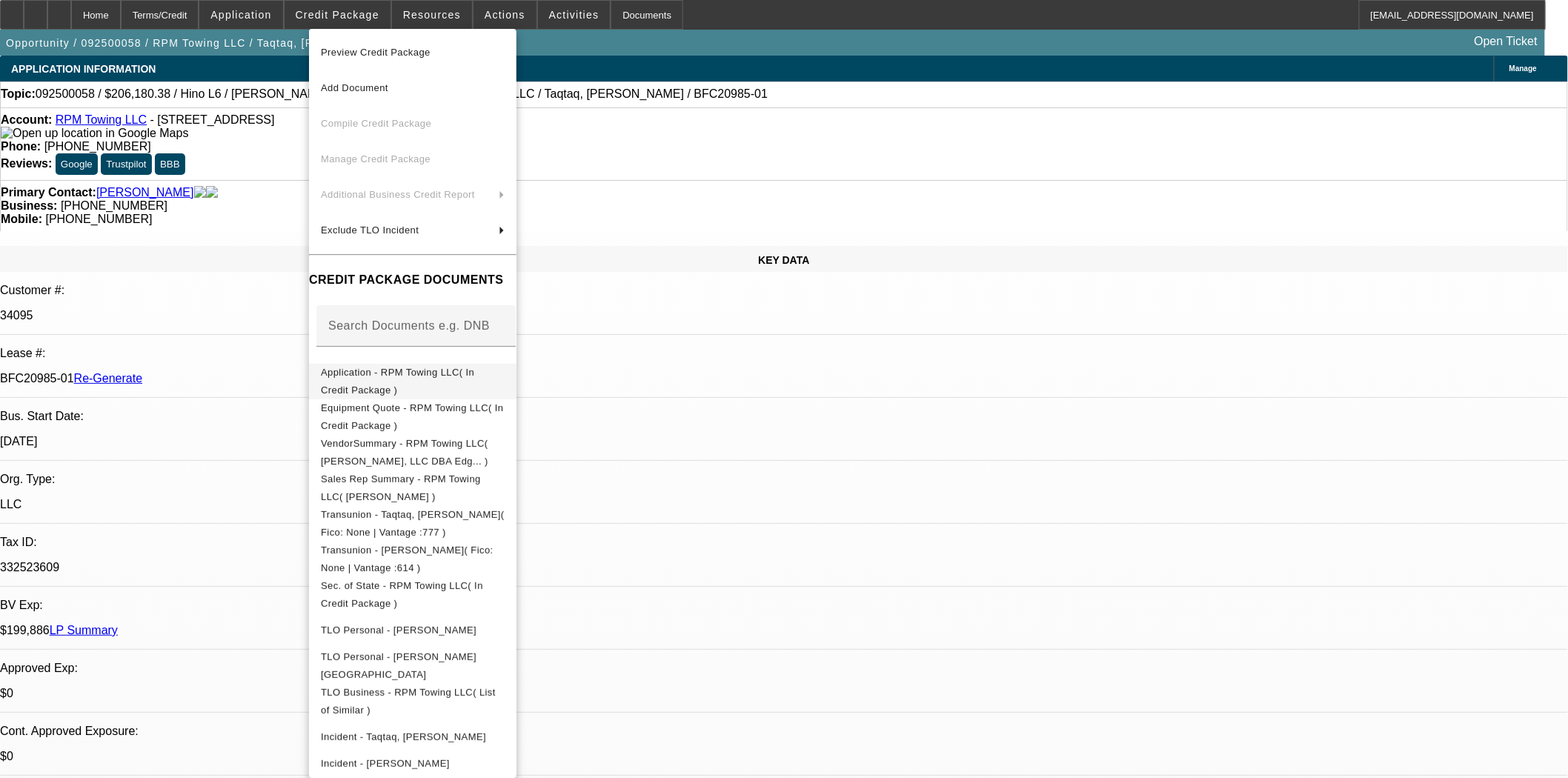
click at [384, 370] on span "Application - RPM Towing LLC( In Credit Package )" at bounding box center [397, 380] width 153 height 29
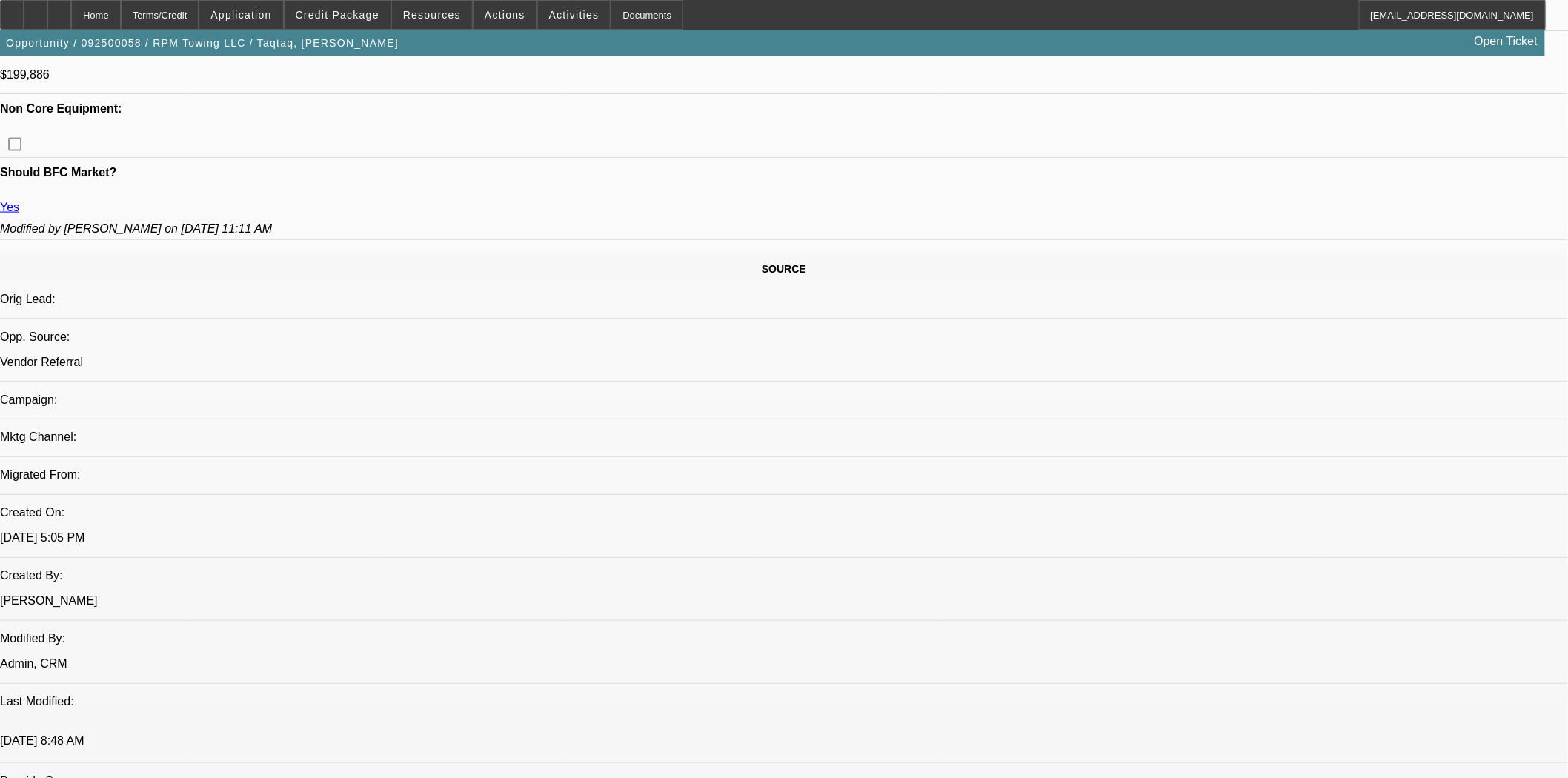
scroll to position [576, 0]
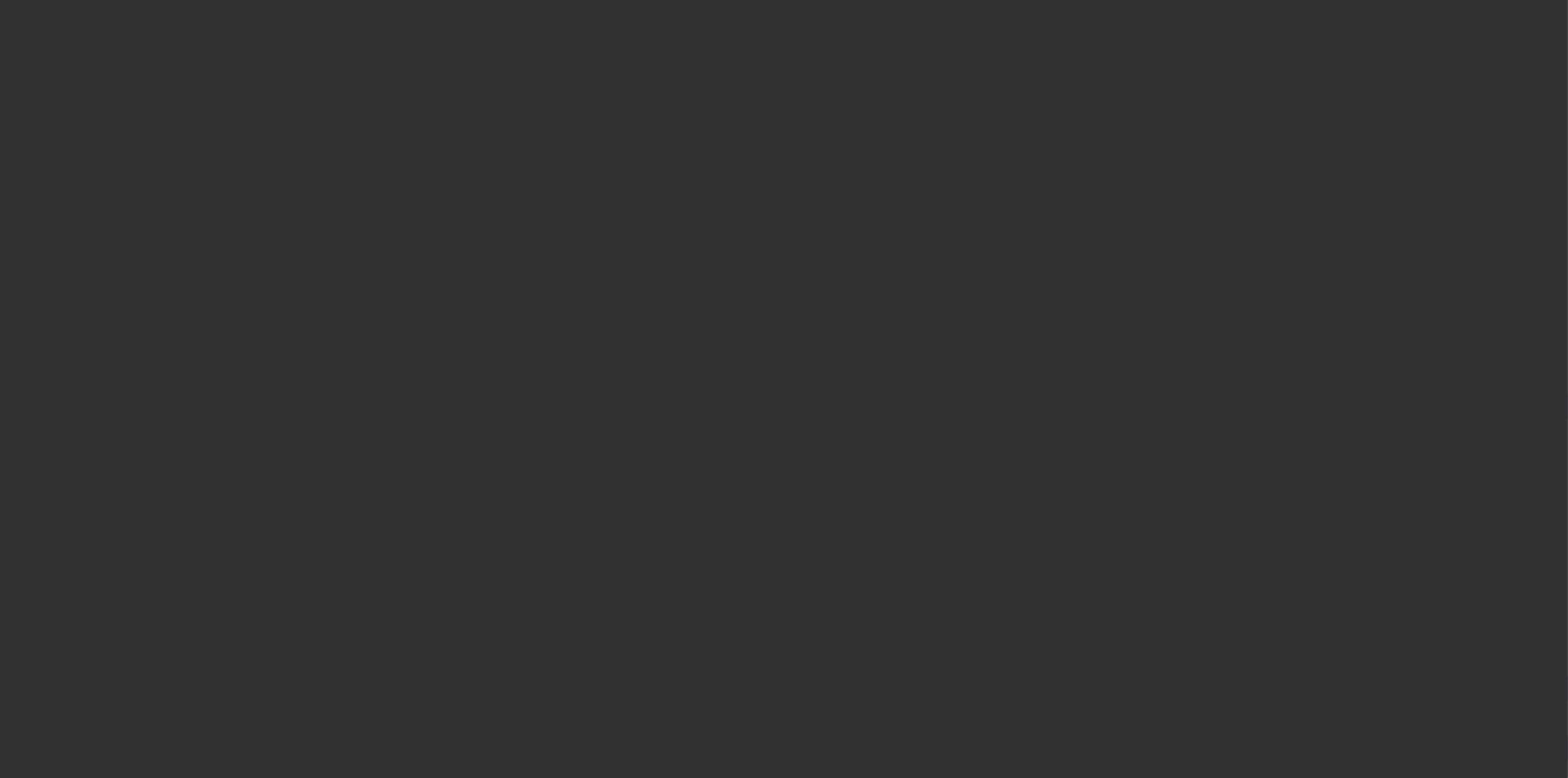
select select "3"
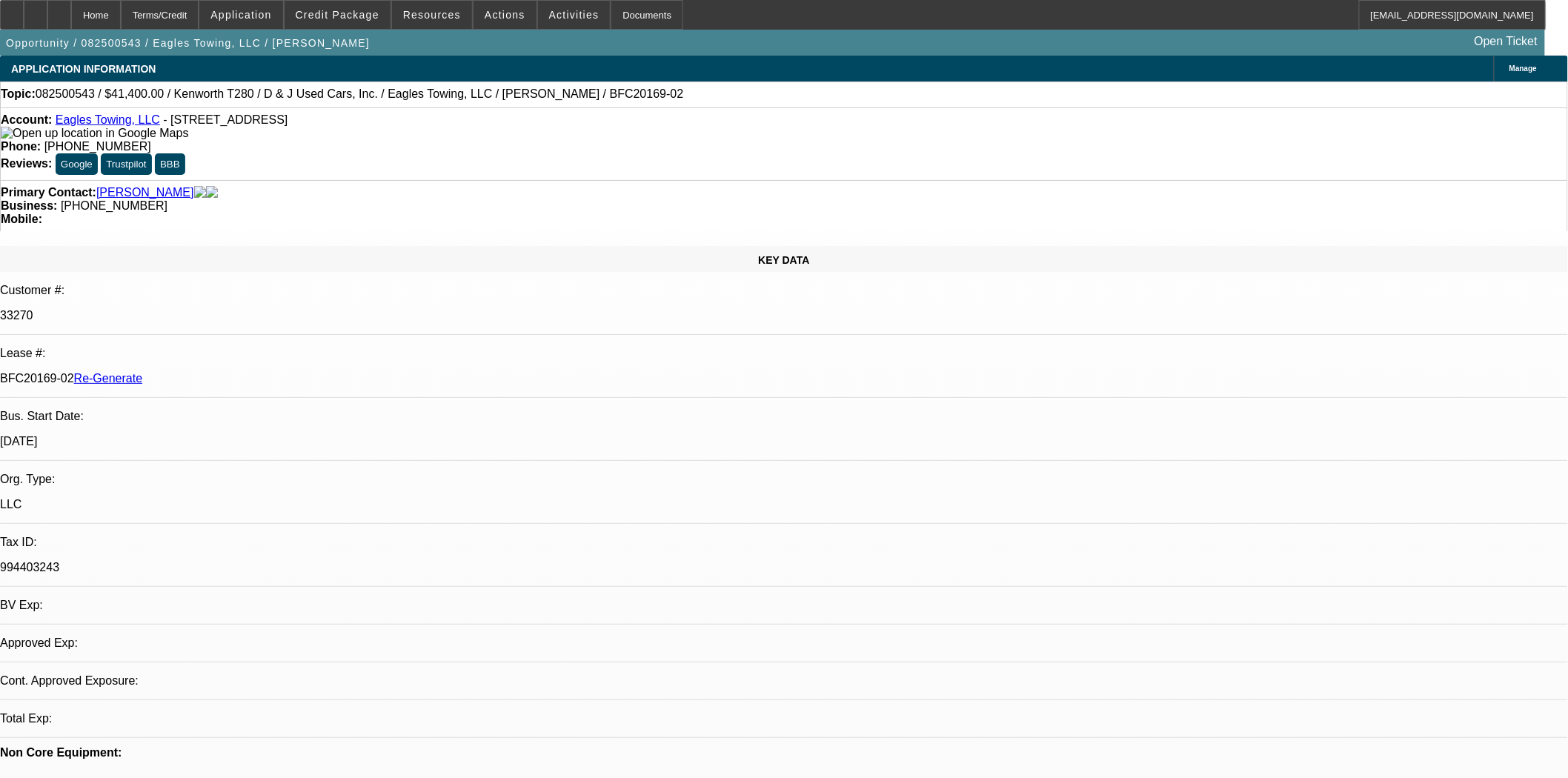
select select "0"
select select "2"
select select "0"
select select "1"
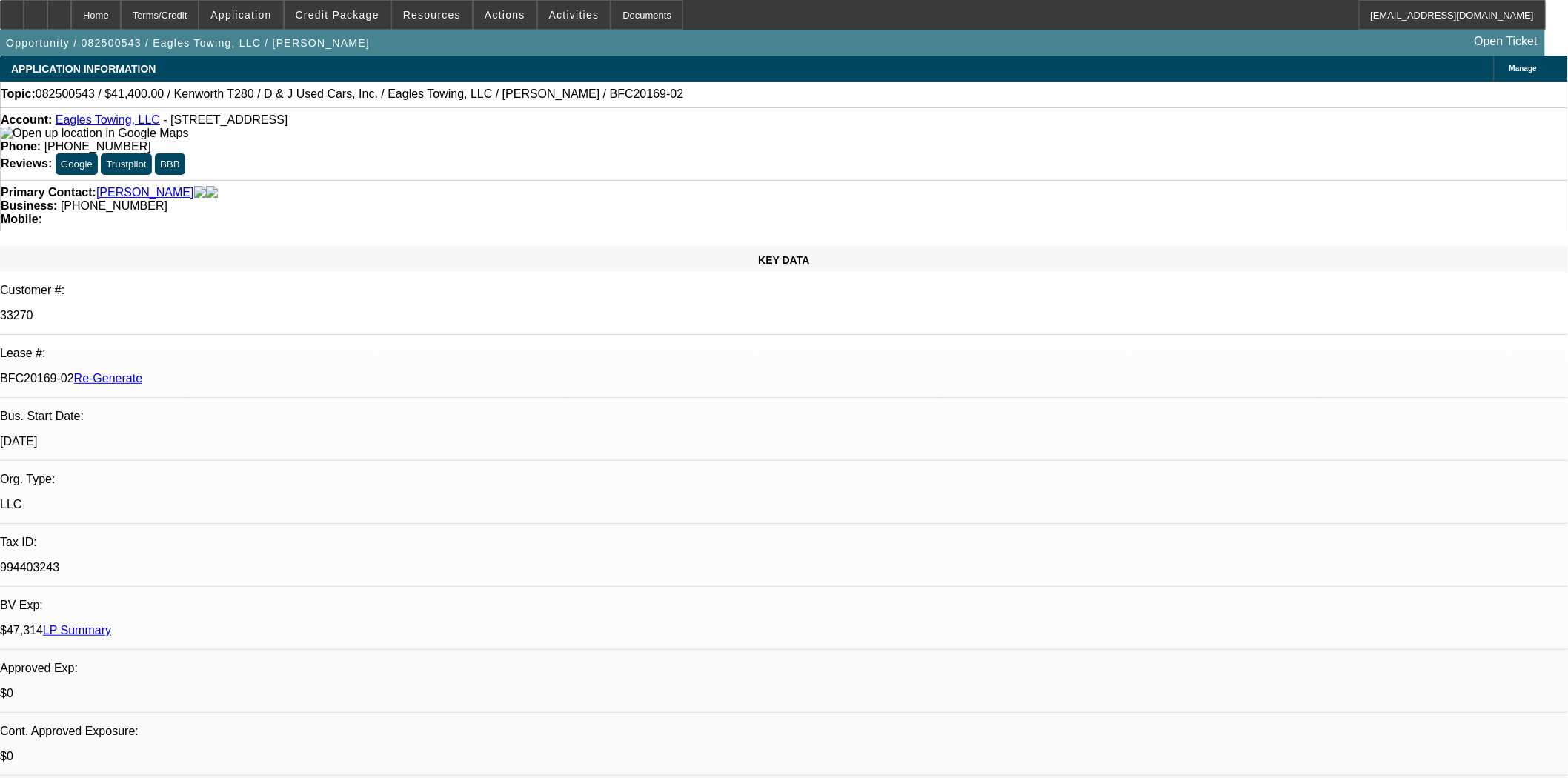
click at [24, 17] on div at bounding box center [12, 15] width 24 height 30
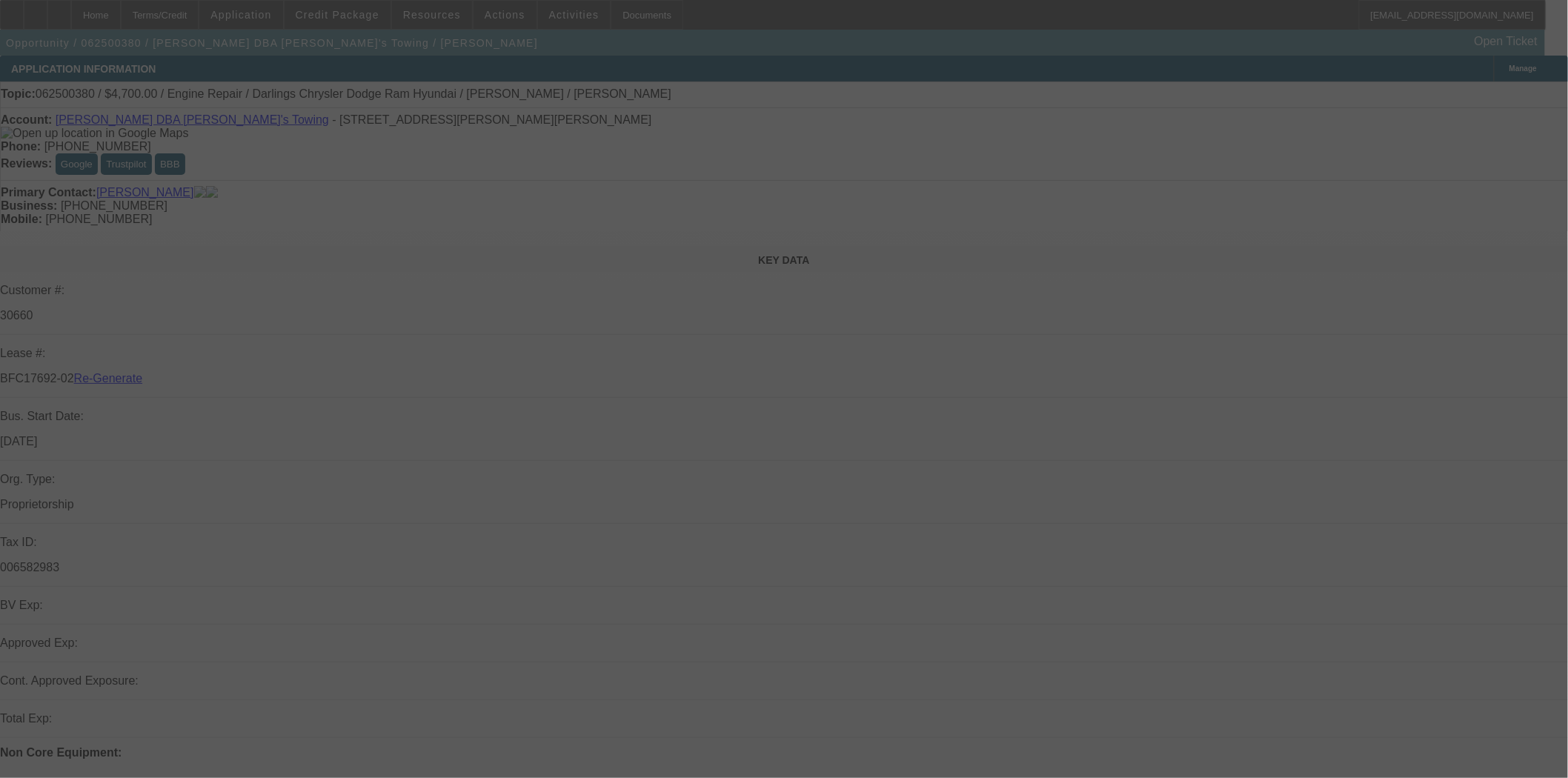
select select "3"
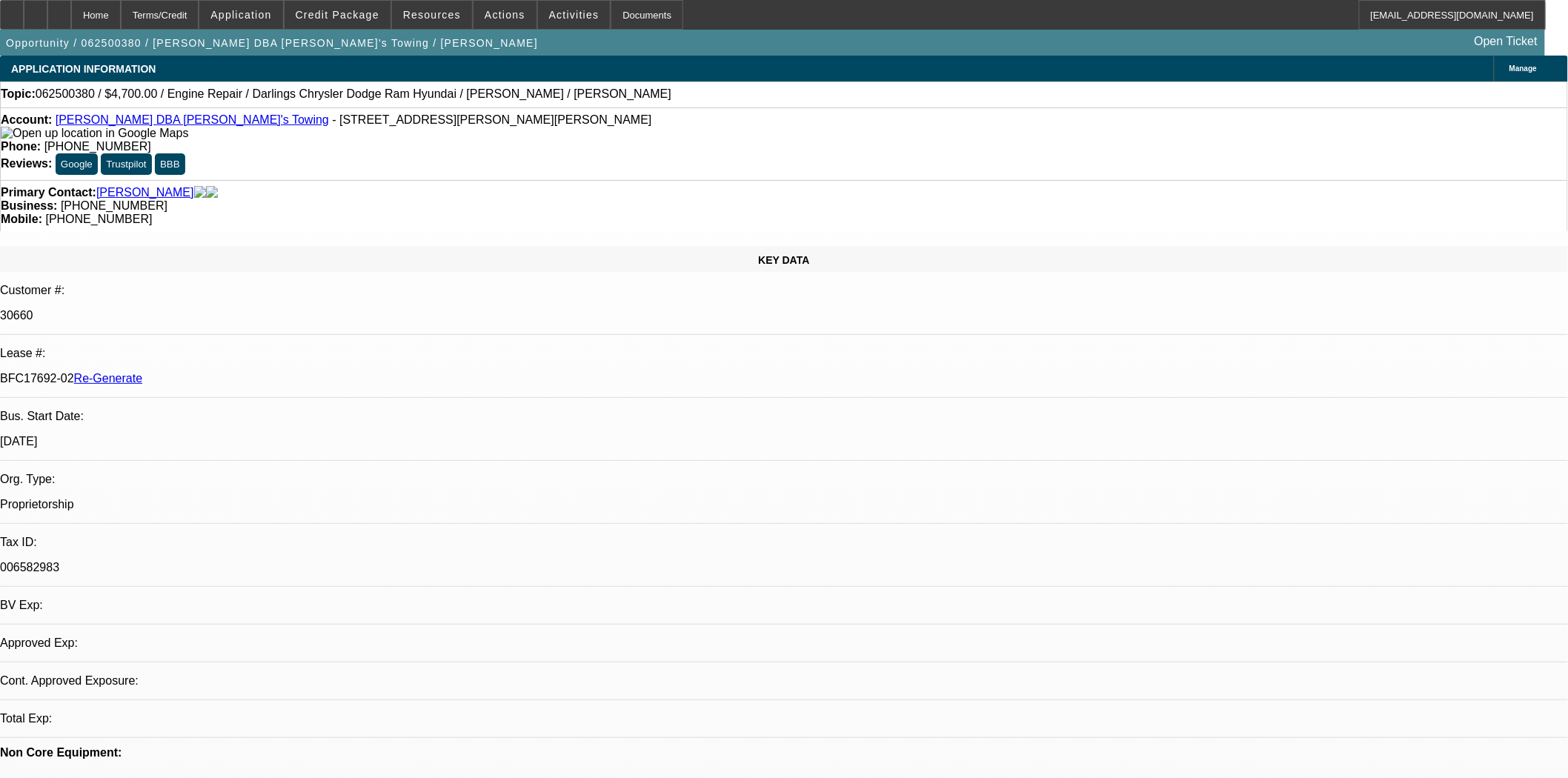
select select "0"
select select "2"
select select "0"
select select "6"
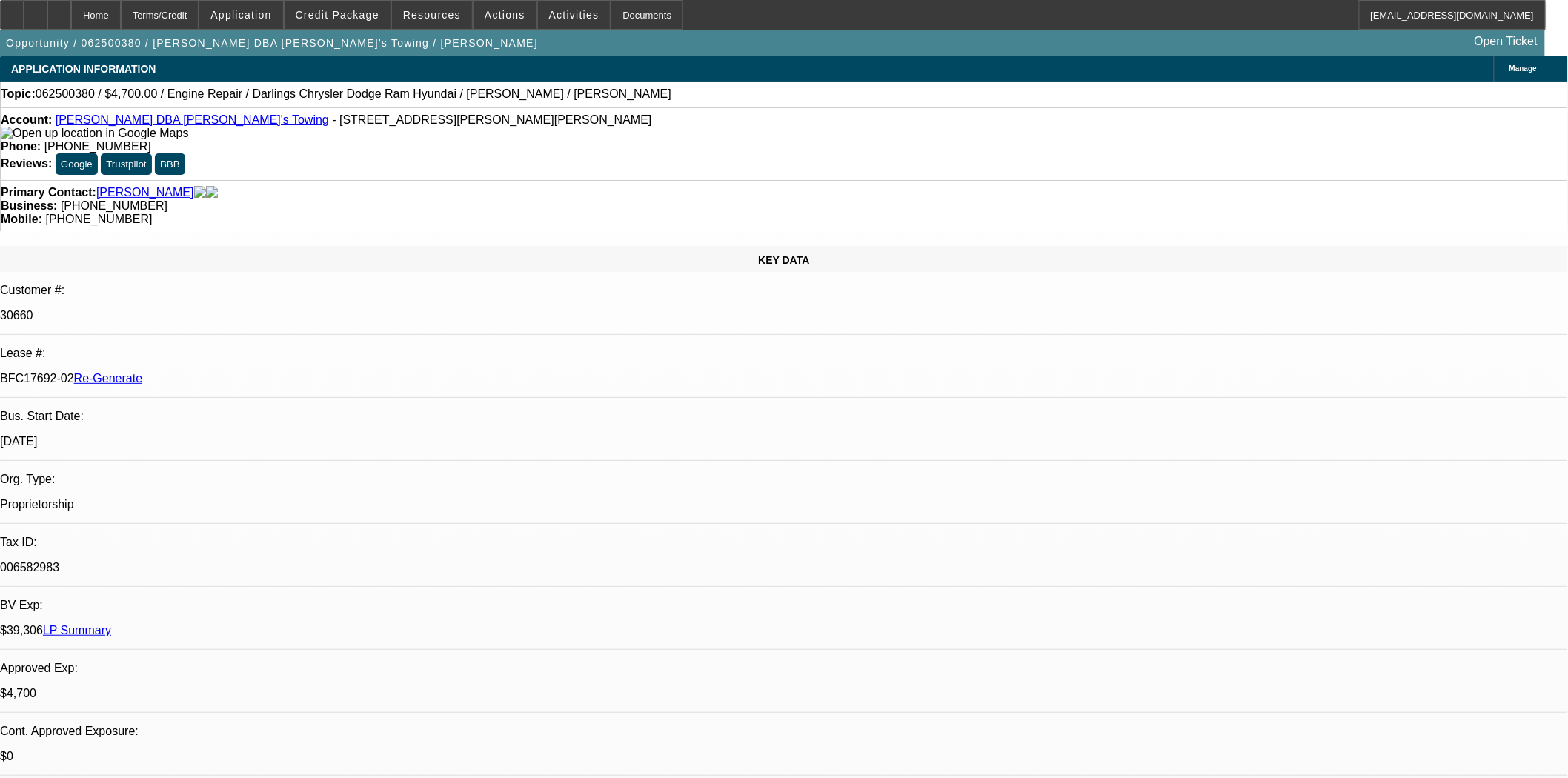
click at [102, 123] on link "Michael Wilson DBA Mike's Towing" at bounding box center [192, 119] width 273 height 12
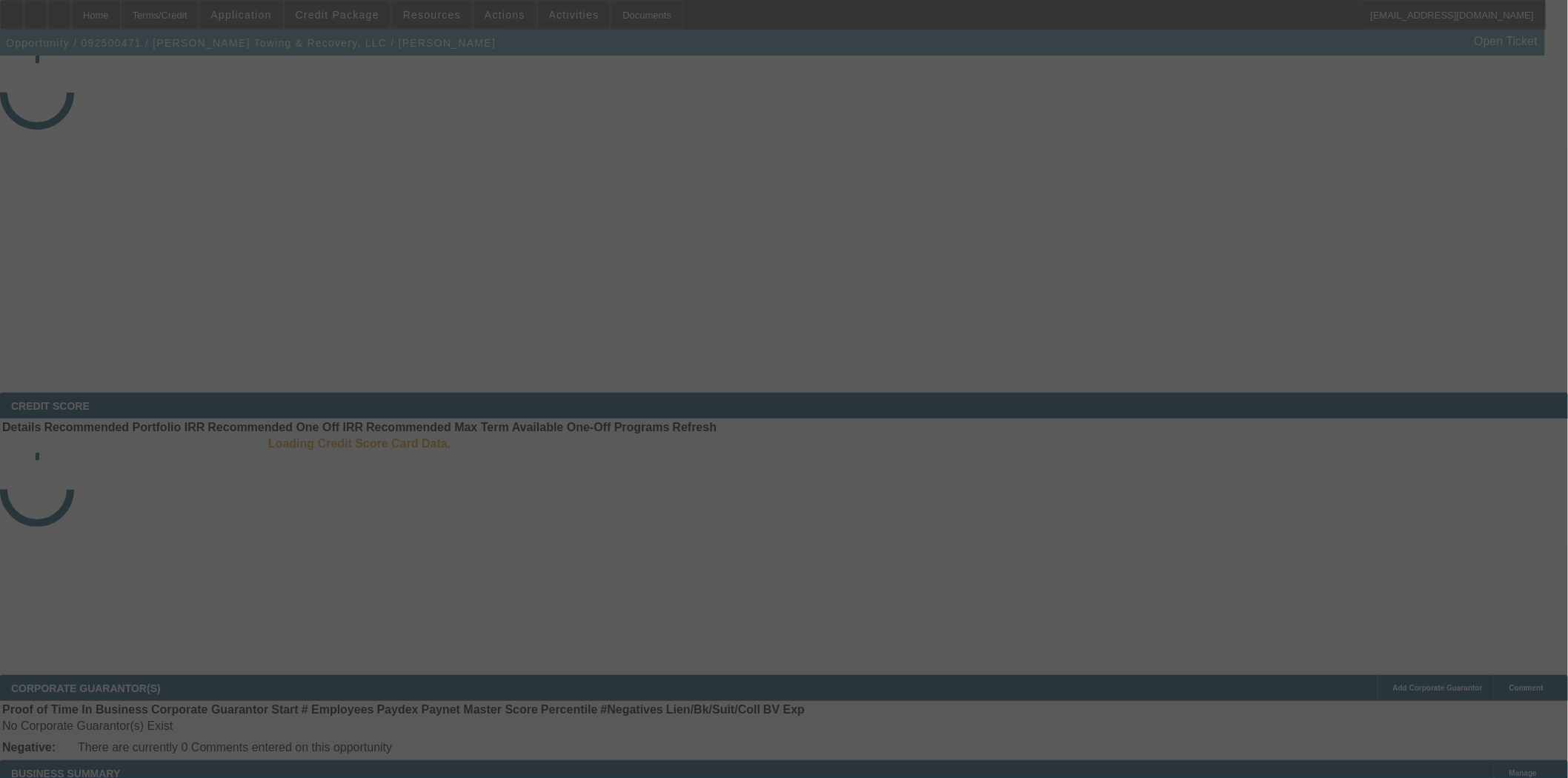
select select "3"
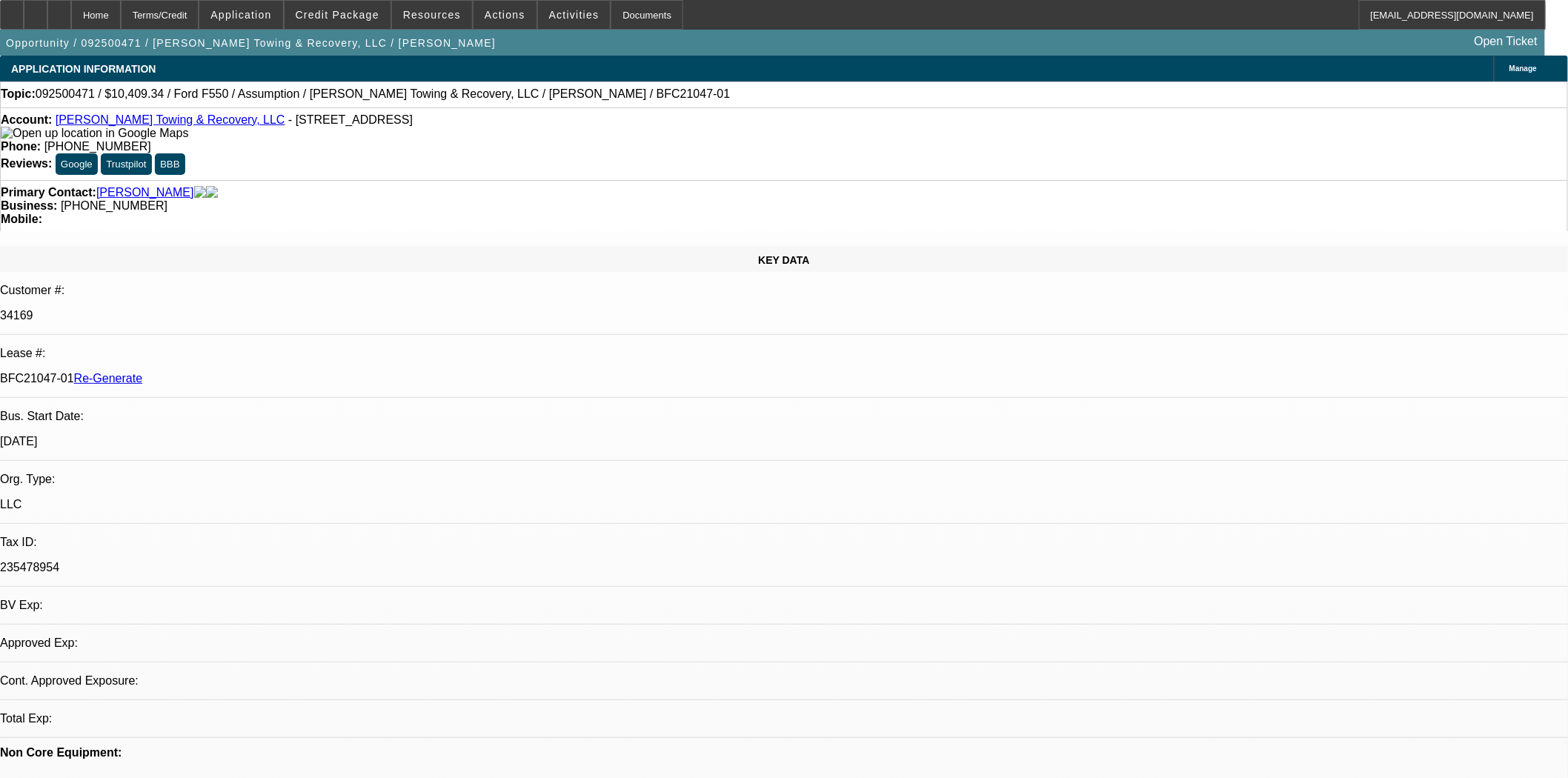
select select "0"
select select "2"
select select "0"
select select "6"
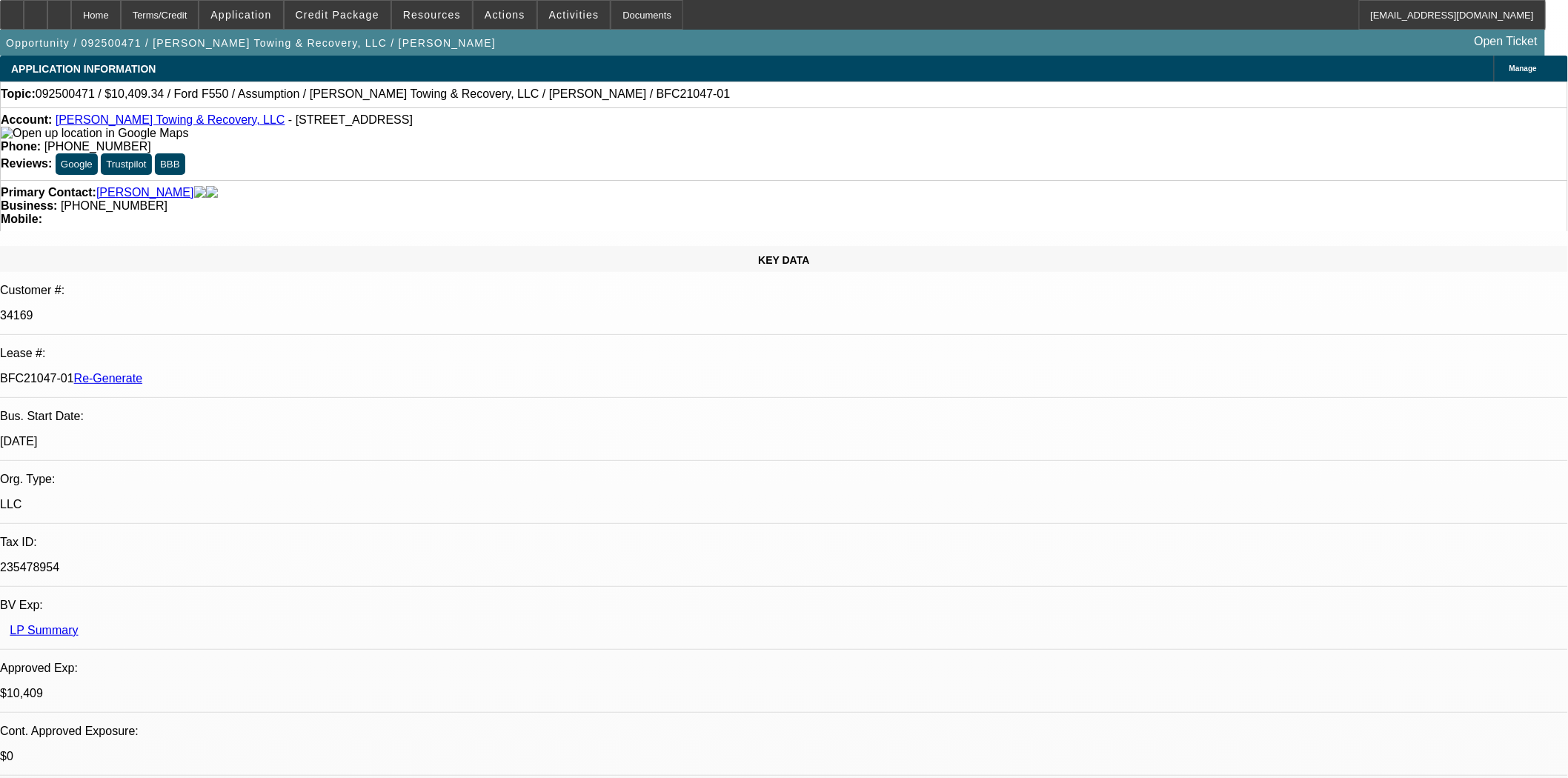
click at [331, 6] on span at bounding box center [338, 14] width 106 height 36
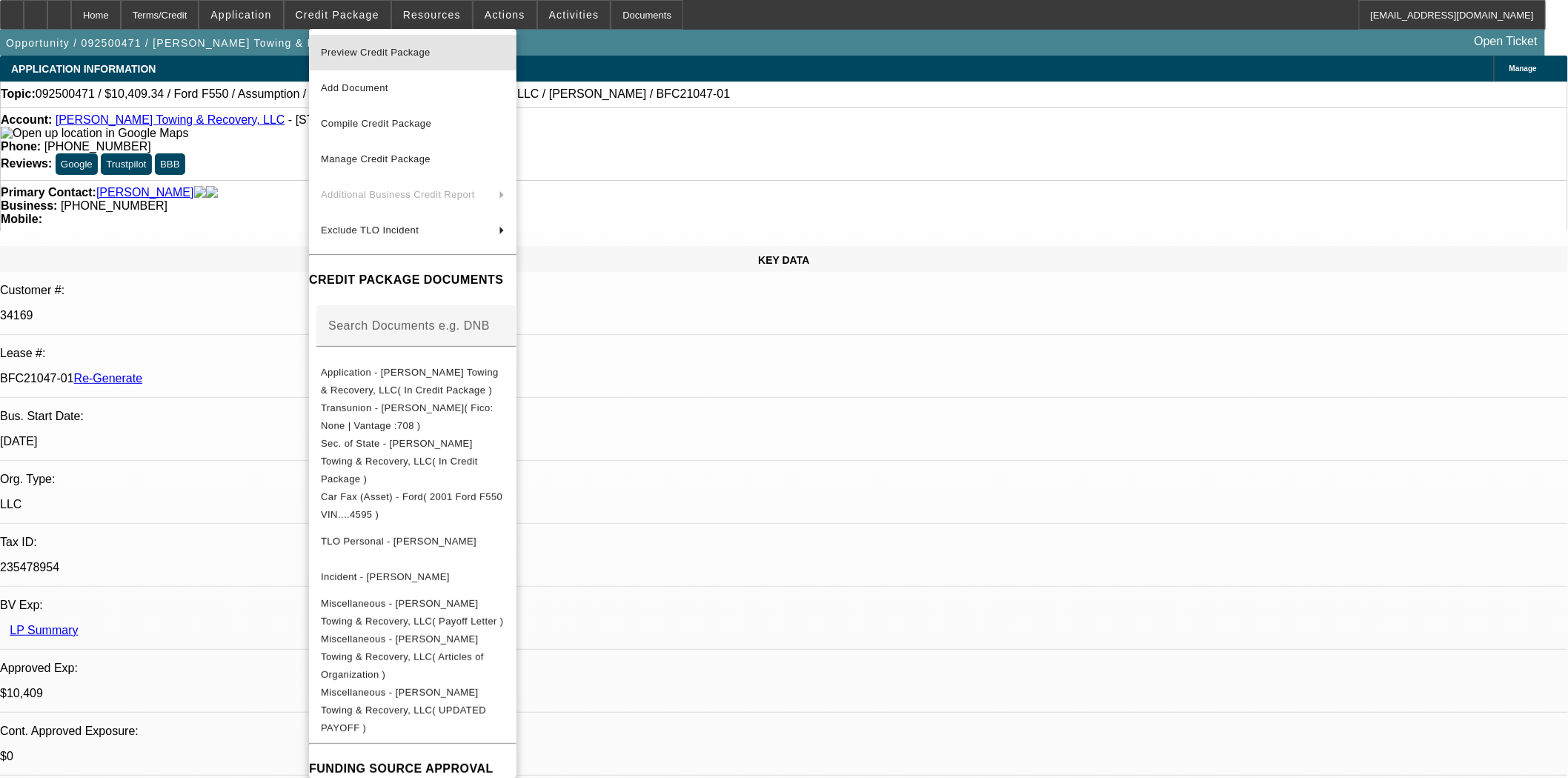
click at [362, 50] on span "Preview Credit Package" at bounding box center [375, 51] width 109 height 11
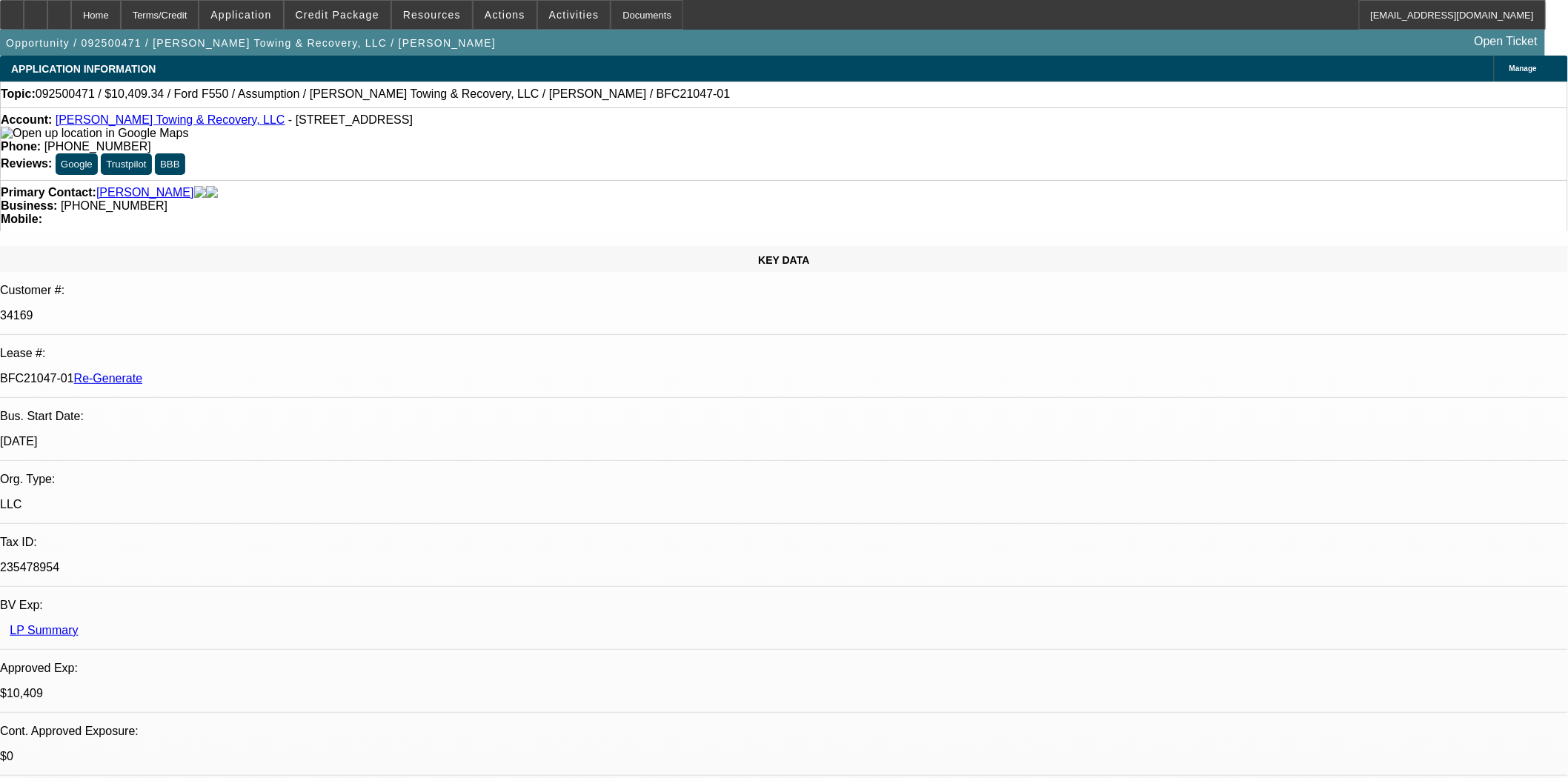
click at [109, 123] on link "Waller Towing & Recovery, LLC" at bounding box center [170, 119] width 229 height 12
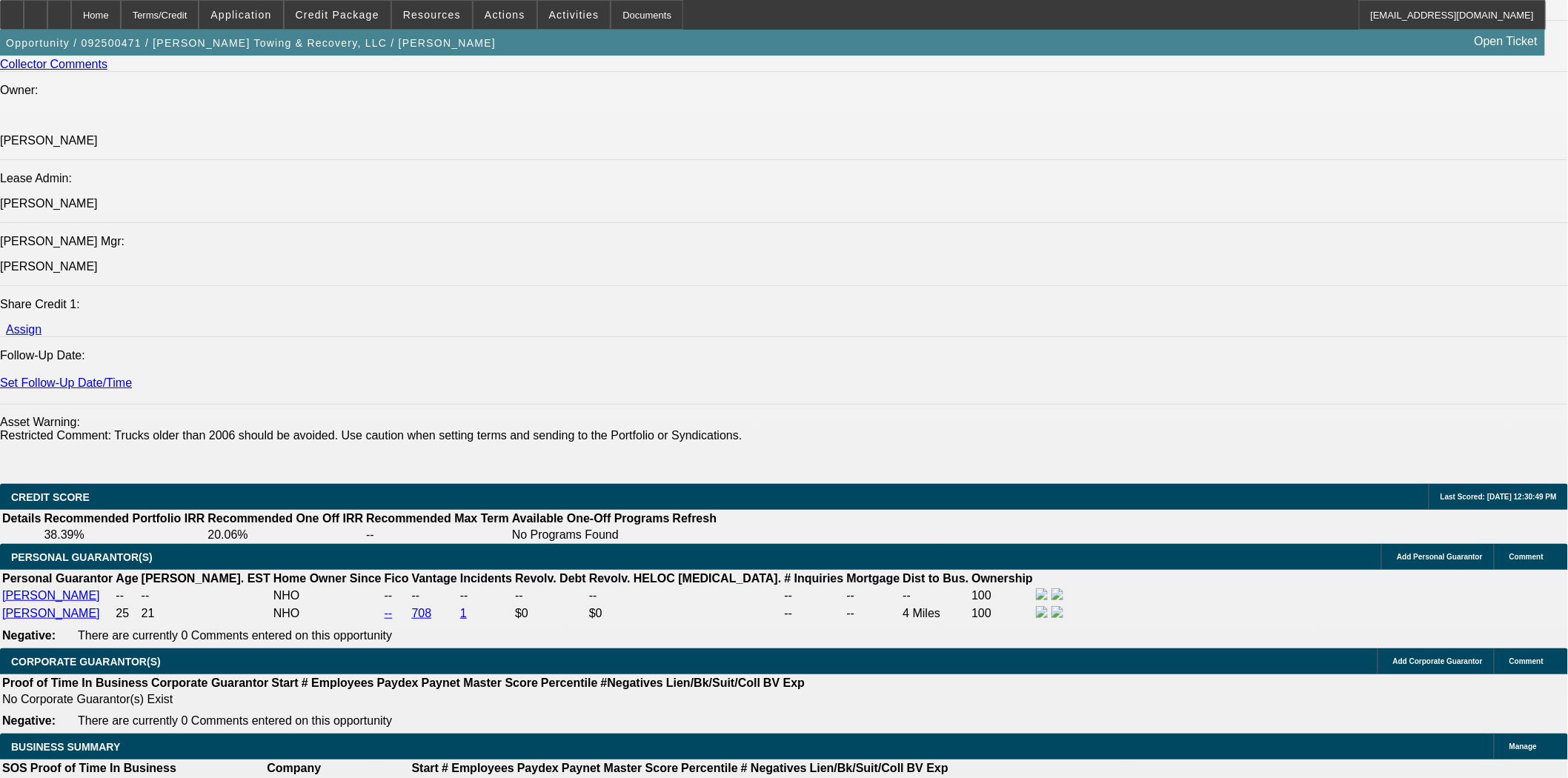
scroll to position [1894, 0]
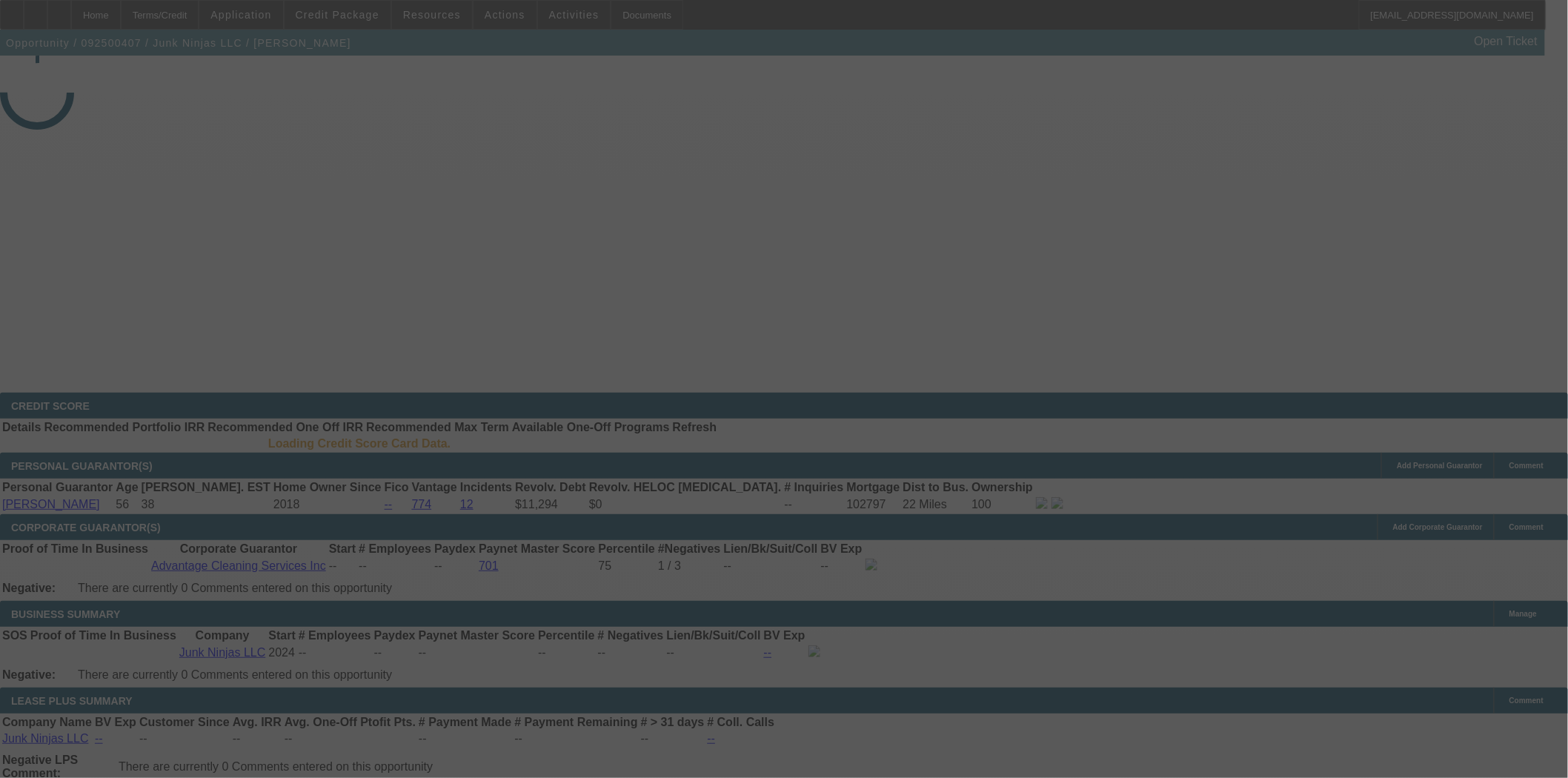
select select "3"
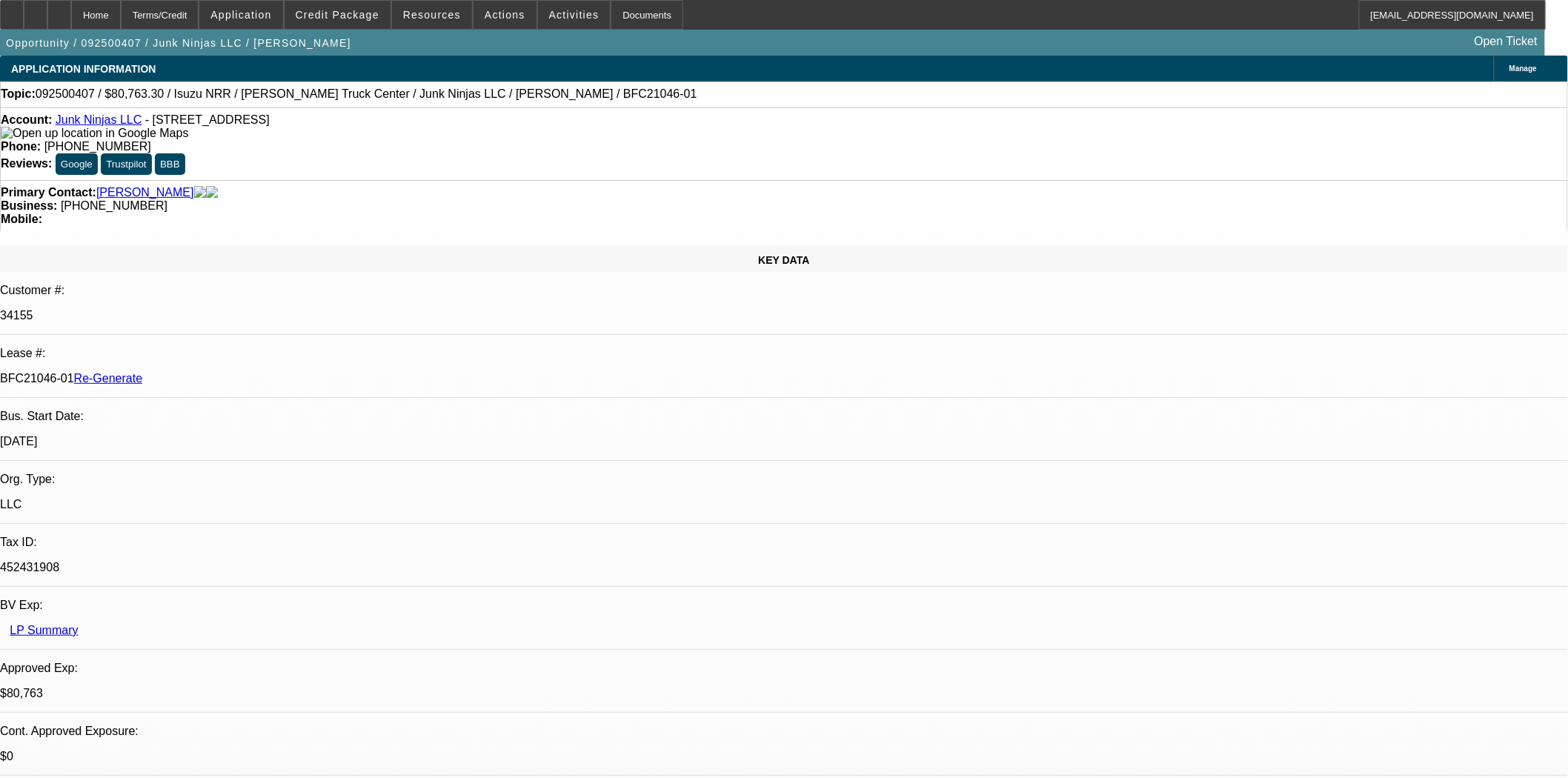
select select "0"
select select "0.1"
select select "4"
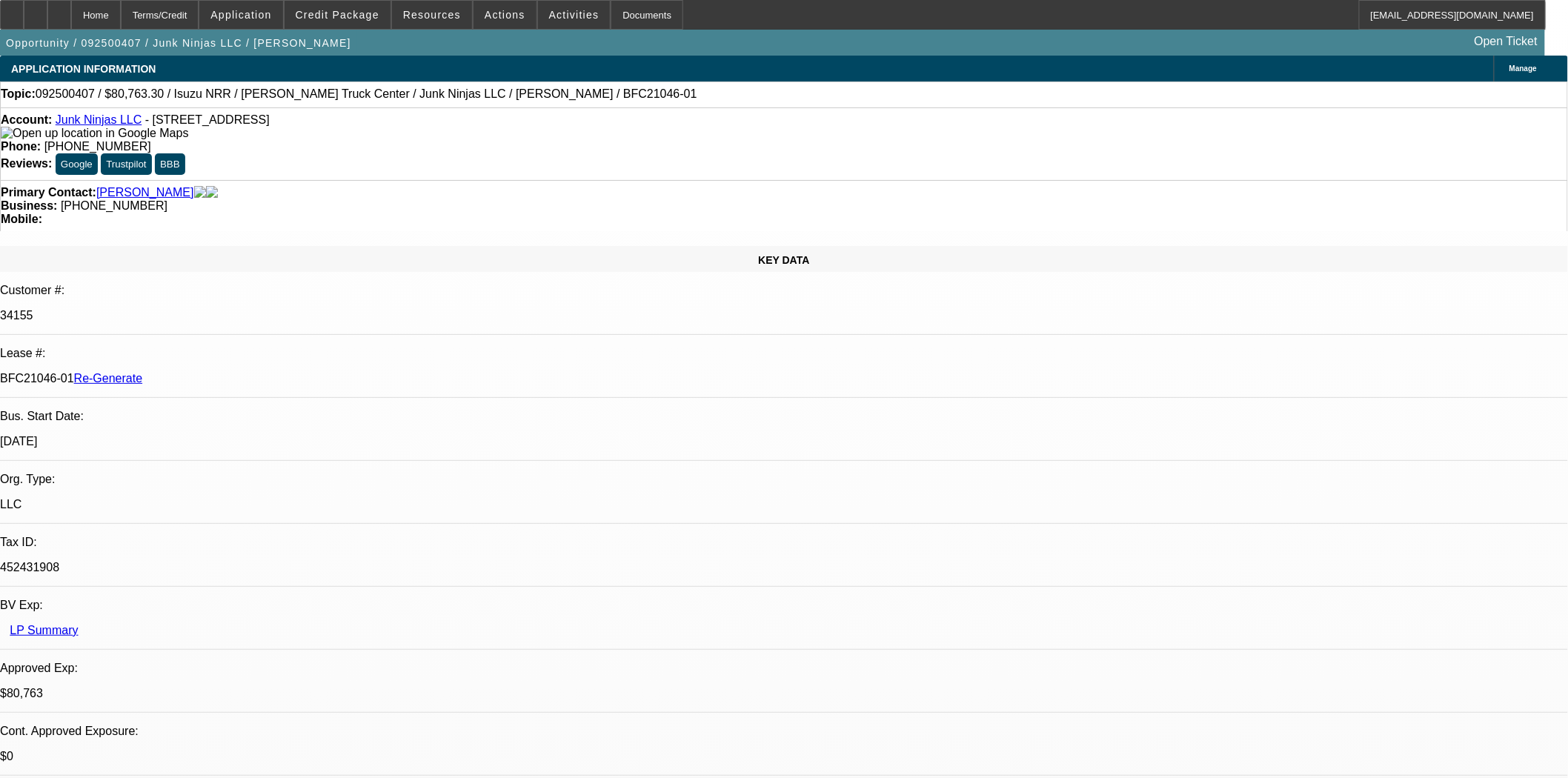
click at [1180, 159] on mat-icon "reply" at bounding box center [1180, 158] width 17 height 17
